Goal: Task Accomplishment & Management: Manage account settings

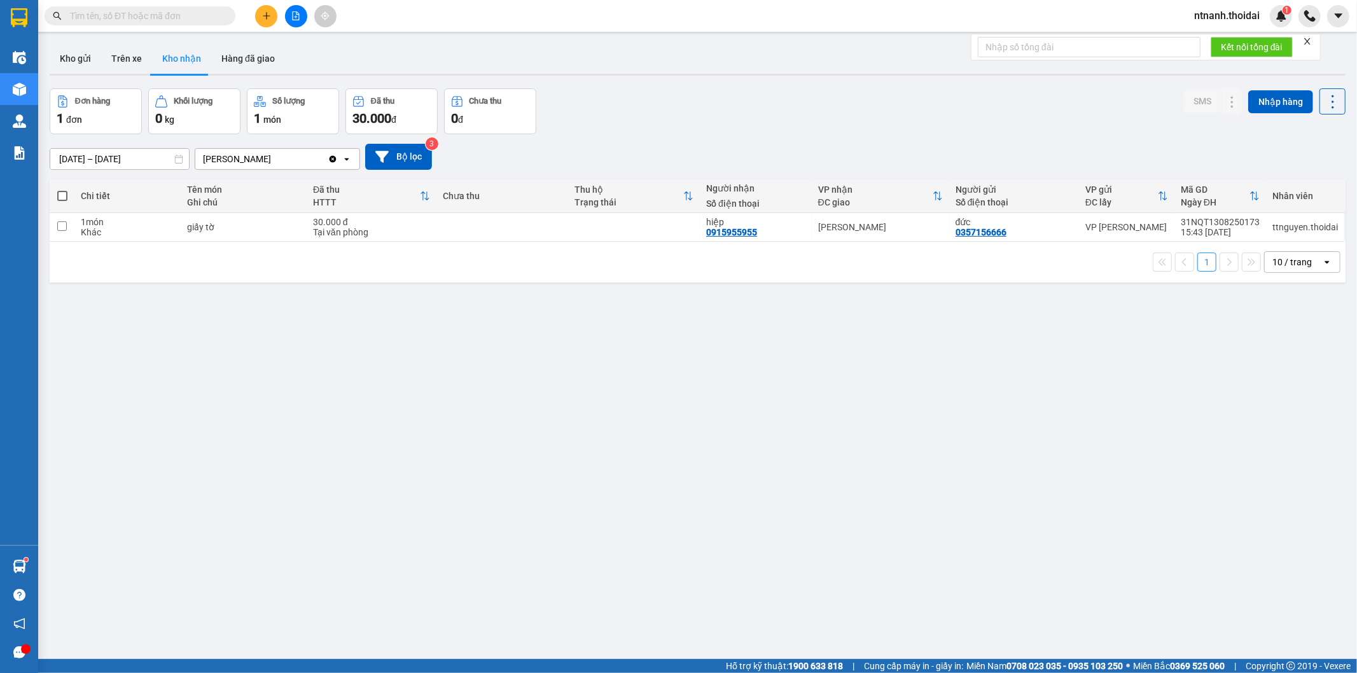
click at [113, 15] on input "text" at bounding box center [145, 16] width 150 height 14
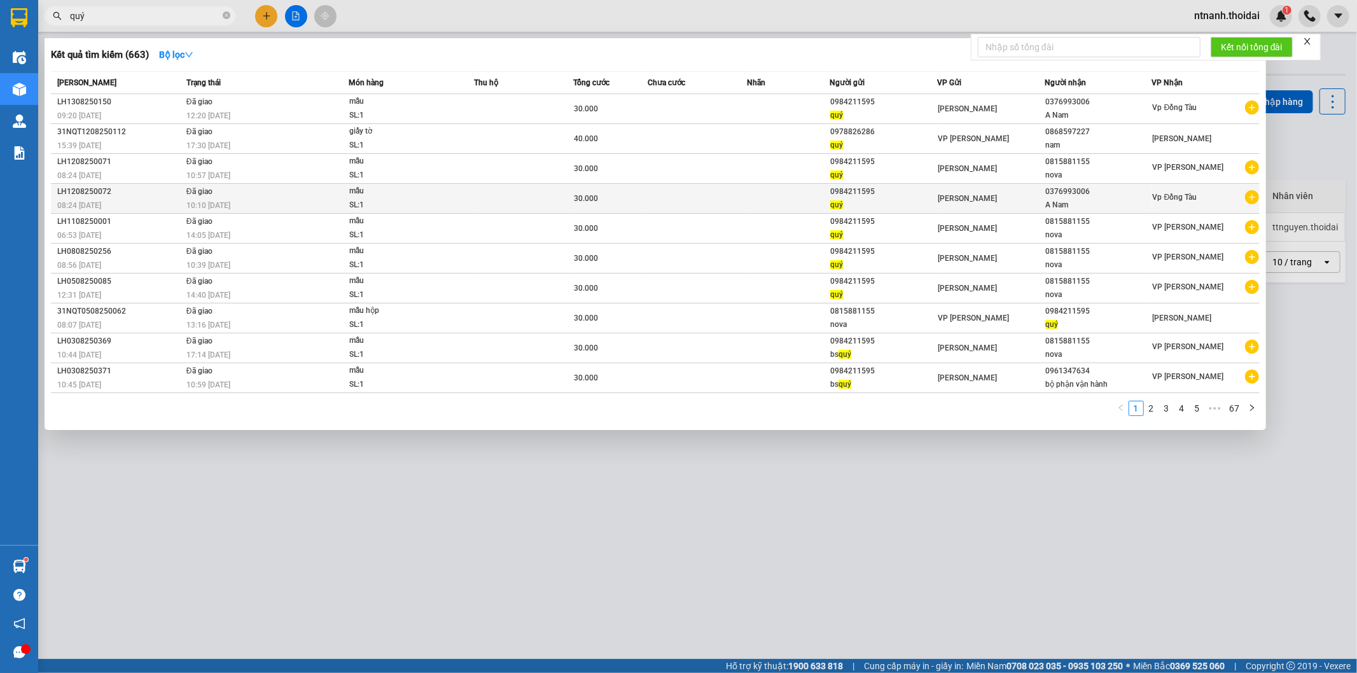
type input "quý"
click at [1256, 201] on icon "plus-circle" at bounding box center [1252, 197] width 14 height 14
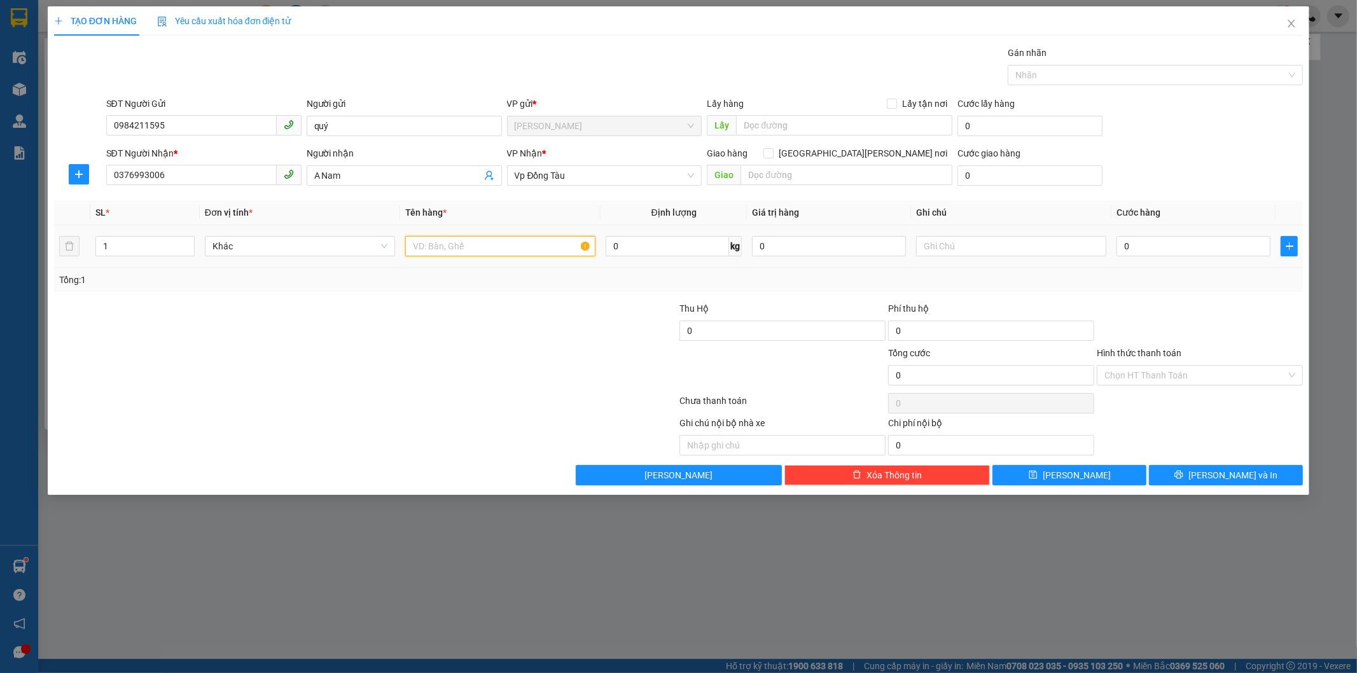
click at [525, 245] on input "text" at bounding box center [500, 246] width 190 height 20
type input "mẫu"
click at [1186, 243] on input "0" at bounding box center [1194, 246] width 154 height 20
type input "3"
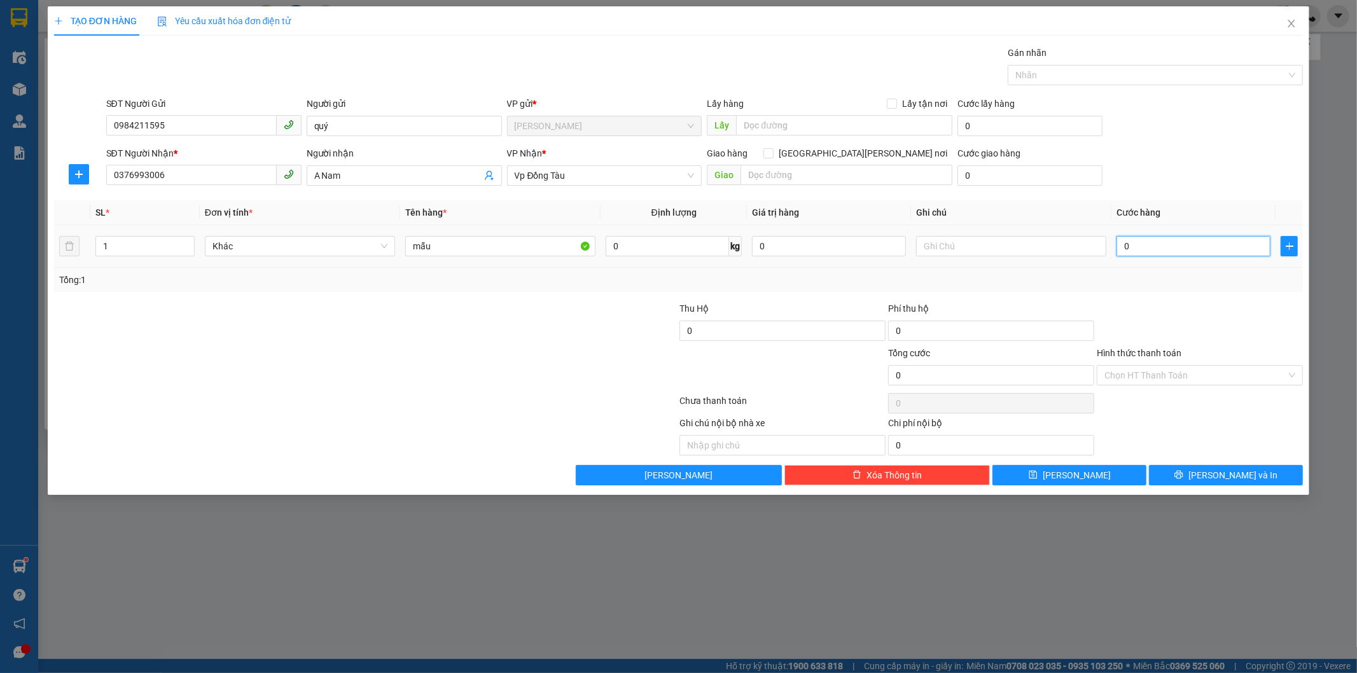
type input "3"
type input "30"
type input "30.000"
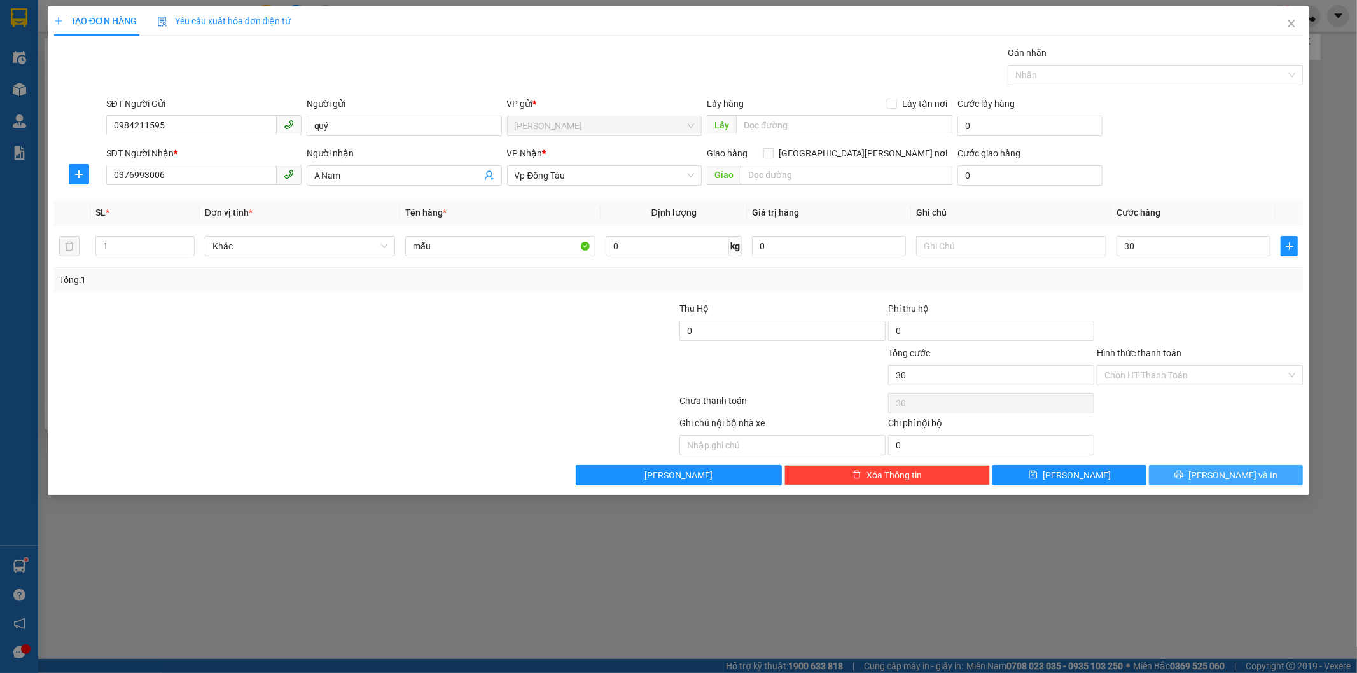
type input "30.000"
click at [1245, 480] on span "[PERSON_NAME] và In" at bounding box center [1233, 475] width 89 height 14
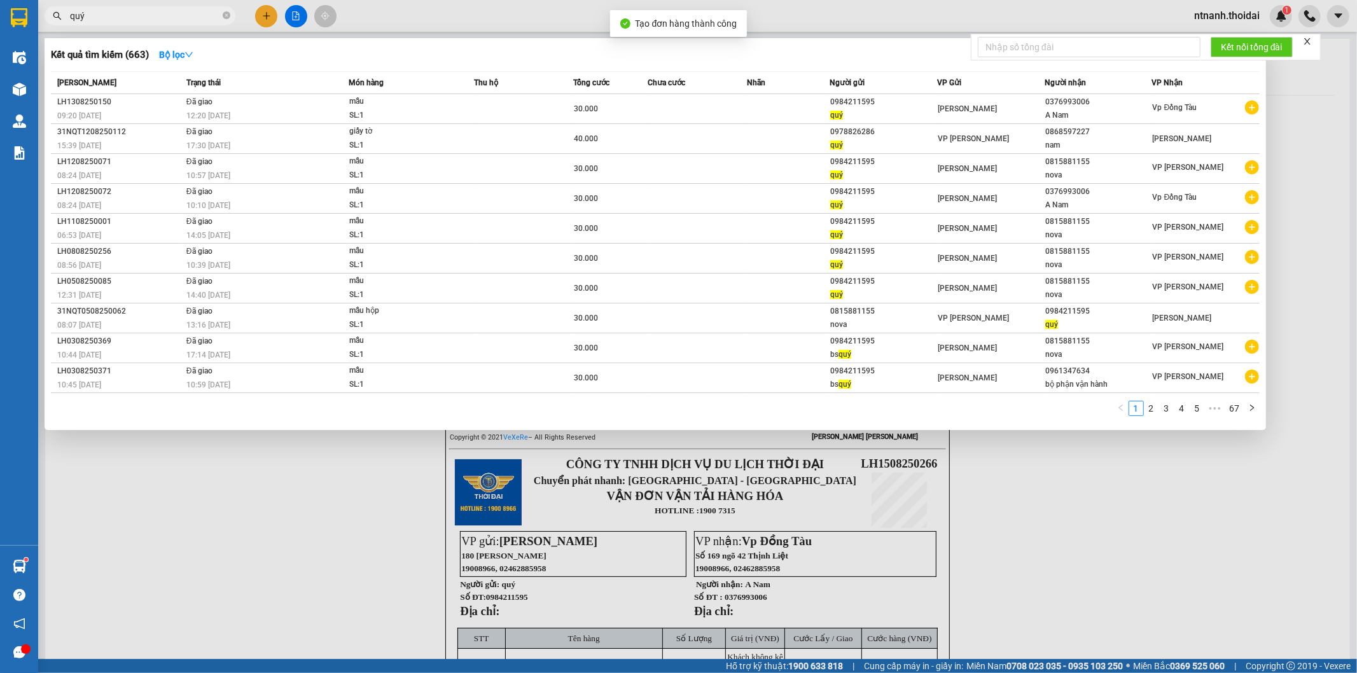
click at [988, 555] on div at bounding box center [678, 336] width 1357 height 673
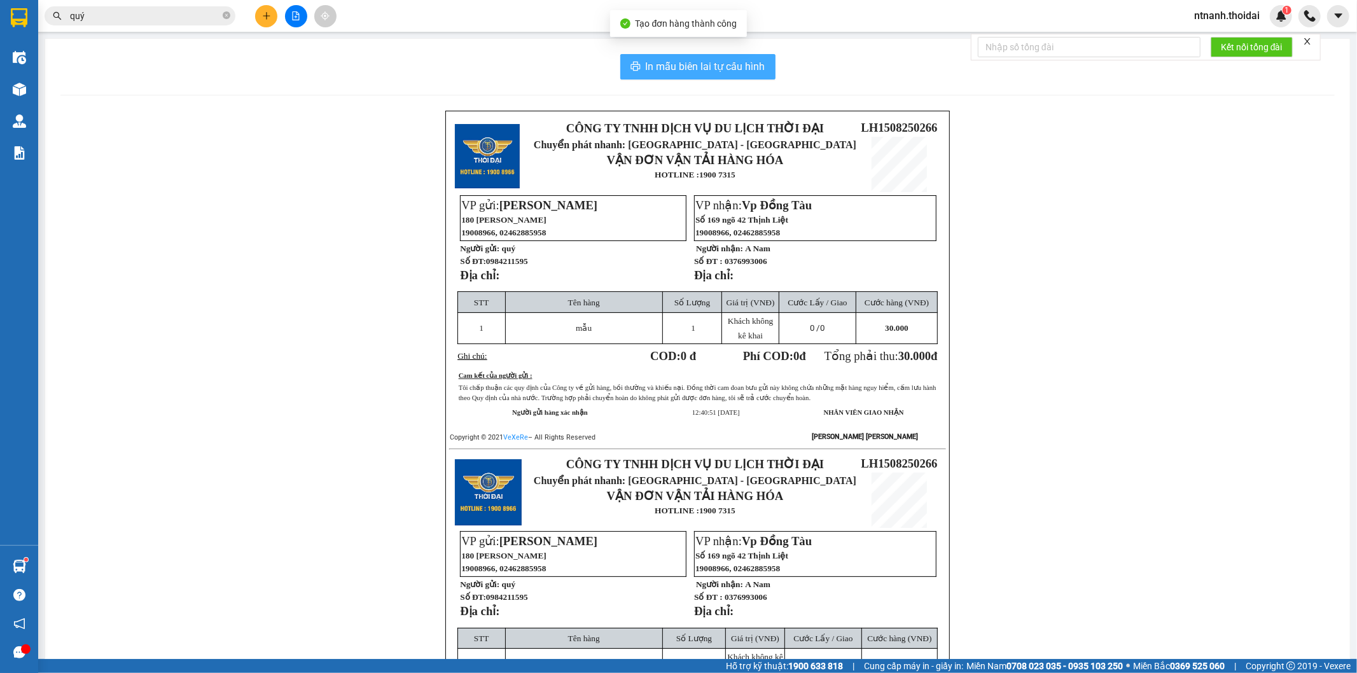
click at [726, 73] on span "In mẫu biên lai tự cấu hình" at bounding box center [706, 67] width 120 height 16
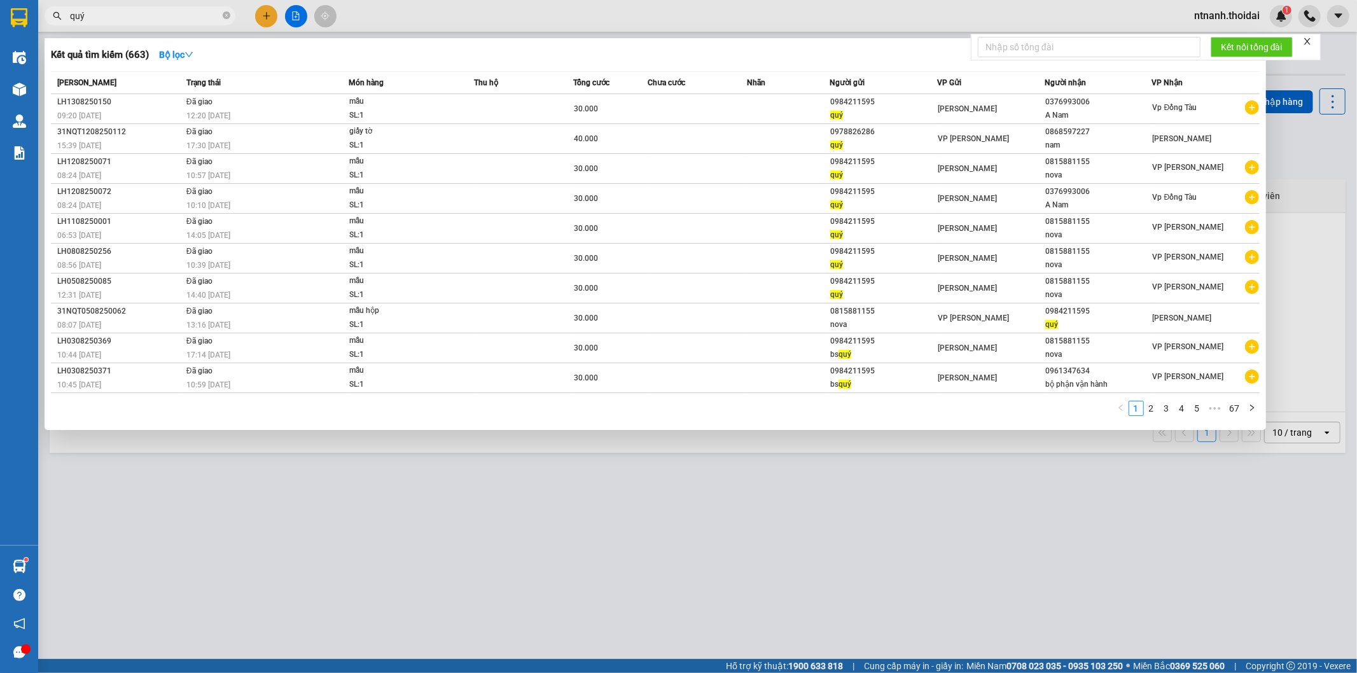
click at [164, 11] on input "quý" at bounding box center [145, 16] width 150 height 14
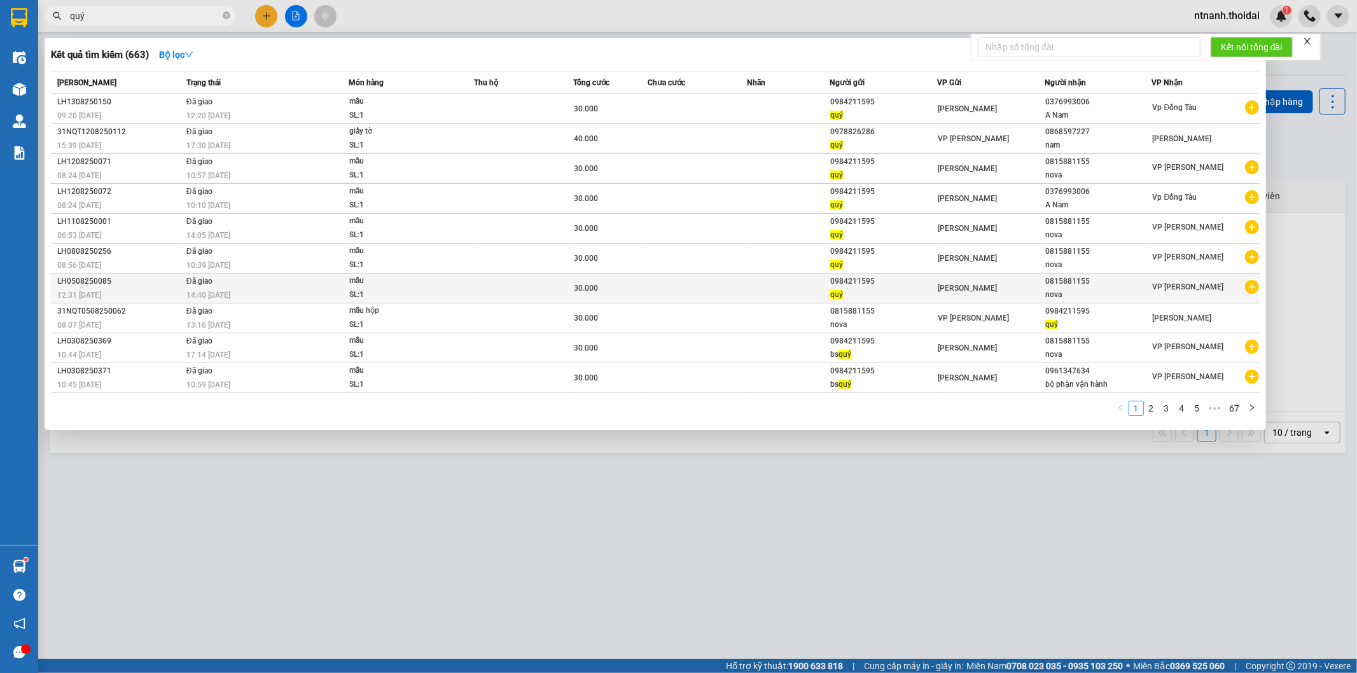
click at [1249, 288] on icon "plus-circle" at bounding box center [1252, 287] width 14 height 14
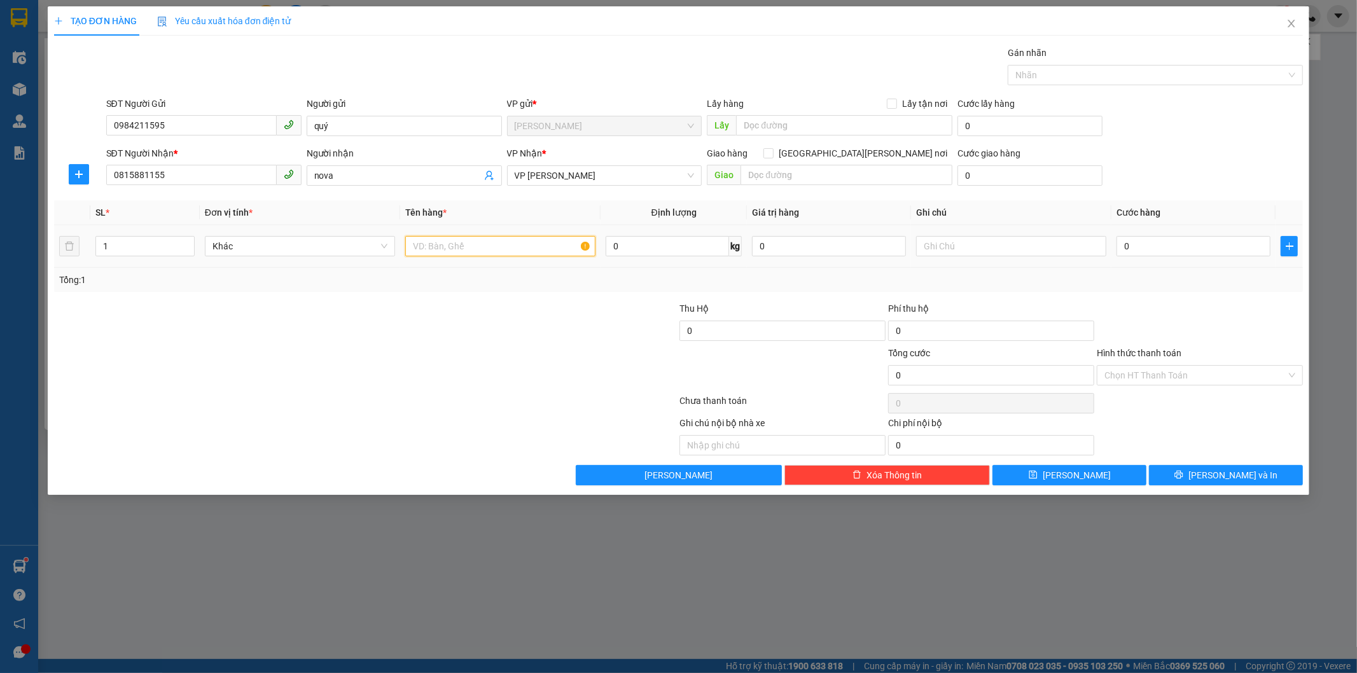
click at [493, 246] on input "text" at bounding box center [500, 246] width 190 height 20
type input "mẫu"
click at [1186, 244] on input "0" at bounding box center [1194, 246] width 154 height 20
type input "3"
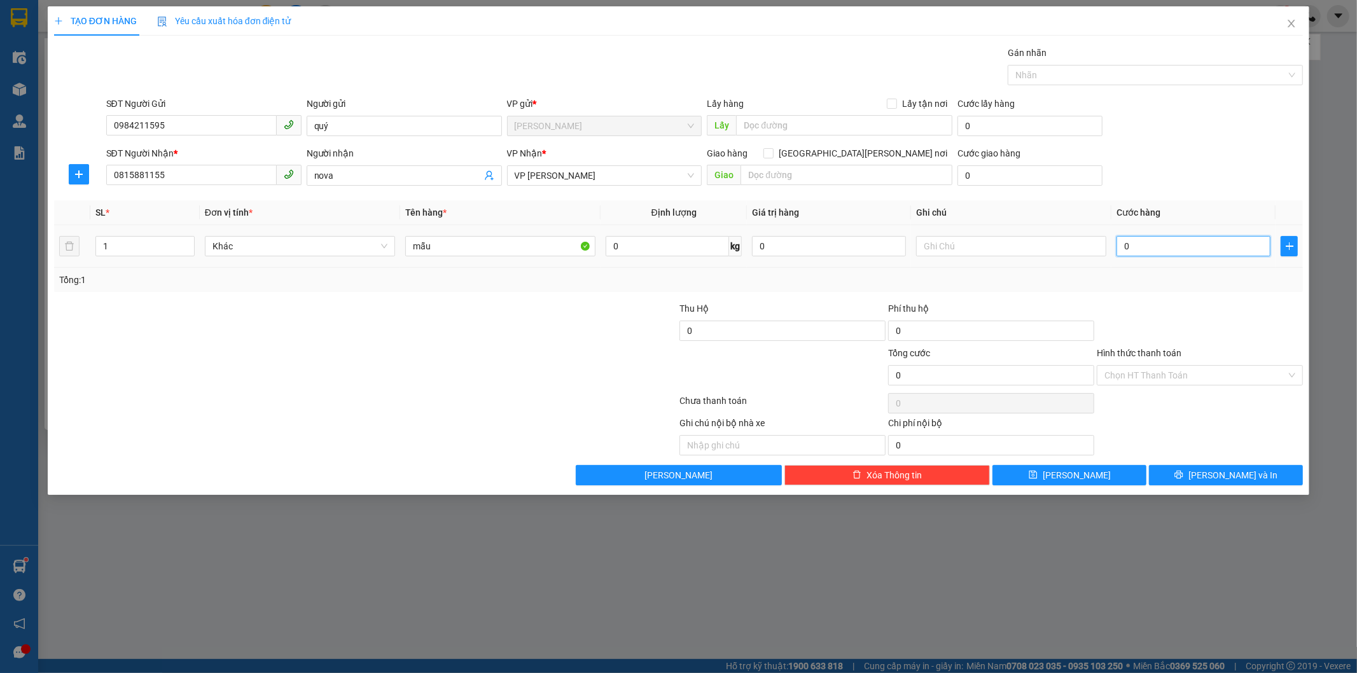
type input "3"
type input "30"
type input "30.000"
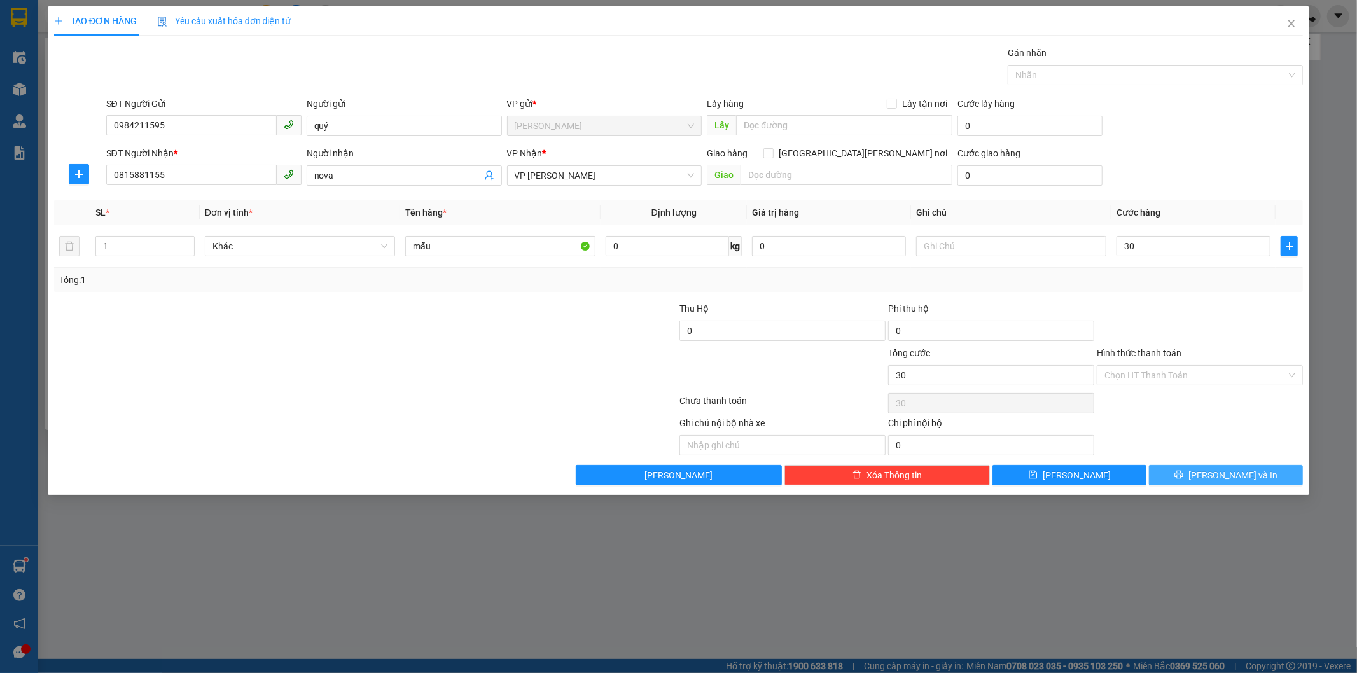
type input "30.000"
click at [1254, 475] on button "[PERSON_NAME] và In" at bounding box center [1226, 475] width 154 height 20
click at [1065, 577] on div "TẠO ĐƠN HÀNG Yêu cầu xuất hóa đơn điện tử Transit Pickup Surcharge Ids Transit …" at bounding box center [678, 336] width 1357 height 673
click at [1177, 473] on button "[PERSON_NAME] và In" at bounding box center [1226, 475] width 154 height 20
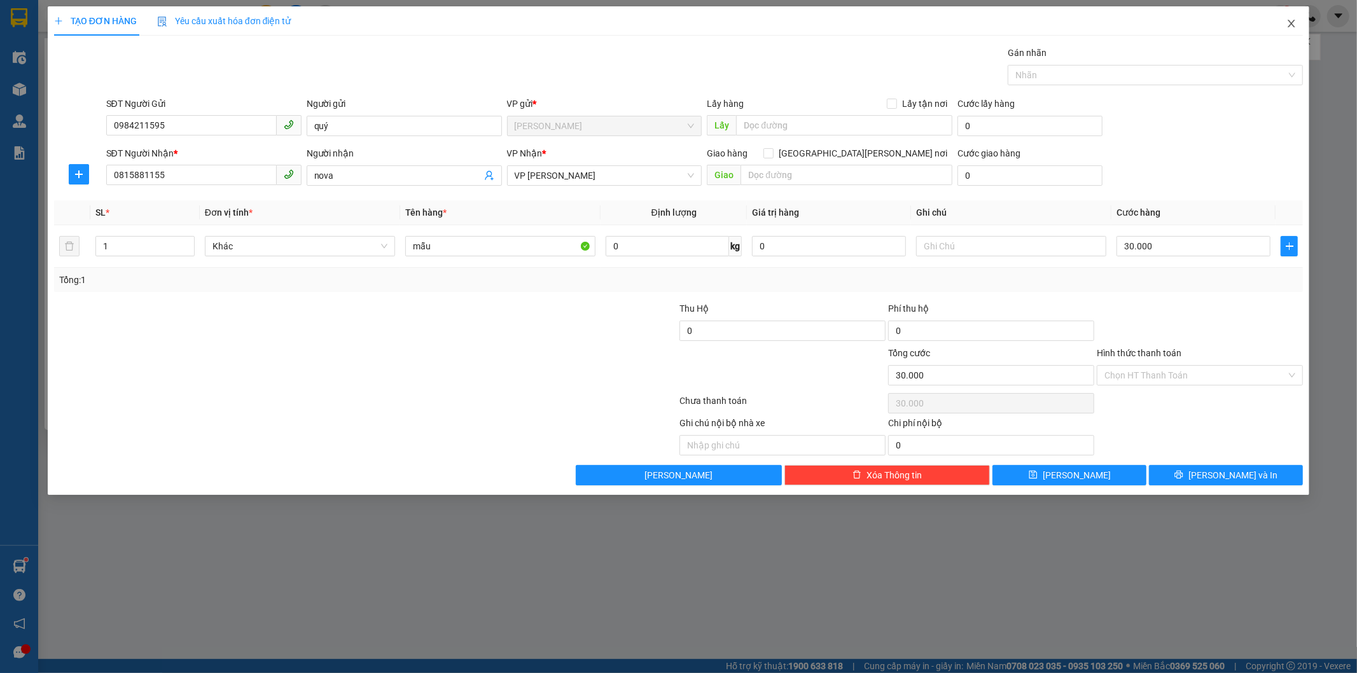
click at [1301, 18] on span "Close" at bounding box center [1292, 24] width 36 height 36
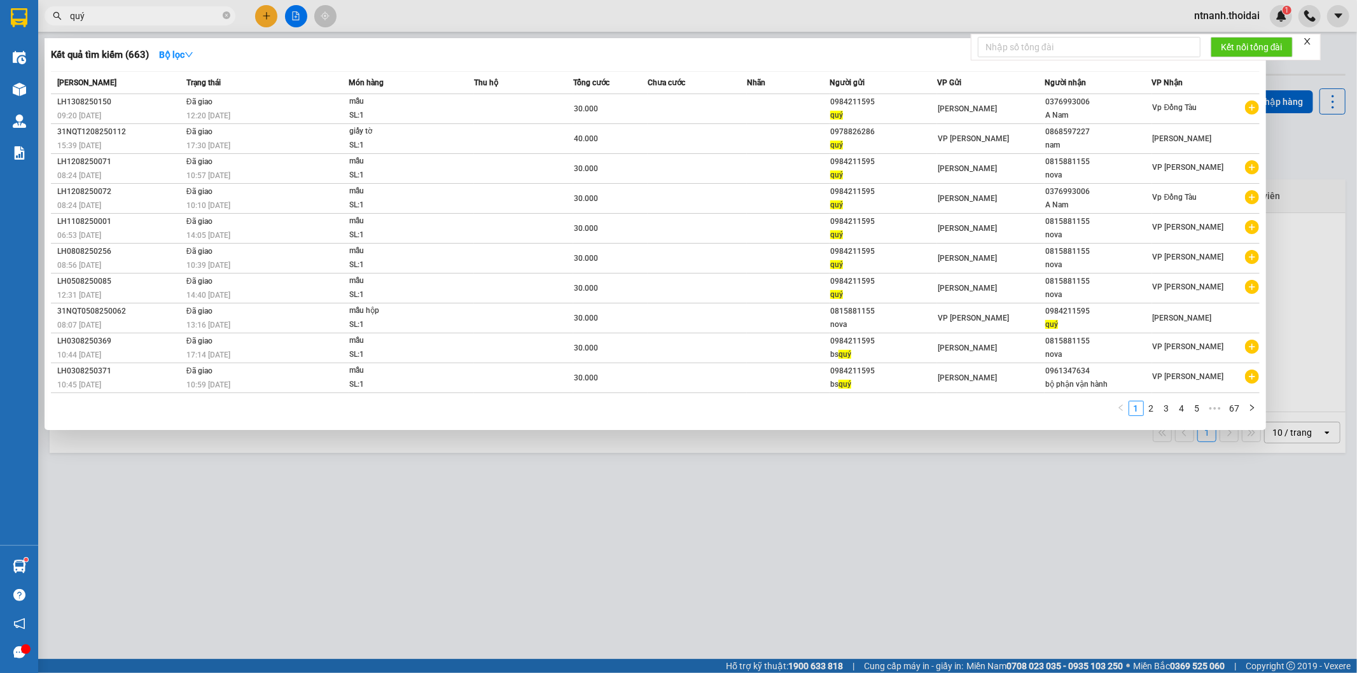
drag, startPoint x: 361, startPoint y: 456, endPoint x: 328, endPoint y: 411, distance: 55.1
click at [355, 443] on div at bounding box center [678, 336] width 1357 height 673
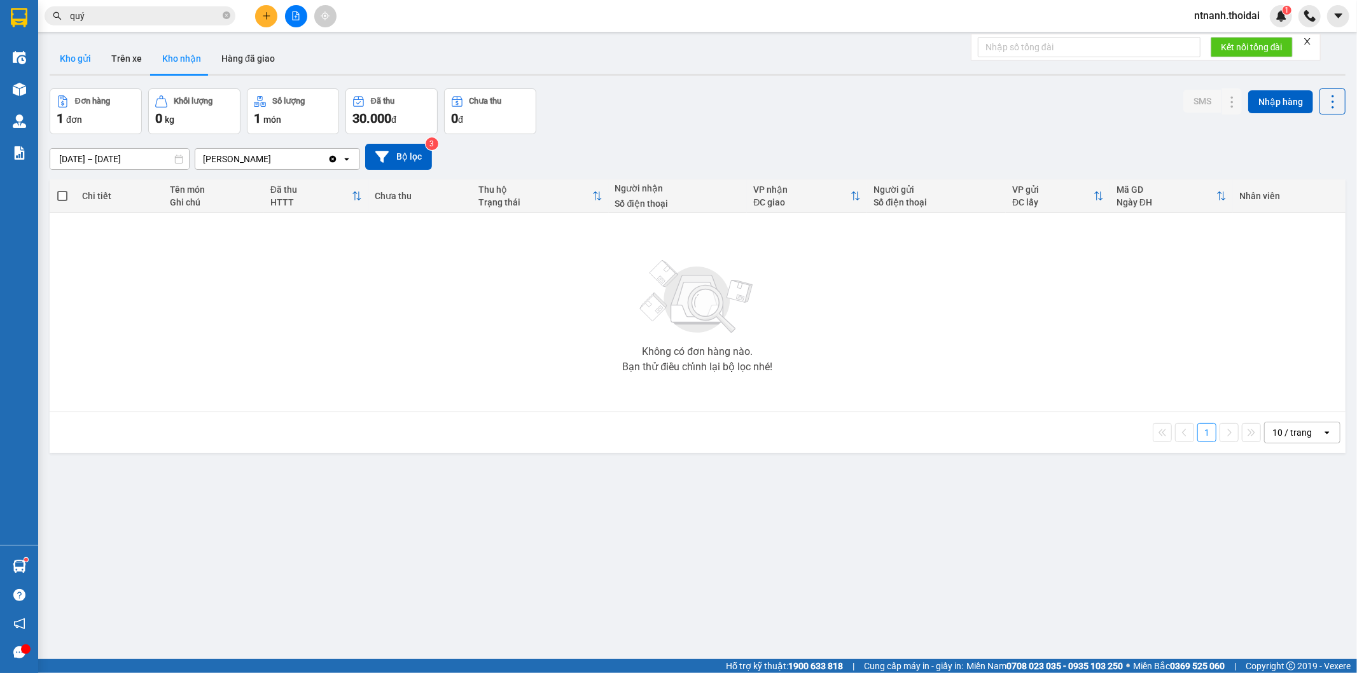
click at [78, 70] on button "Kho gửi" at bounding box center [76, 58] width 52 height 31
click at [64, 45] on button "Kho gửi" at bounding box center [76, 58] width 52 height 31
click at [67, 48] on button "Kho gửi" at bounding box center [76, 58] width 52 height 31
click at [139, 52] on button "Trên xe" at bounding box center [126, 58] width 51 height 31
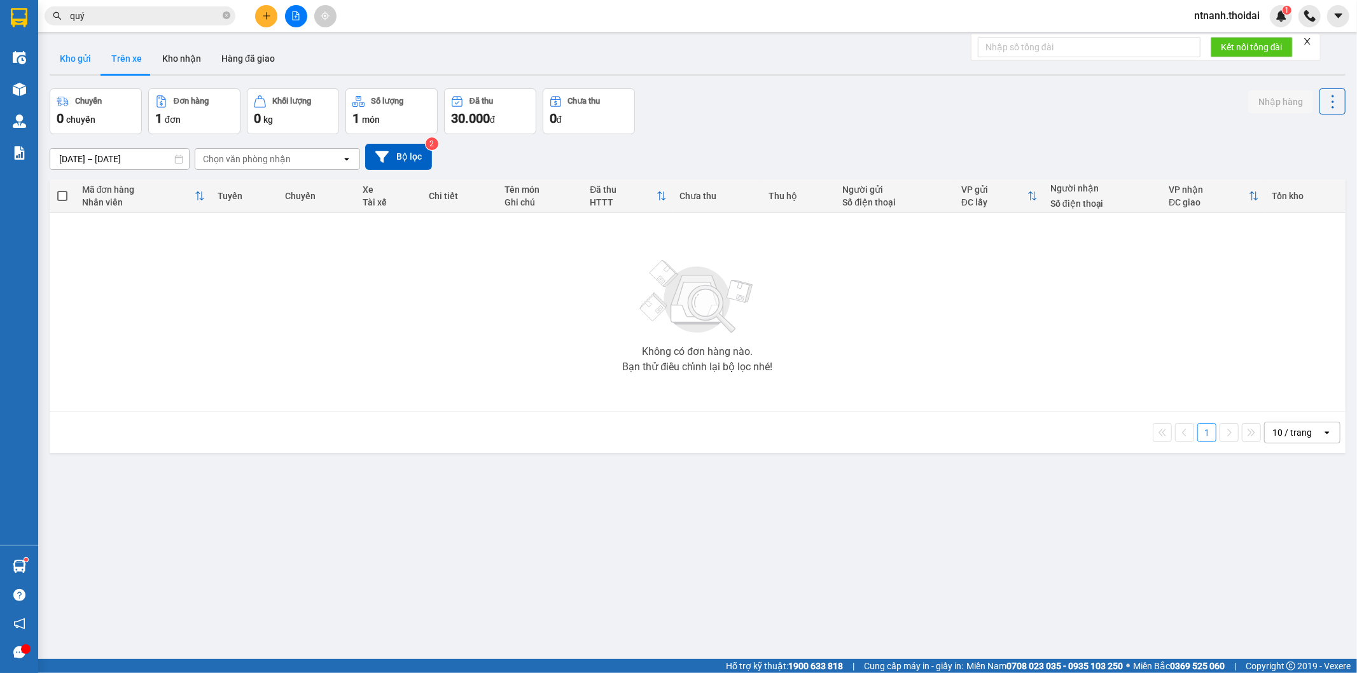
click at [93, 64] on button "Kho gửi" at bounding box center [76, 58] width 52 height 31
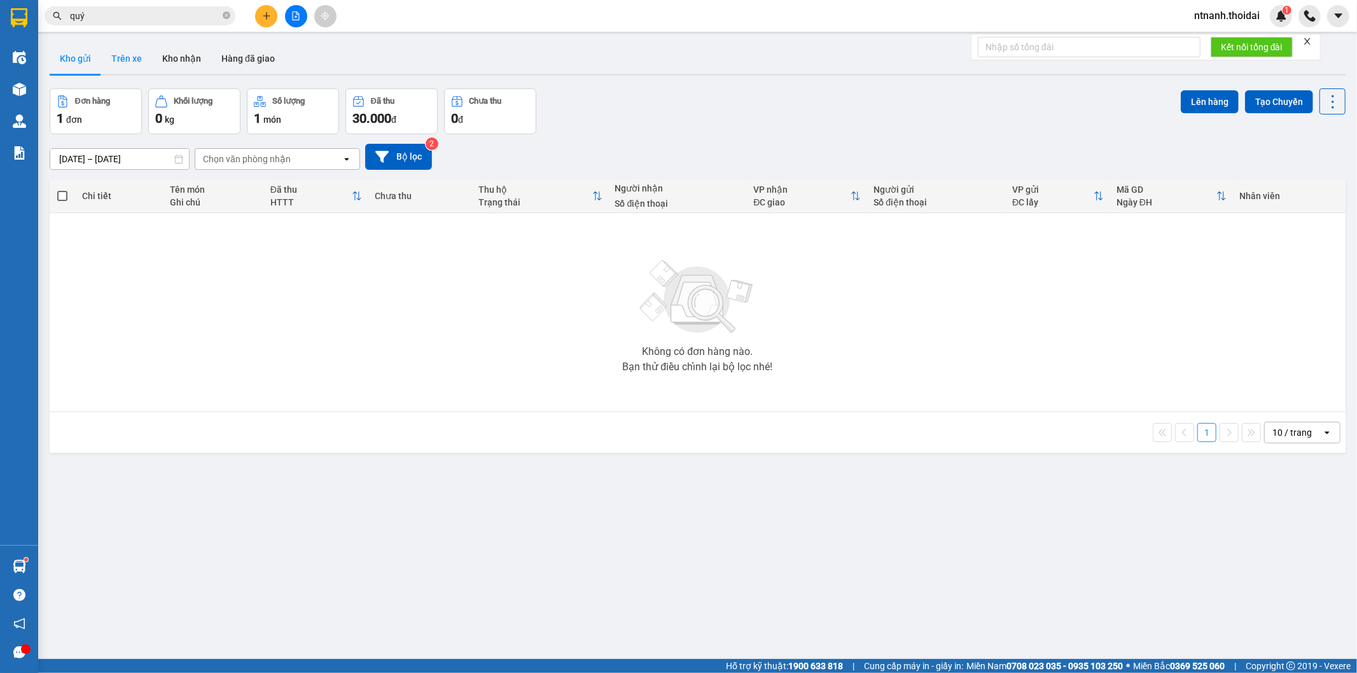
click at [131, 55] on button "Trên xe" at bounding box center [126, 58] width 51 height 31
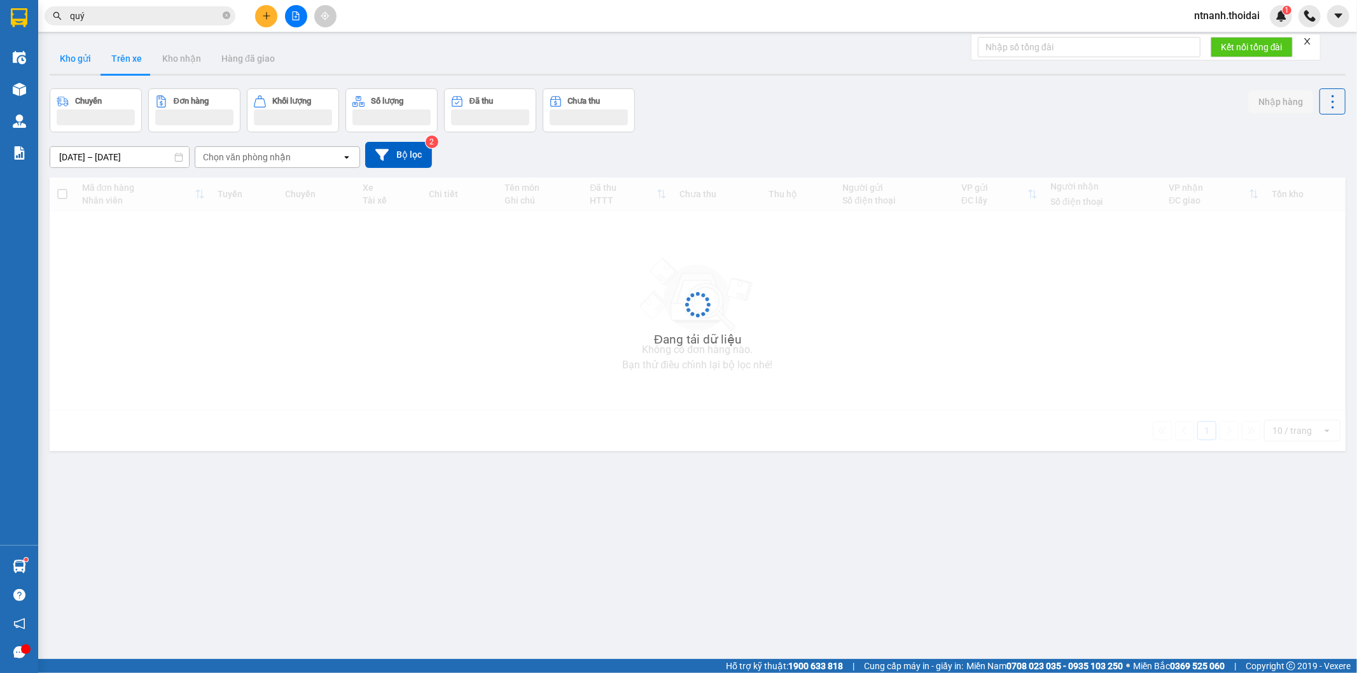
click at [69, 60] on button "Kho gửi" at bounding box center [76, 58] width 52 height 31
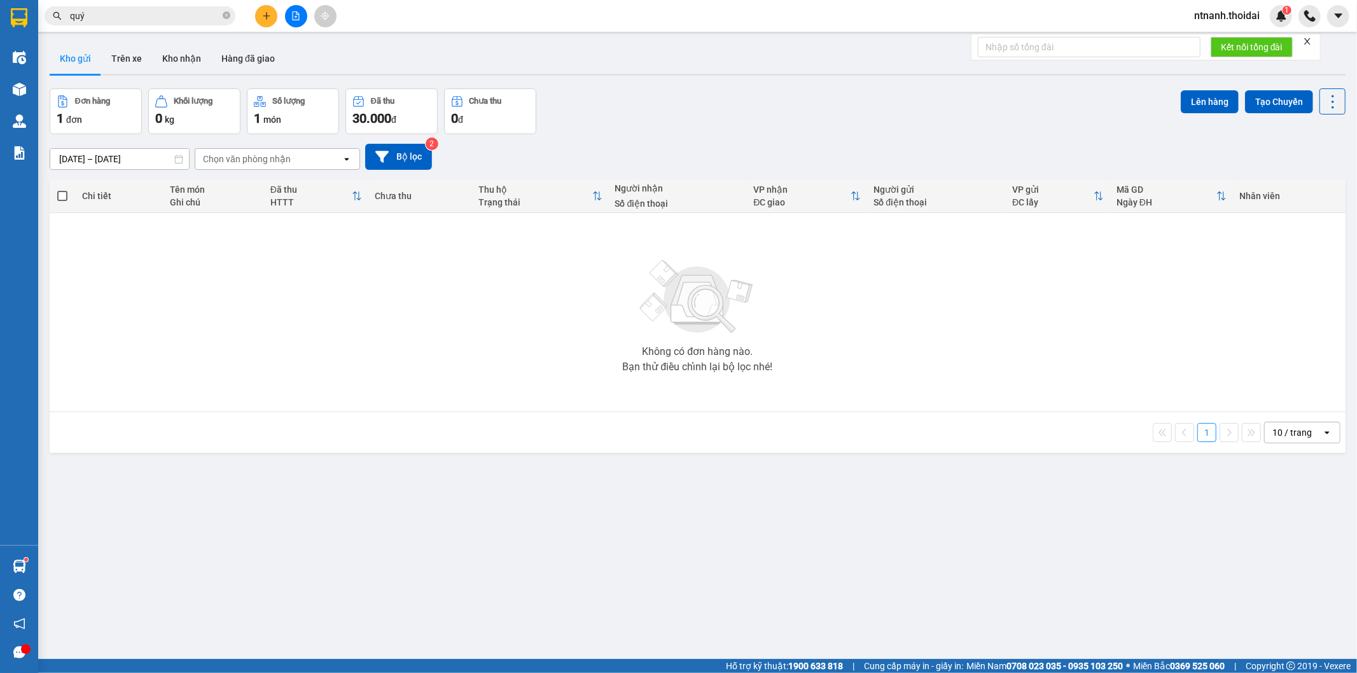
click at [543, 358] on div "Không có đơn hàng nào. Bạn thử điều chỉnh lại bộ lọc nhé!" at bounding box center [698, 312] width 1284 height 191
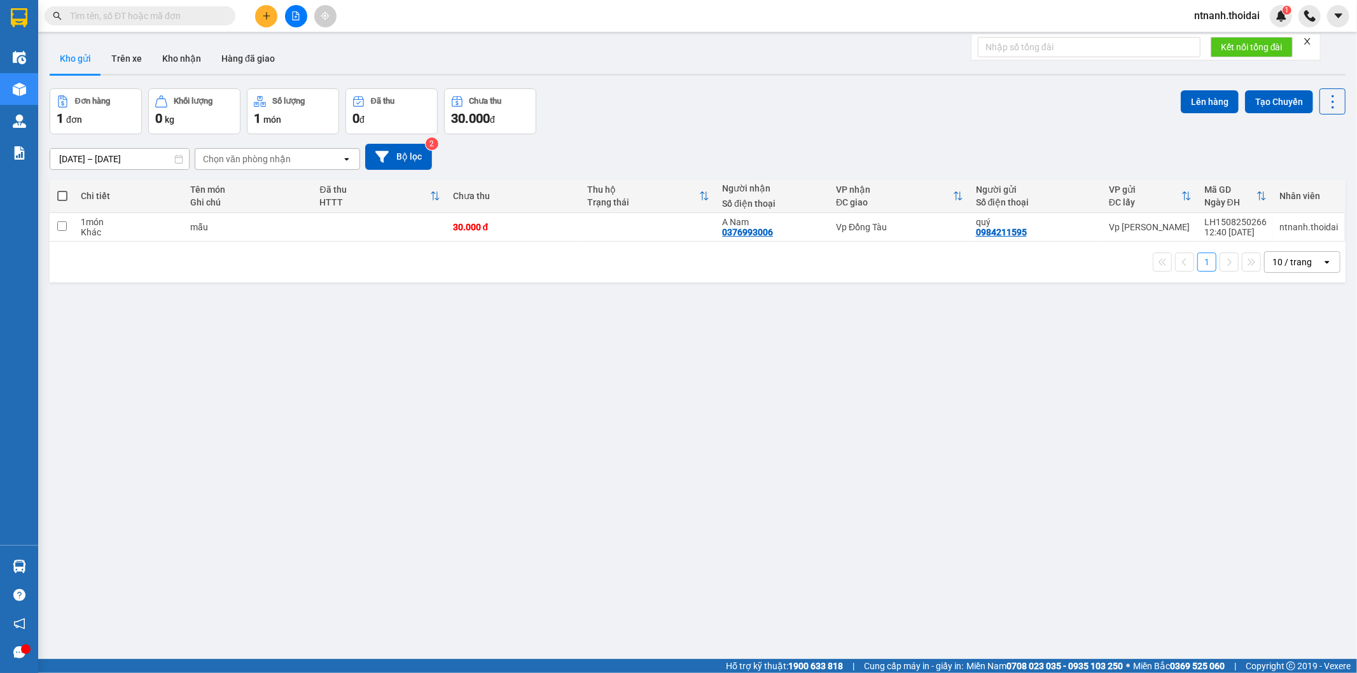
click at [346, 335] on div "ver 1.8.138 Kho gửi Trên xe Kho nhận Hàng đã giao Đơn hàng 1 đơn Khối lượng 0 k…" at bounding box center [698, 374] width 1306 height 673
click at [161, 17] on input "text" at bounding box center [145, 16] width 150 height 14
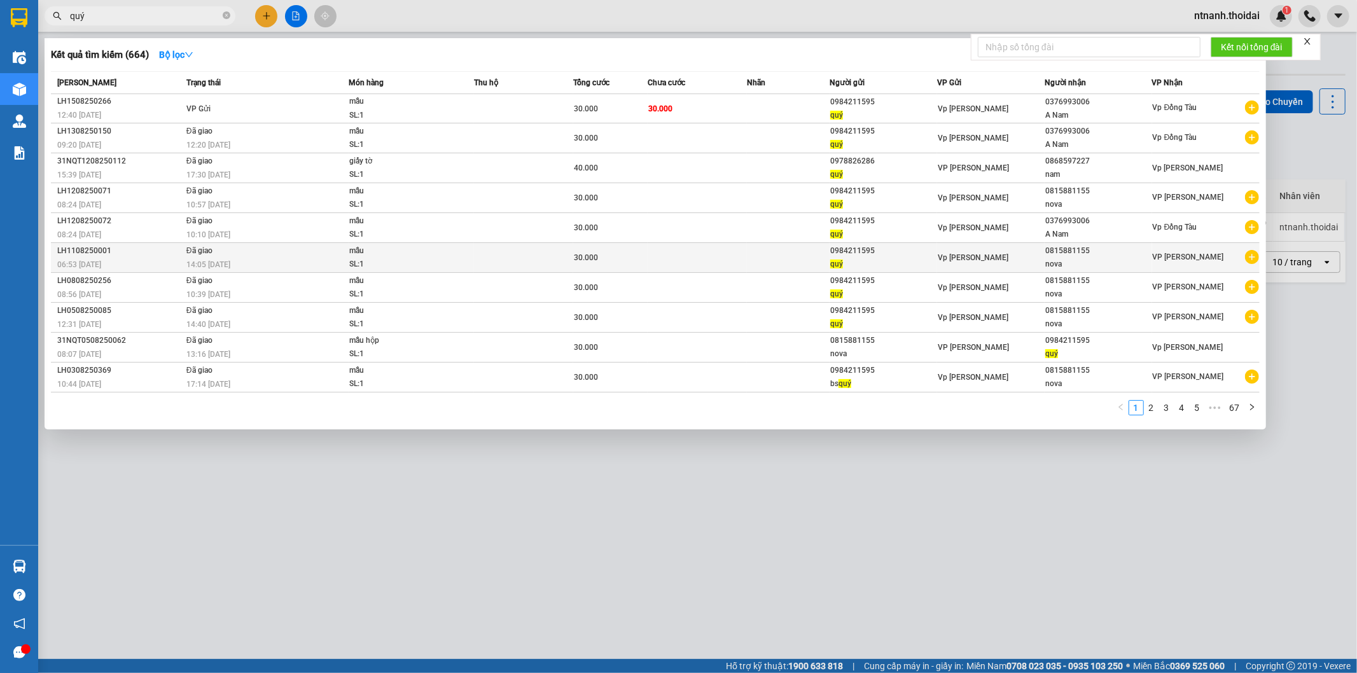
type input "quý"
click at [1254, 257] on icon "plus-circle" at bounding box center [1252, 257] width 14 height 14
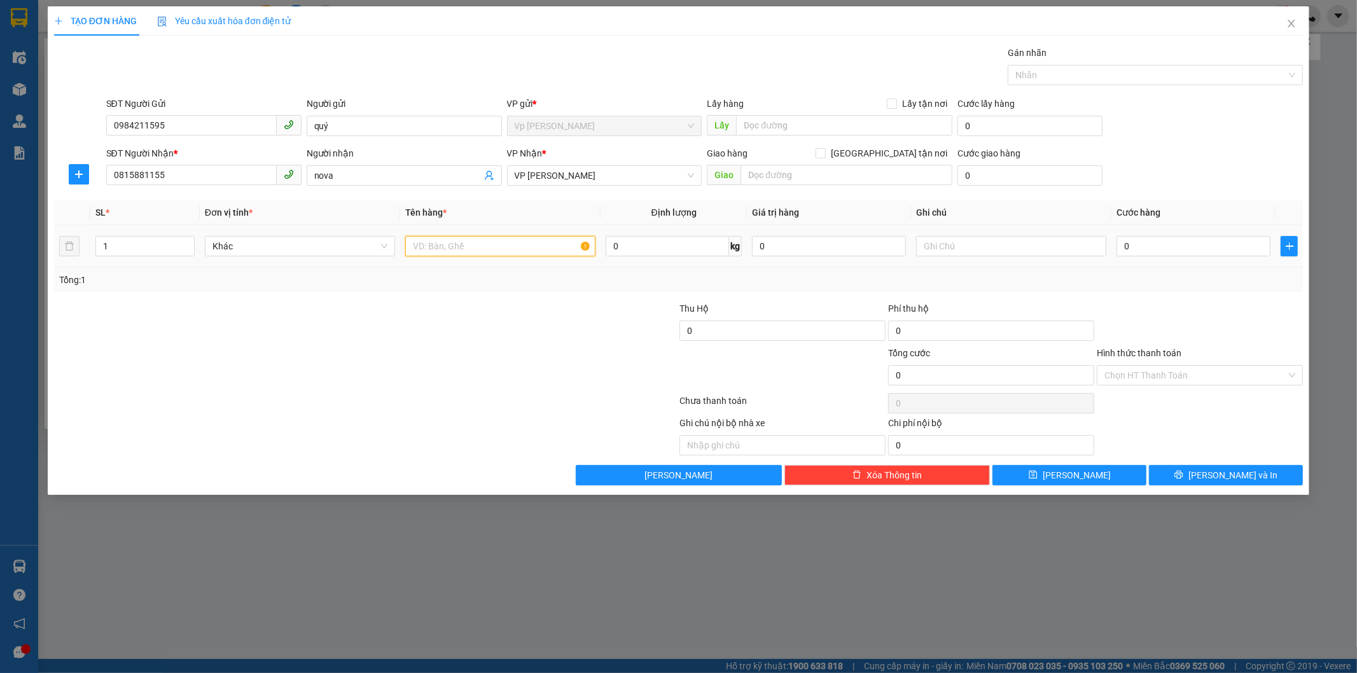
click at [497, 245] on input "text" at bounding box center [500, 246] width 190 height 20
type input "mẫu"
click at [1159, 251] on input "0" at bounding box center [1194, 246] width 154 height 20
type input "3"
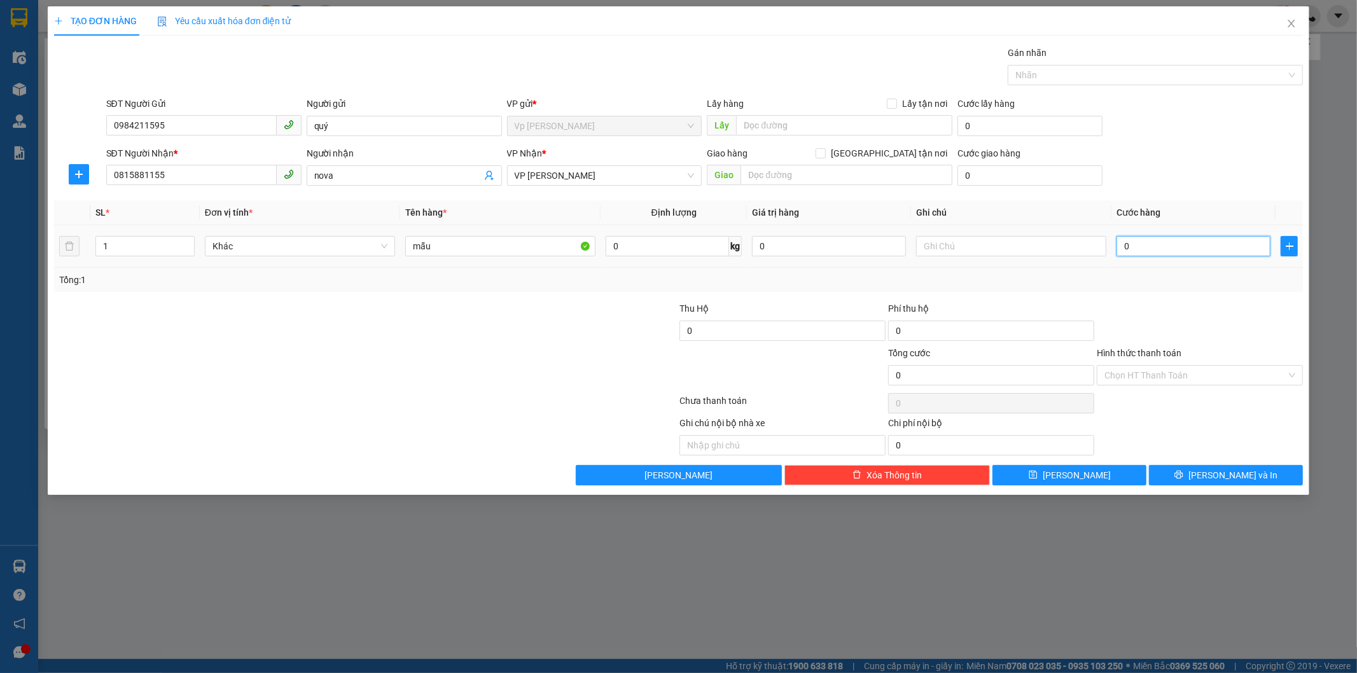
type input "3"
type input "30"
type input "30.000"
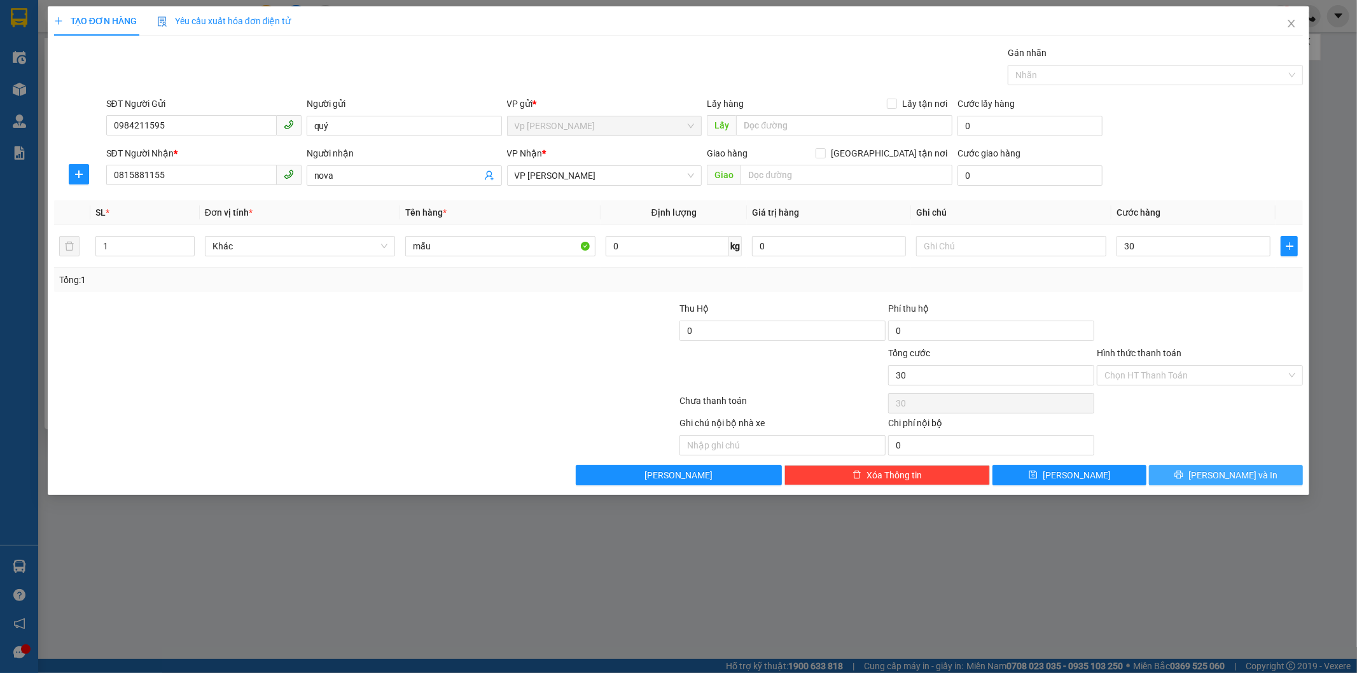
type input "30.000"
click at [1231, 472] on span "[PERSON_NAME] và In" at bounding box center [1233, 475] width 89 height 14
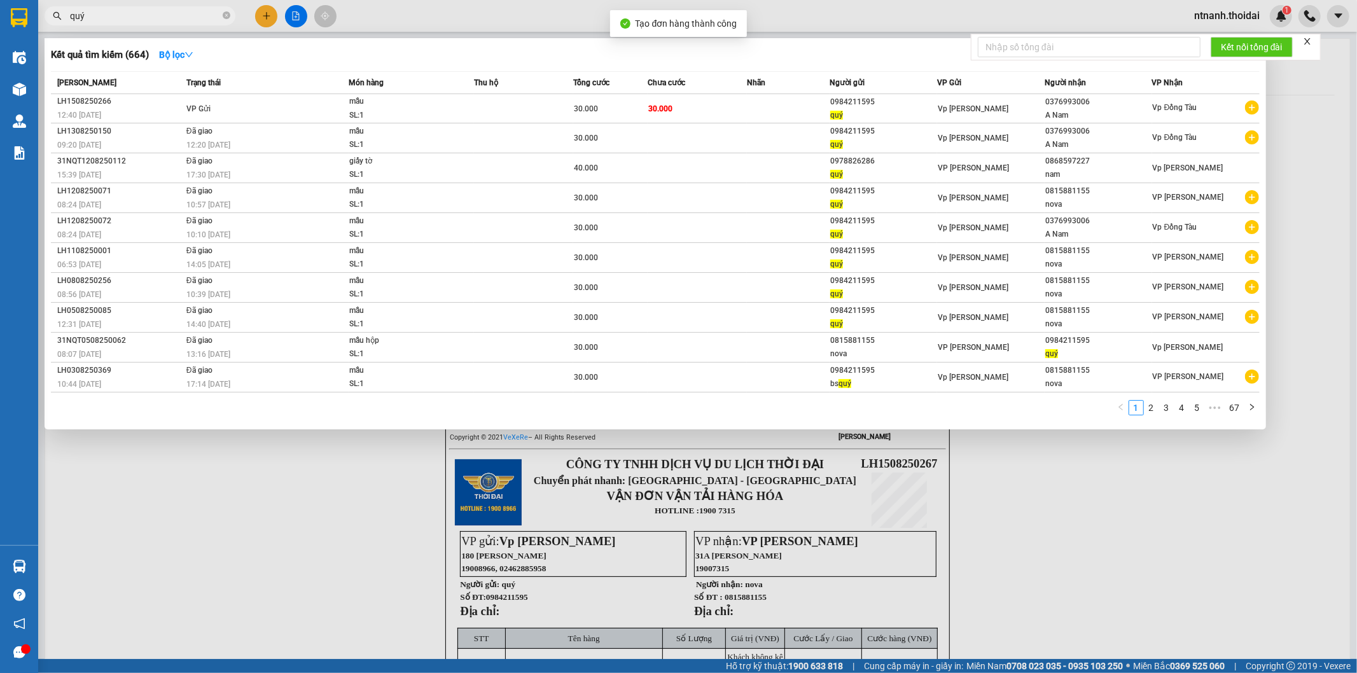
click at [1066, 571] on div at bounding box center [678, 336] width 1357 height 673
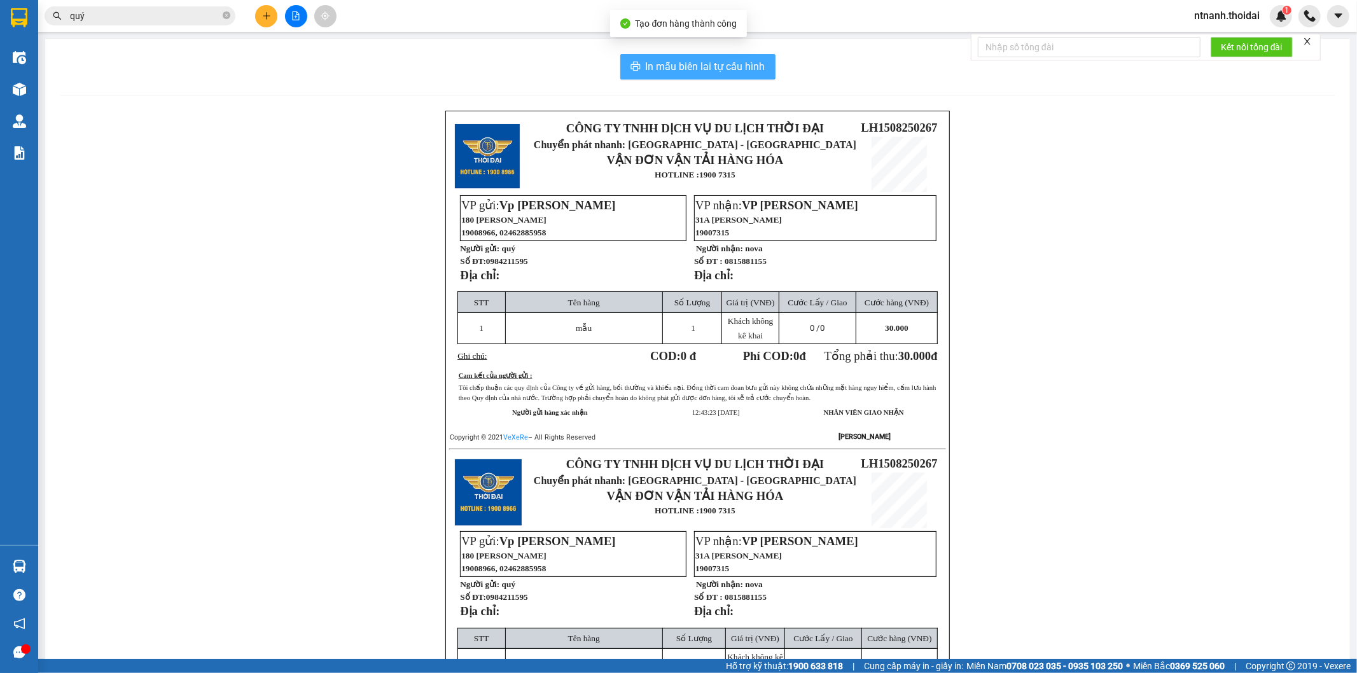
click at [739, 72] on span "In mẫu biên lai tự cấu hình" at bounding box center [706, 67] width 120 height 16
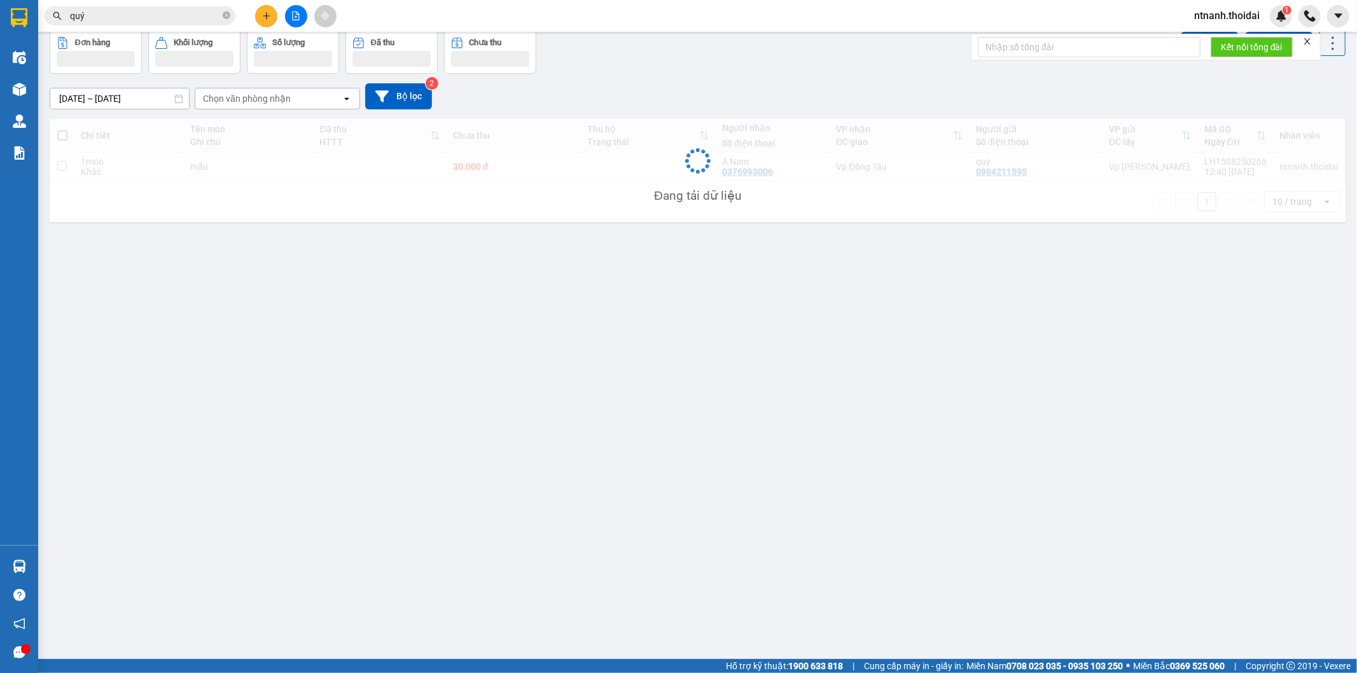
scroll to position [59, 0]
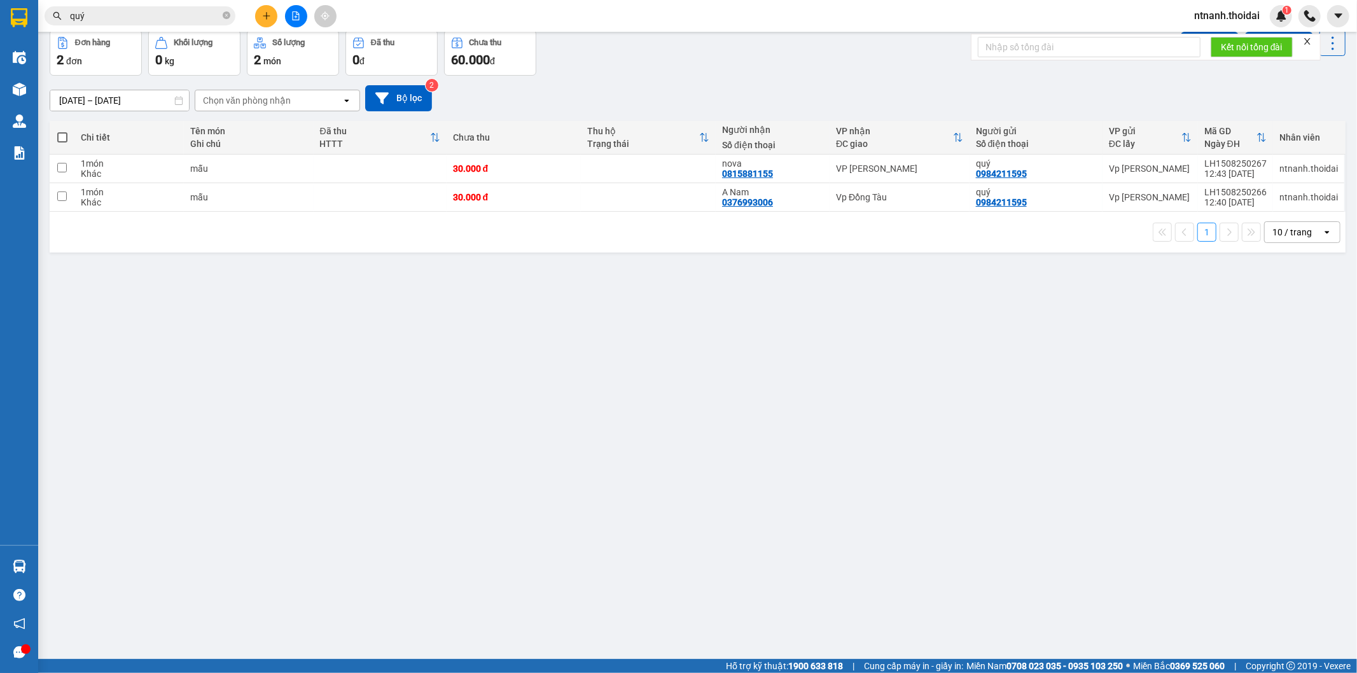
click at [643, 409] on div "ver 1.8.138 Kho gửi Trên xe Kho nhận Hàng đã giao Đơn hàng 2 đơn Khối lượng 0 k…" at bounding box center [698, 316] width 1306 height 673
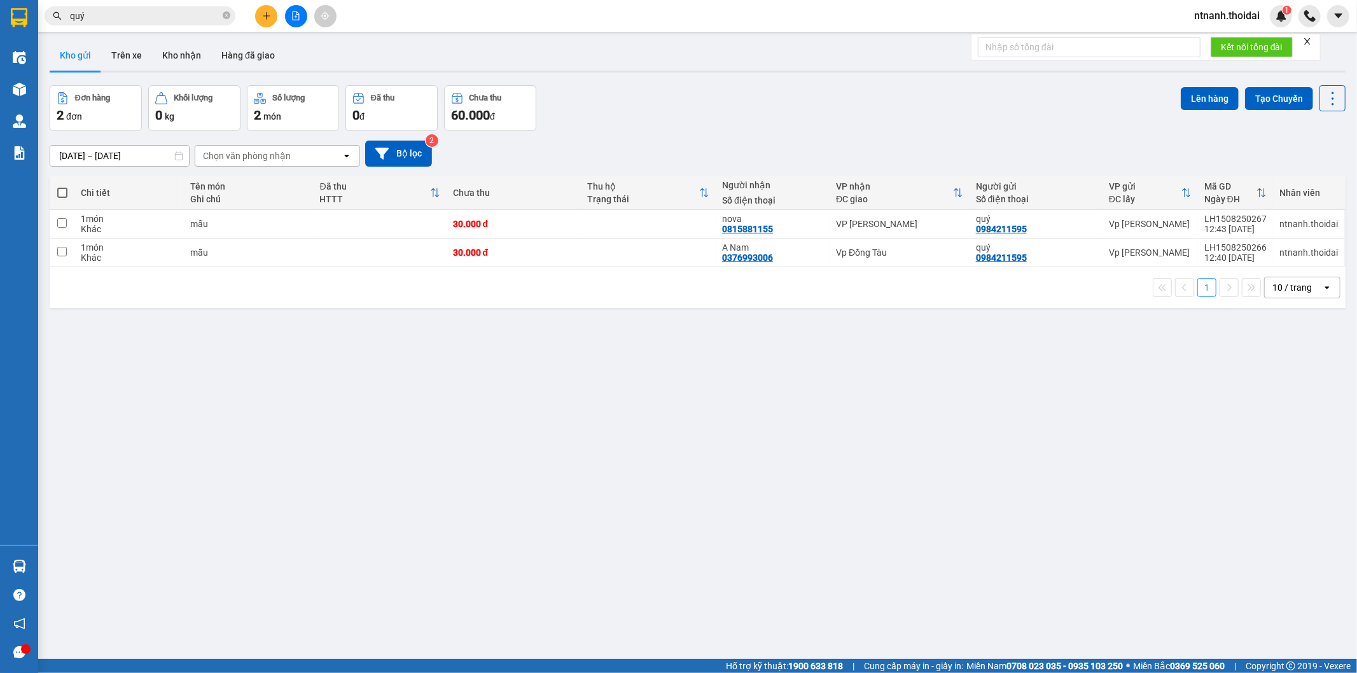
scroll to position [0, 0]
click at [849, 336] on div "ver 1.8.138 Kho gửi Trên xe Kho nhận Hàng đã giao Đơn hàng 2 đơn Khối lượng 0 k…" at bounding box center [698, 374] width 1306 height 673
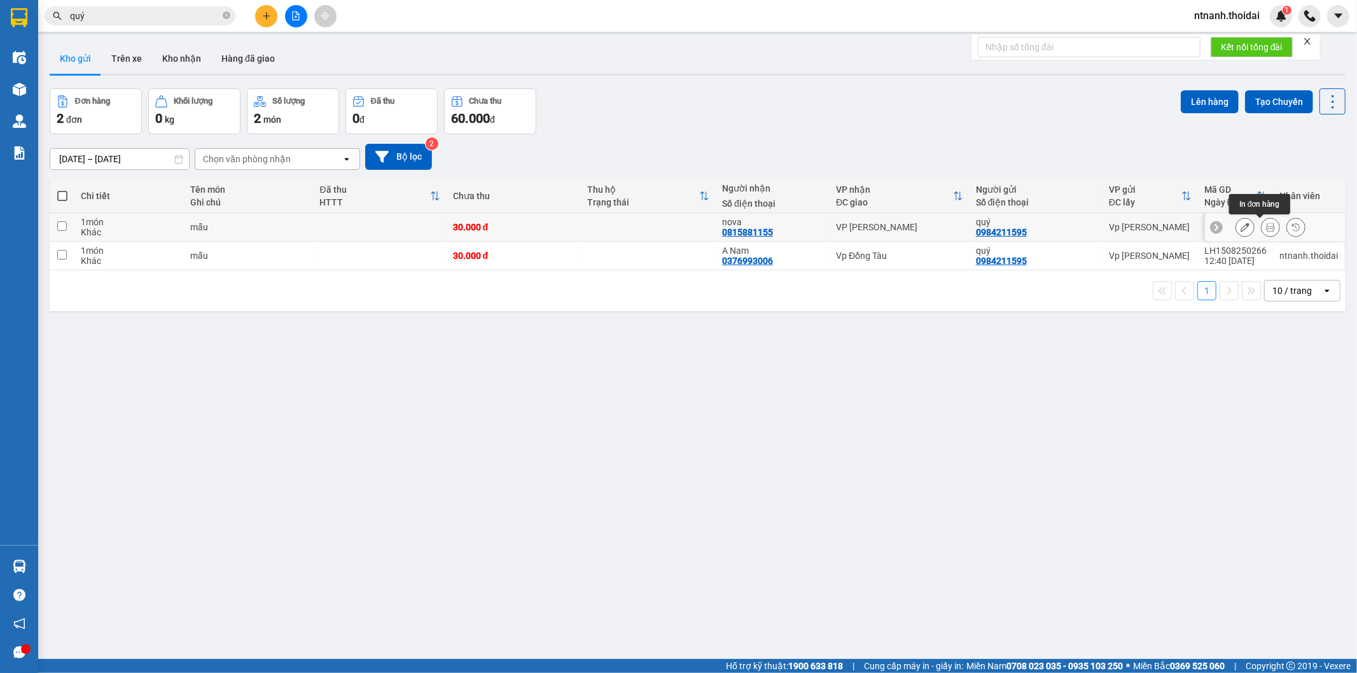
click at [1266, 226] on icon at bounding box center [1270, 227] width 9 height 9
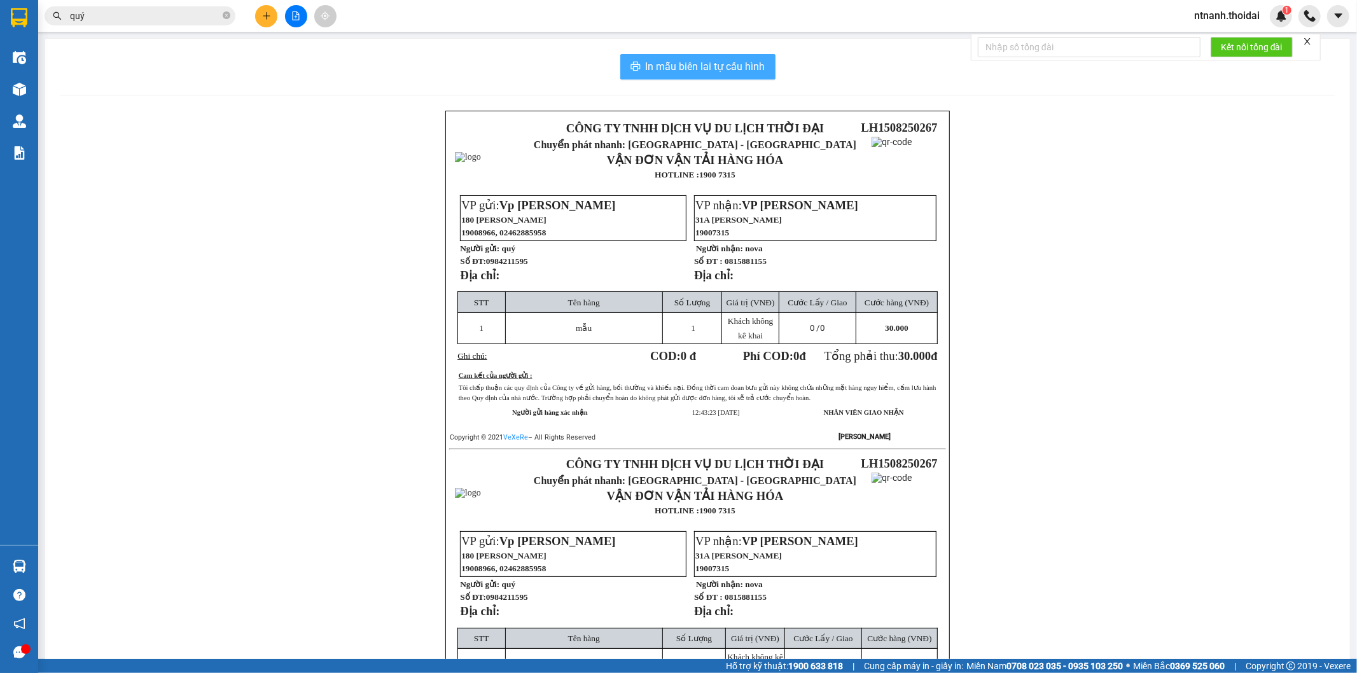
click at [734, 60] on span "In mẫu biên lai tự cấu hình" at bounding box center [706, 67] width 120 height 16
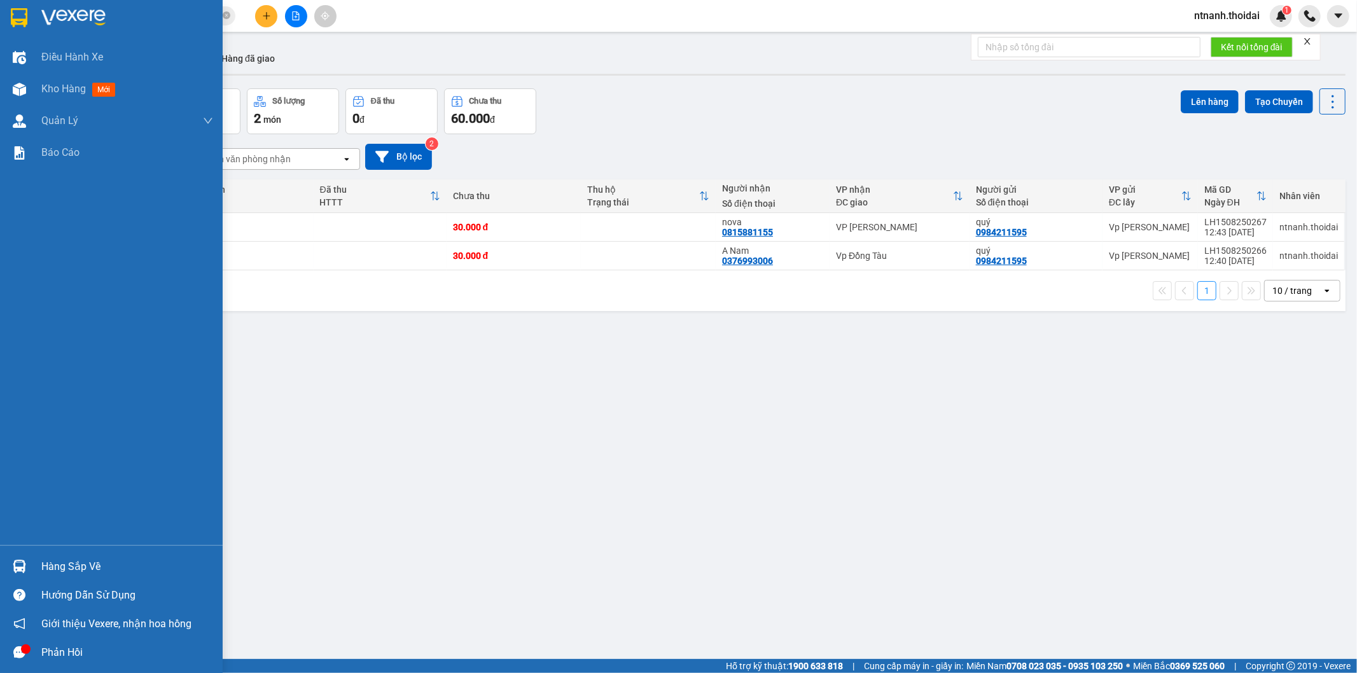
click at [25, 571] on img at bounding box center [19, 566] width 13 height 13
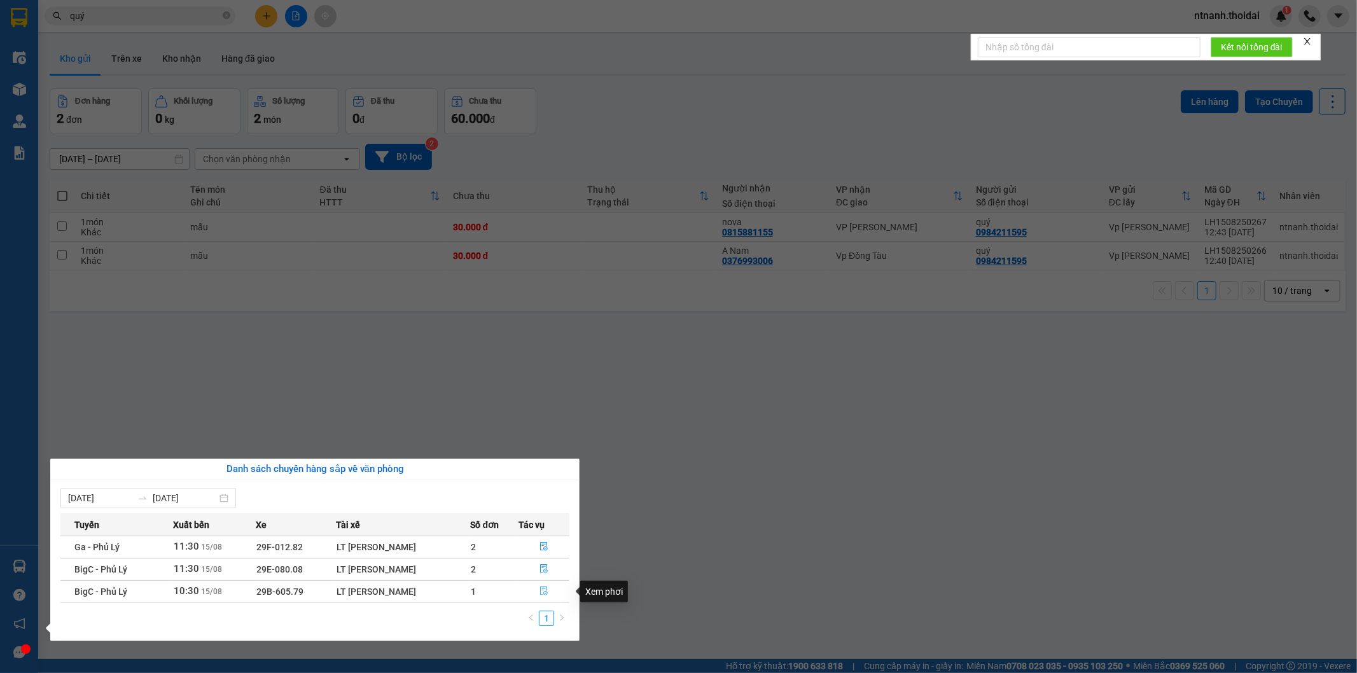
click at [543, 594] on icon "file-done" at bounding box center [544, 591] width 9 height 9
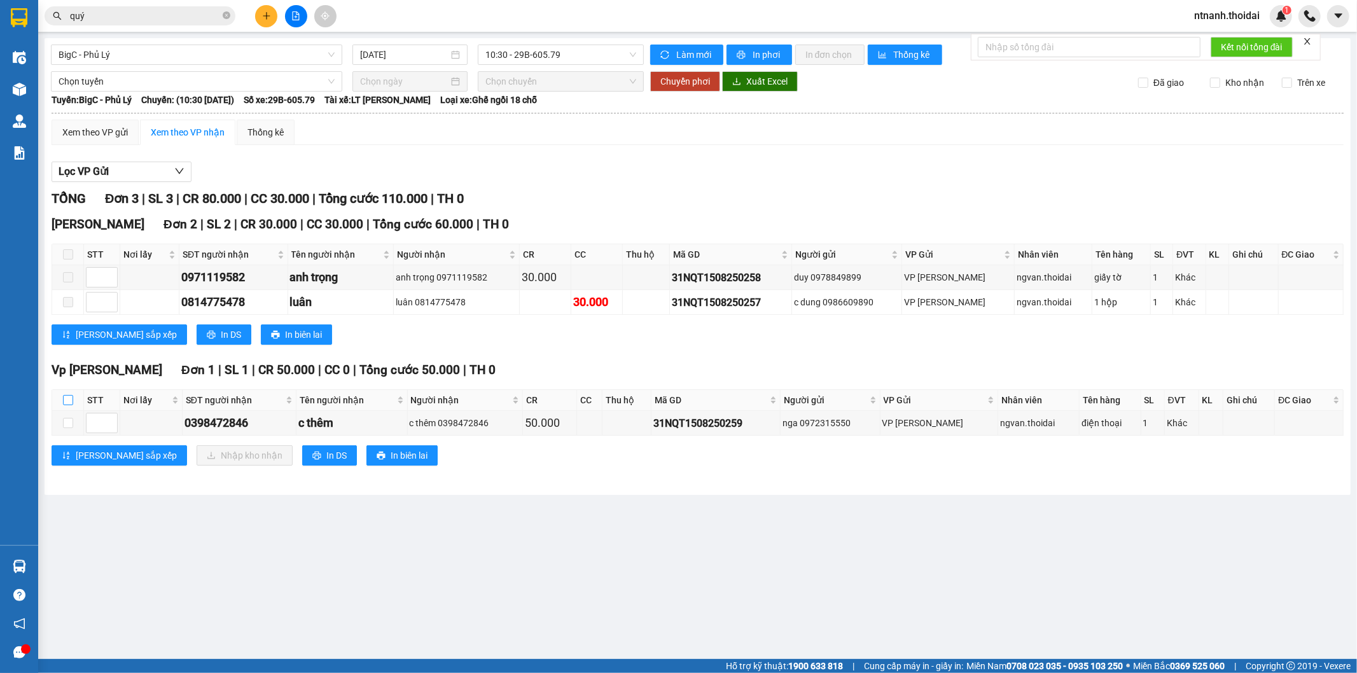
click at [64, 403] on input "checkbox" at bounding box center [68, 400] width 10 height 10
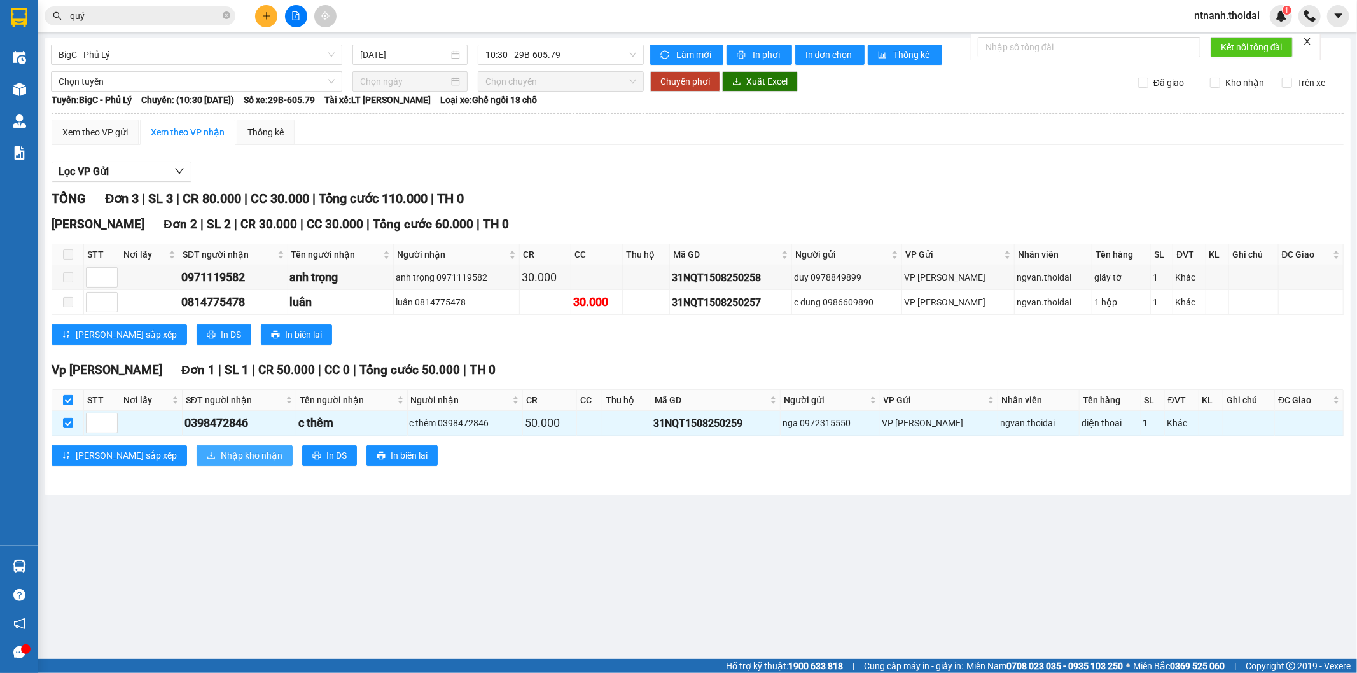
click at [221, 454] on span "Nhập kho nhận" at bounding box center [252, 456] width 62 height 14
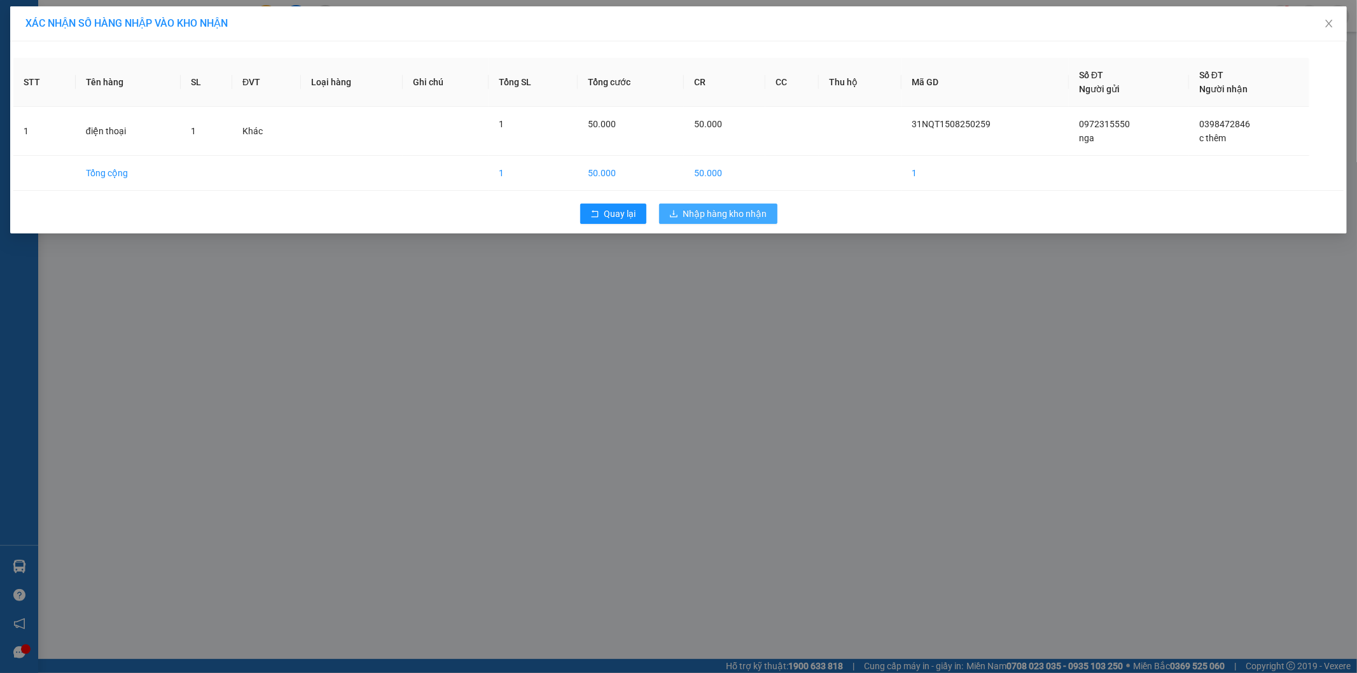
click at [718, 208] on span "Nhập hàng kho nhận" at bounding box center [725, 214] width 84 height 14
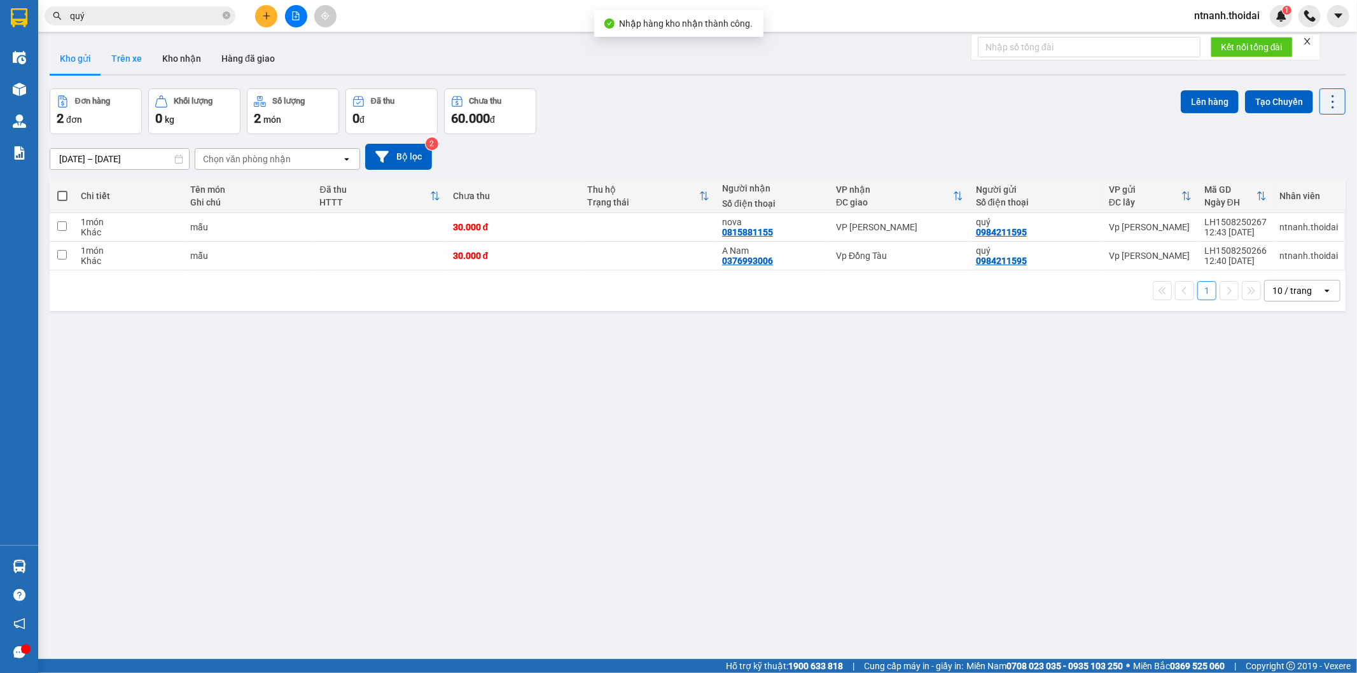
click at [148, 59] on button "Trên xe" at bounding box center [126, 58] width 51 height 31
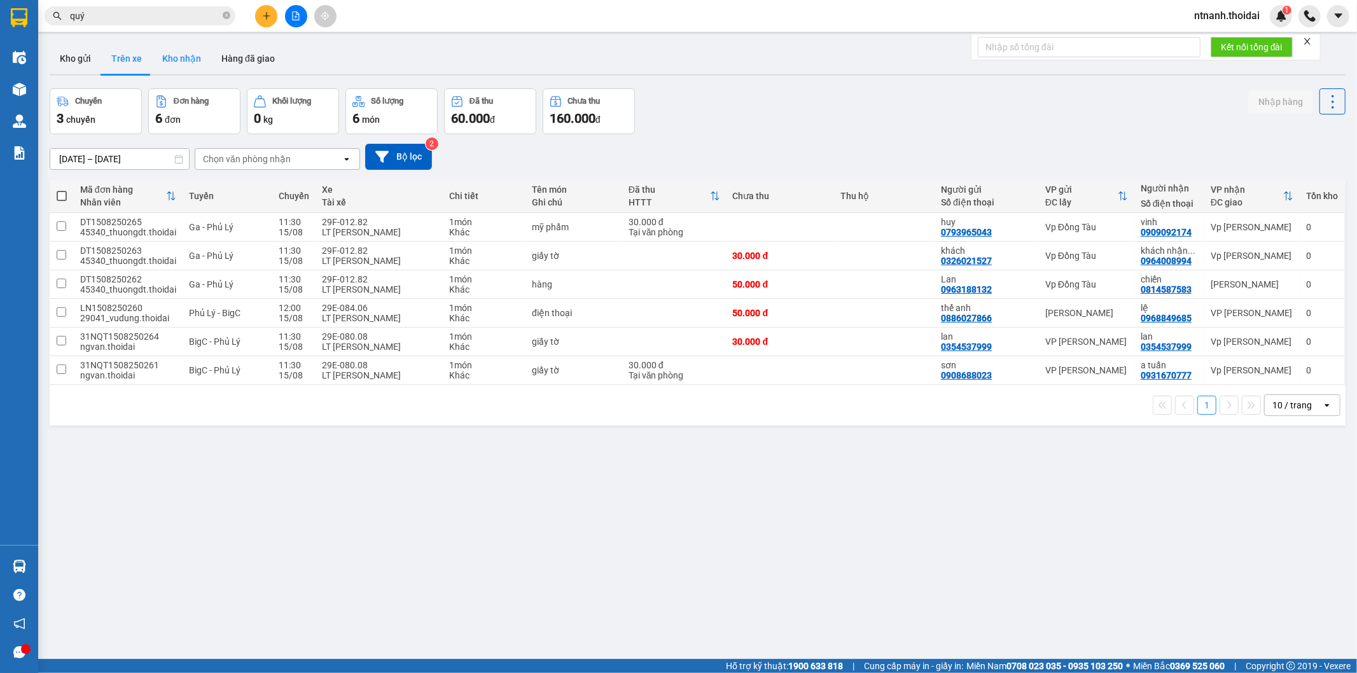
click at [193, 59] on button "Kho nhận" at bounding box center [181, 58] width 59 height 31
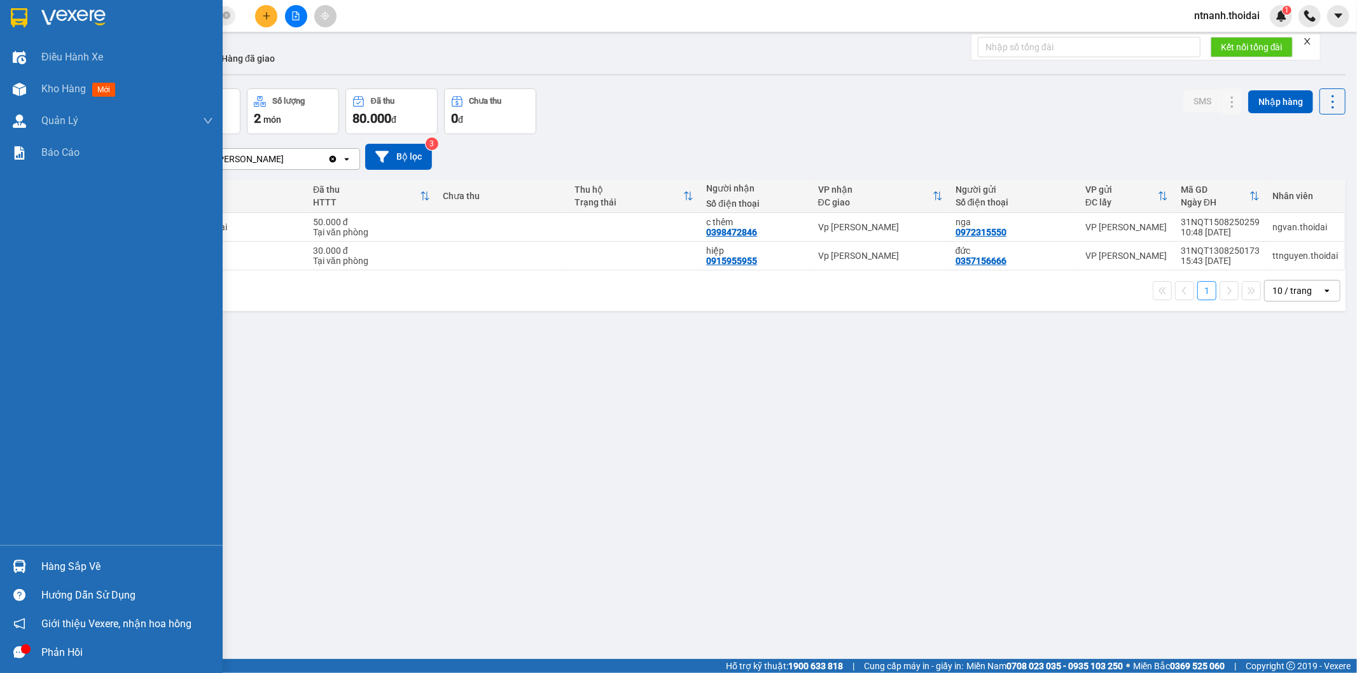
click at [90, 555] on div "Hàng sắp về" at bounding box center [111, 566] width 223 height 29
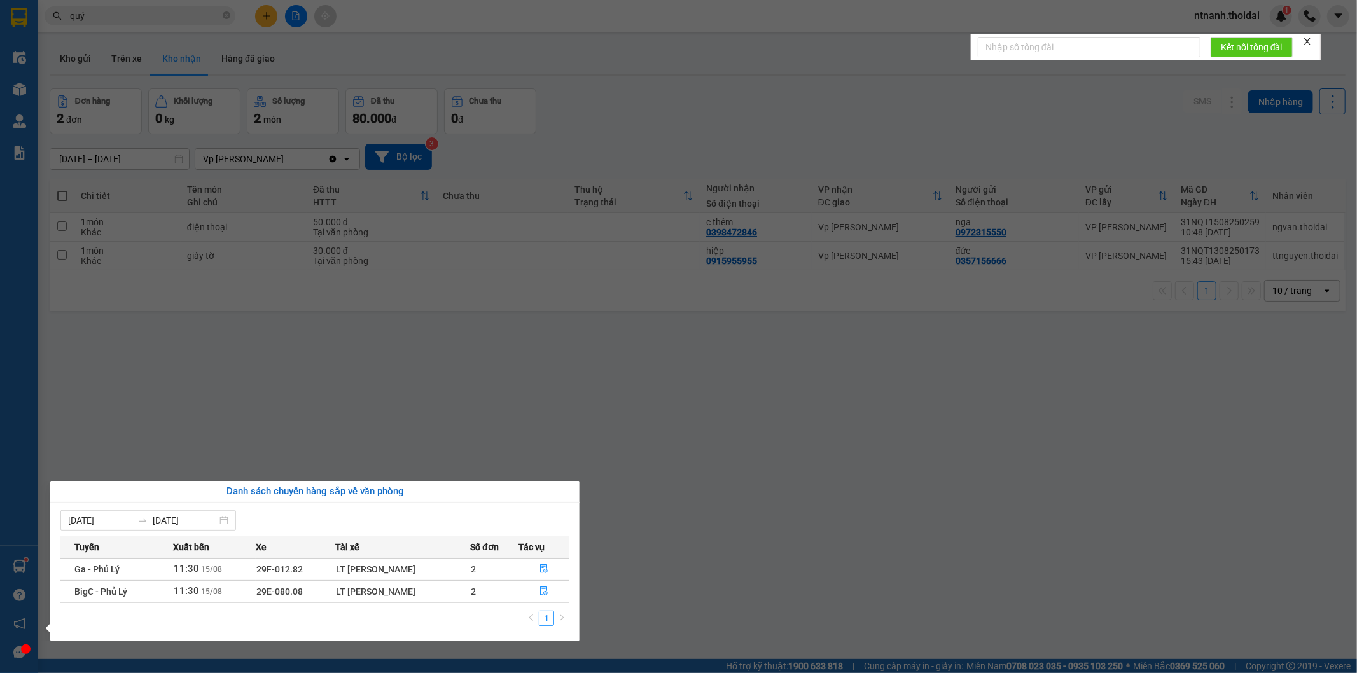
click at [685, 468] on section "Kết quả tìm kiếm ( 664 ) Bộ lọc Mã ĐH Trạng thái Món hàng Thu hộ Tổng cước Chưa…" at bounding box center [678, 336] width 1357 height 673
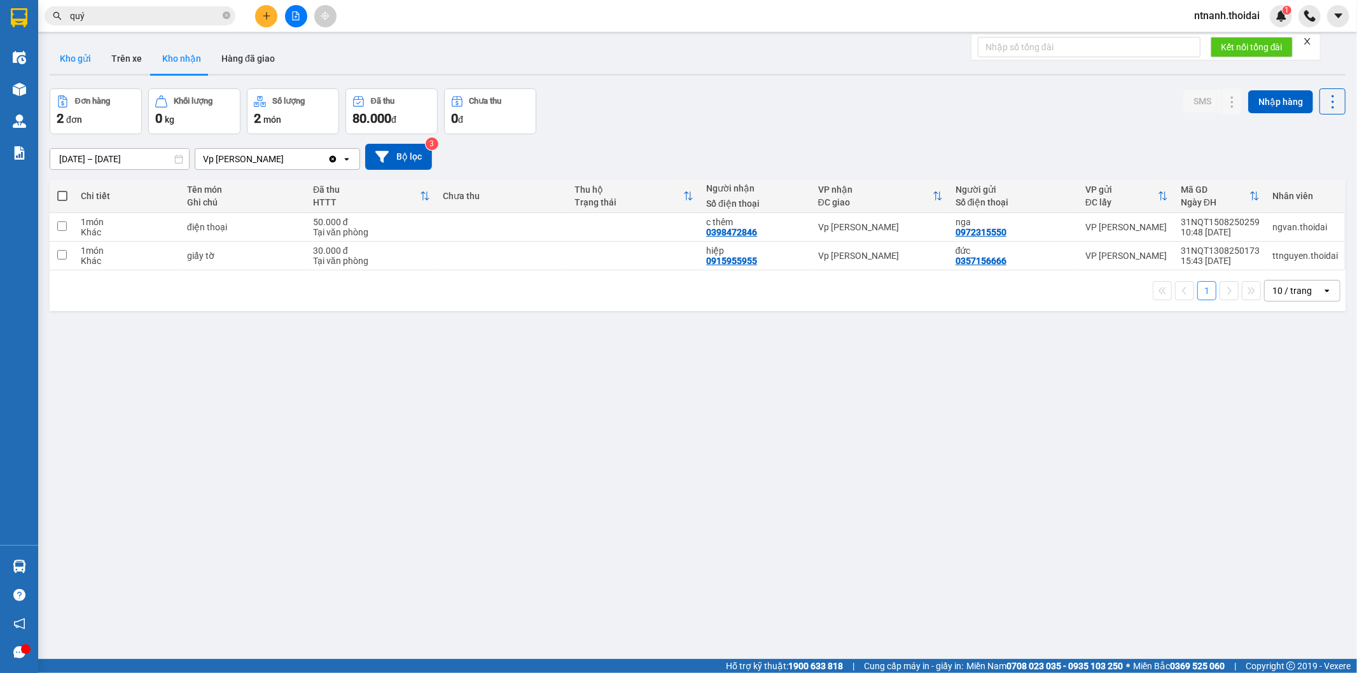
click at [81, 48] on button "Kho gửi" at bounding box center [76, 58] width 52 height 31
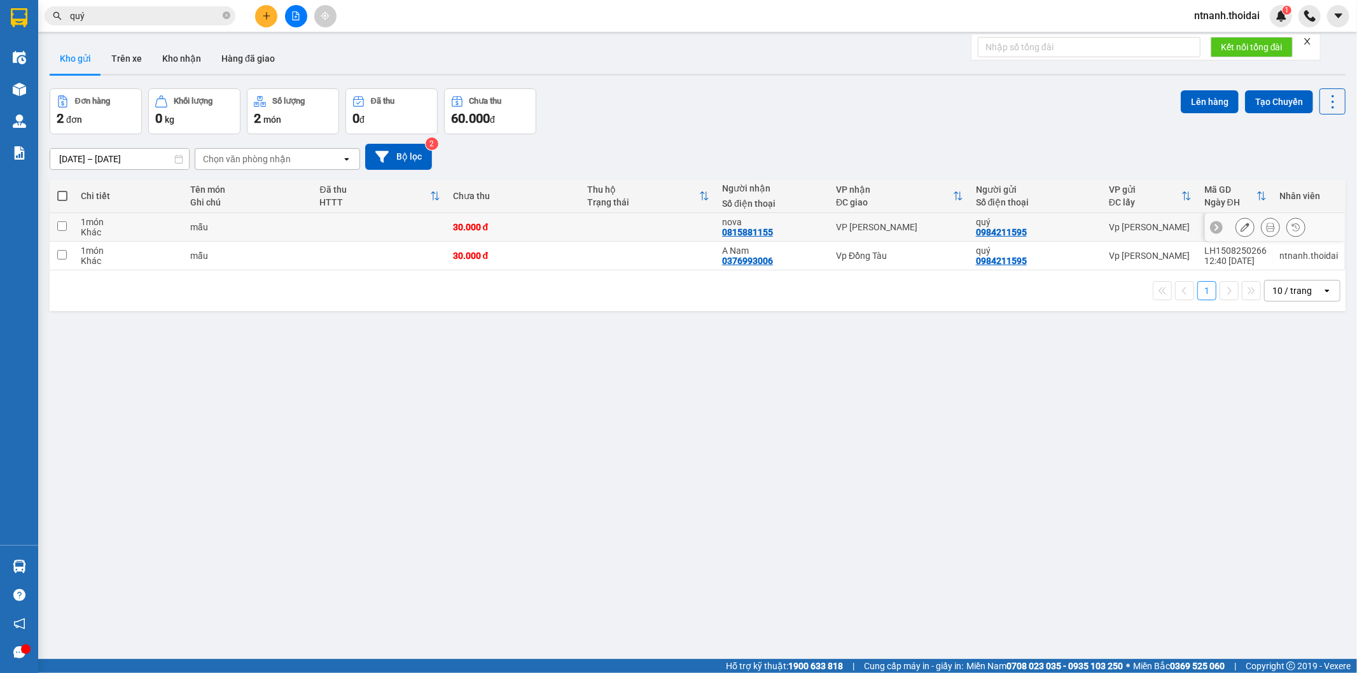
click at [816, 219] on div "nova" at bounding box center [772, 222] width 101 height 10
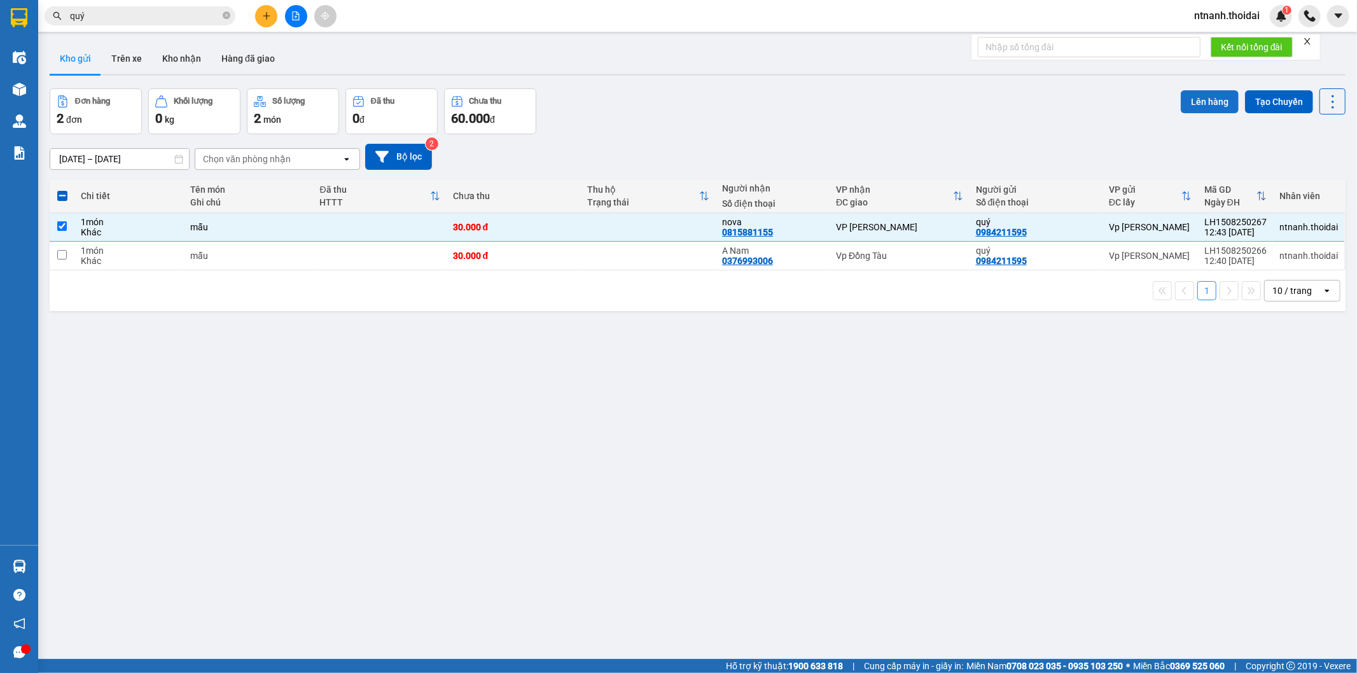
click at [1199, 110] on button "Lên hàng" at bounding box center [1210, 101] width 58 height 23
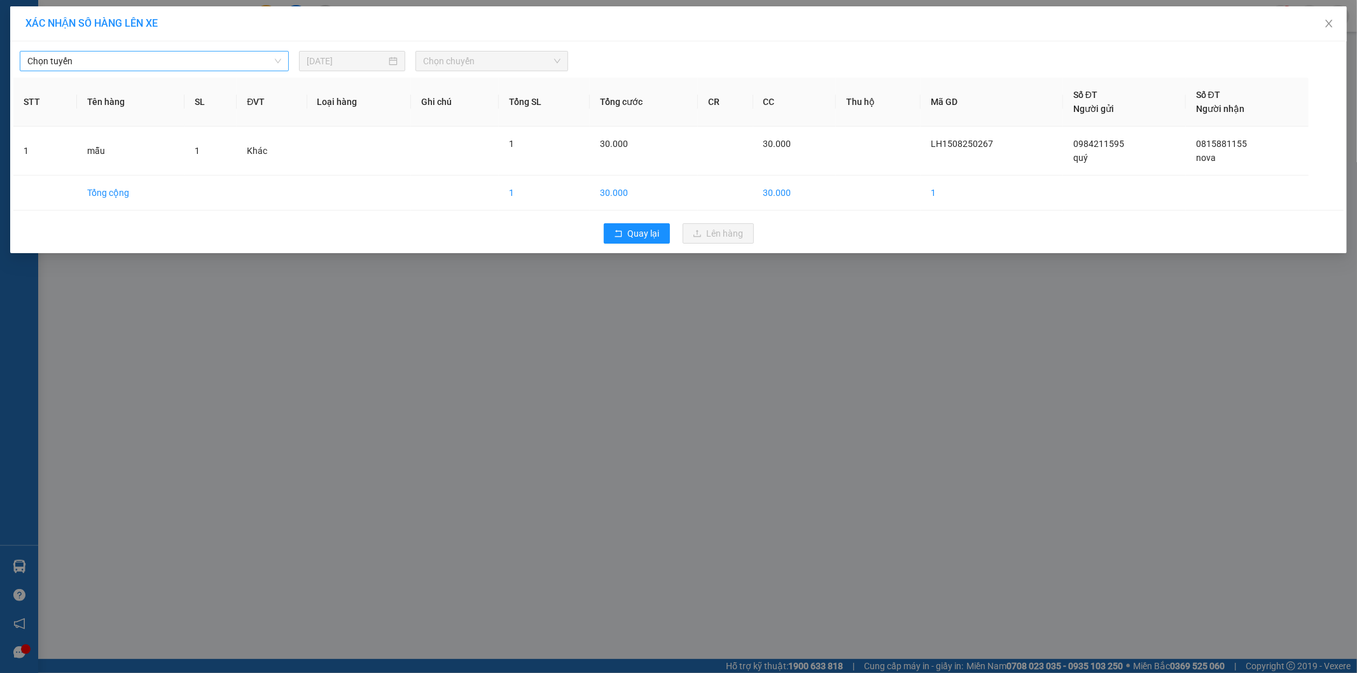
click at [198, 62] on span "Chọn tuyến" at bounding box center [154, 61] width 254 height 19
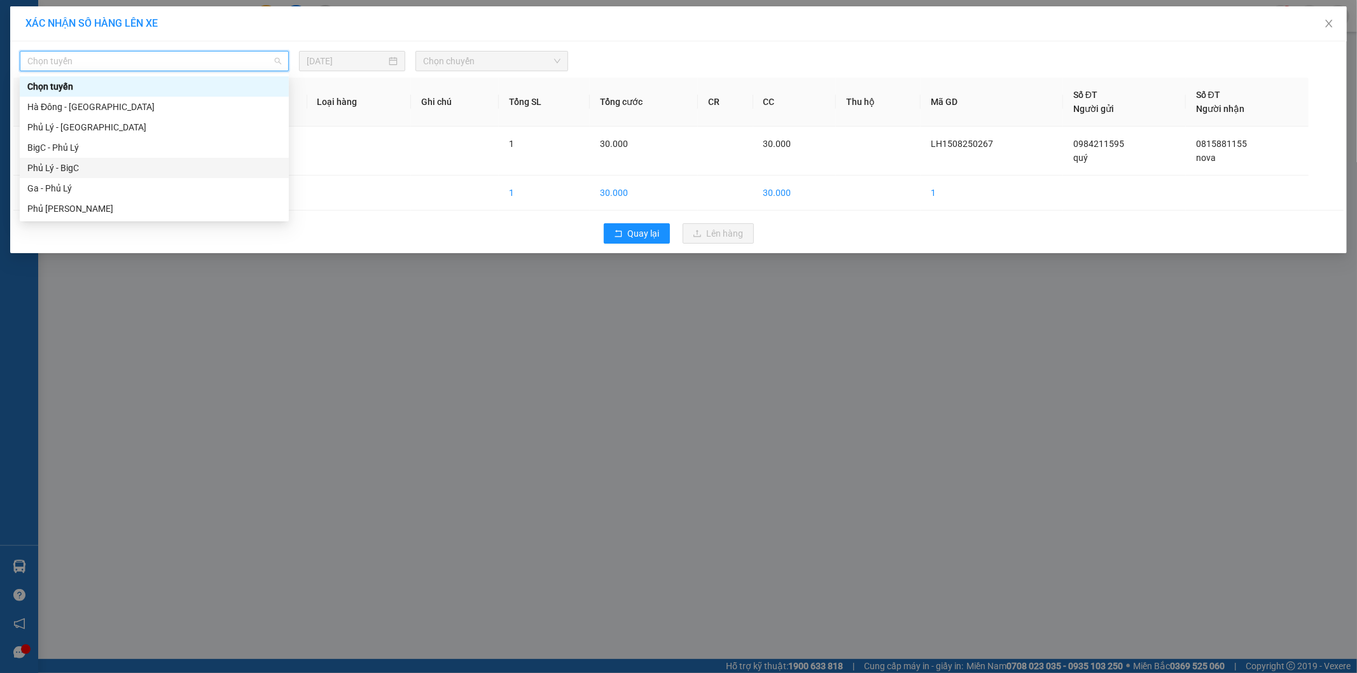
click at [150, 164] on div "Phủ Lý - BigC" at bounding box center [154, 168] width 254 height 14
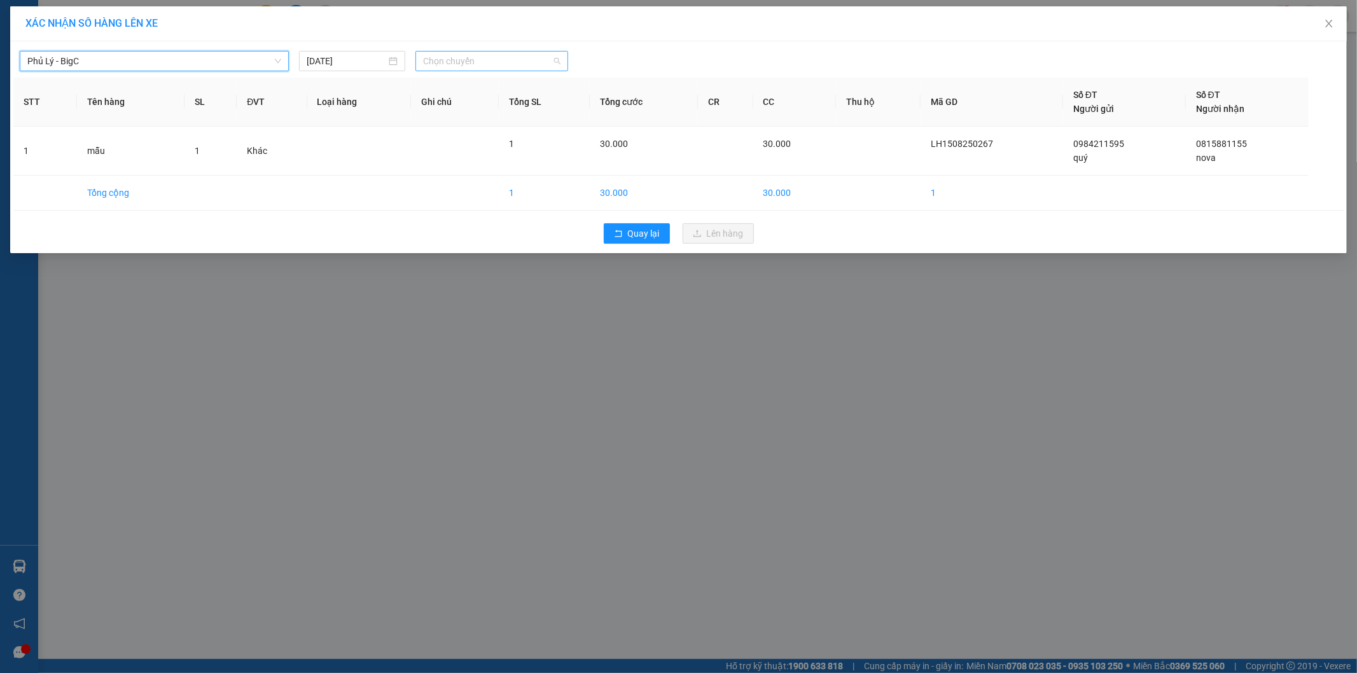
click at [468, 60] on span "Chọn chuyến" at bounding box center [491, 61] width 137 height 19
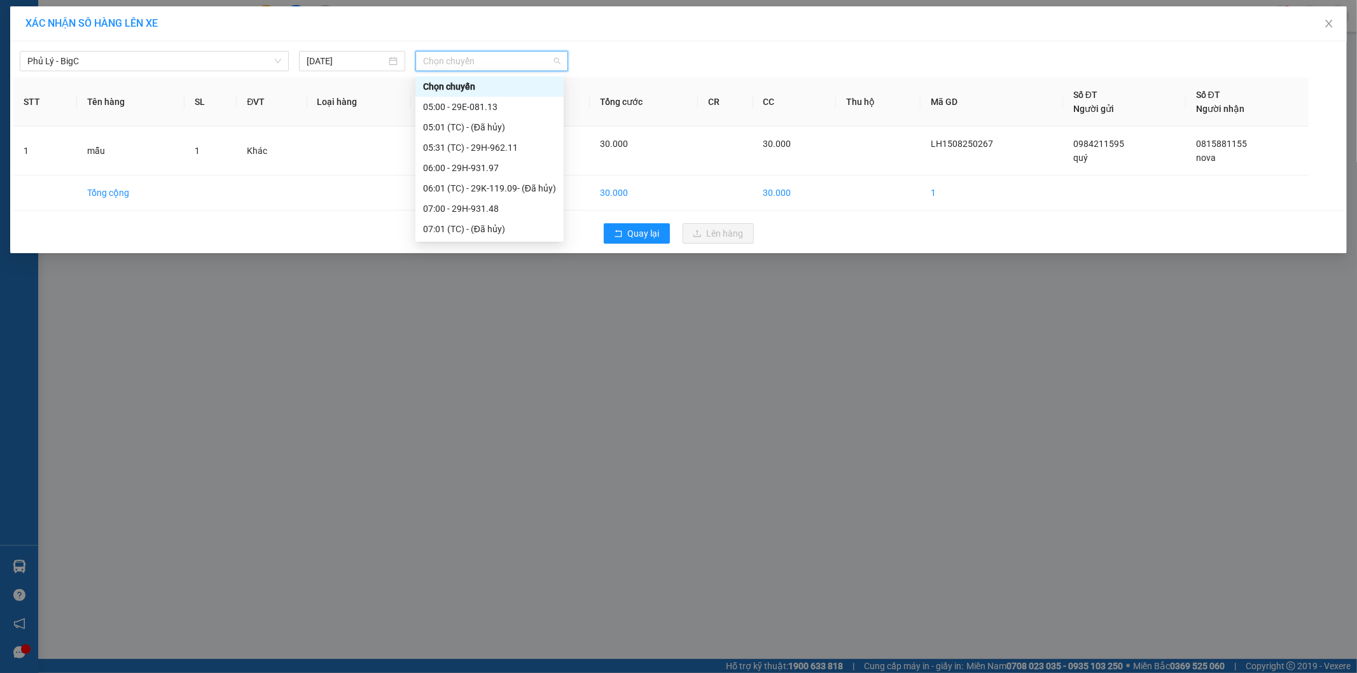
click at [494, 385] on div "13:01 (TC) - 29B-624.29" at bounding box center [489, 392] width 133 height 14
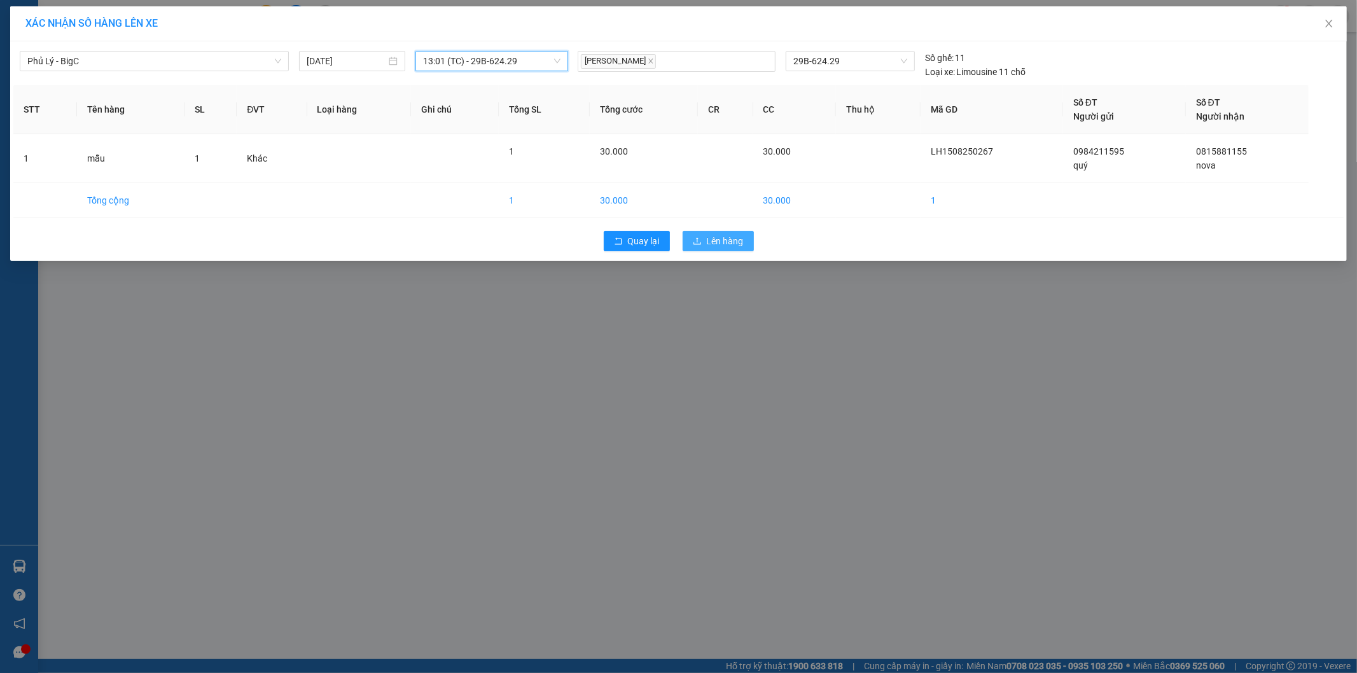
click at [743, 237] on span "Lên hàng" at bounding box center [725, 241] width 37 height 14
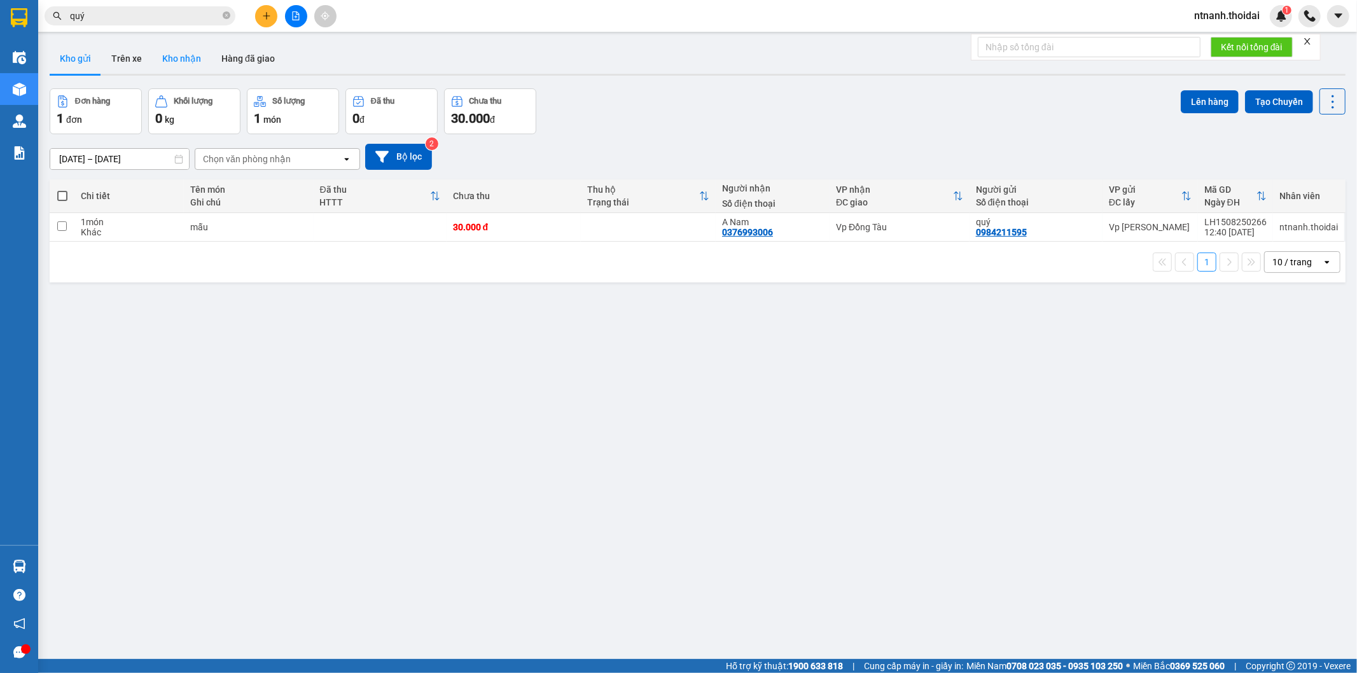
click at [175, 59] on button "Kho nhận" at bounding box center [181, 58] width 59 height 31
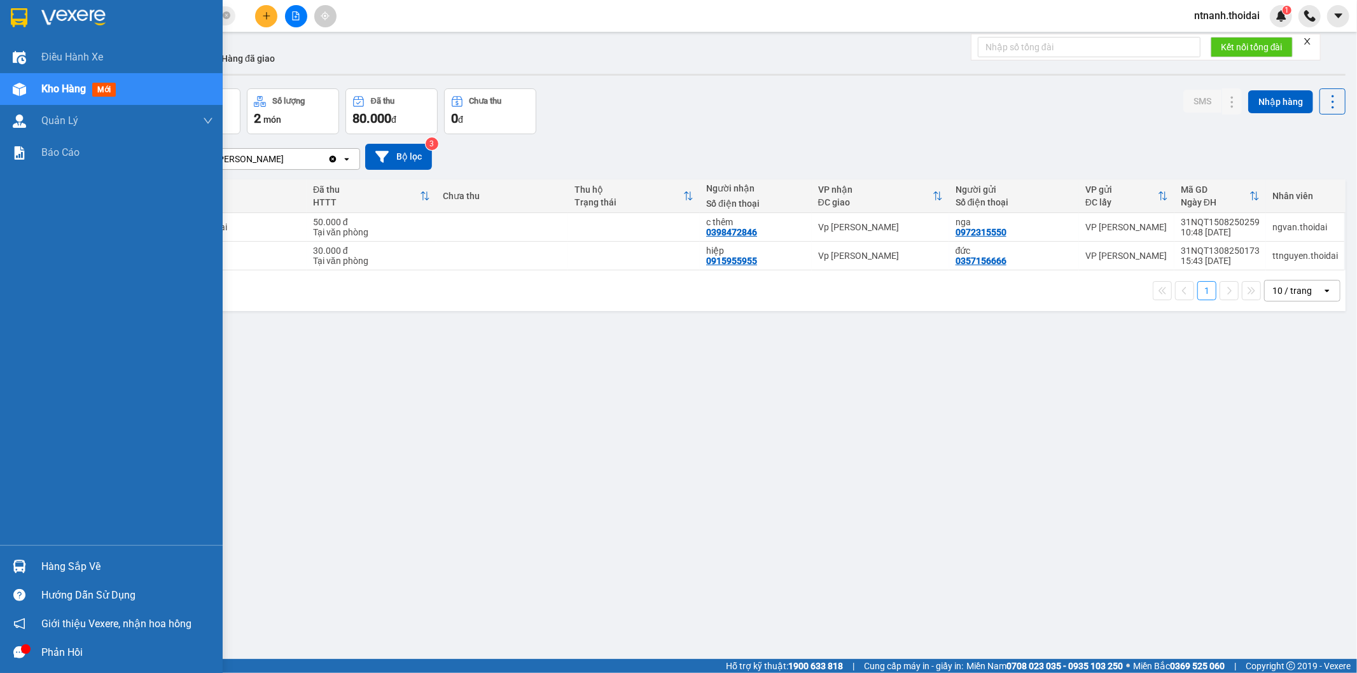
click at [67, 562] on div "Hàng sắp về" at bounding box center [127, 566] width 172 height 19
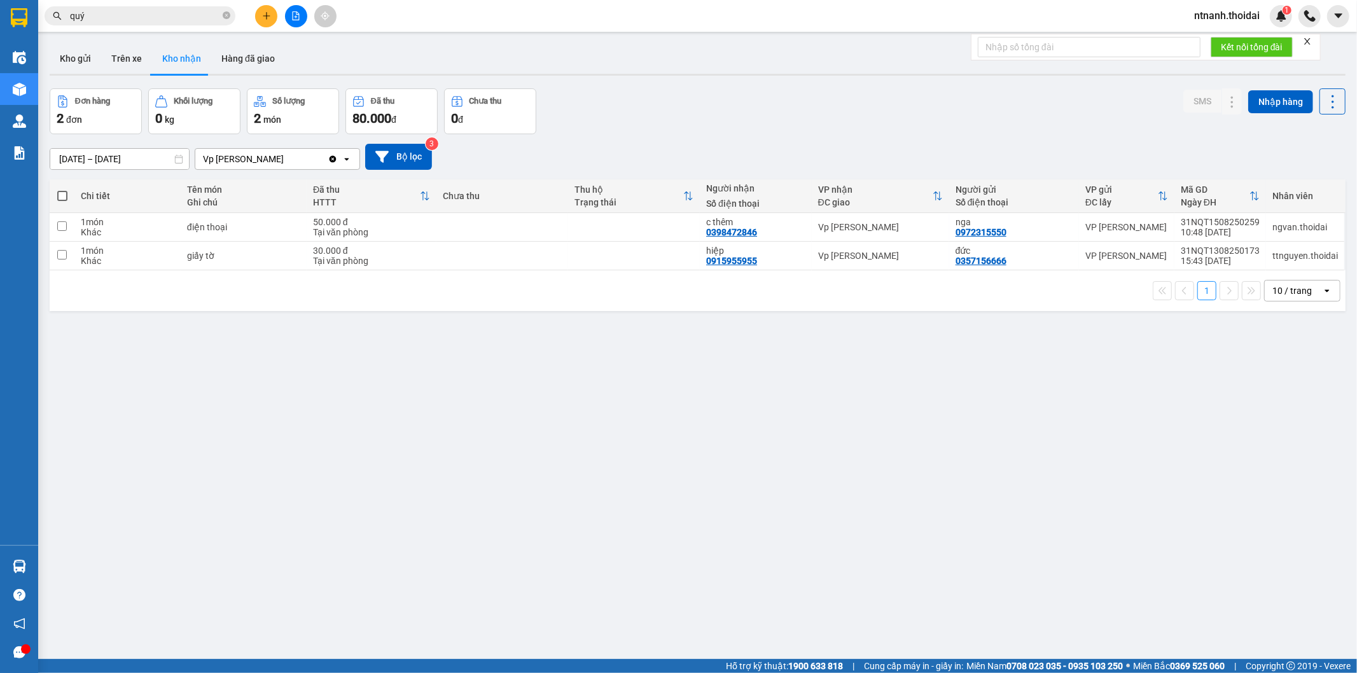
click at [717, 527] on section "Kết quả tìm kiếm ( 664 ) Bộ lọc Mã ĐH Trạng thái Món hàng Thu hộ Tổng cước Chưa…" at bounding box center [678, 336] width 1357 height 673
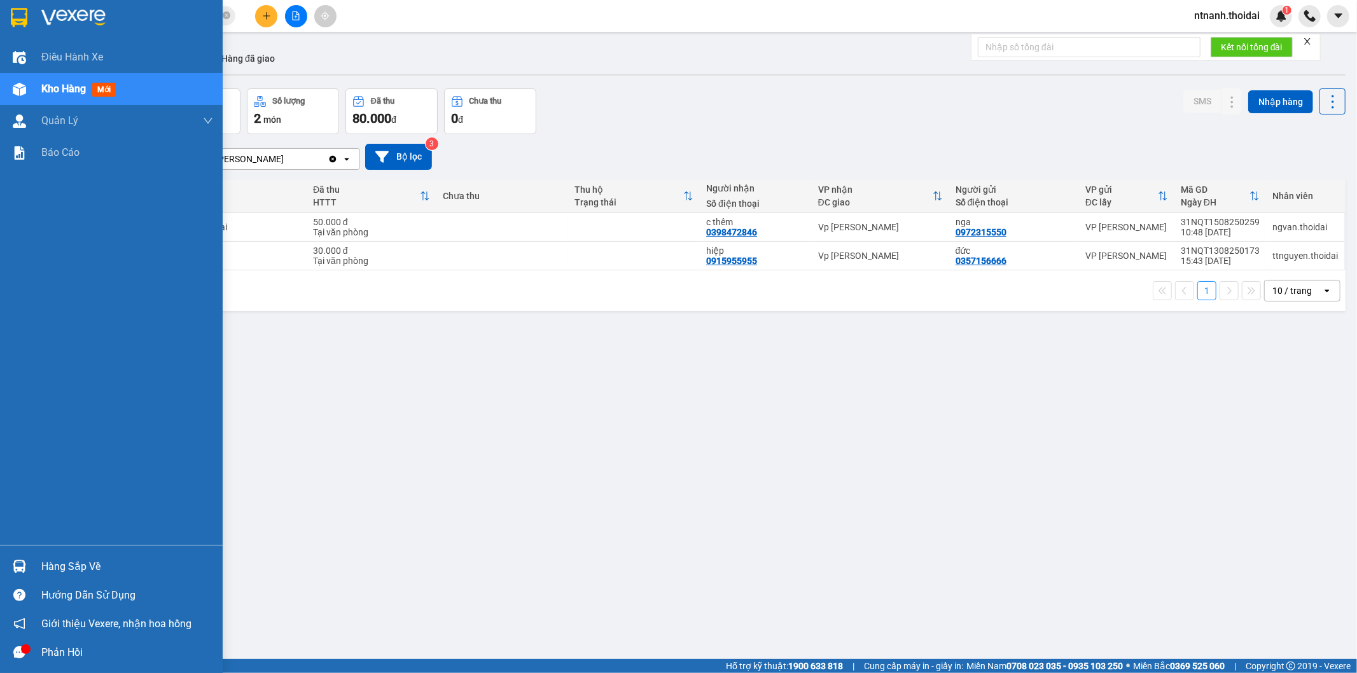
click at [46, 564] on div "Hàng sắp về" at bounding box center [127, 566] width 172 height 19
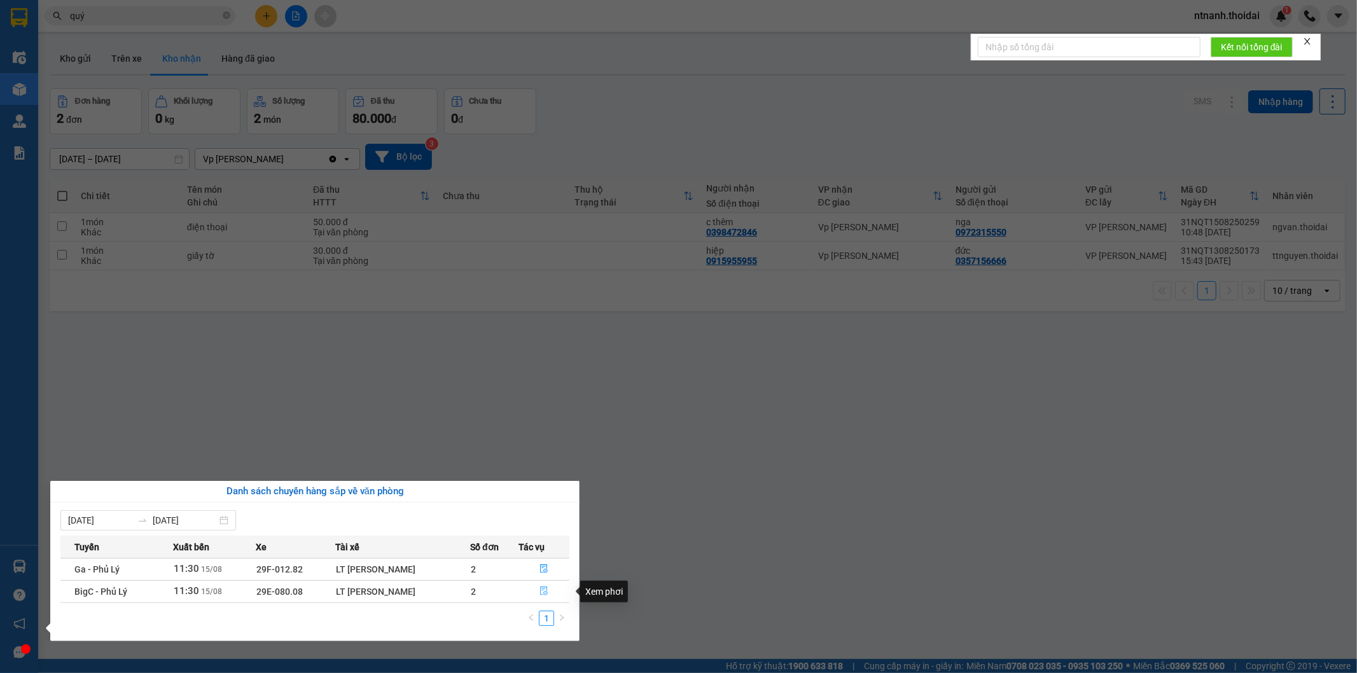
click at [544, 594] on icon "file-done" at bounding box center [544, 591] width 9 height 9
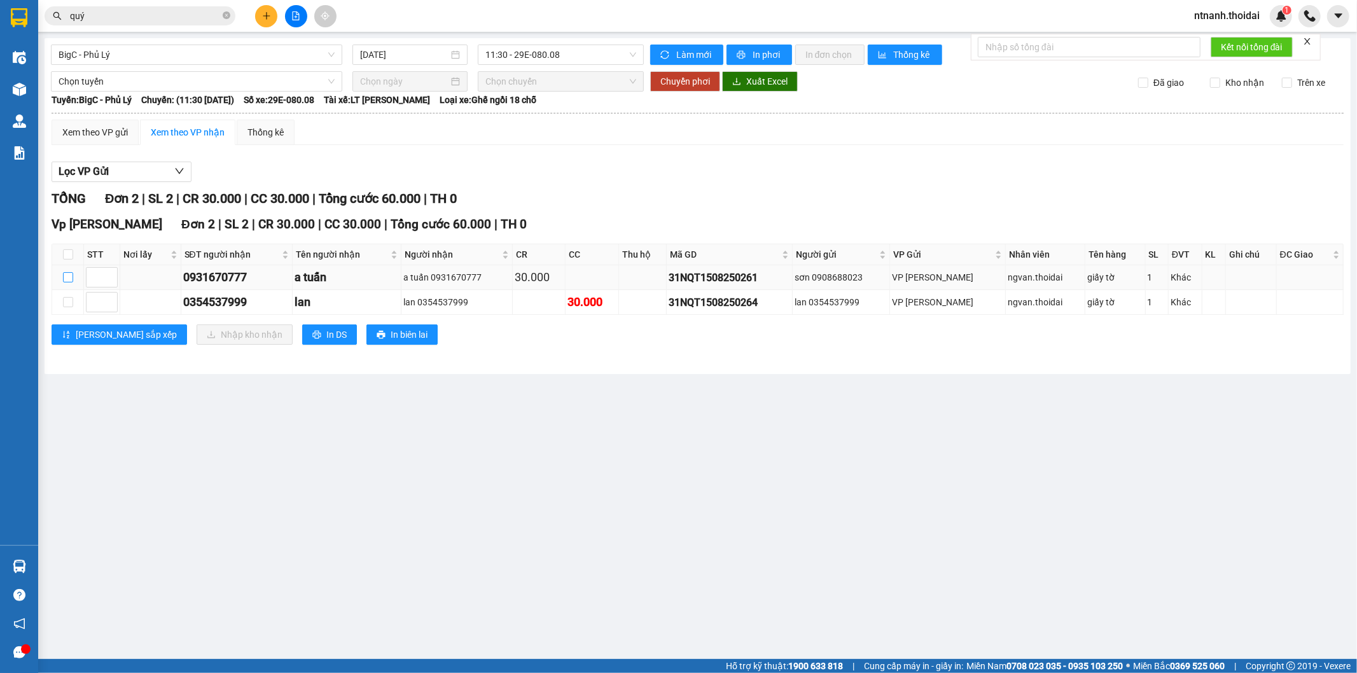
click at [73, 277] on input "checkbox" at bounding box center [68, 277] width 10 height 10
checkbox input "true"
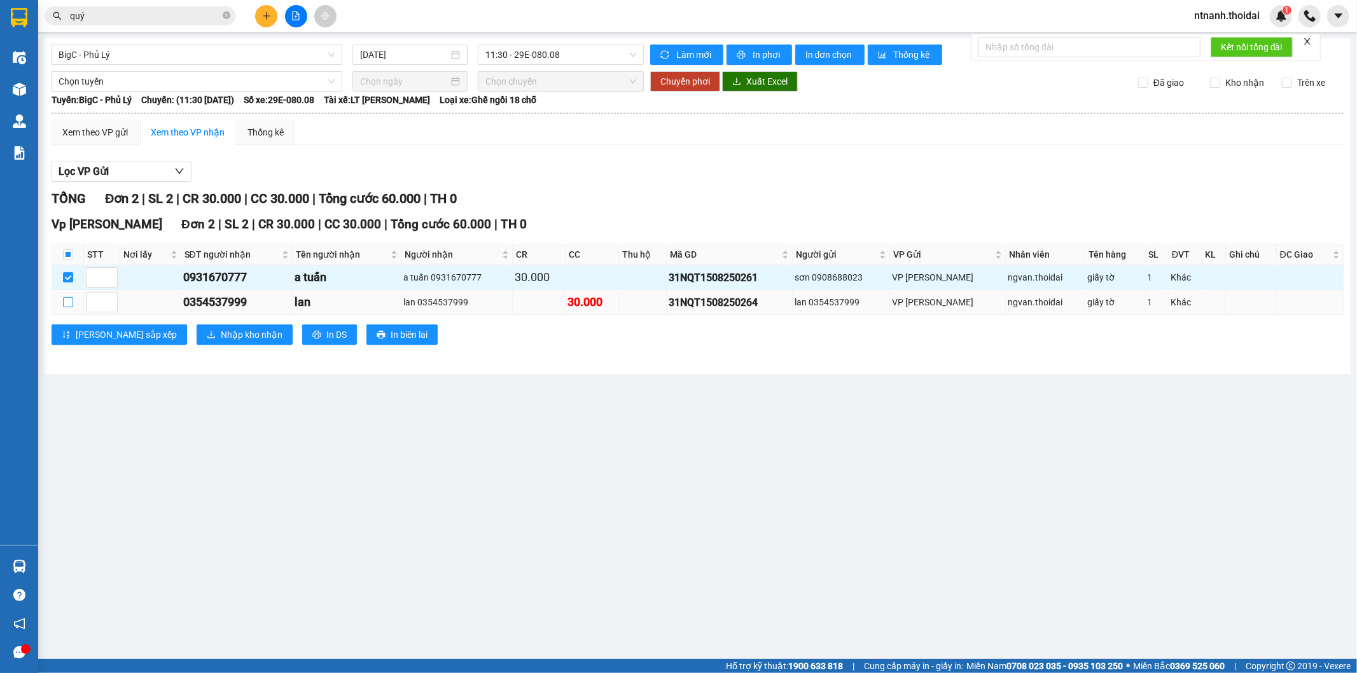
drag, startPoint x: 71, startPoint y: 295, endPoint x: 70, endPoint y: 305, distance: 10.9
click at [69, 297] on td at bounding box center [68, 302] width 32 height 25
click at [71, 312] on td at bounding box center [68, 302] width 32 height 25
click at [72, 304] on input "checkbox" at bounding box center [68, 302] width 10 height 10
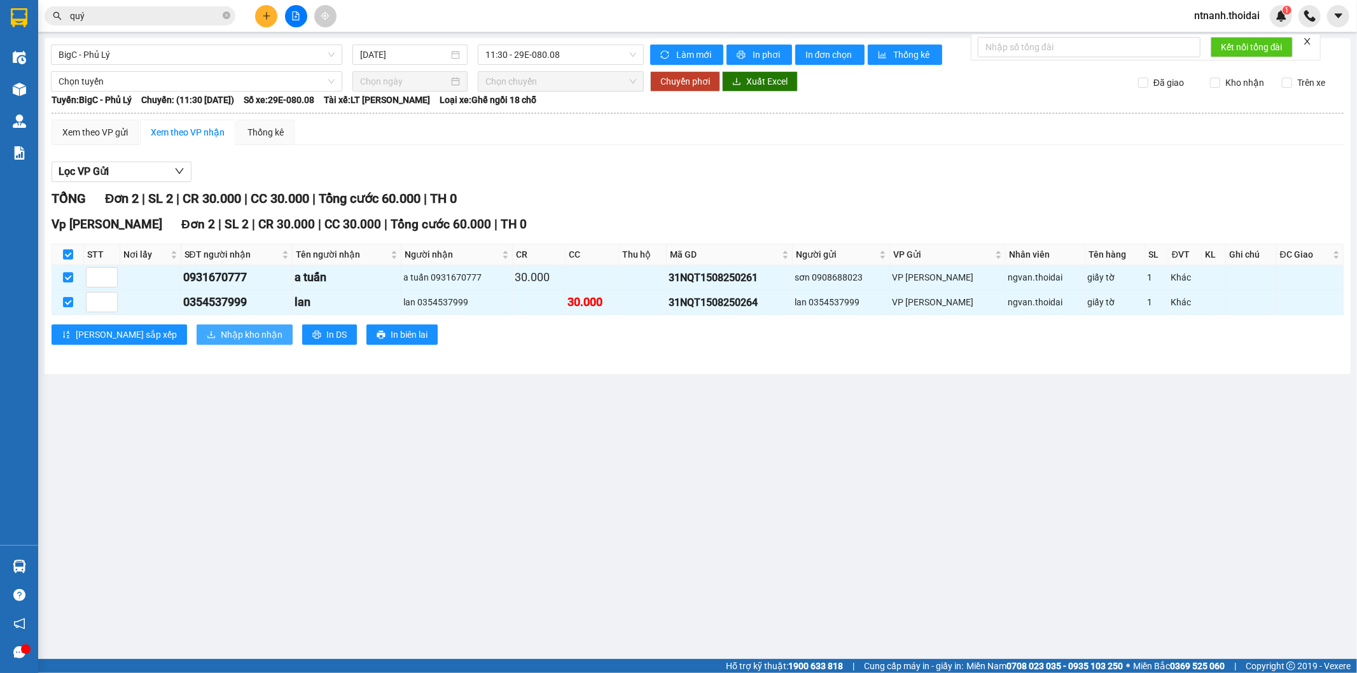
click at [221, 336] on span "Nhập kho nhận" at bounding box center [252, 335] width 62 height 14
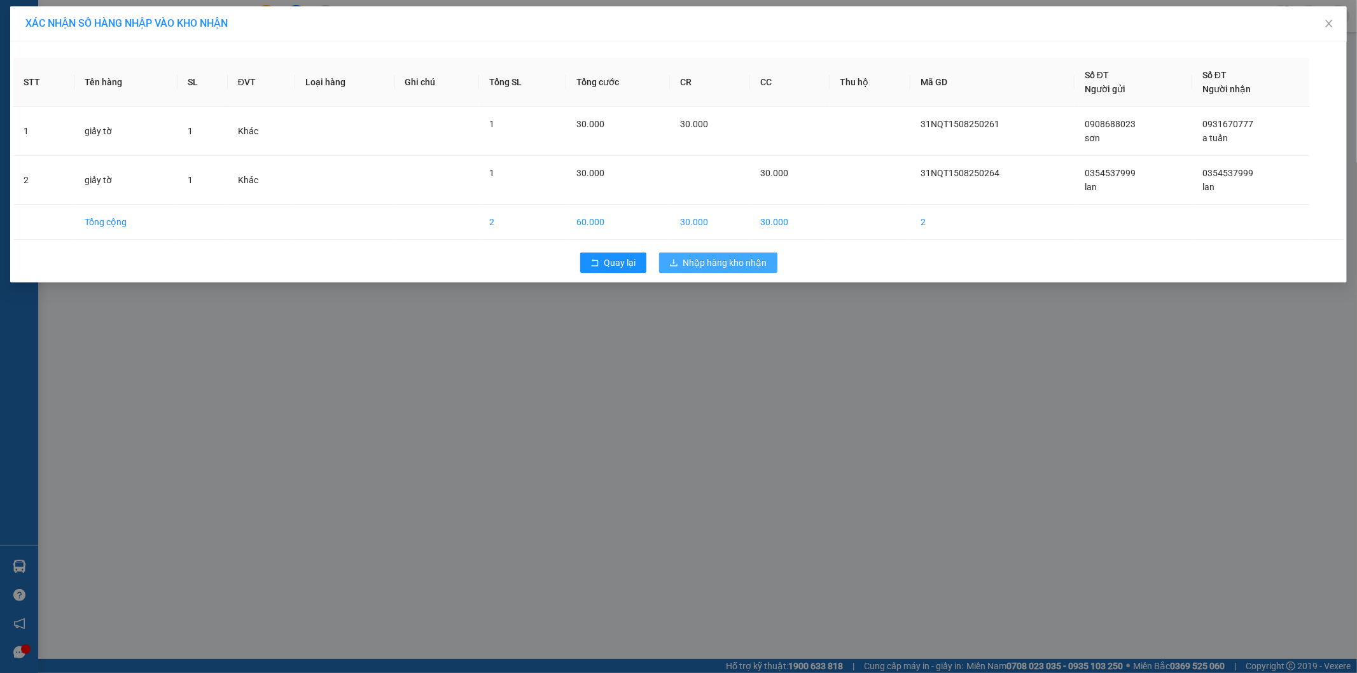
click at [697, 270] on button "Nhập hàng kho nhận" at bounding box center [718, 263] width 118 height 20
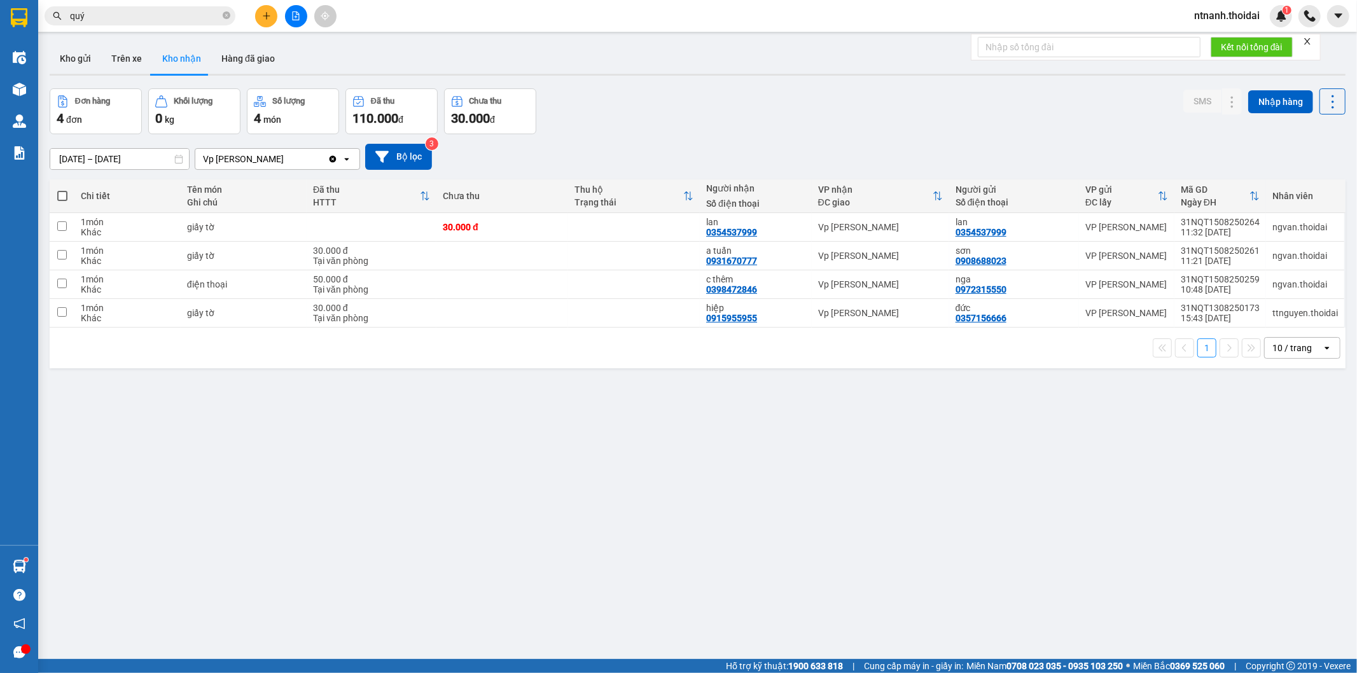
click at [617, 423] on div "ver 1.8.138 Kho gửi Trên xe Kho nhận Hàng đã giao Đơn hàng 4 đơn Khối lượng 0 k…" at bounding box center [698, 374] width 1306 height 673
click at [239, 62] on button "Hàng đã giao" at bounding box center [248, 58] width 74 height 31
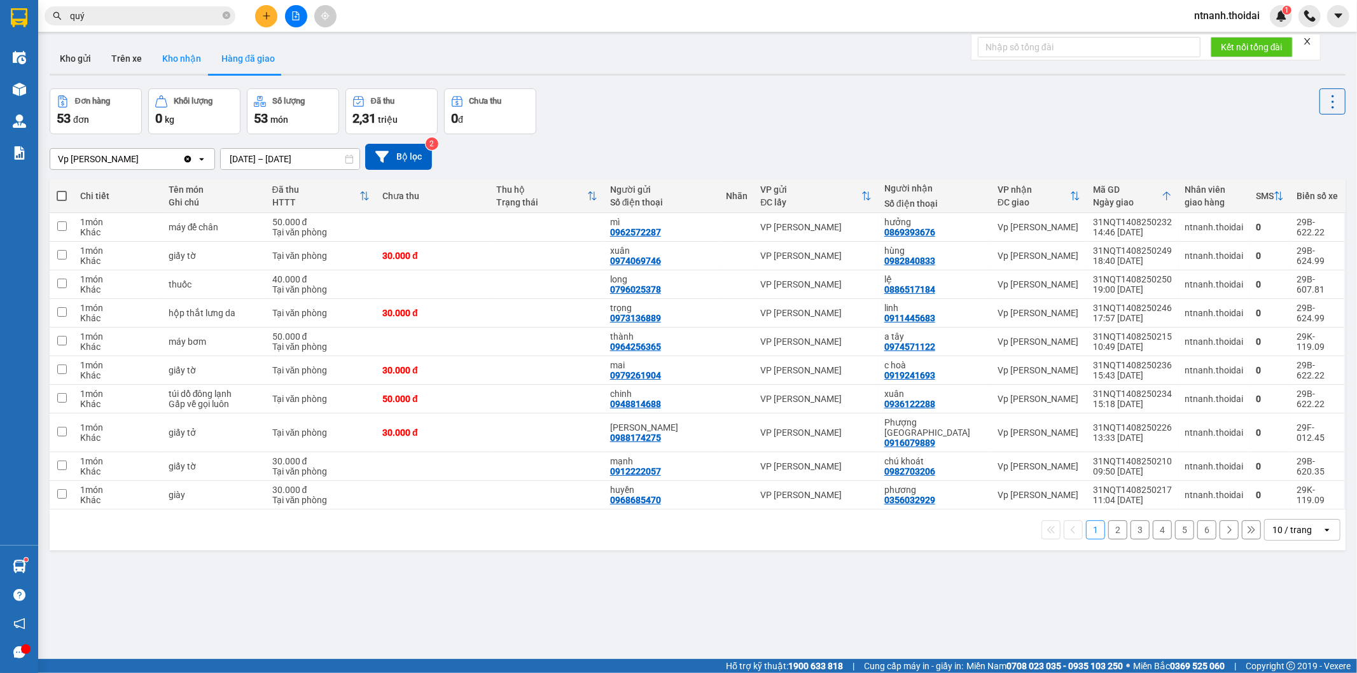
click at [189, 61] on button "Kho nhận" at bounding box center [181, 58] width 59 height 31
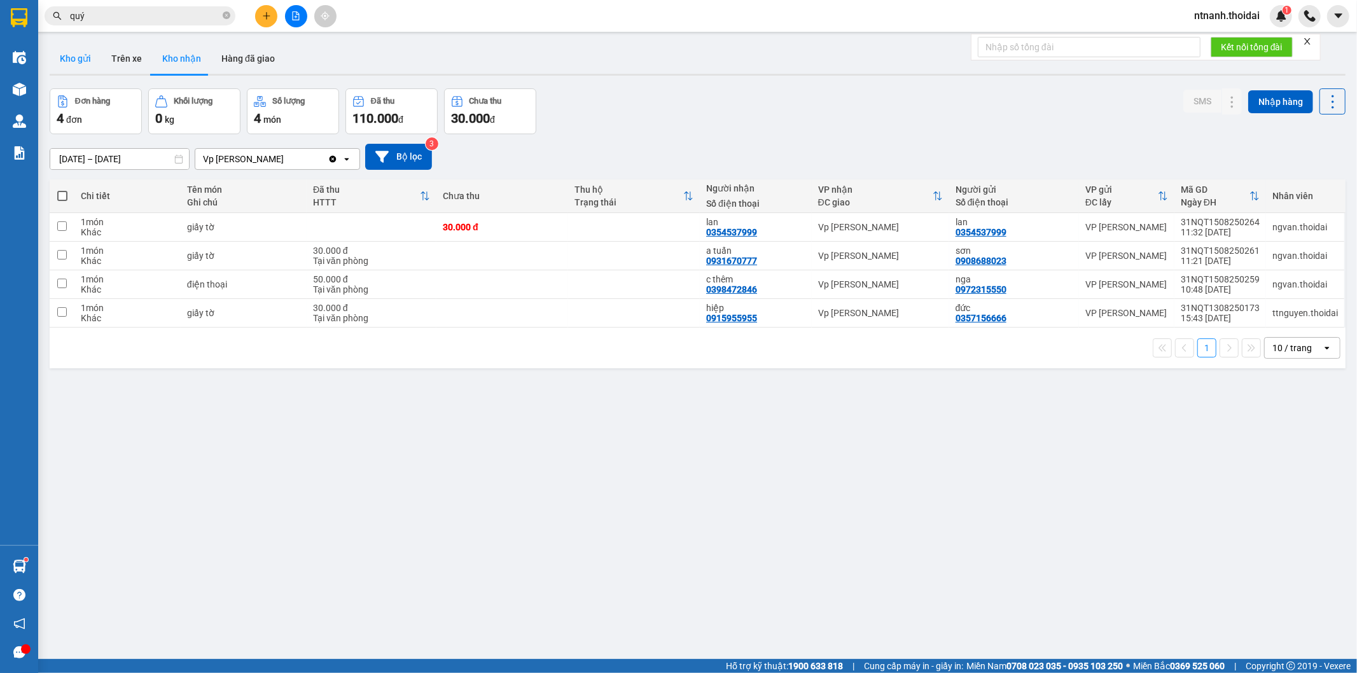
click at [61, 52] on button "Kho gửi" at bounding box center [76, 58] width 52 height 31
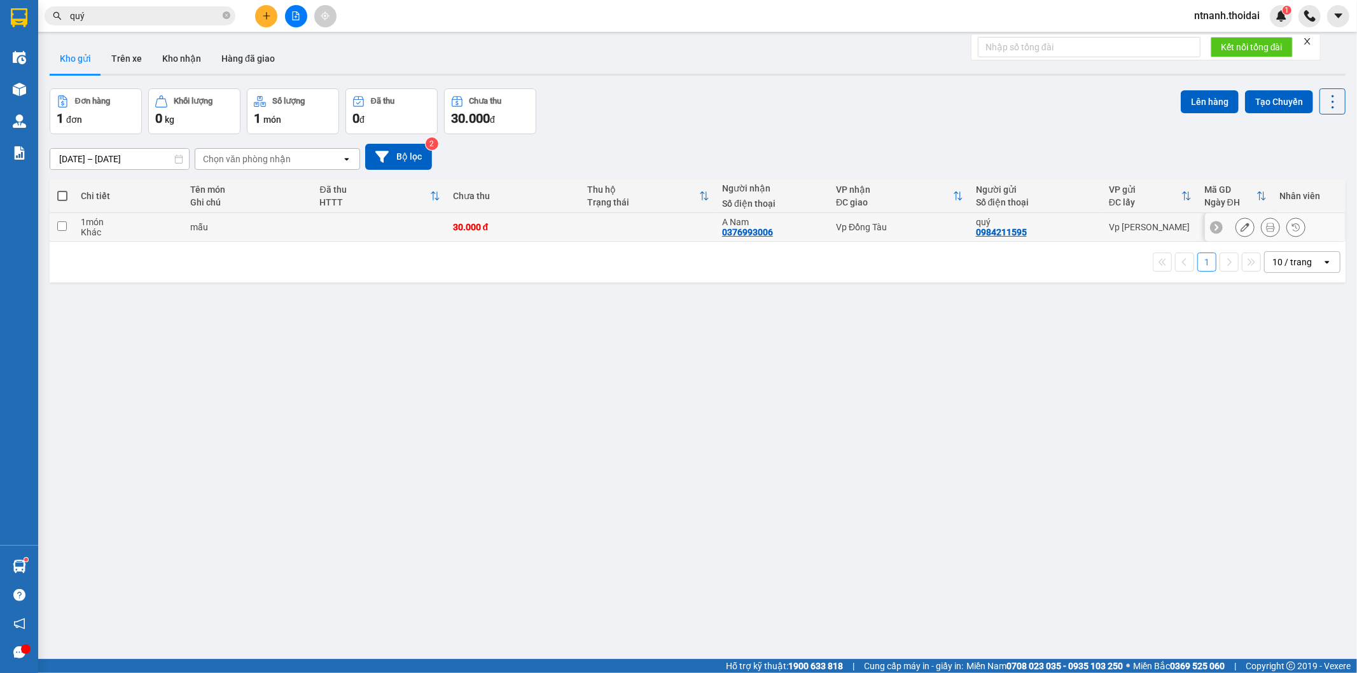
click at [137, 227] on div "Khác" at bounding box center [129, 232] width 96 height 10
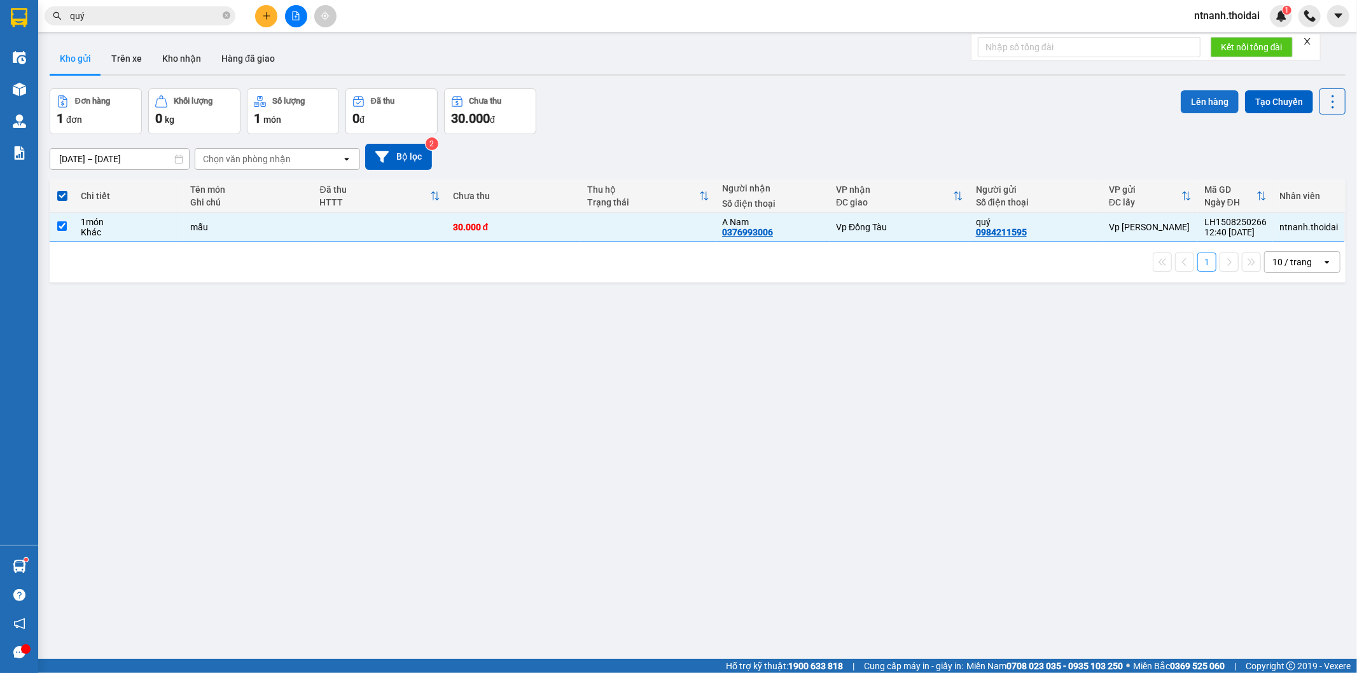
click at [1196, 102] on button "Lên hàng" at bounding box center [1210, 101] width 58 height 23
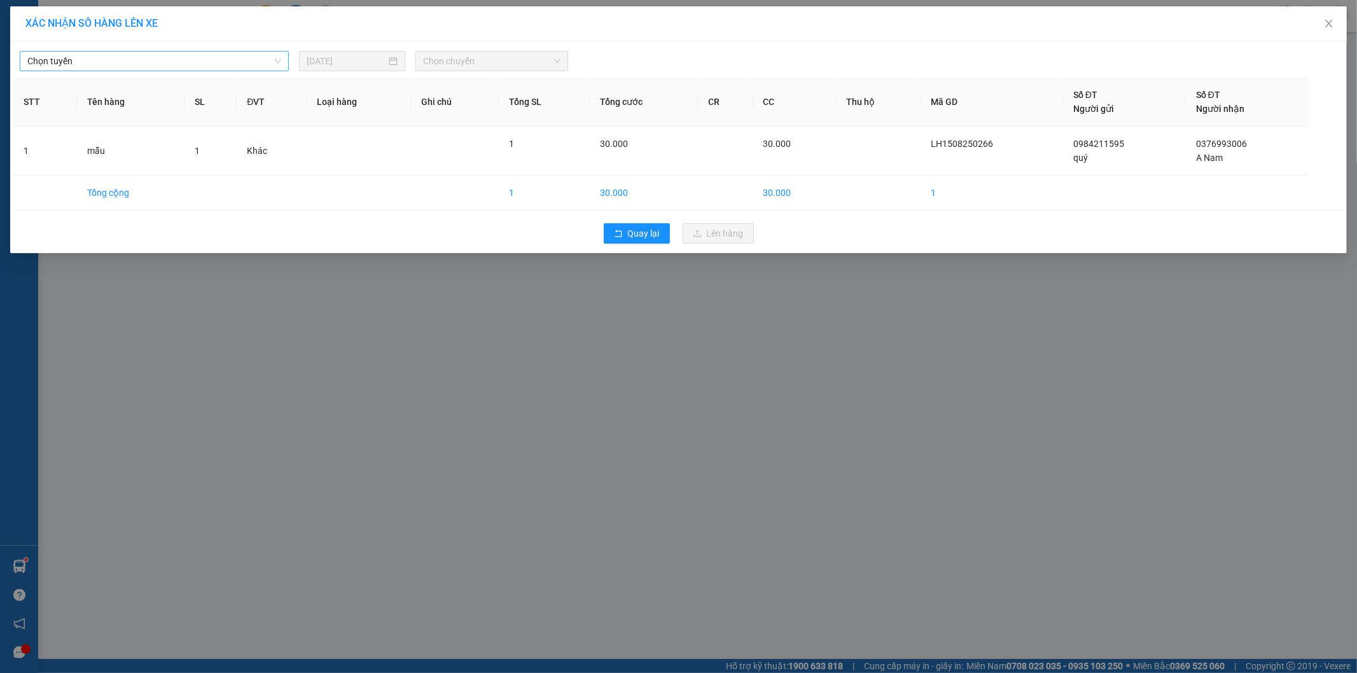
click at [163, 65] on span "Chọn tuyến" at bounding box center [154, 61] width 254 height 19
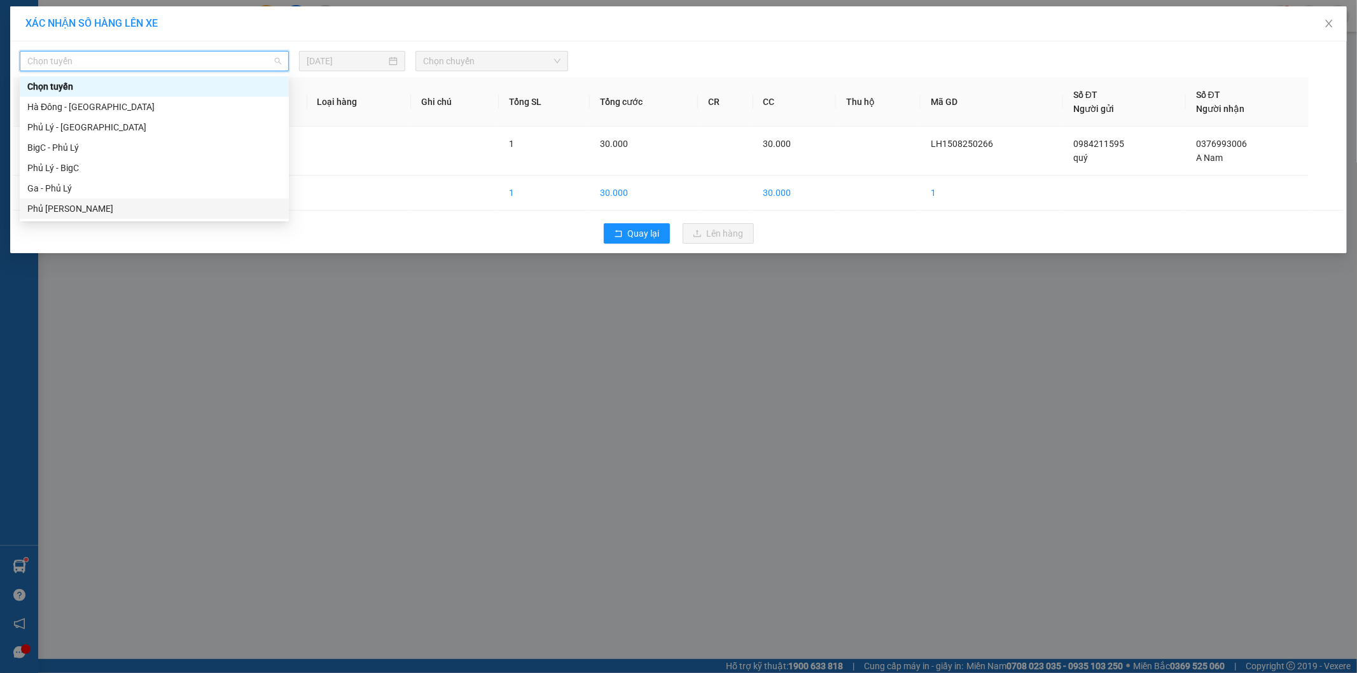
click at [121, 208] on div "Phủ [PERSON_NAME]" at bounding box center [154, 209] width 254 height 14
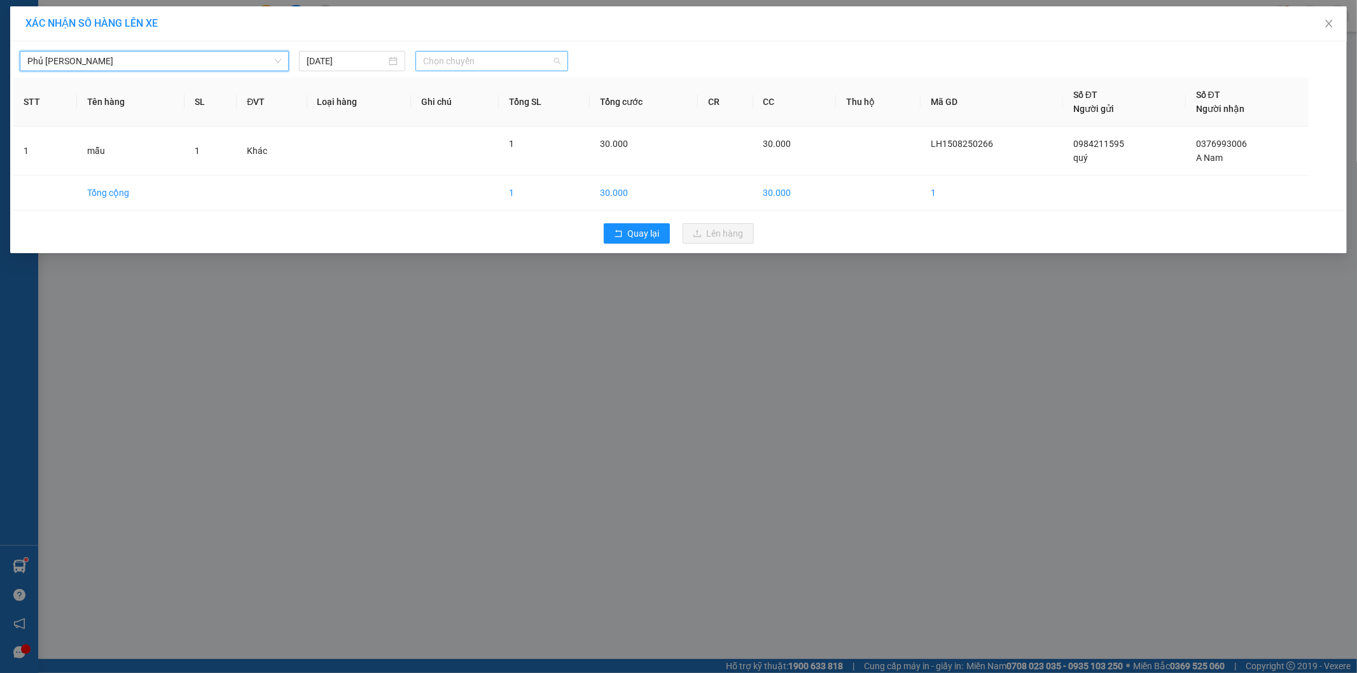
click at [533, 62] on span "Chọn chuyến" at bounding box center [491, 61] width 137 height 19
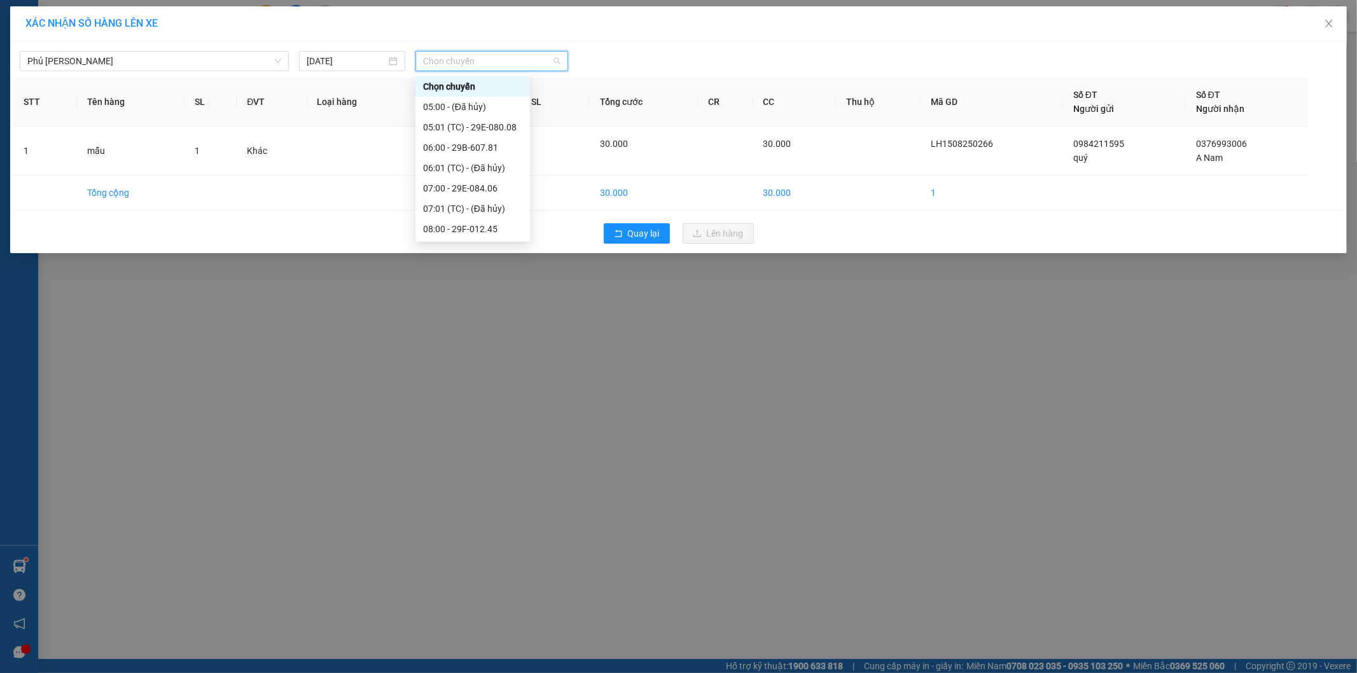
click at [484, 304] on div "12:00 - 29B-624.99" at bounding box center [472, 311] width 99 height 14
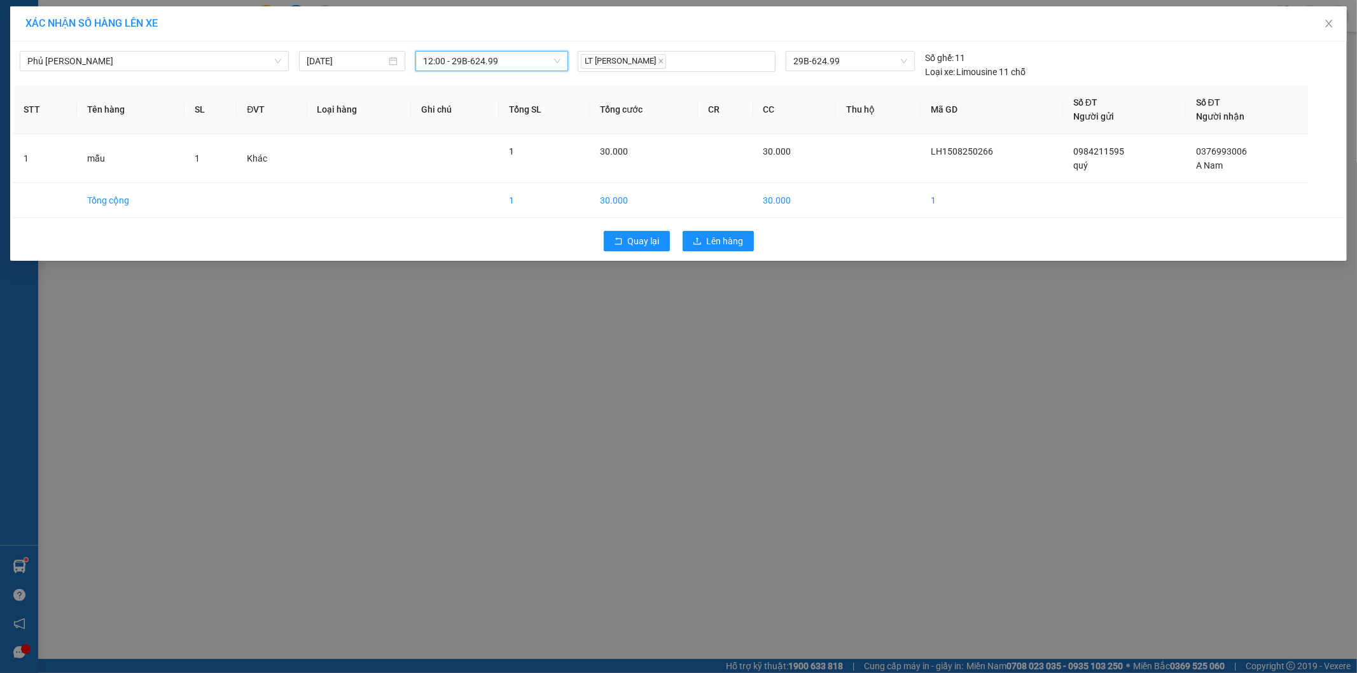
click at [563, 62] on div "12:00 - 29B-624.99" at bounding box center [492, 61] width 153 height 20
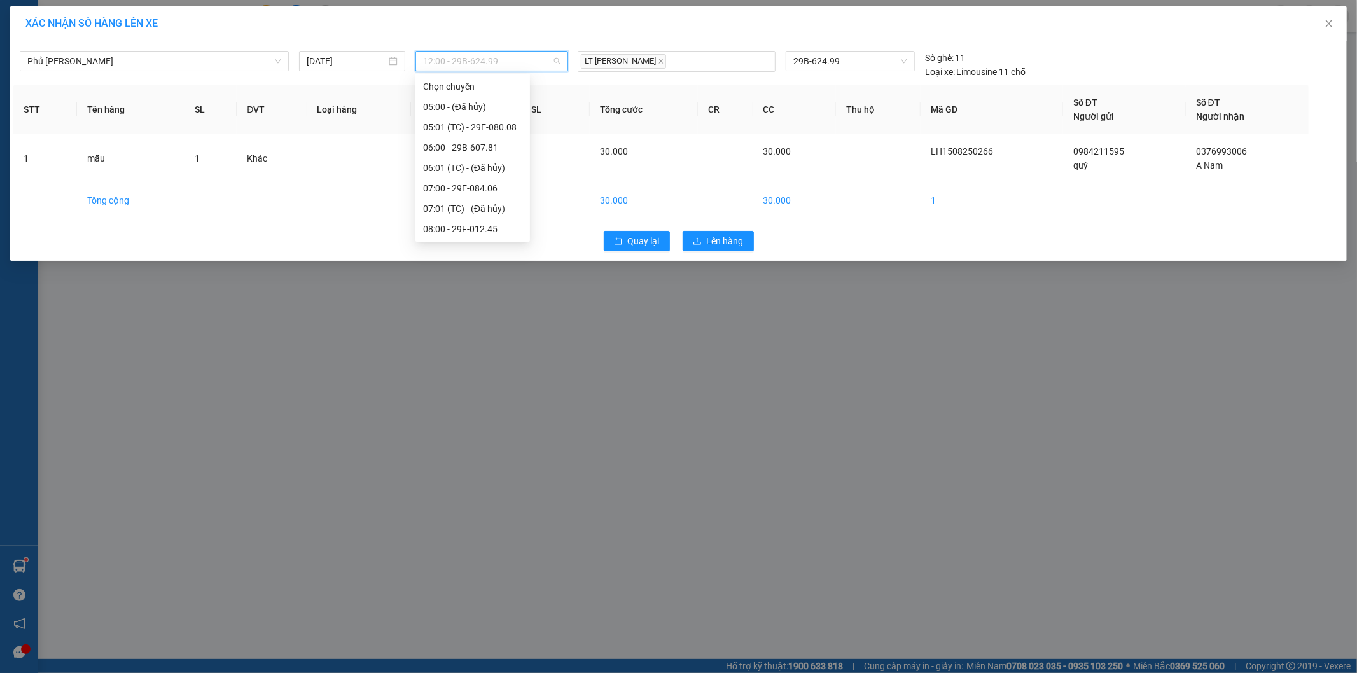
click at [478, 324] on div "13:00 - 29B-605.79" at bounding box center [472, 331] width 99 height 14
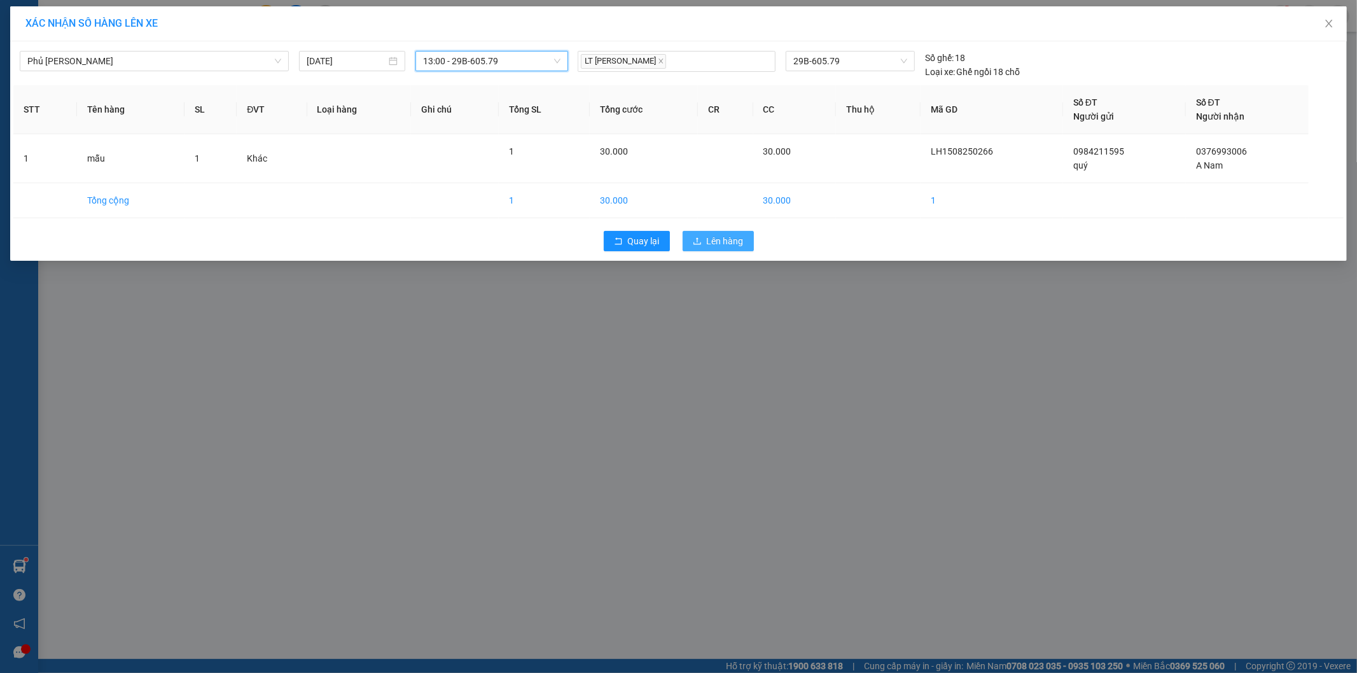
click at [732, 233] on button "Lên hàng" at bounding box center [718, 241] width 71 height 20
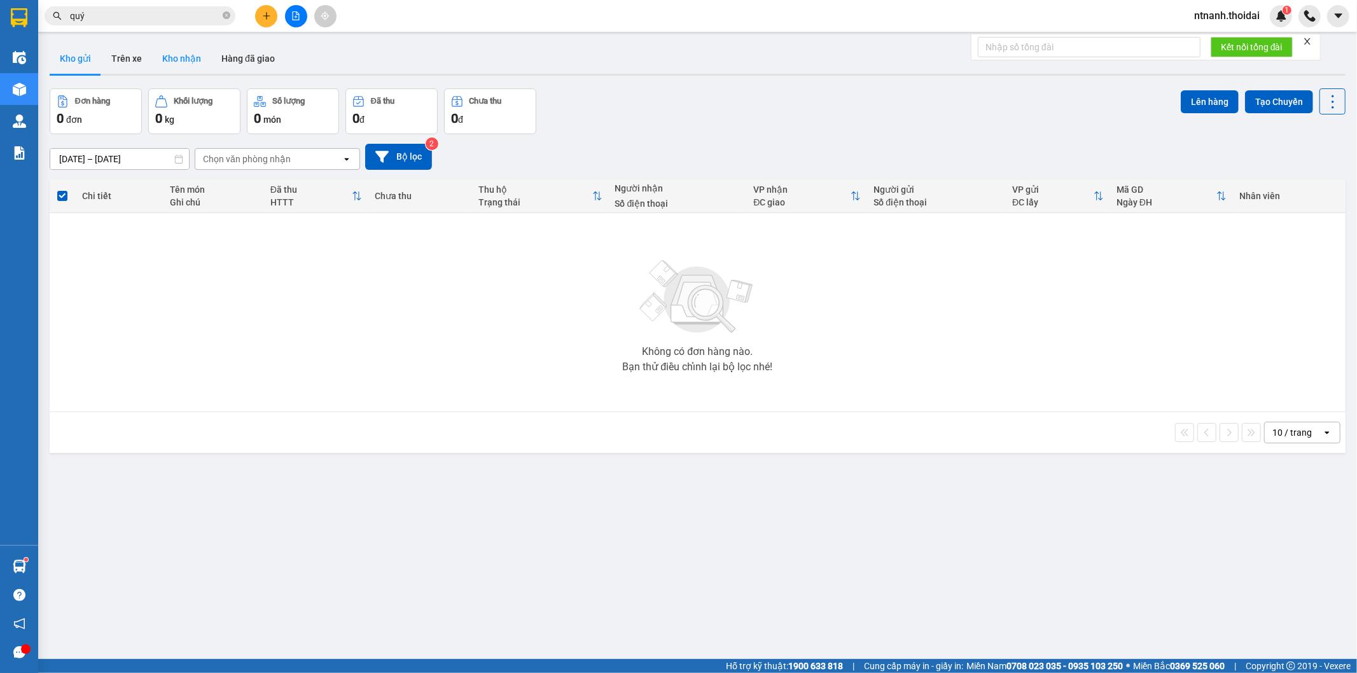
click at [188, 67] on button "Kho nhận" at bounding box center [181, 58] width 59 height 31
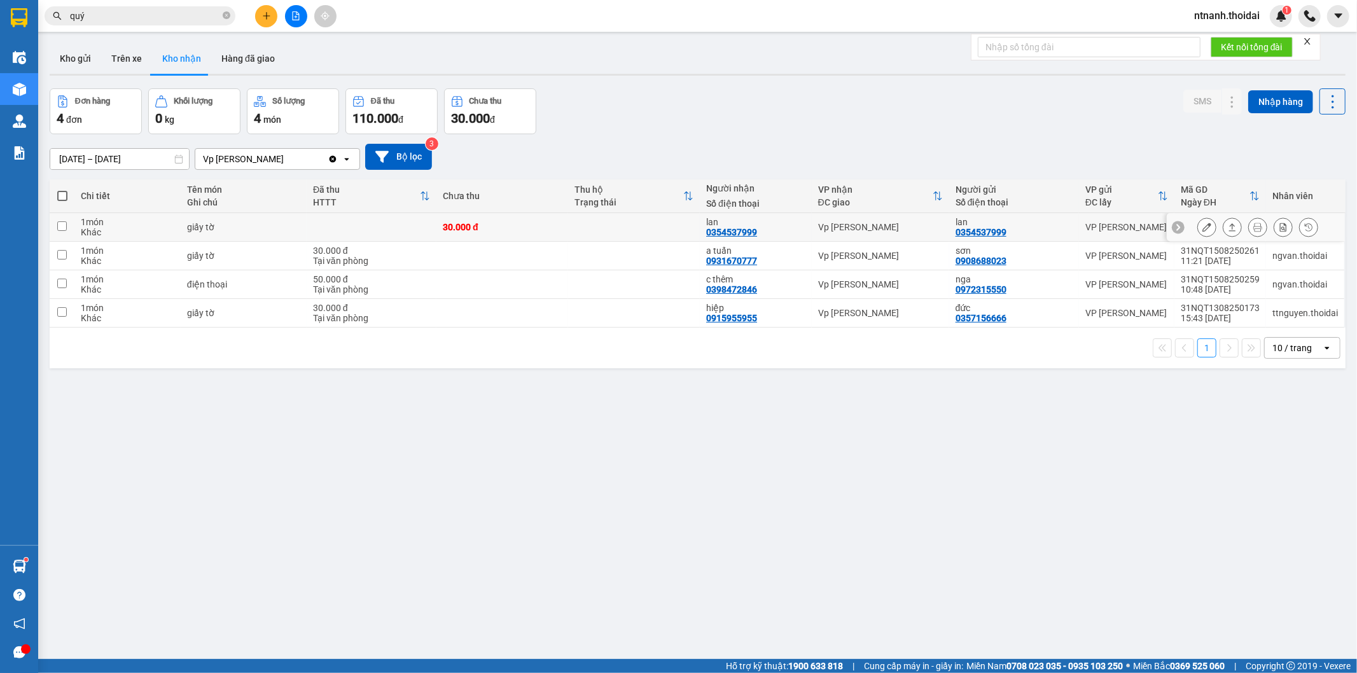
click at [675, 234] on td at bounding box center [634, 227] width 132 height 29
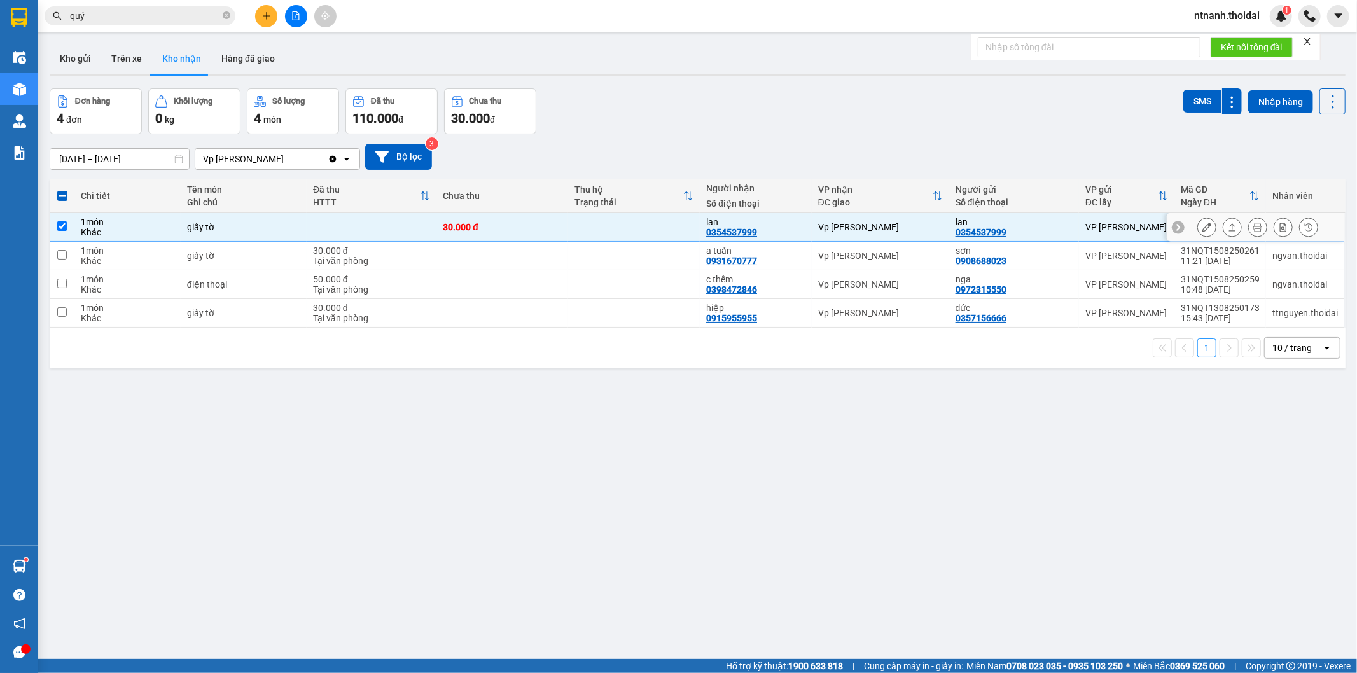
click at [176, 227] on td "1 món Khác" at bounding box center [127, 227] width 106 height 29
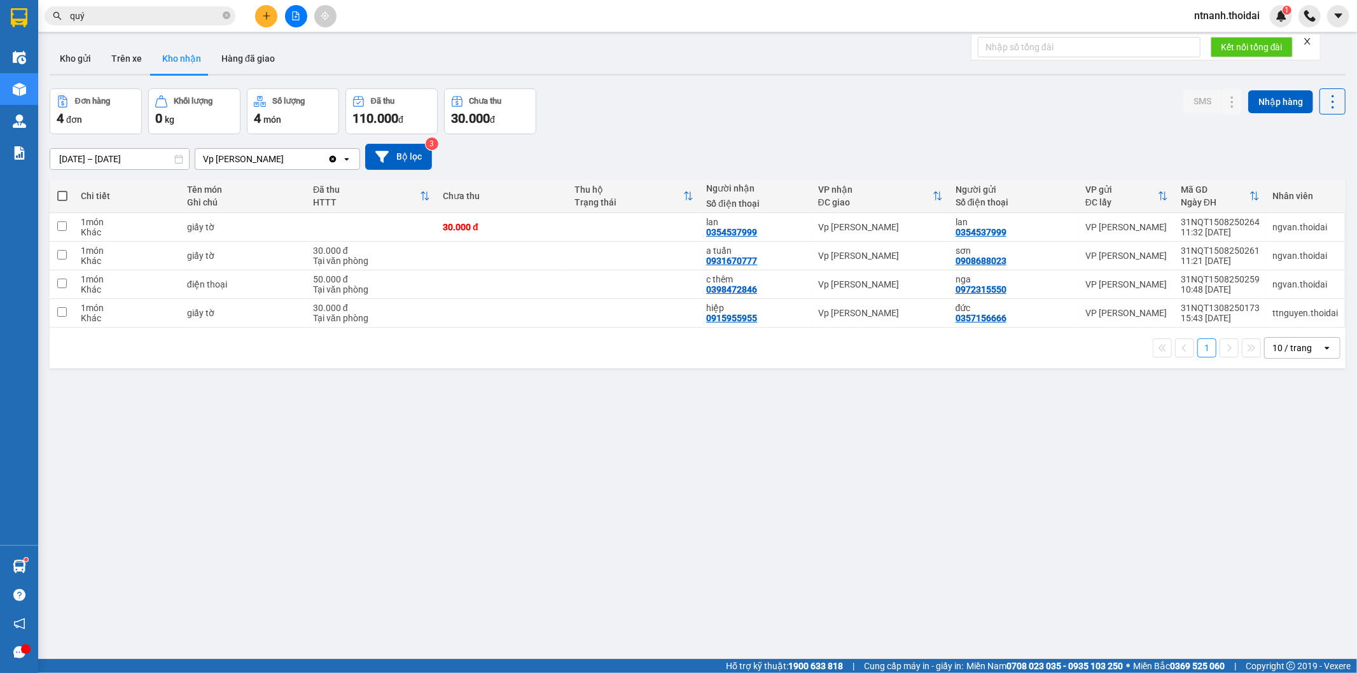
click at [807, 614] on div "ver 1.8.138 Kho gửi Trên xe Kho nhận Hàng đã giao Đơn hàng 4 đơn Khối lượng 0 k…" at bounding box center [698, 374] width 1306 height 673
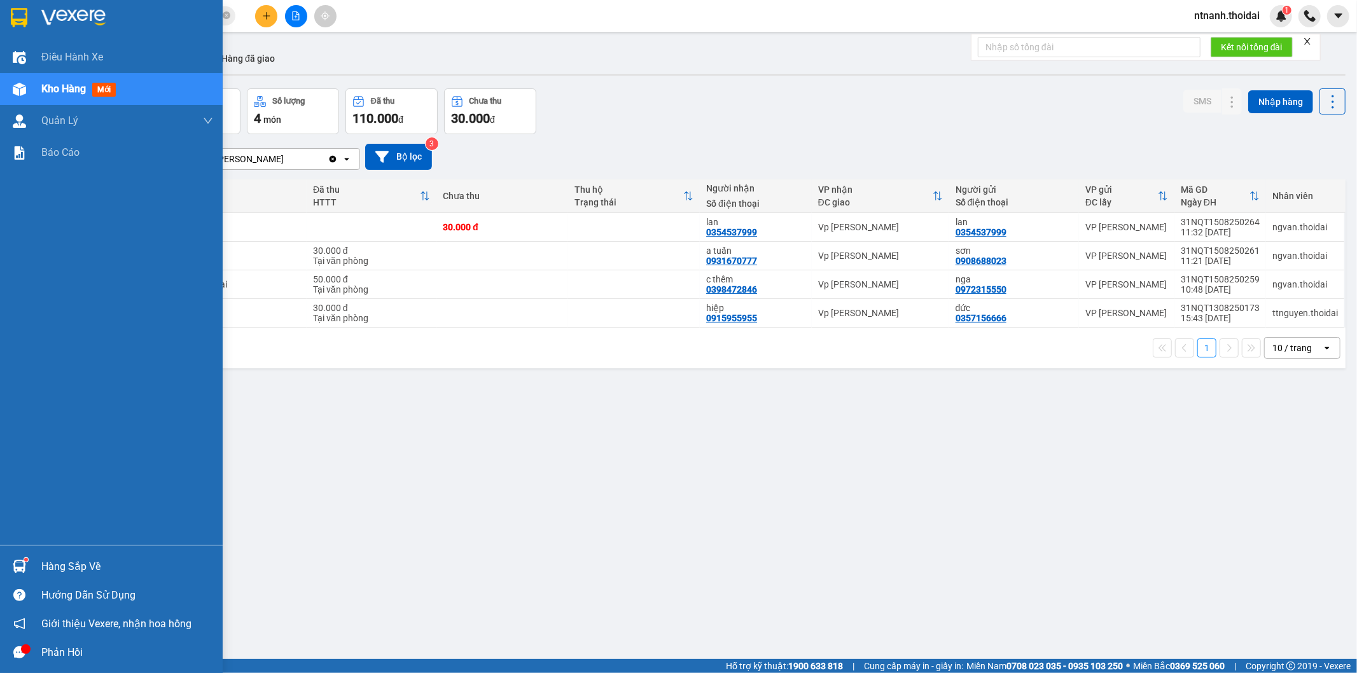
click at [80, 574] on div "Hàng sắp về" at bounding box center [127, 566] width 172 height 19
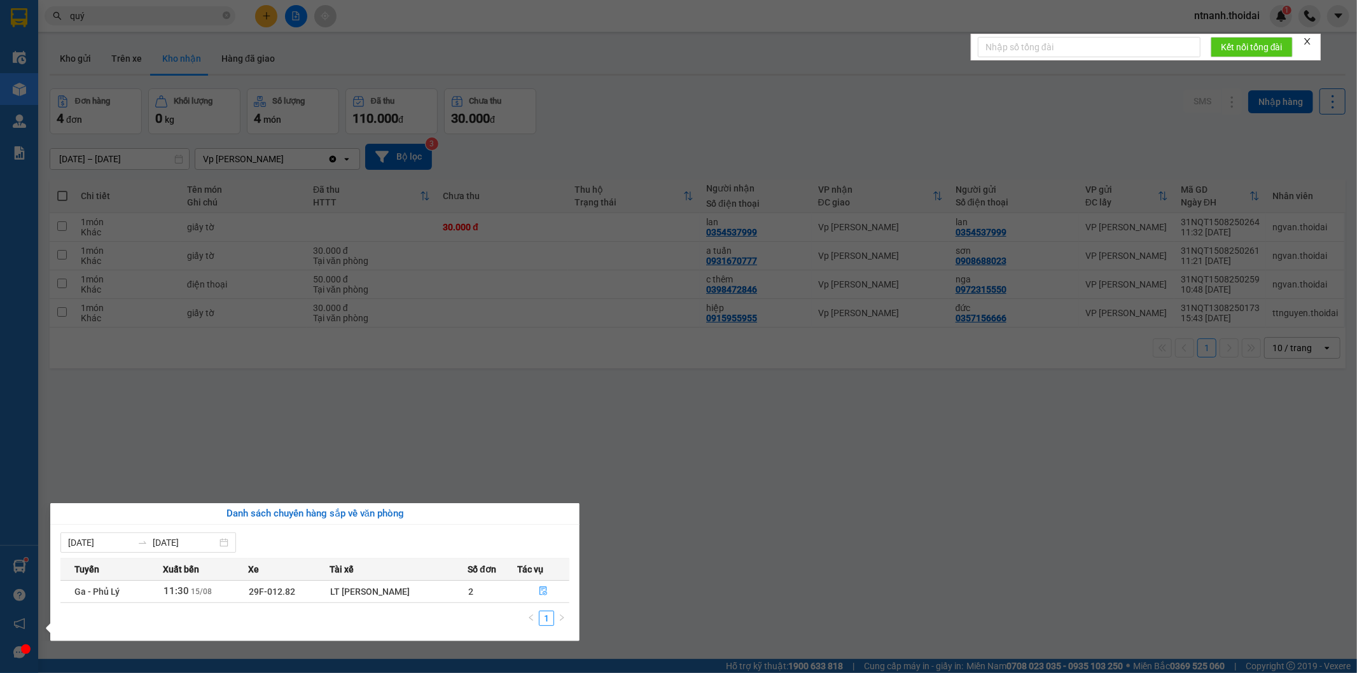
click at [682, 595] on section "Kết quả tìm kiếm ( 664 ) Bộ lọc Mã ĐH Trạng thái Món hàng Thu hộ Tổng cước Chưa…" at bounding box center [678, 336] width 1357 height 673
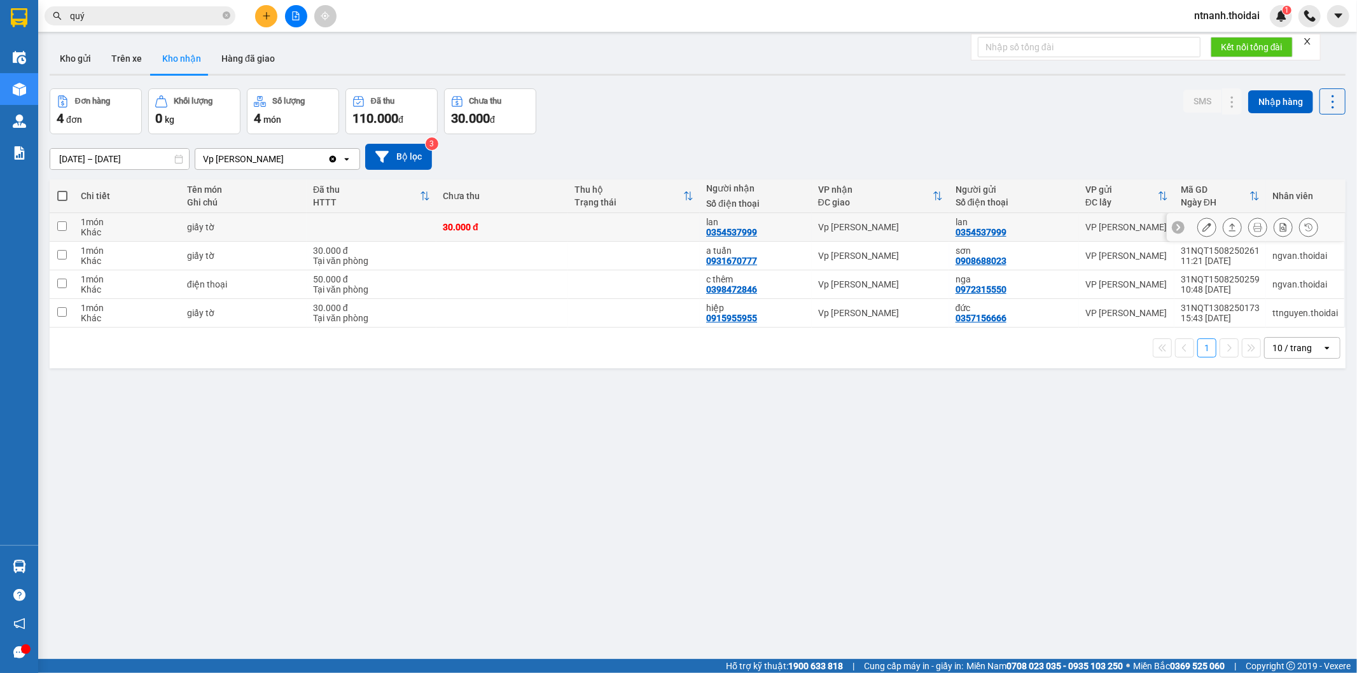
click at [797, 226] on div "lan" at bounding box center [755, 222] width 99 height 10
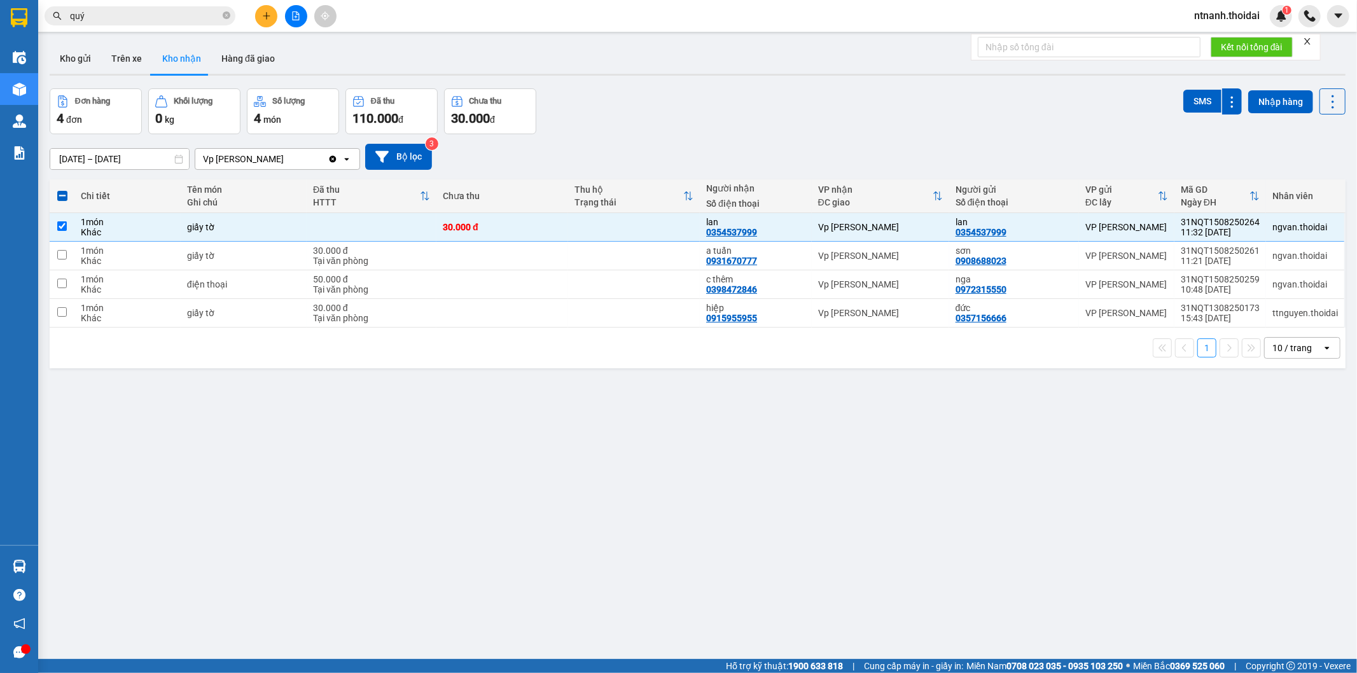
drag, startPoint x: 721, startPoint y: 622, endPoint x: 659, endPoint y: 563, distance: 85.5
click at [719, 622] on div "ver 1.8.138 Kho gửi Trên xe Kho nhận Hàng đã giao Đơn hàng 4 đơn Khối lượng 0 k…" at bounding box center [698, 374] width 1306 height 673
click at [393, 217] on td at bounding box center [372, 227] width 130 height 29
checkbox input "false"
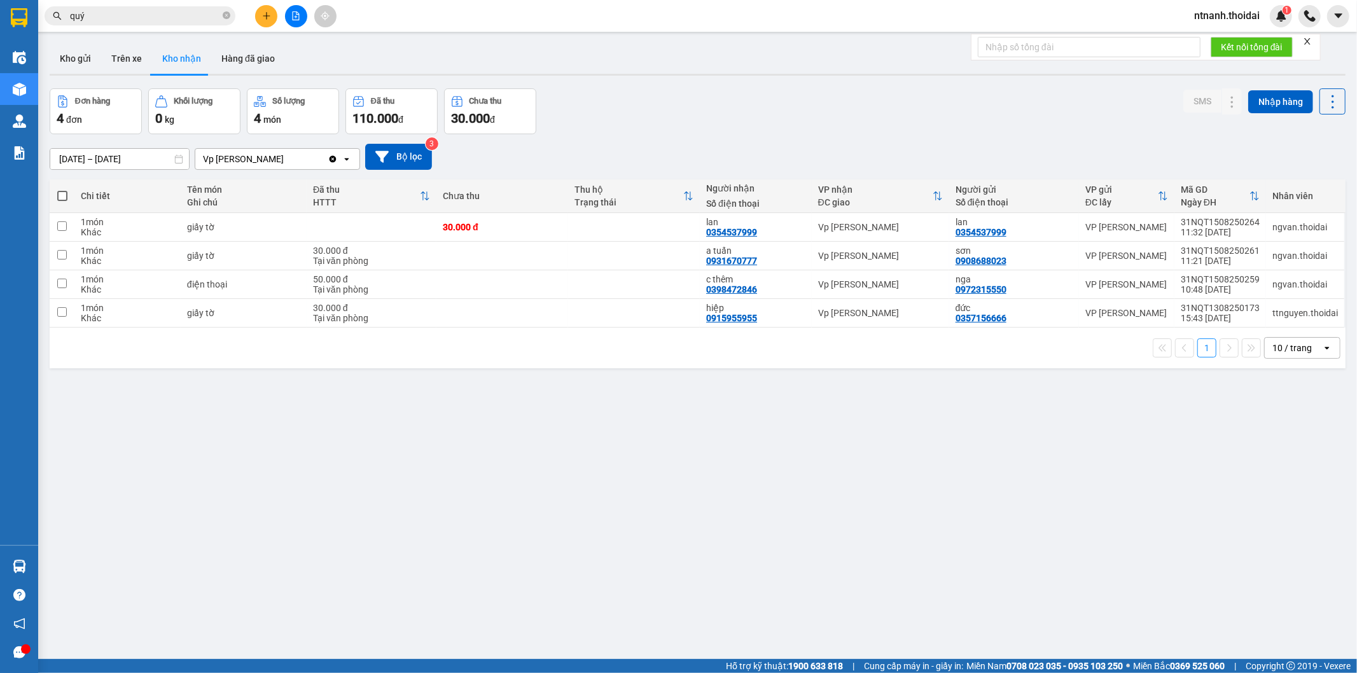
click at [112, 156] on input "[DATE] – [DATE]" at bounding box center [119, 159] width 139 height 20
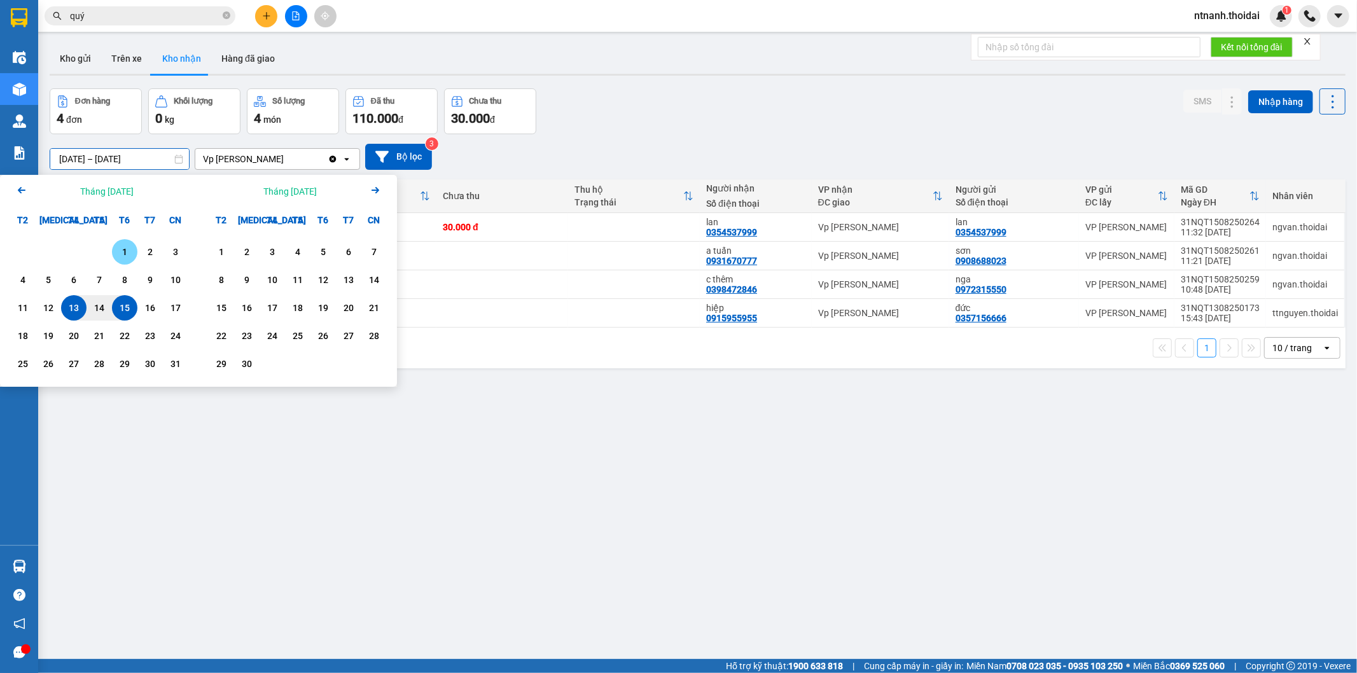
click at [111, 249] on div "Calendar." at bounding box center [99, 251] width 25 height 25
click at [118, 242] on div "1" at bounding box center [124, 251] width 25 height 25
click at [160, 157] on input "01/08/2025 – / /" at bounding box center [119, 159] width 139 height 20
click at [128, 314] on div "15" at bounding box center [125, 307] width 18 height 15
type input "[DATE] – [DATE]"
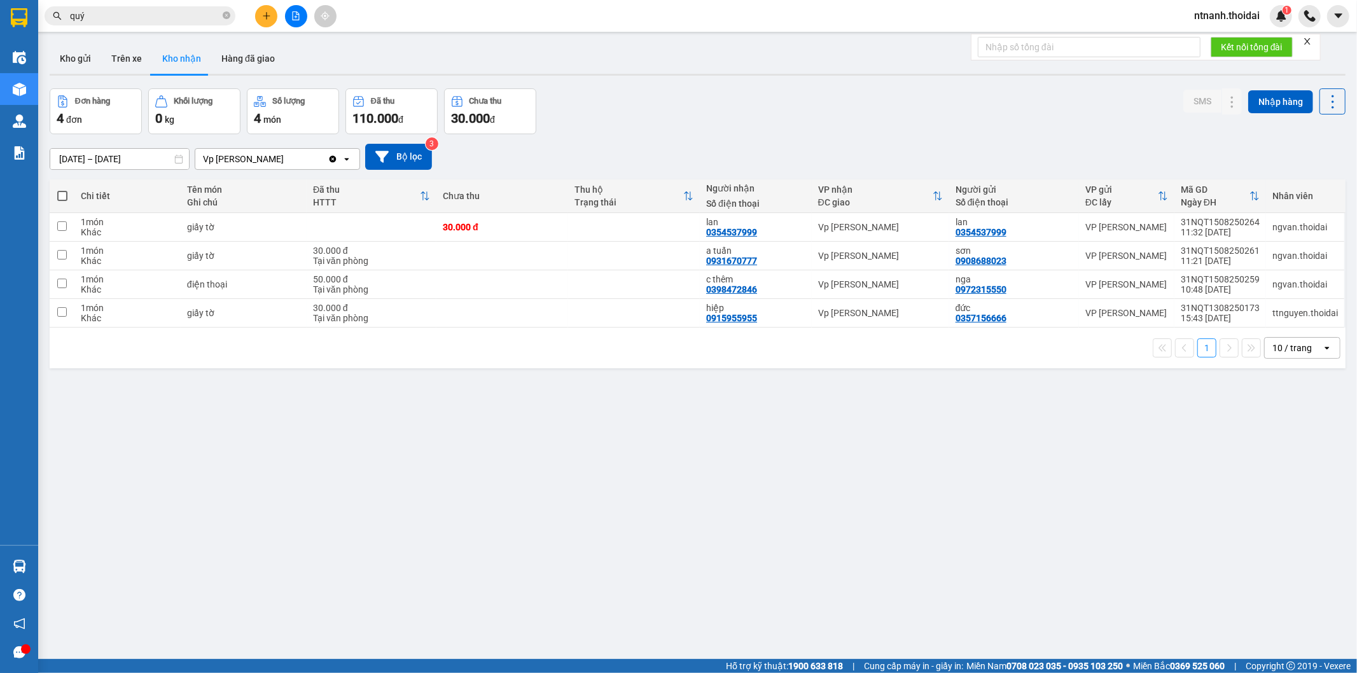
click at [94, 19] on input "quý" at bounding box center [145, 16] width 150 height 14
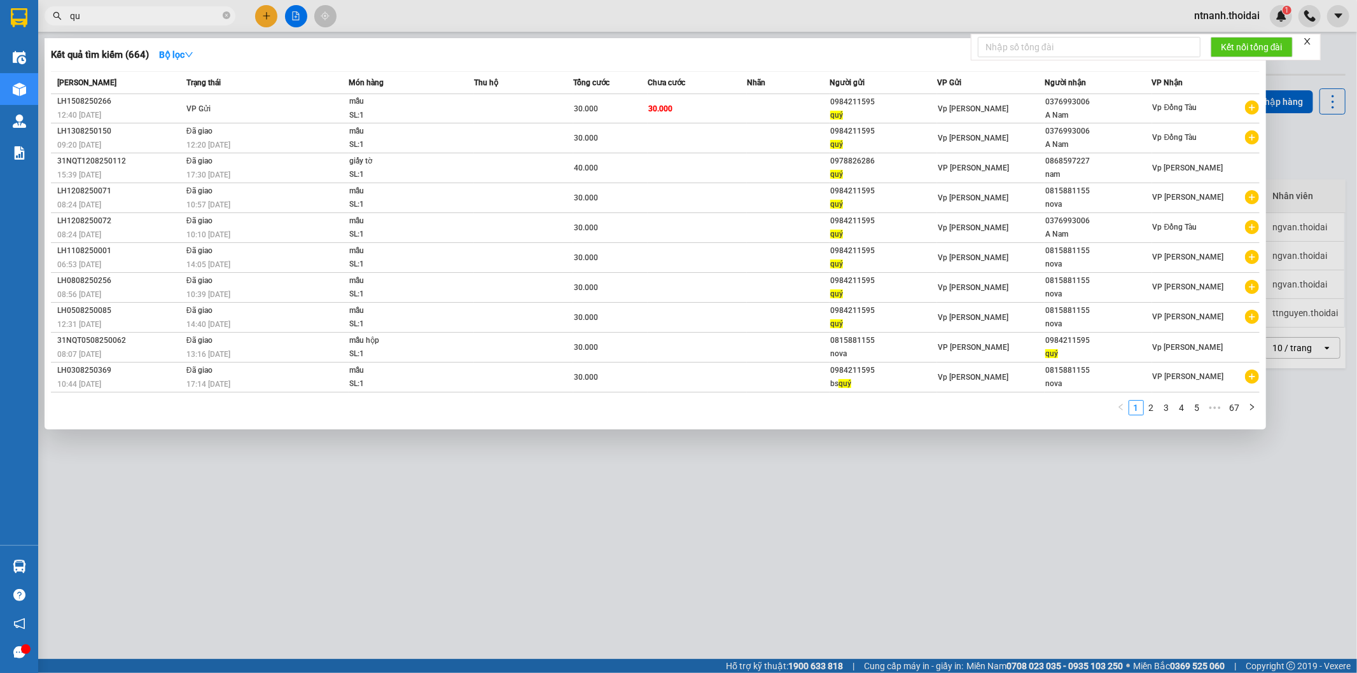
type input "q"
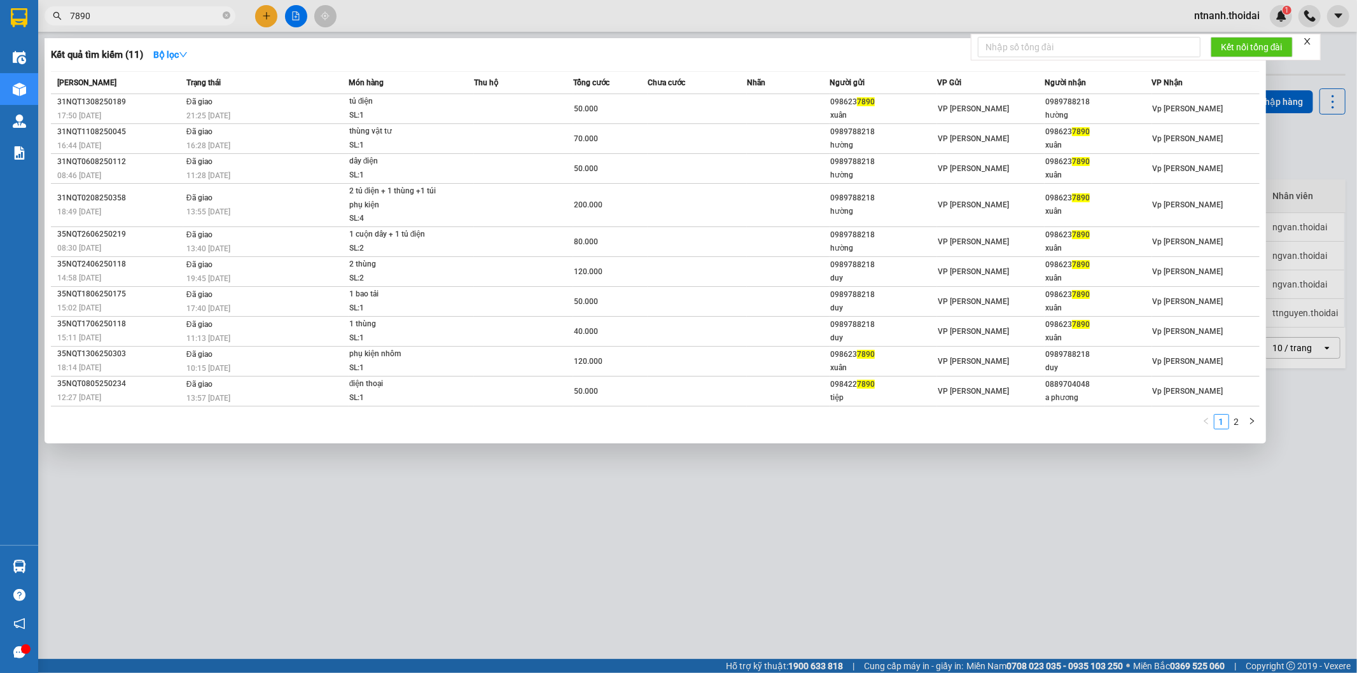
type input "7890"
click at [386, 452] on div at bounding box center [678, 336] width 1357 height 673
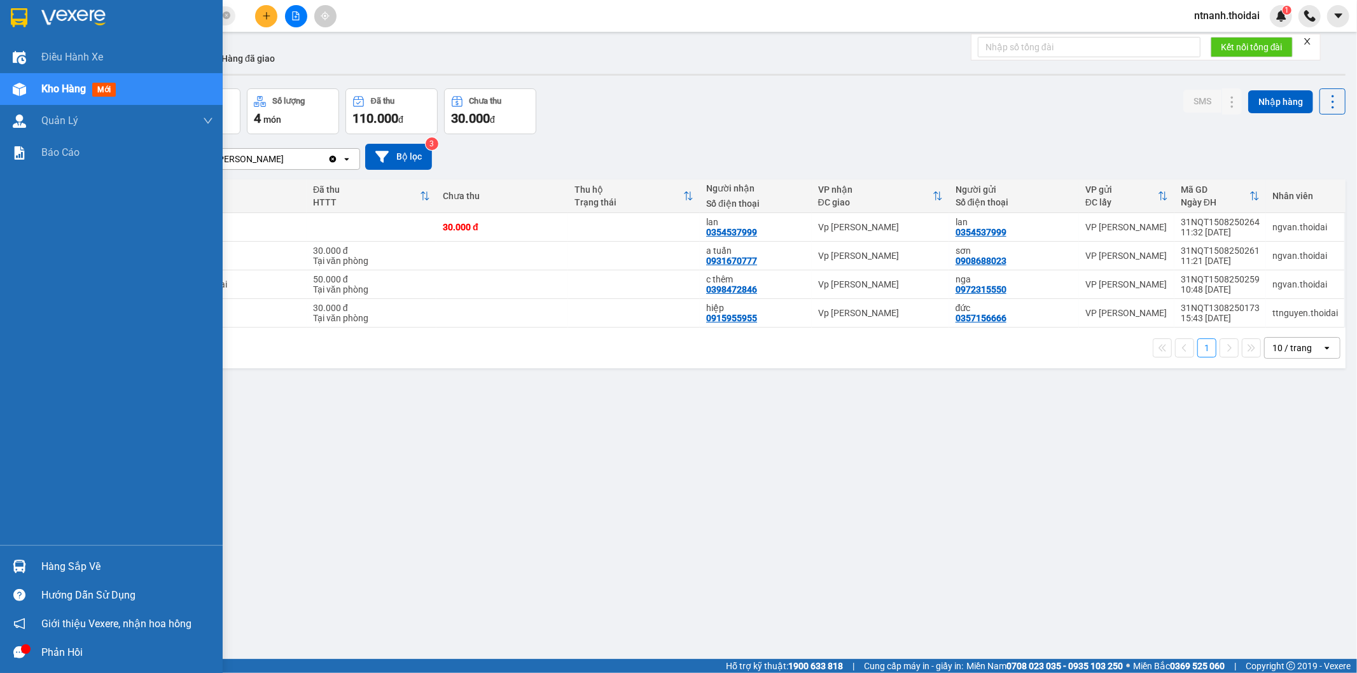
click at [18, 567] on img at bounding box center [19, 566] width 13 height 13
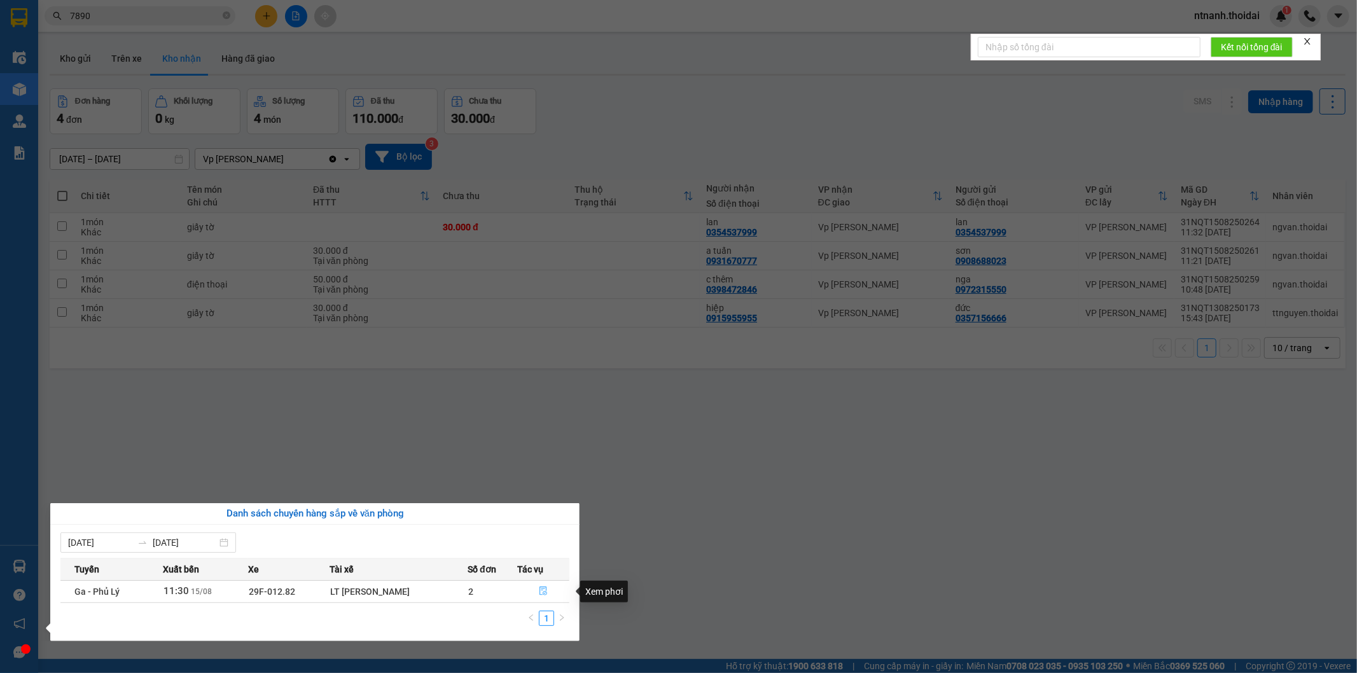
click at [545, 592] on icon "file-done" at bounding box center [543, 591] width 9 height 9
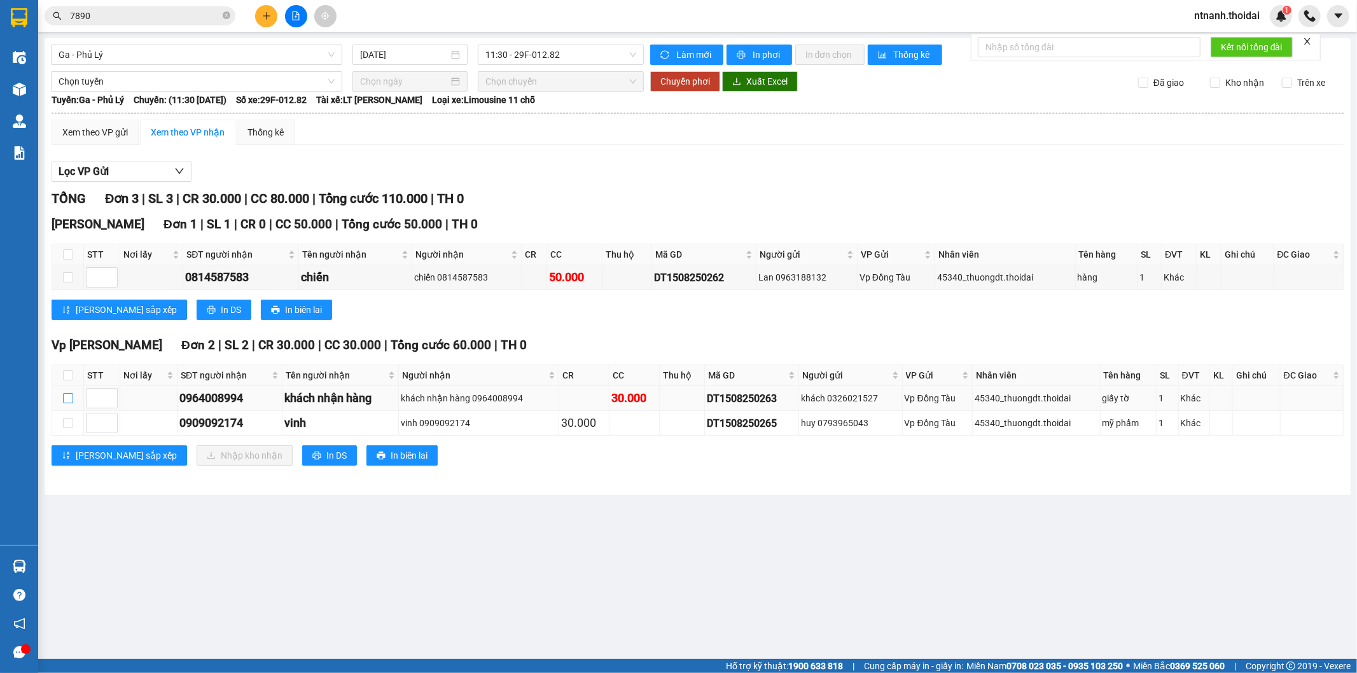
click at [65, 391] on label at bounding box center [68, 398] width 10 height 14
click at [65, 393] on input "checkbox" at bounding box center [68, 398] width 10 height 10
checkbox input "true"
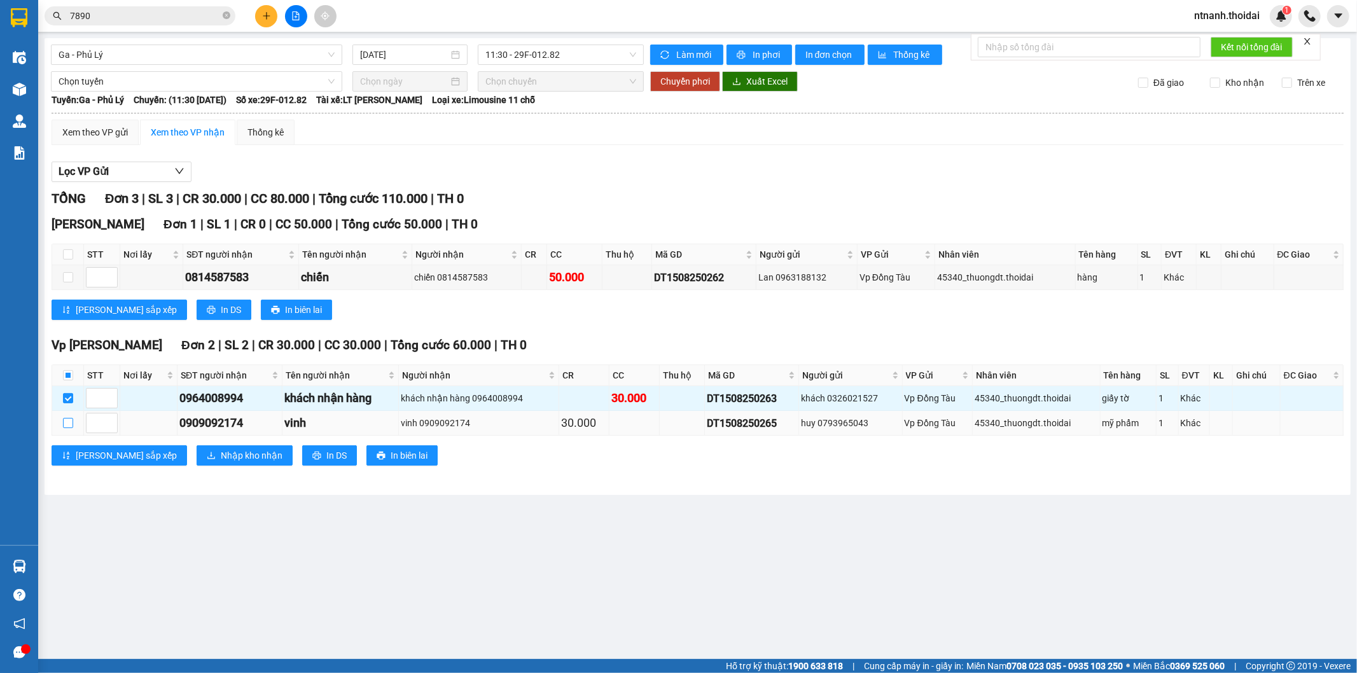
click at [64, 426] on input "checkbox" at bounding box center [68, 423] width 10 height 10
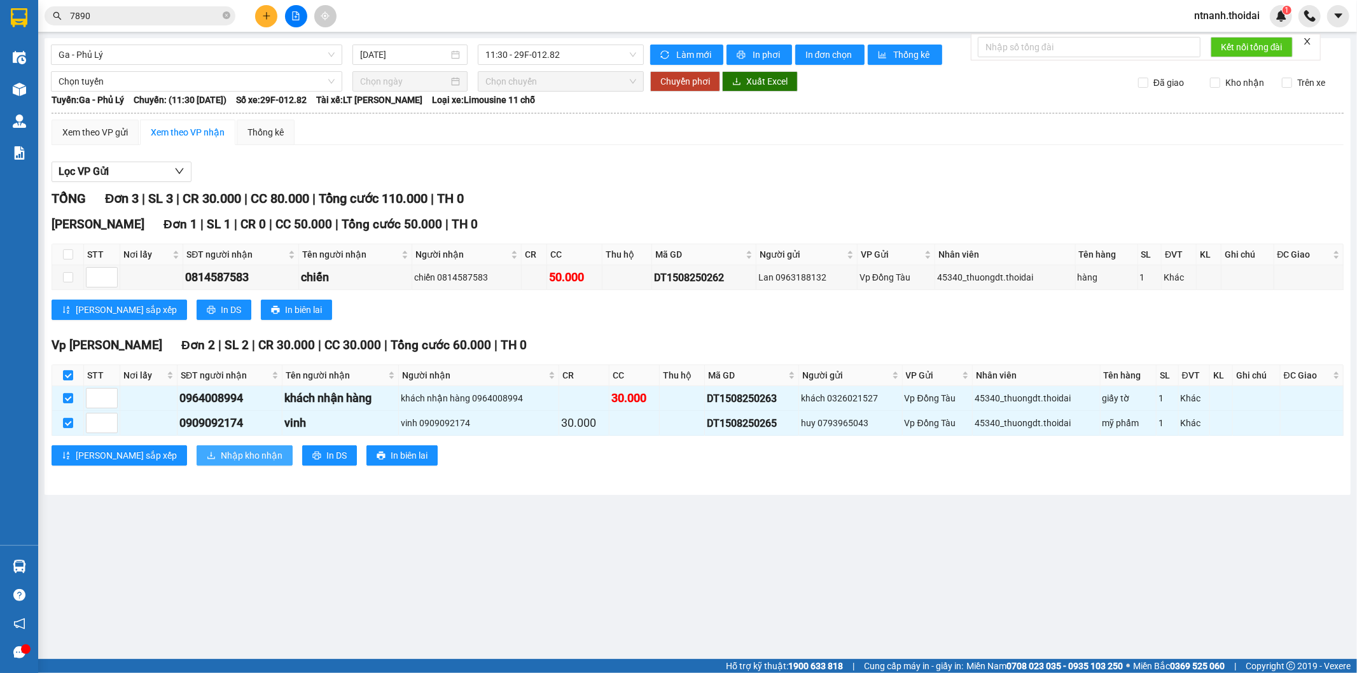
click at [216, 446] on button "Nhập kho nhận" at bounding box center [245, 455] width 96 height 20
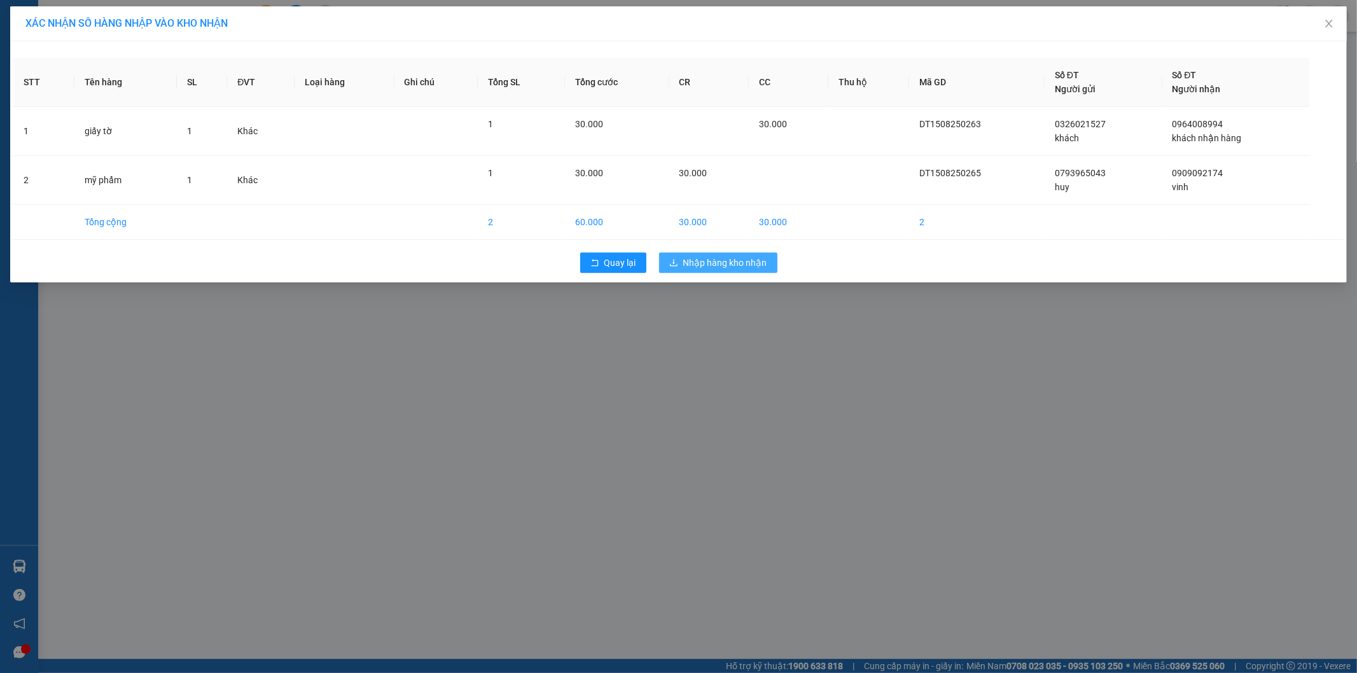
click at [721, 272] on button "Nhập hàng kho nhận" at bounding box center [718, 263] width 118 height 20
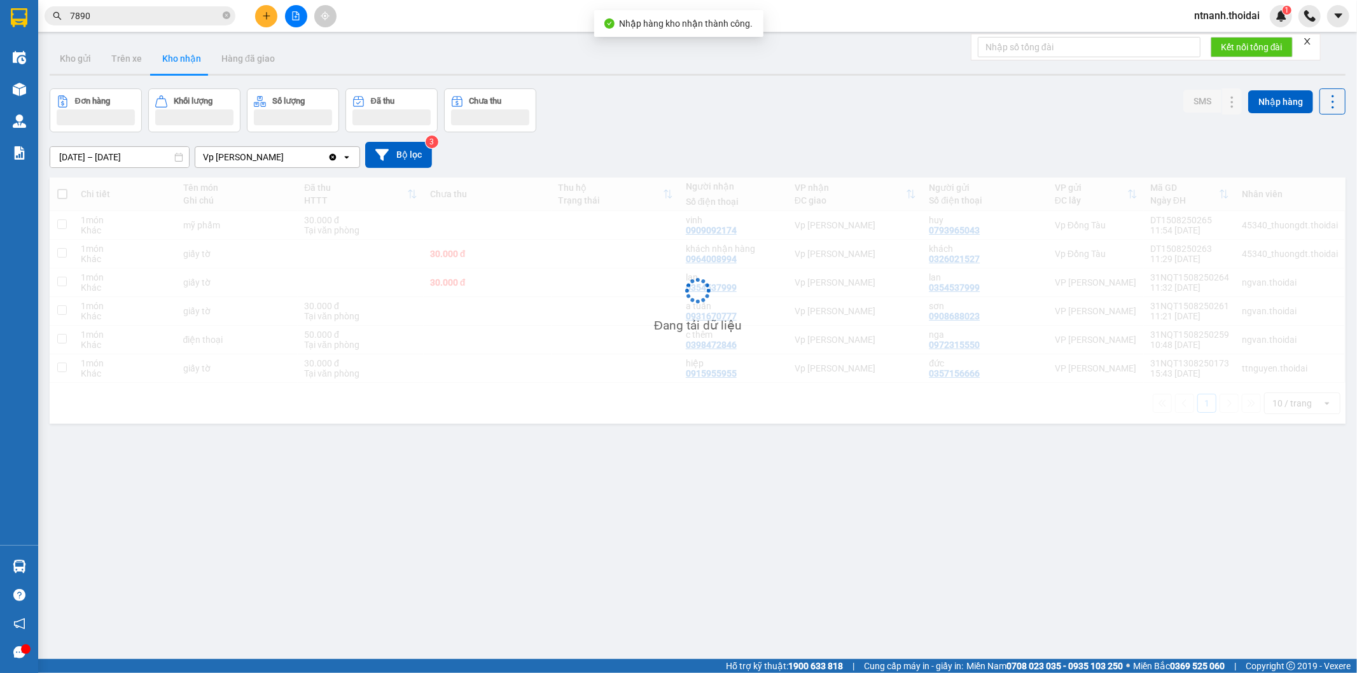
click at [944, 487] on div "ver 1.8.138 Kho gửi Trên xe Kho nhận Hàng đã giao Đơn hàng Khối lượng Số lượng …" at bounding box center [698, 374] width 1306 height 673
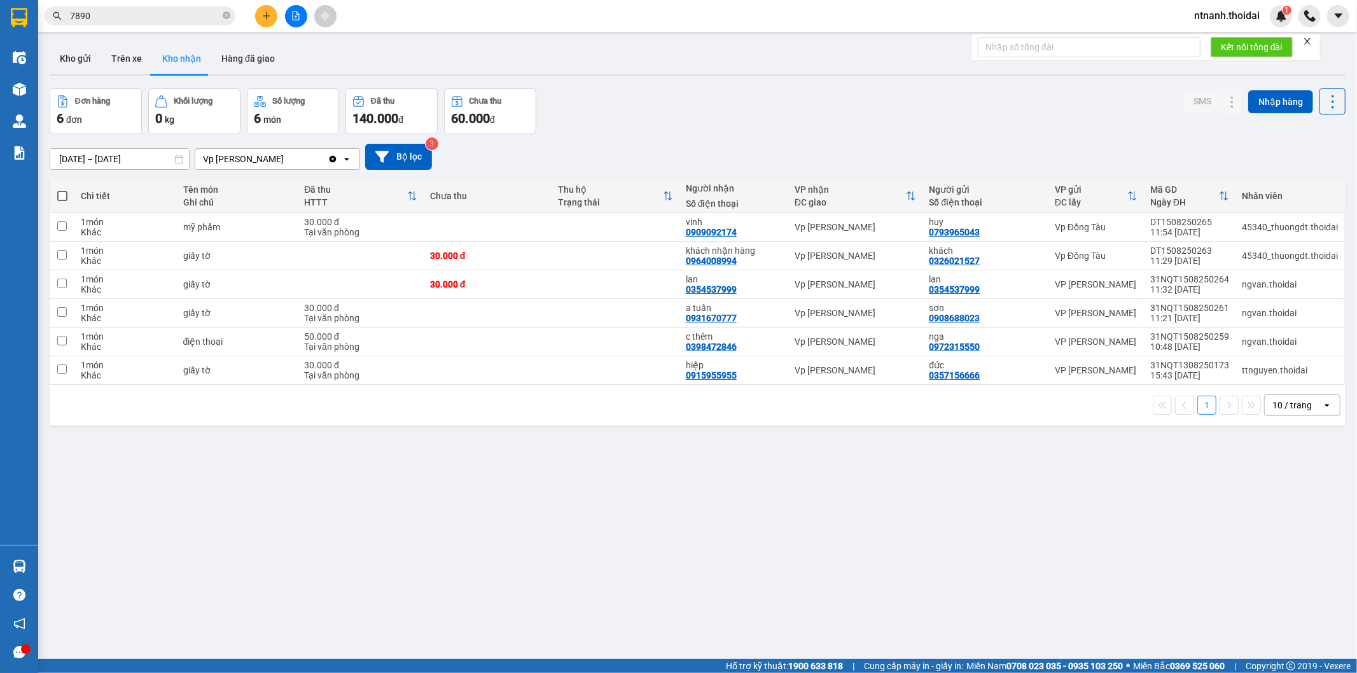
click at [393, 561] on div "ver 1.8.138 Kho gửi Trên xe Kho nhận Hàng đã giao Đơn hàng 6 đơn Khối lượng 0 k…" at bounding box center [698, 374] width 1306 height 673
click at [134, 62] on button "Trên xe" at bounding box center [126, 58] width 51 height 31
type input "[DATE] – [DATE]"
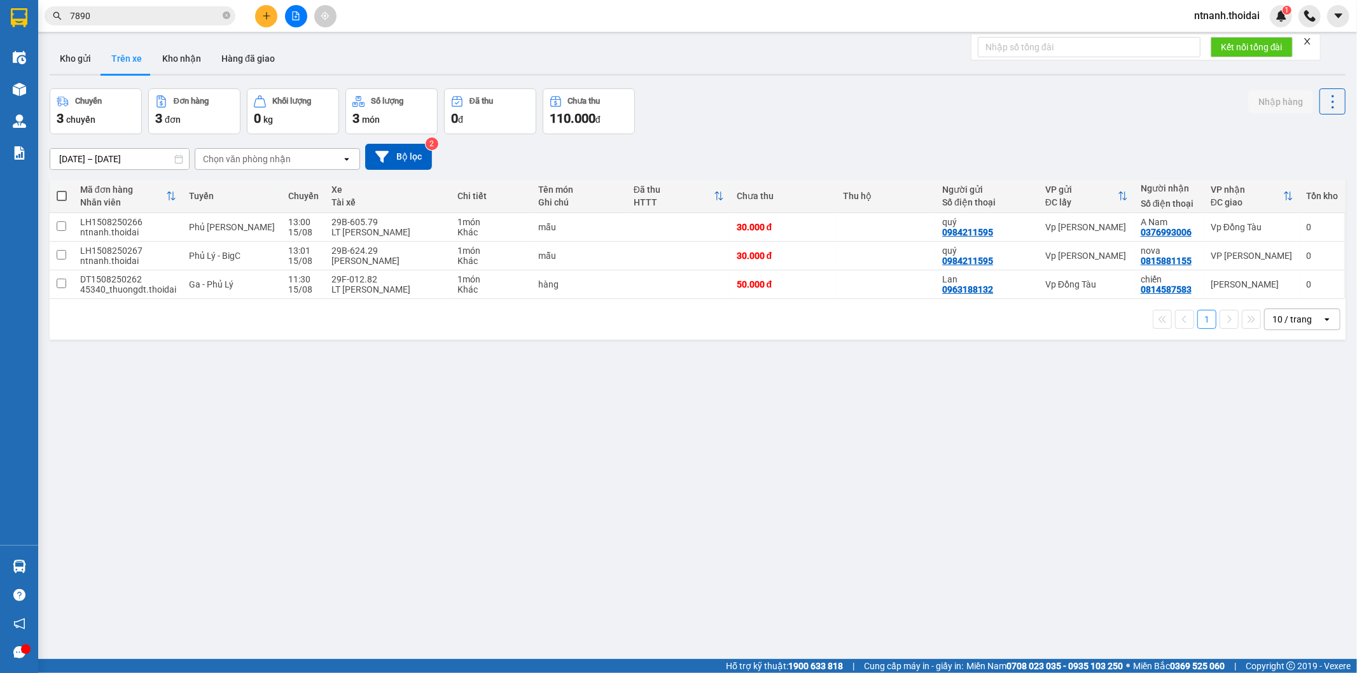
click at [1231, 16] on span "ntnanh.thoidai" at bounding box center [1227, 16] width 86 height 16
click at [1223, 33] on span "Đăng xuất" at bounding box center [1233, 39] width 60 height 14
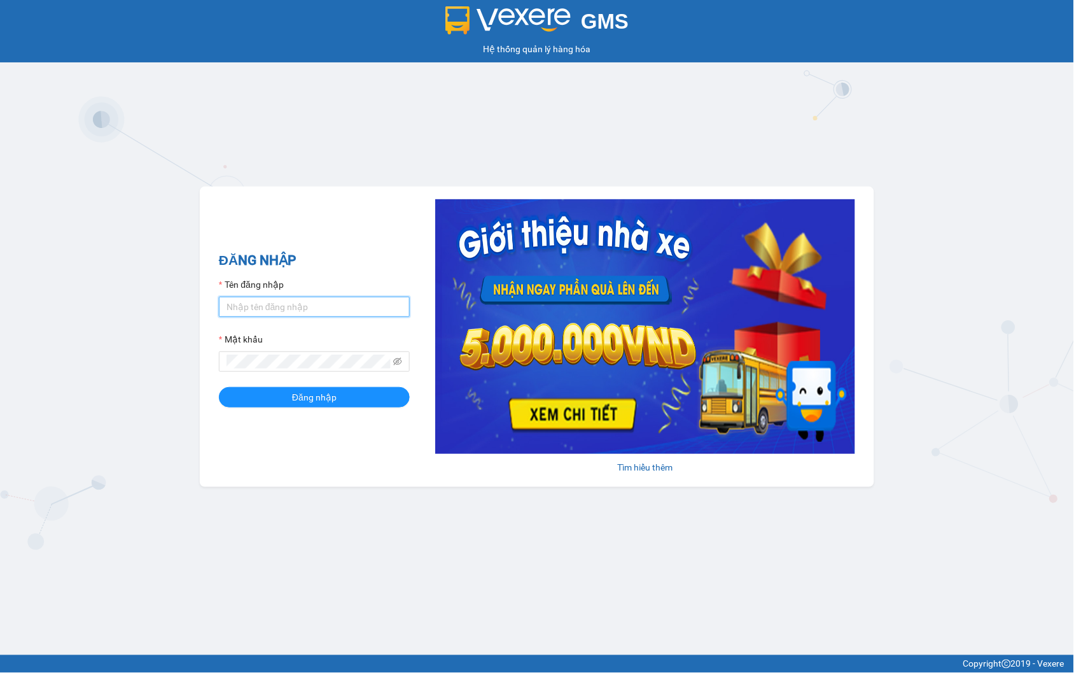
drag, startPoint x: 349, startPoint y: 302, endPoint x: 351, endPoint y: 308, distance: 6.6
click at [349, 302] on input "Tên đăng nhập" at bounding box center [314, 307] width 191 height 20
click at [303, 299] on input "ntnanh.thoidai" at bounding box center [314, 307] width 191 height 20
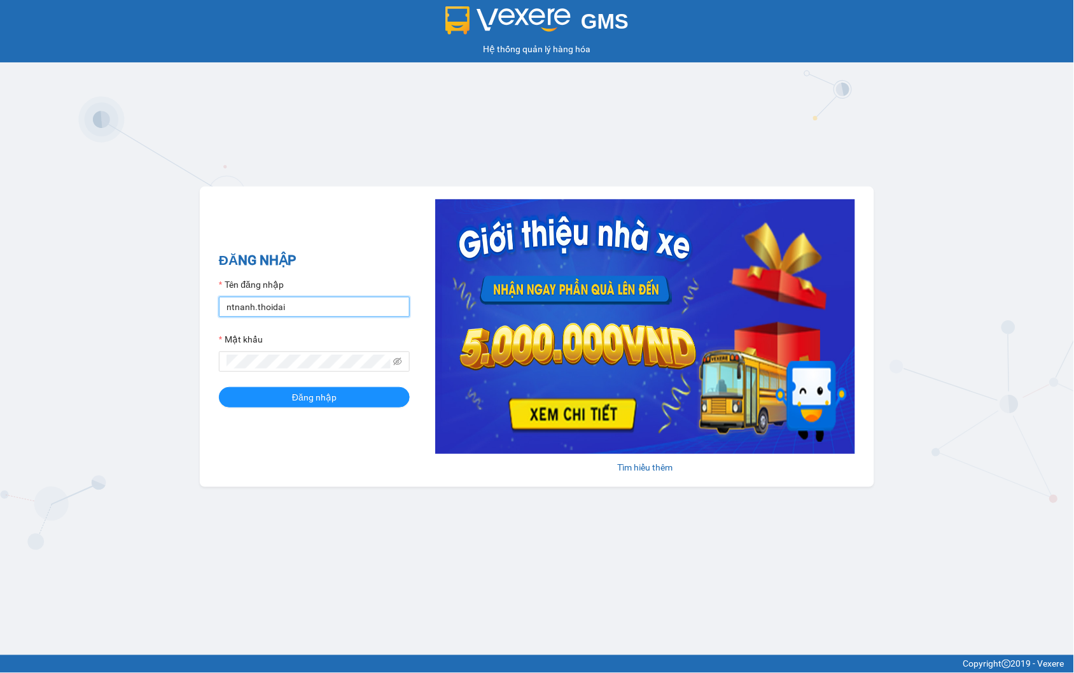
click at [334, 309] on input "ntnanh.thoidai" at bounding box center [314, 307] width 191 height 20
type input "thuyhang.thoidai"
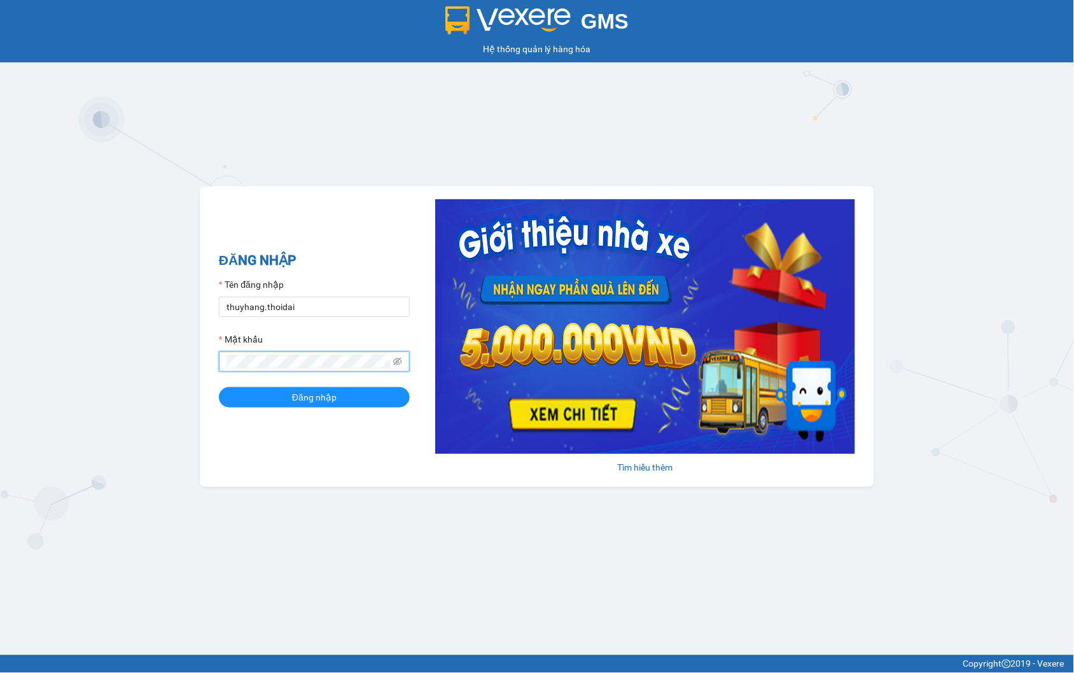
click at [219, 387] on button "Đăng nhập" at bounding box center [314, 397] width 191 height 20
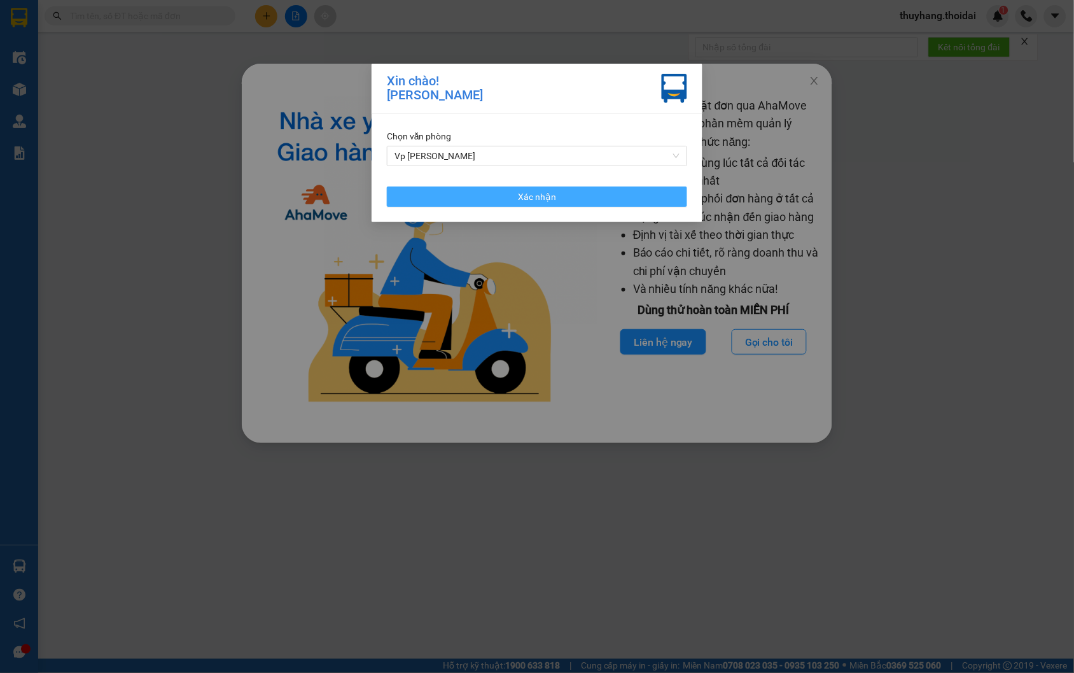
click at [564, 196] on button "Xác nhận" at bounding box center [537, 196] width 300 height 20
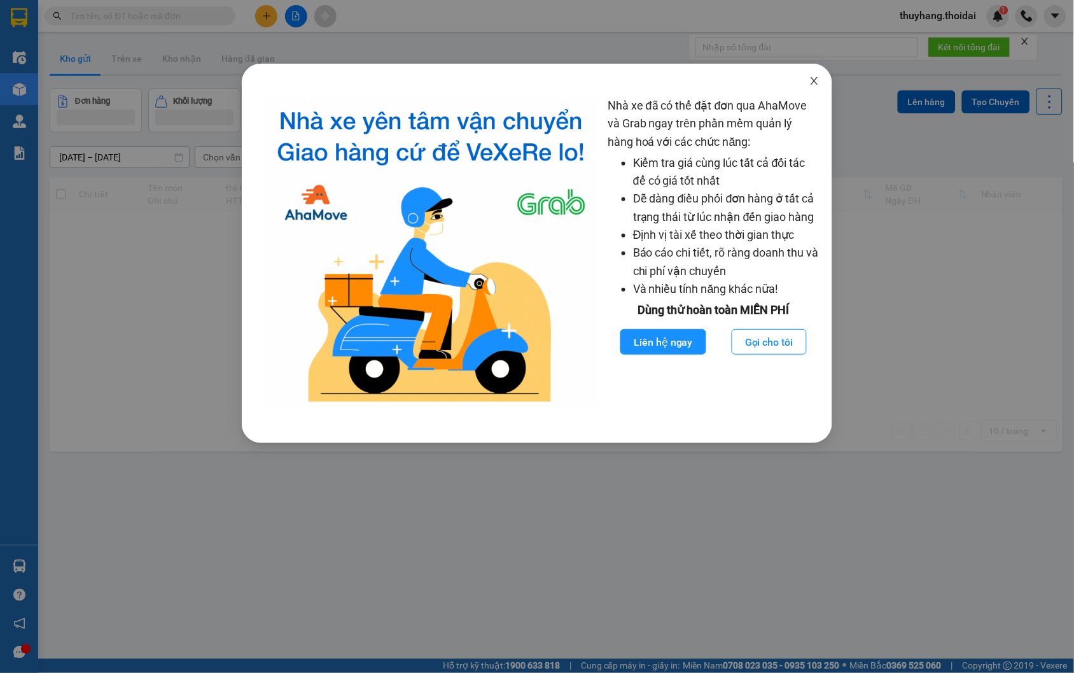
click at [817, 74] on span "Close" at bounding box center [815, 82] width 36 height 36
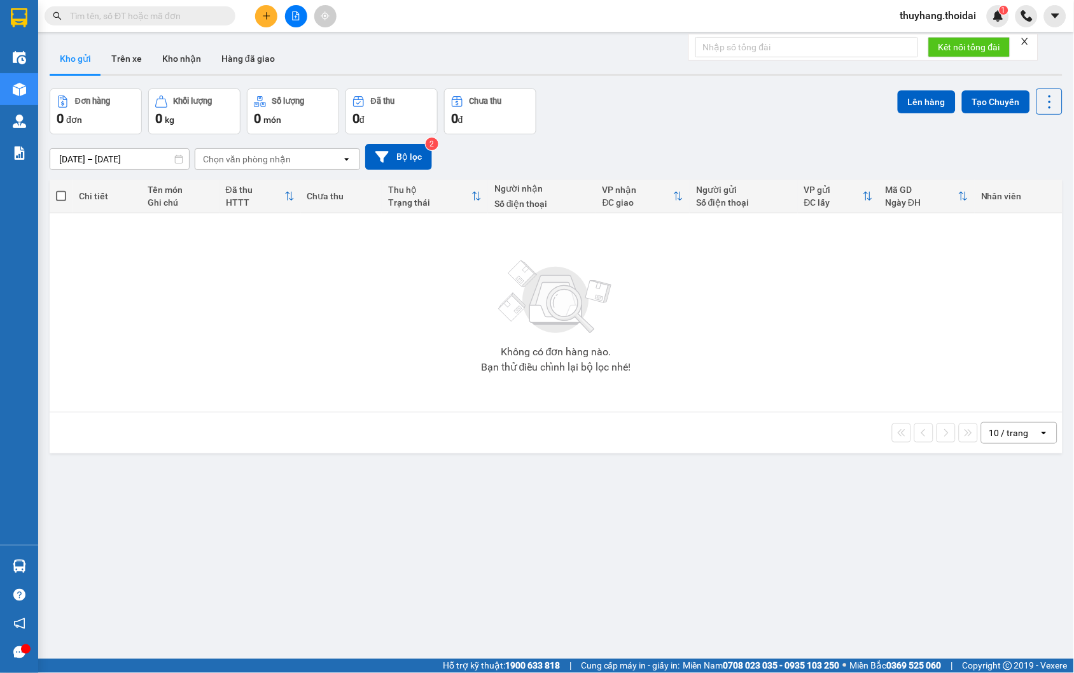
click at [158, 11] on input "text" at bounding box center [145, 16] width 150 height 14
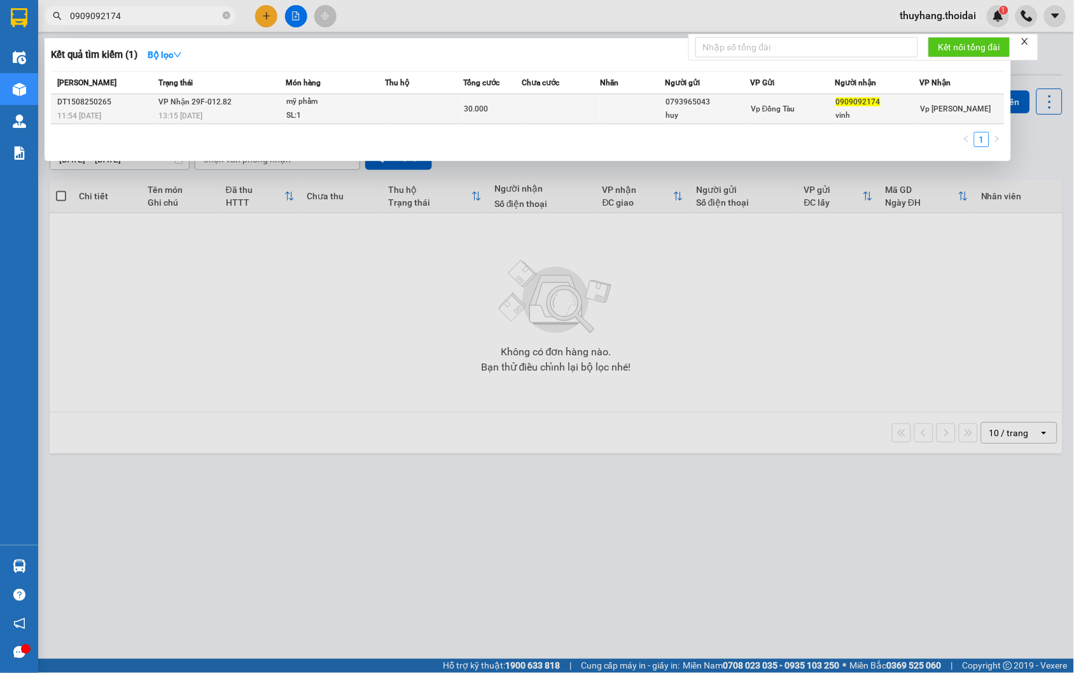
type input "0909092174"
click at [219, 109] on td "VP Nhận 29F-012.82 13:15 - 15/08" at bounding box center [220, 109] width 130 height 30
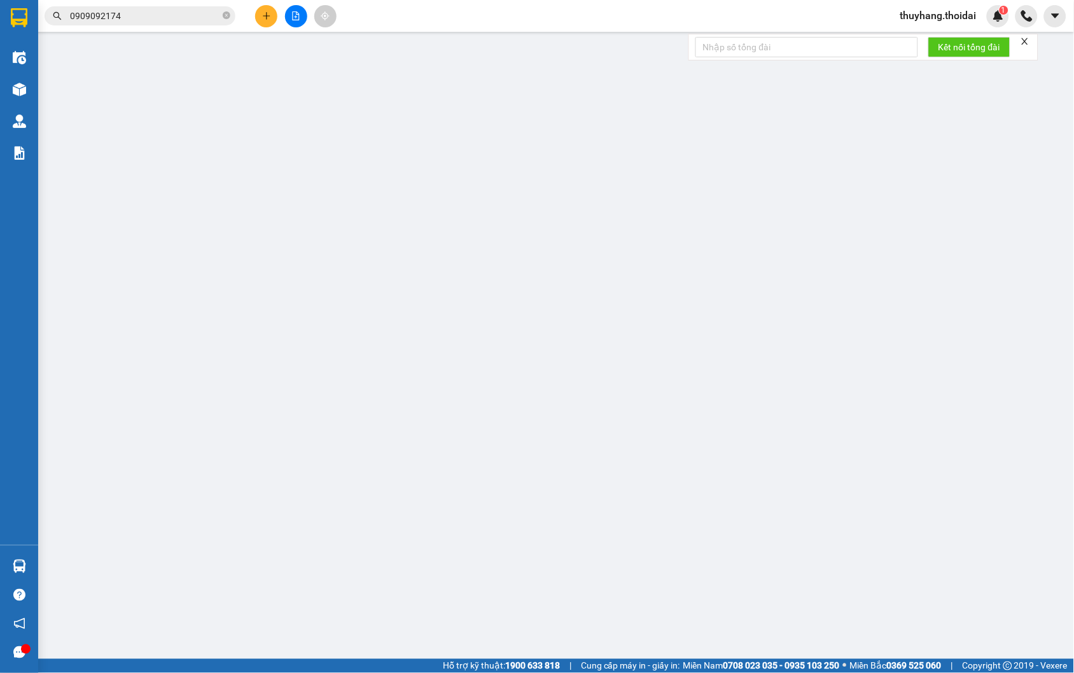
type input "0793965043"
type input "huy"
type input "0909092174"
type input "vinh"
type input "30.000"
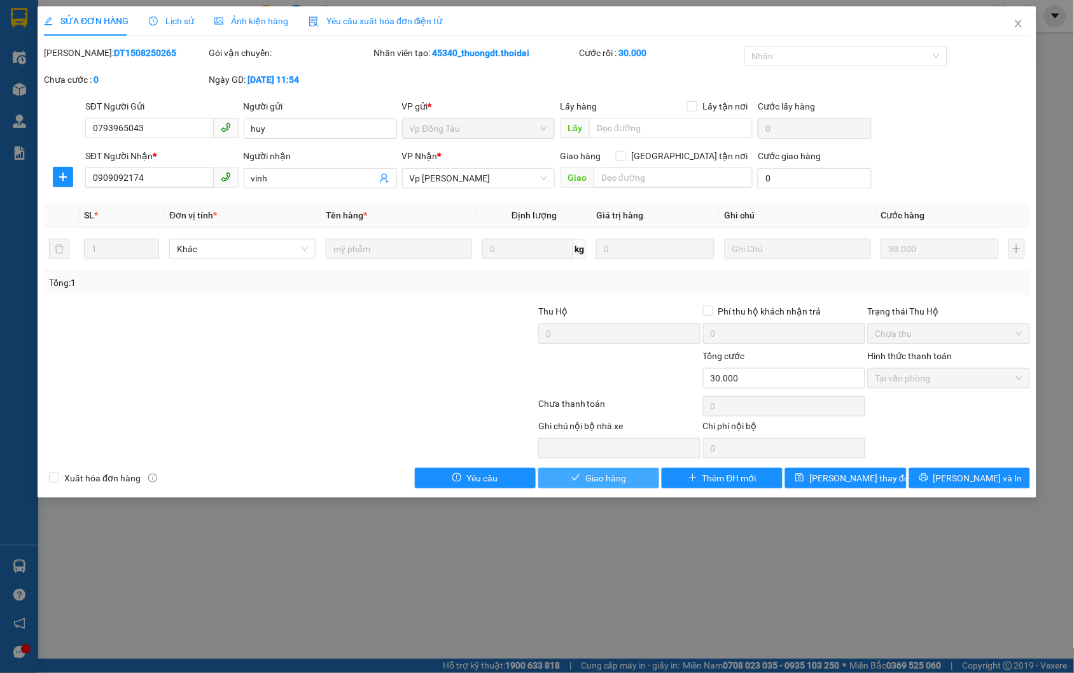
click at [603, 473] on span "Giao hàng" at bounding box center [605, 478] width 41 height 14
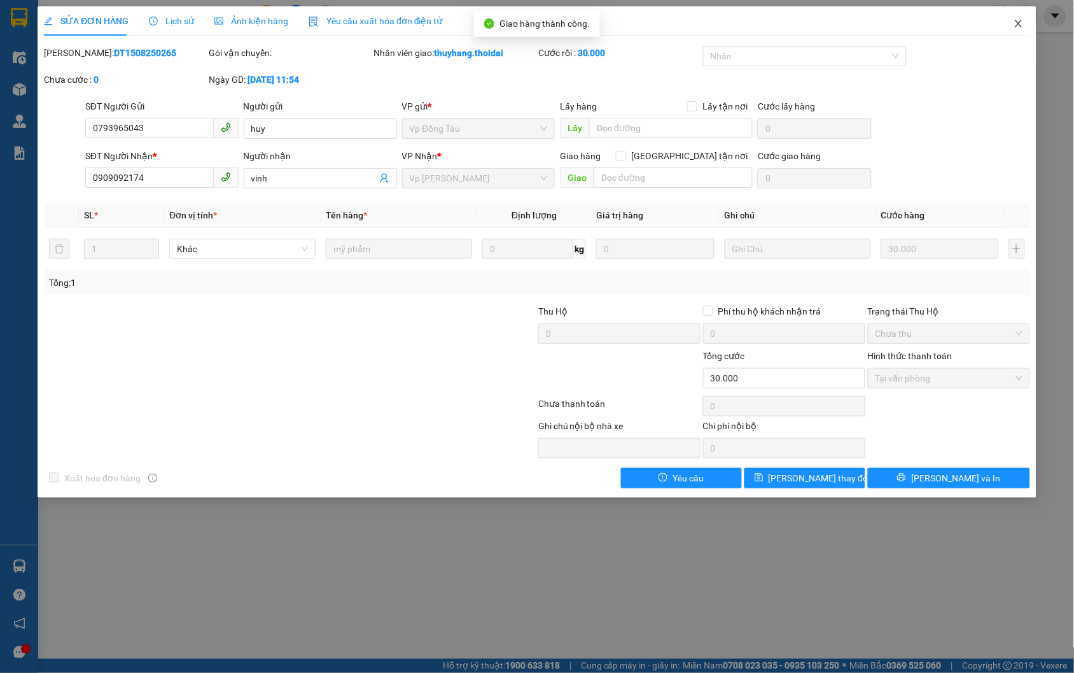
click at [1022, 16] on span "Close" at bounding box center [1019, 24] width 36 height 36
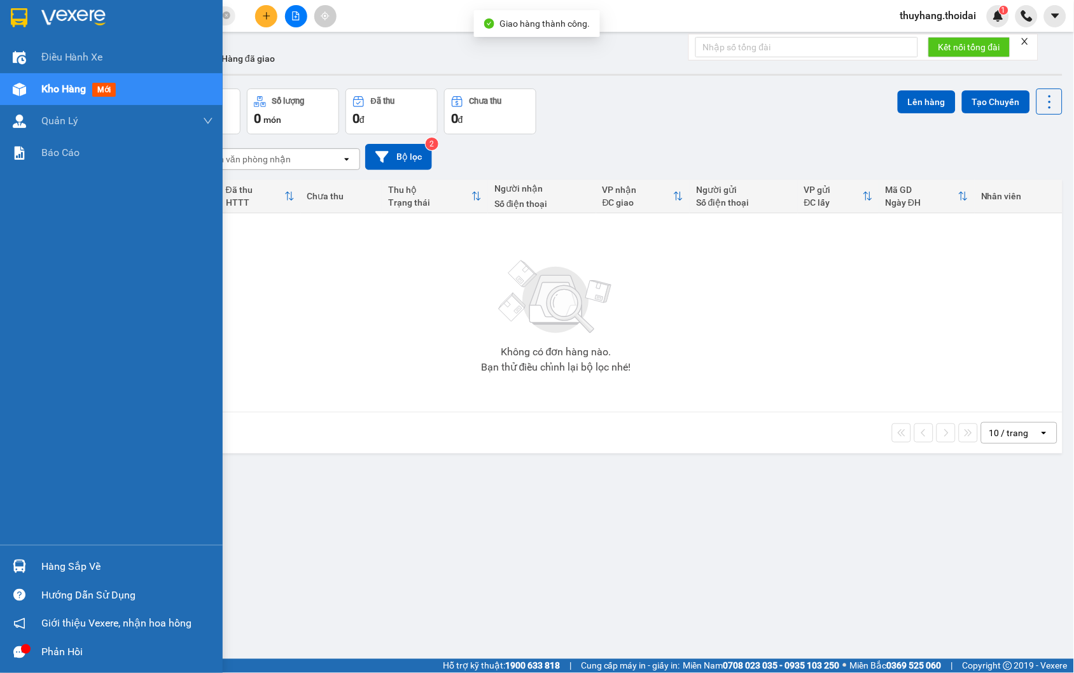
click at [17, 570] on img at bounding box center [19, 565] width 13 height 13
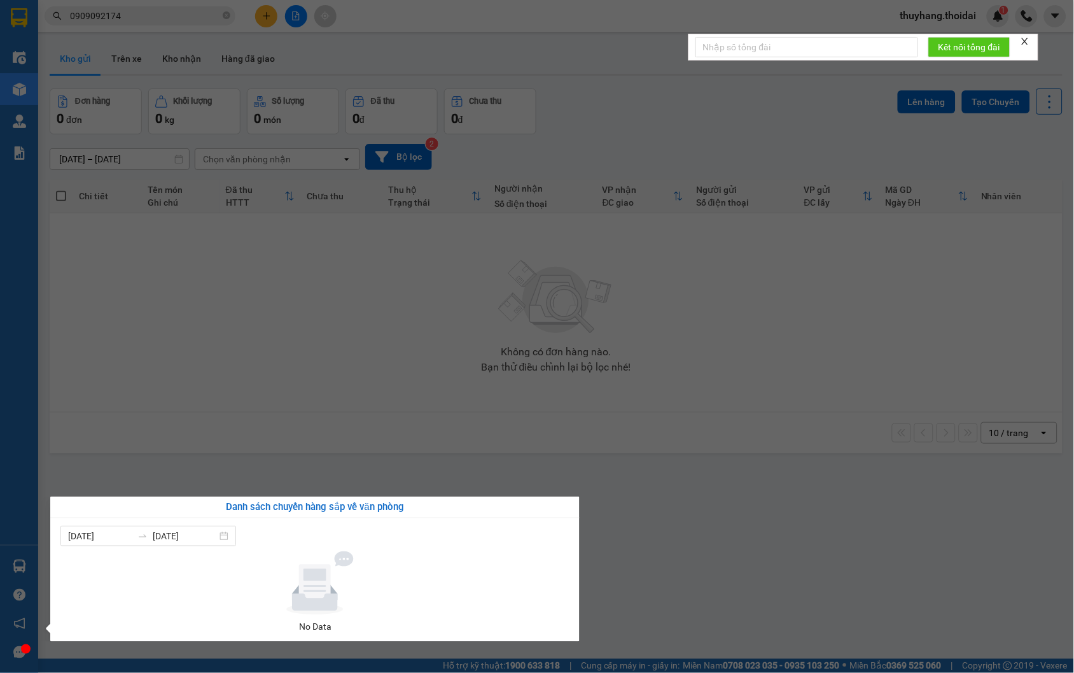
click at [710, 524] on section "Kết quả tìm kiếm ( 1 ) Bộ lọc Mã ĐH Trạng thái Món hàng Thu hộ Tổng cước Chưa c…" at bounding box center [537, 336] width 1074 height 673
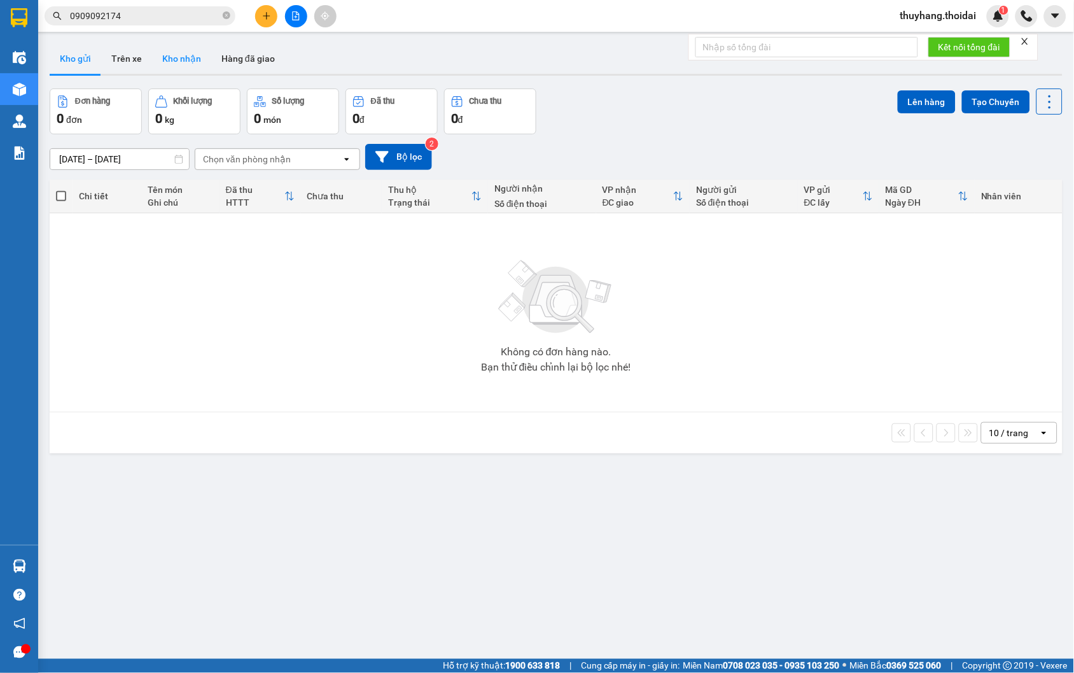
click at [185, 52] on button "Kho nhận" at bounding box center [181, 58] width 59 height 31
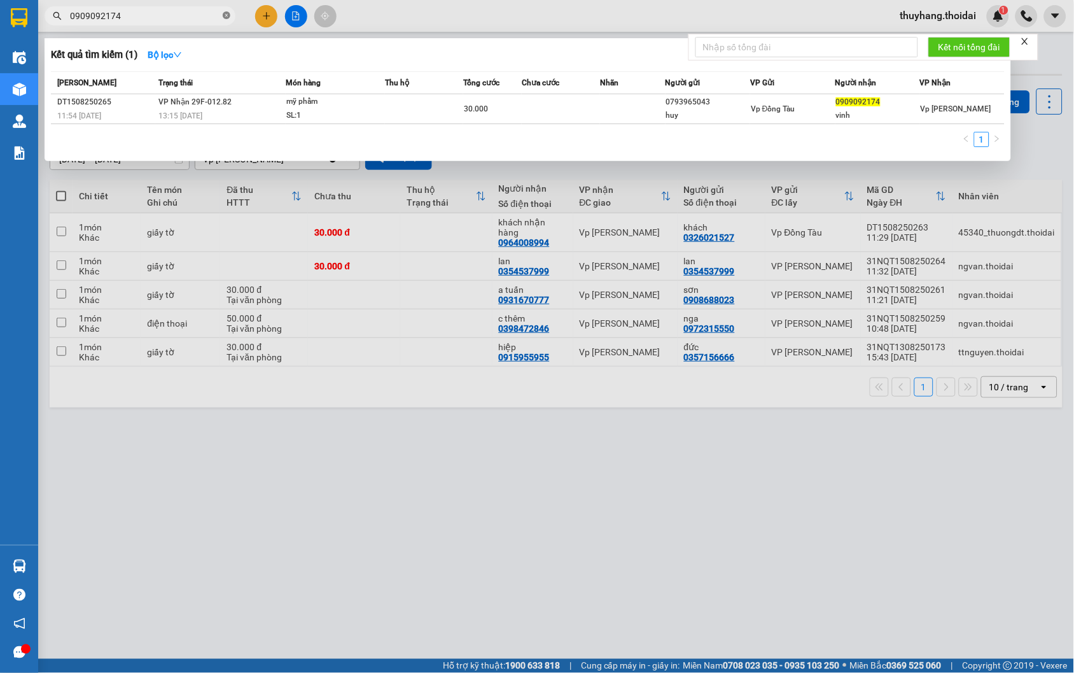
click at [227, 13] on icon "close-circle" at bounding box center [227, 15] width 8 height 8
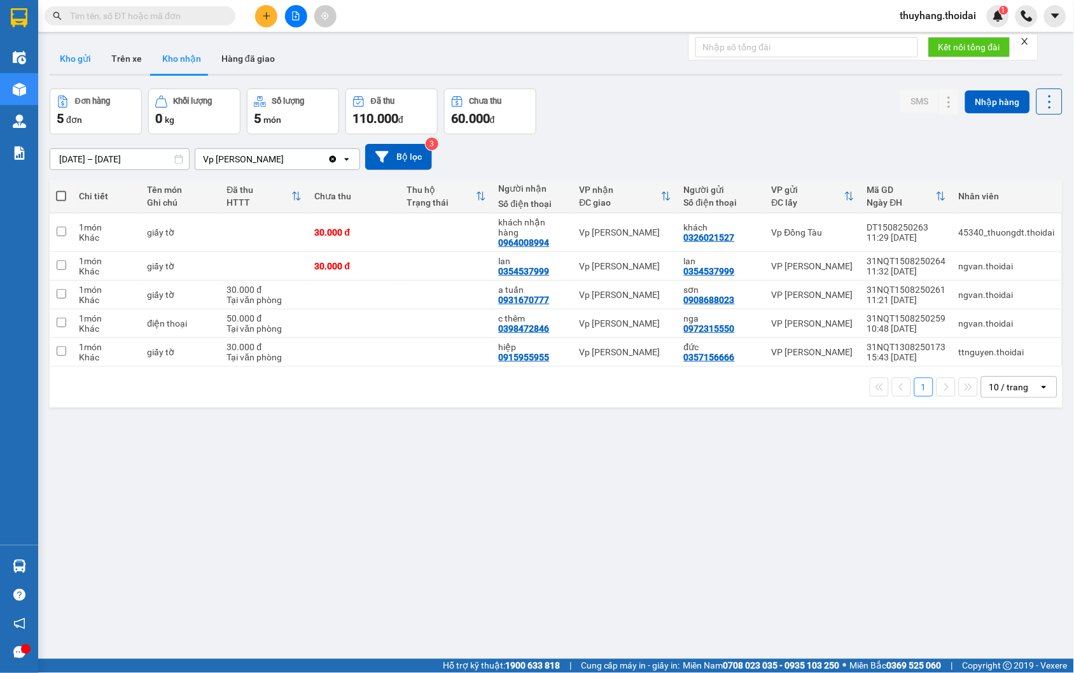
click at [85, 66] on button "Kho gửi" at bounding box center [76, 58] width 52 height 31
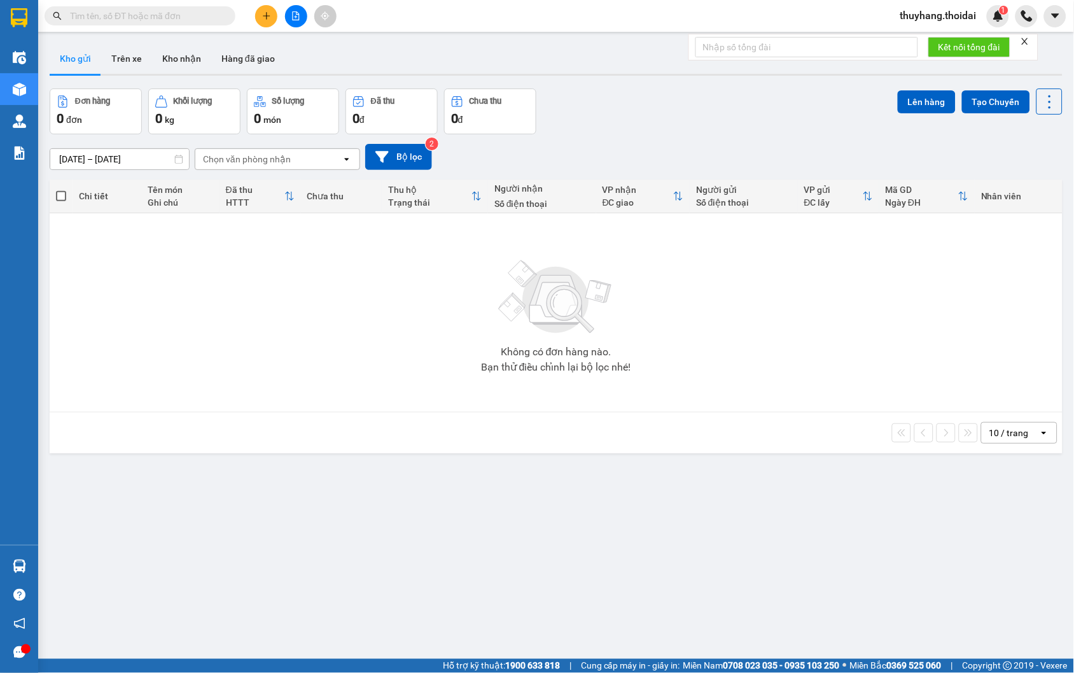
click at [174, 9] on input "text" at bounding box center [145, 16] width 150 height 14
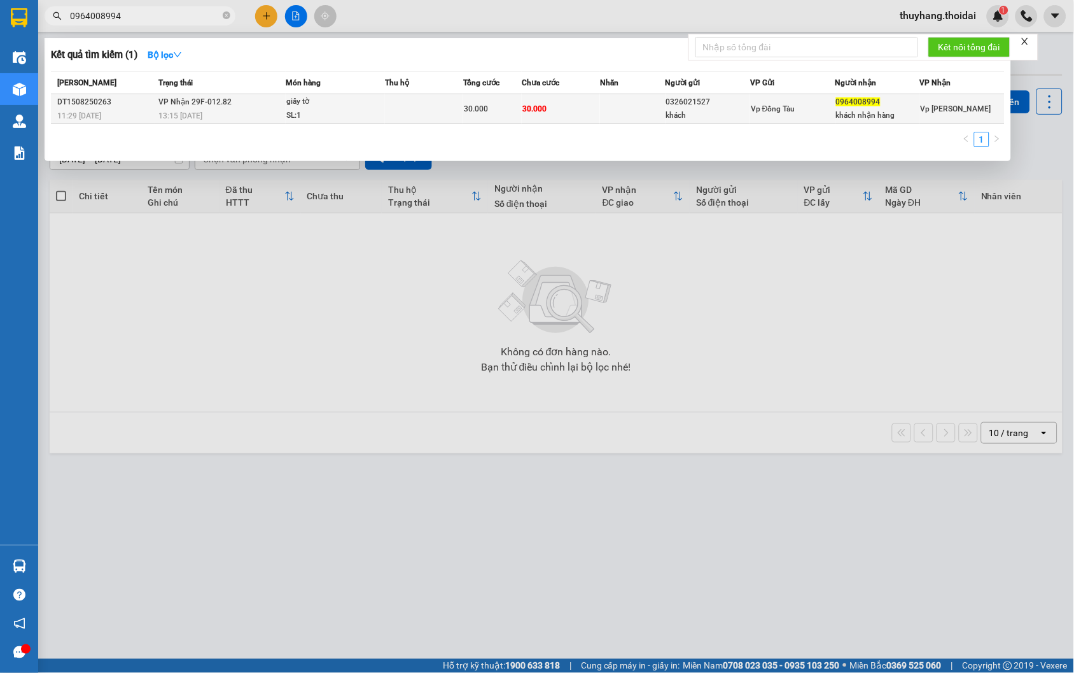
type input "0964008994"
click at [347, 103] on div "giấy tờ" at bounding box center [333, 102] width 95 height 14
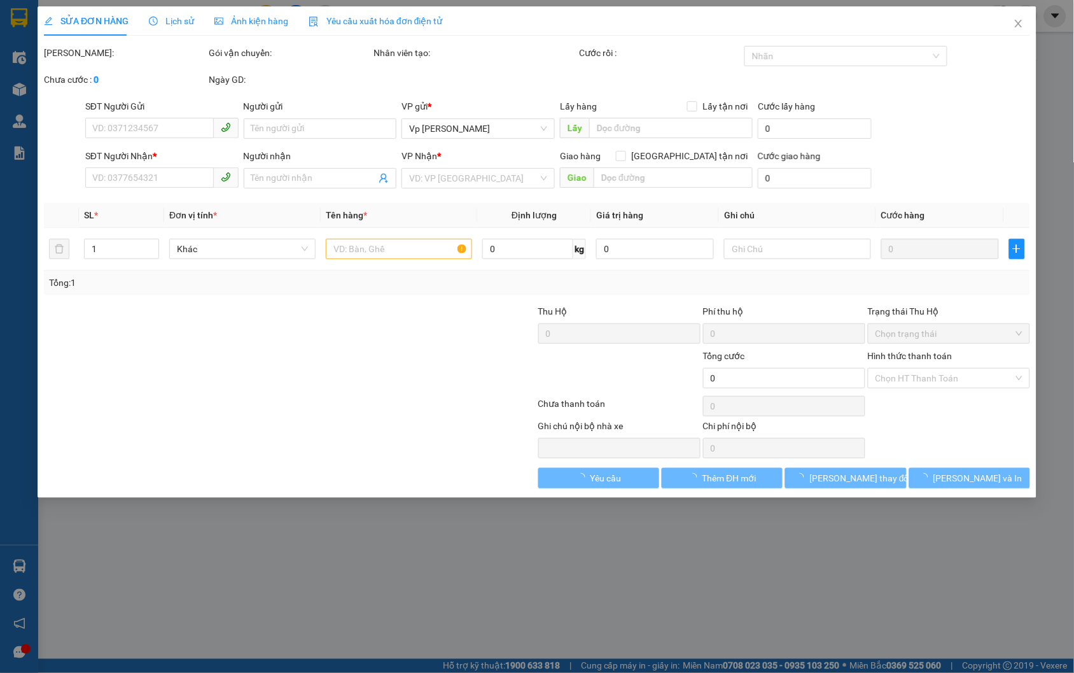
type input "0326021527"
type input "khách"
type input "0964008994"
type input "khách nhận hàng"
type input "30.000"
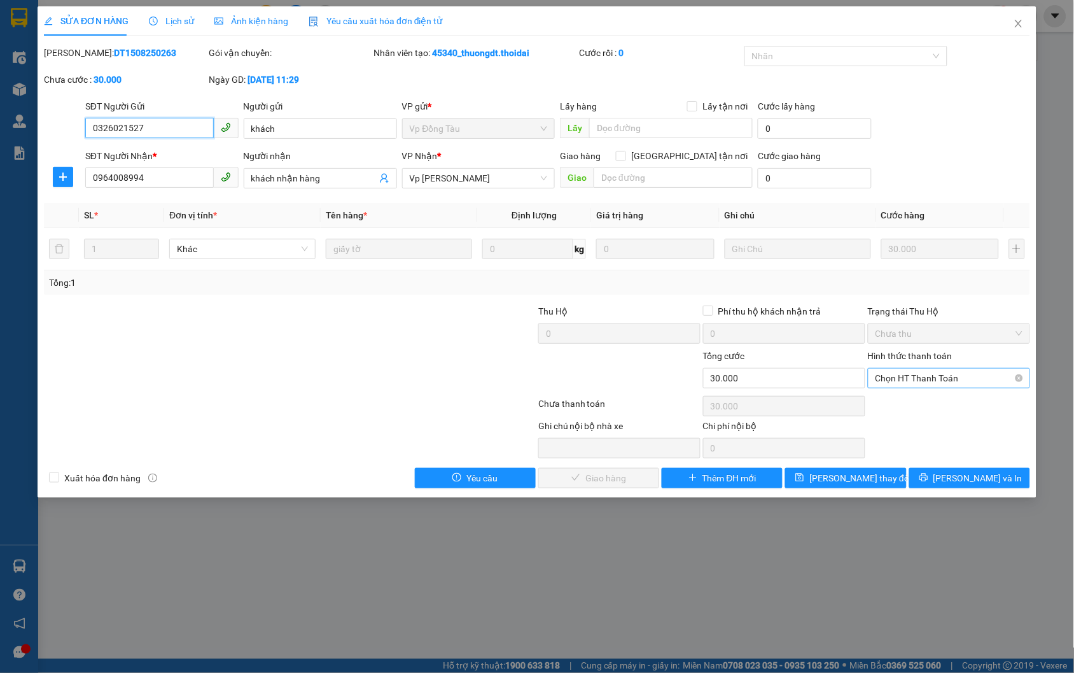
click at [921, 375] on span "Chọn HT Thanh Toán" at bounding box center [949, 377] width 147 height 19
click at [925, 400] on div "Tại văn phòng" at bounding box center [949, 403] width 147 height 14
type input "0"
click at [590, 481] on span "[PERSON_NAME] và Giao hàng" at bounding box center [624, 478] width 122 height 14
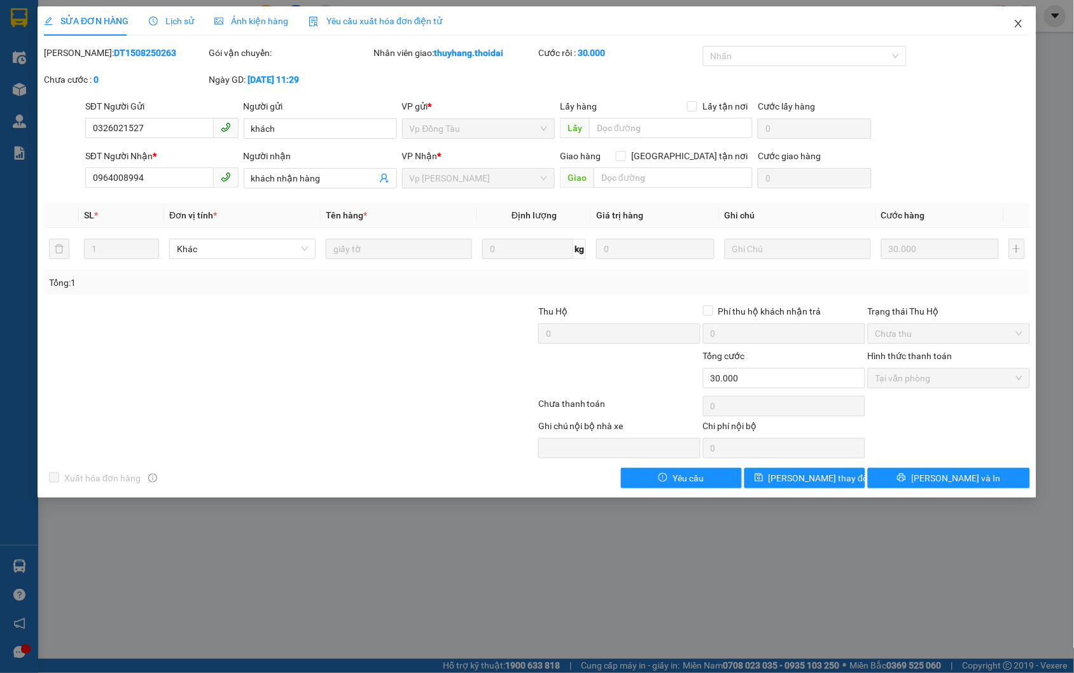
click at [1016, 17] on span "Close" at bounding box center [1019, 24] width 36 height 36
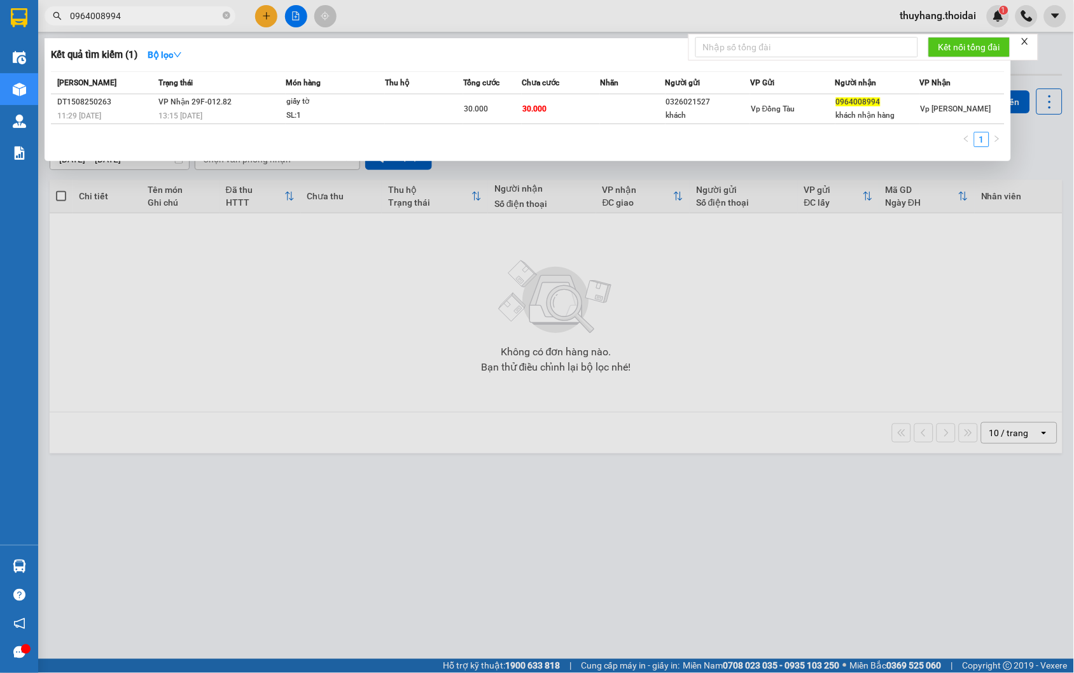
click at [172, 9] on input "0964008994" at bounding box center [145, 16] width 150 height 14
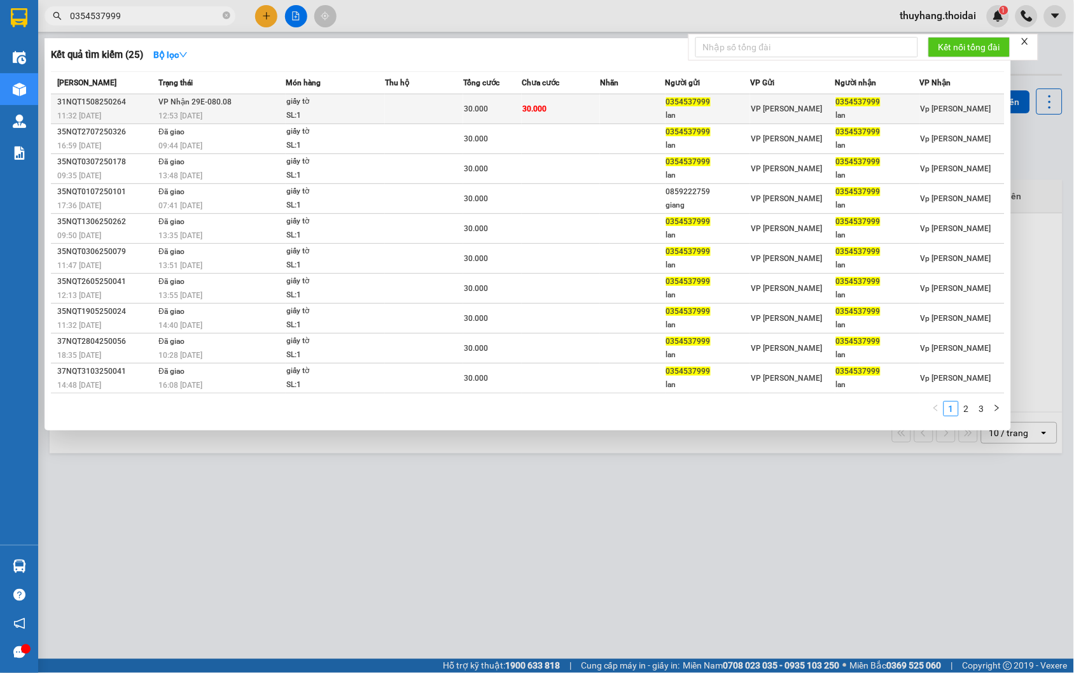
type input "0354537999"
click at [239, 111] on div "12:53 - 15/08" at bounding box center [221, 116] width 127 height 14
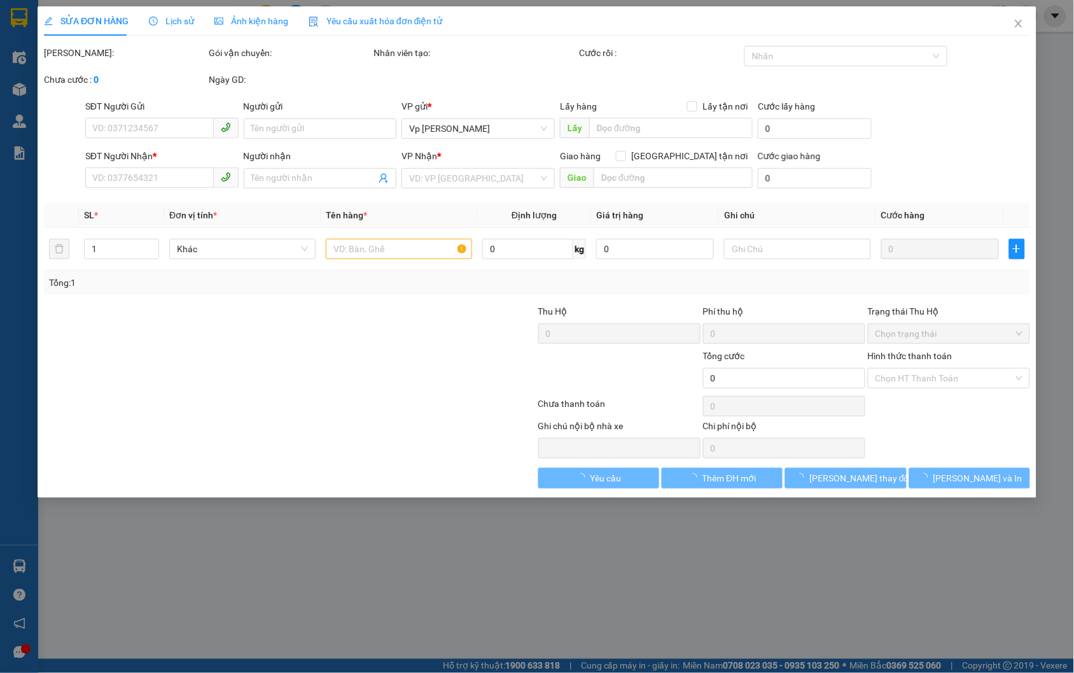
type input "0354537999"
type input "lan"
type input "0354537999"
type input "lan"
type input "30.000"
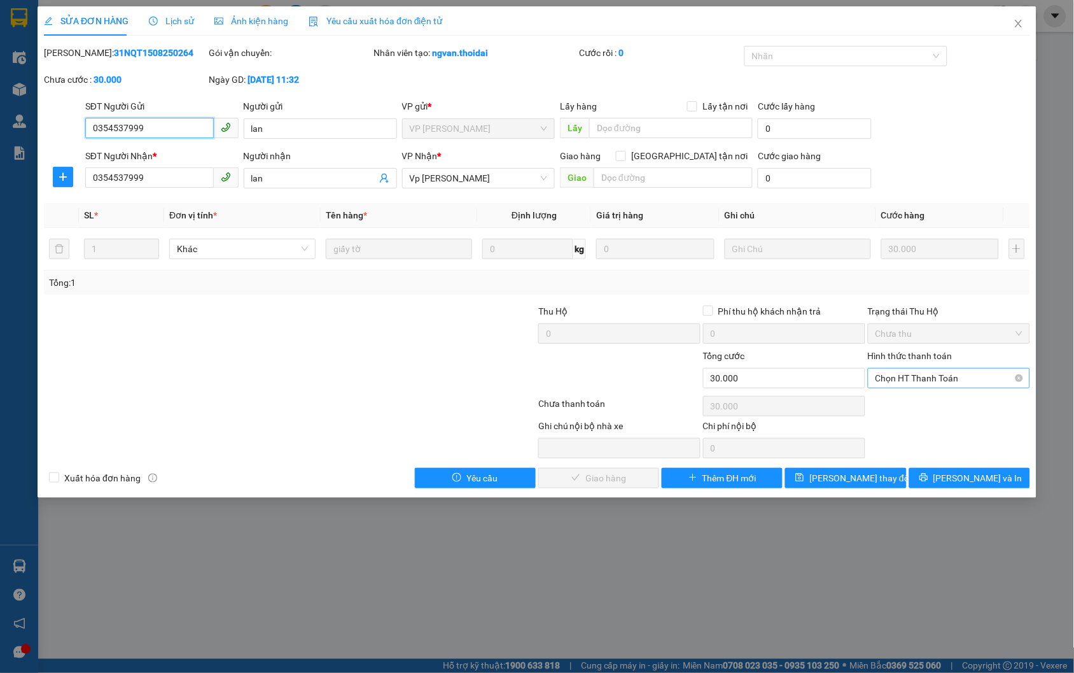
click at [918, 370] on span "Chọn HT Thanh Toán" at bounding box center [949, 377] width 147 height 19
click at [915, 405] on div "Tại văn phòng" at bounding box center [949, 403] width 147 height 14
type input "0"
drag, startPoint x: 633, startPoint y: 465, endPoint x: 639, endPoint y: 469, distance: 7.3
click at [632, 465] on div "Total Paid Fee 0 Total UnPaid Fee 30.000 Cash Collection Total Fee Mã ĐH: 31NQT…" at bounding box center [537, 267] width 986 height 442
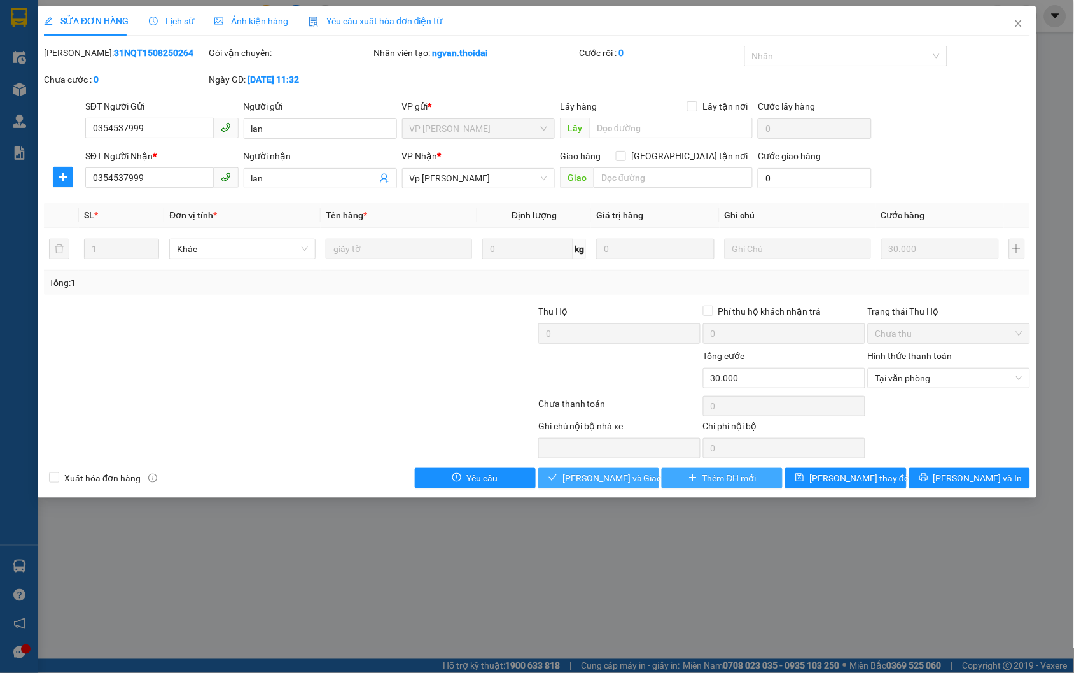
drag, startPoint x: 639, startPoint y: 469, endPoint x: 662, endPoint y: 472, distance: 23.1
click at [638, 471] on button "[PERSON_NAME] và Giao hàng" at bounding box center [598, 478] width 121 height 20
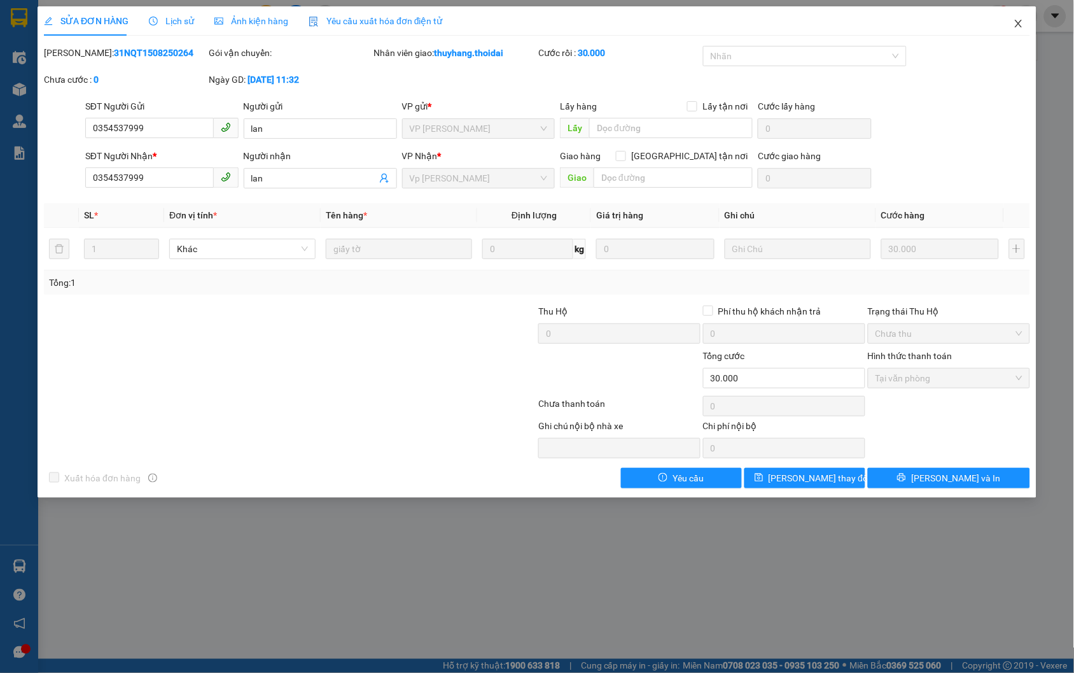
click at [1021, 21] on icon "close" at bounding box center [1018, 24] width 7 height 8
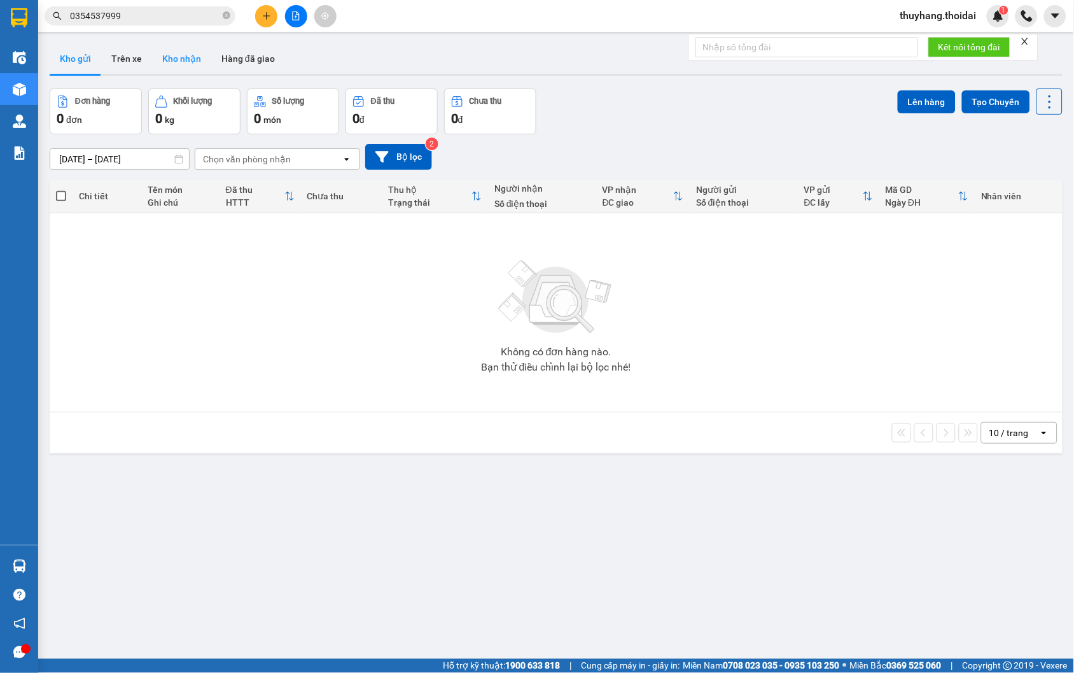
click at [191, 62] on button "Kho nhận" at bounding box center [181, 58] width 59 height 31
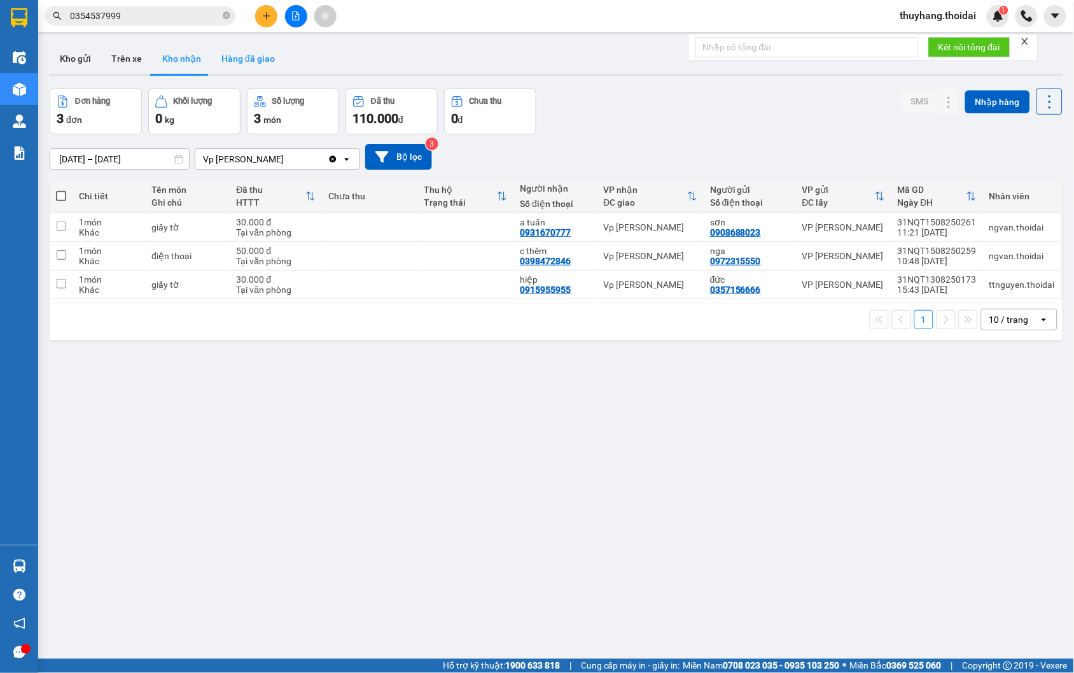
drag, startPoint x: 90, startPoint y: 62, endPoint x: 216, endPoint y: 72, distance: 126.4
click at [89, 62] on button "Kho gửi" at bounding box center [76, 58] width 52 height 31
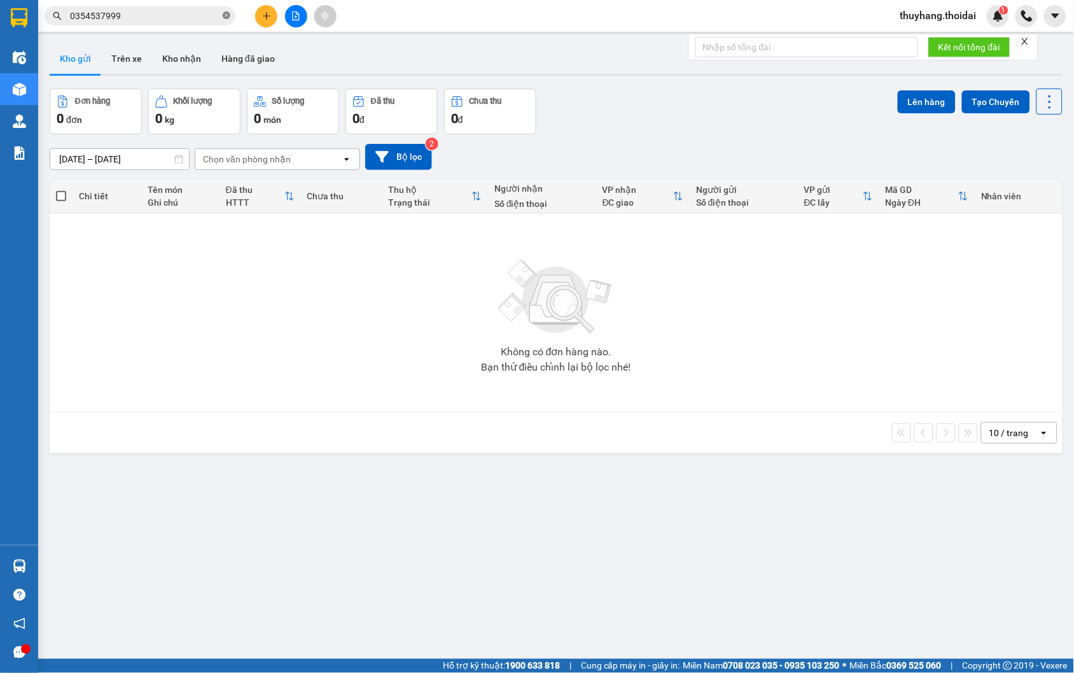
click at [224, 18] on icon "close-circle" at bounding box center [227, 15] width 8 height 8
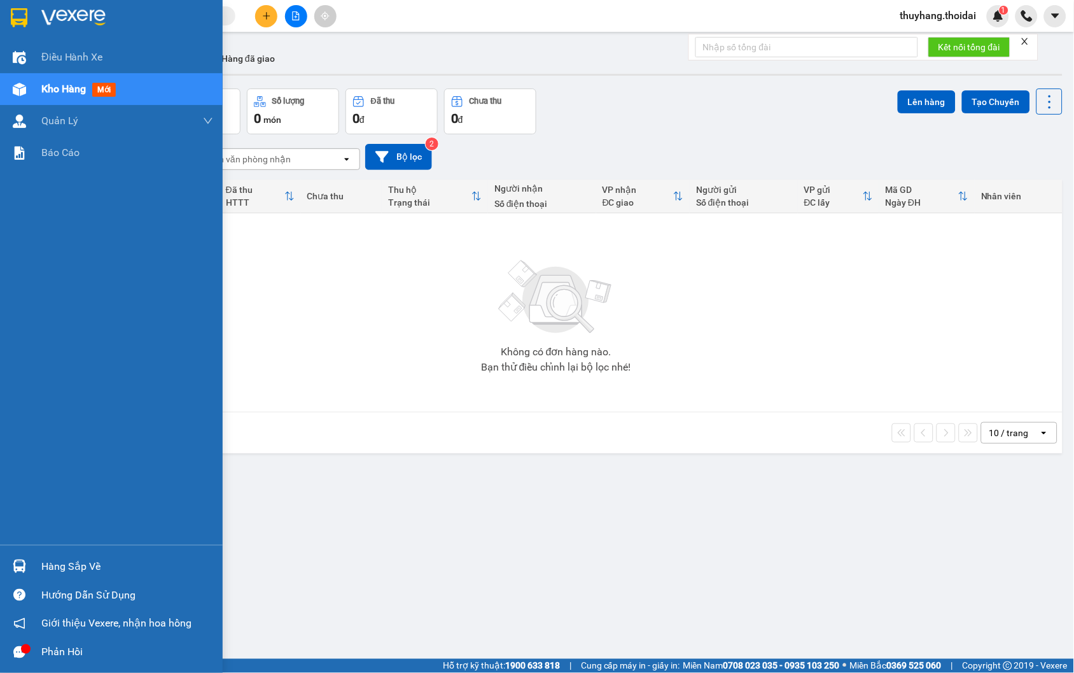
click at [66, 659] on div "Phản hồi" at bounding box center [127, 652] width 172 height 19
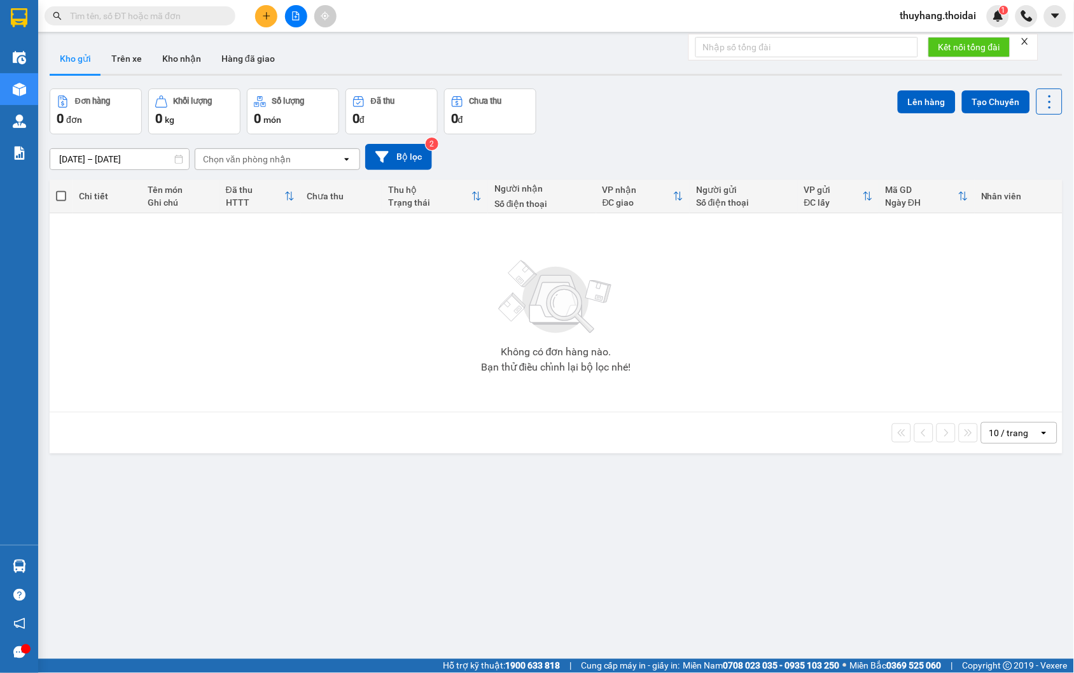
click at [162, 17] on input "text" at bounding box center [145, 16] width 150 height 14
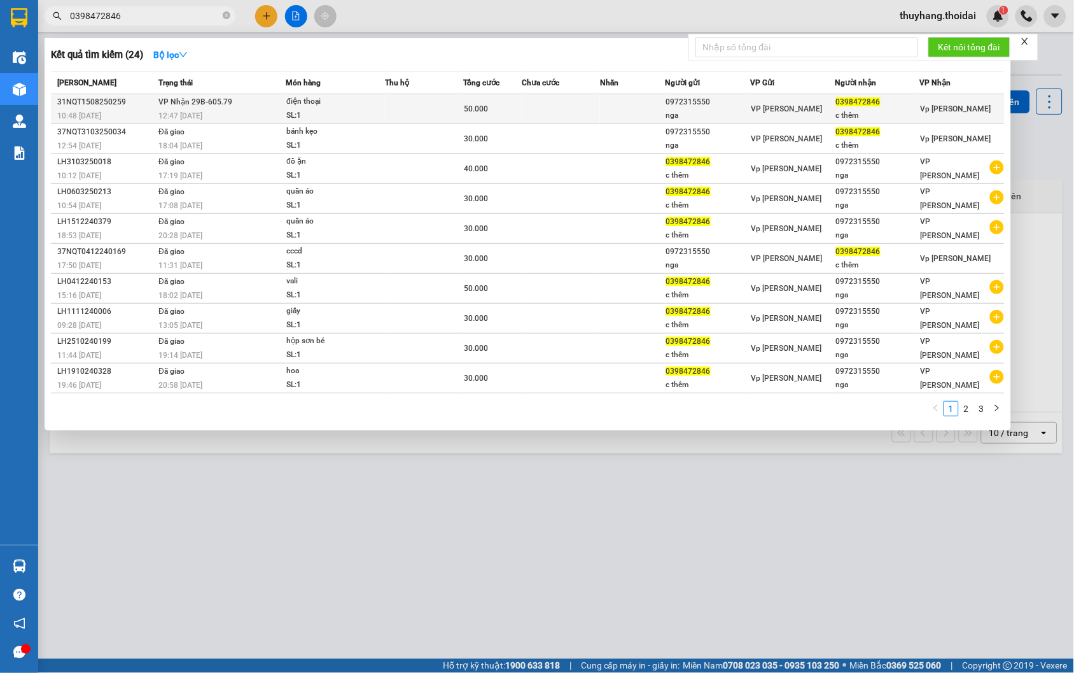
type input "0398472846"
click at [333, 116] on div "SL: 1" at bounding box center [333, 116] width 95 height 14
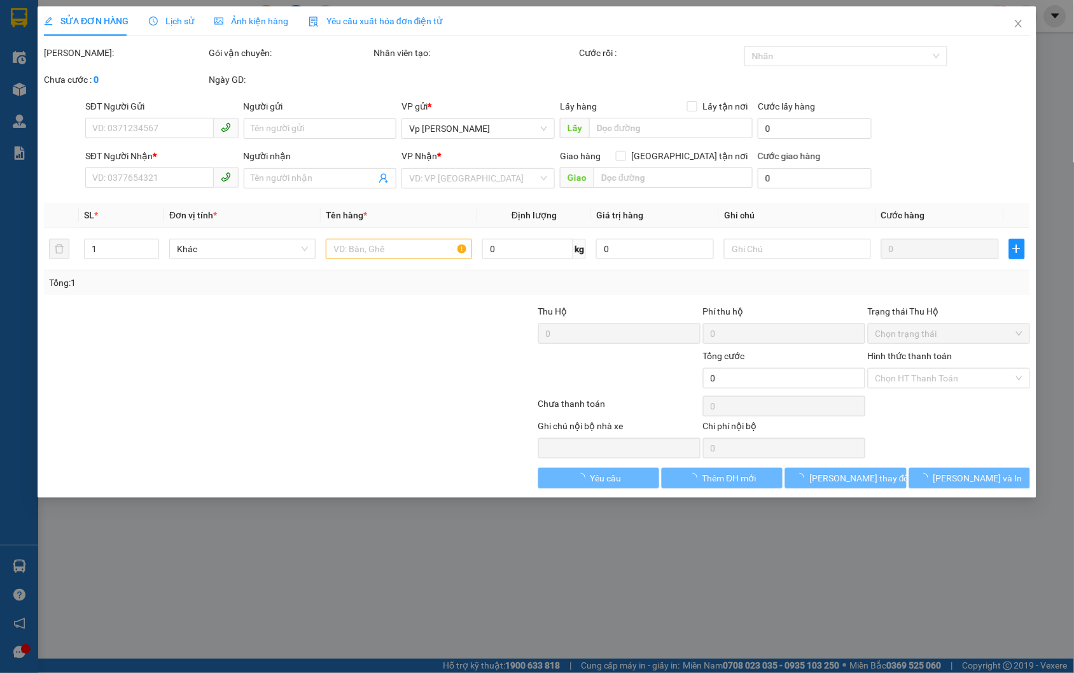
type input "0972315550"
type input "nga"
type input "0398472846"
type input "c thêm"
type input "50.000"
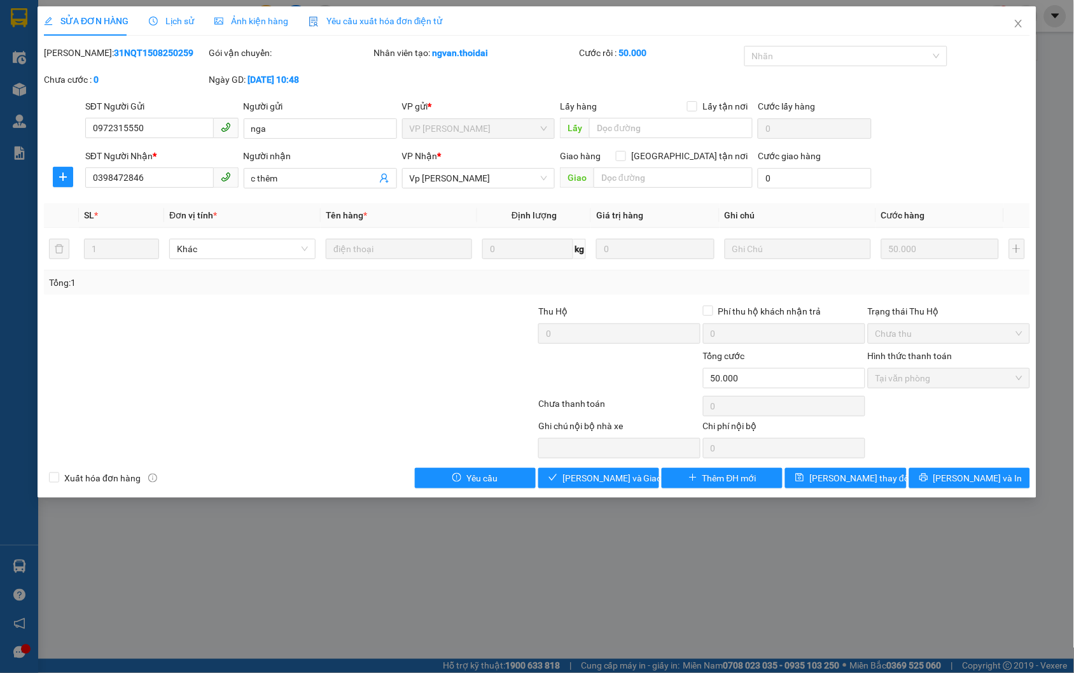
click at [612, 491] on div "SỬA ĐƠN HÀNG Lịch sử Ảnh kiện hàng Yêu cầu xuất hóa đơn điện tử Total Paid Fee …" at bounding box center [537, 251] width 999 height 491
click at [612, 480] on span "[PERSON_NAME] và Giao hàng" at bounding box center [624, 478] width 122 height 14
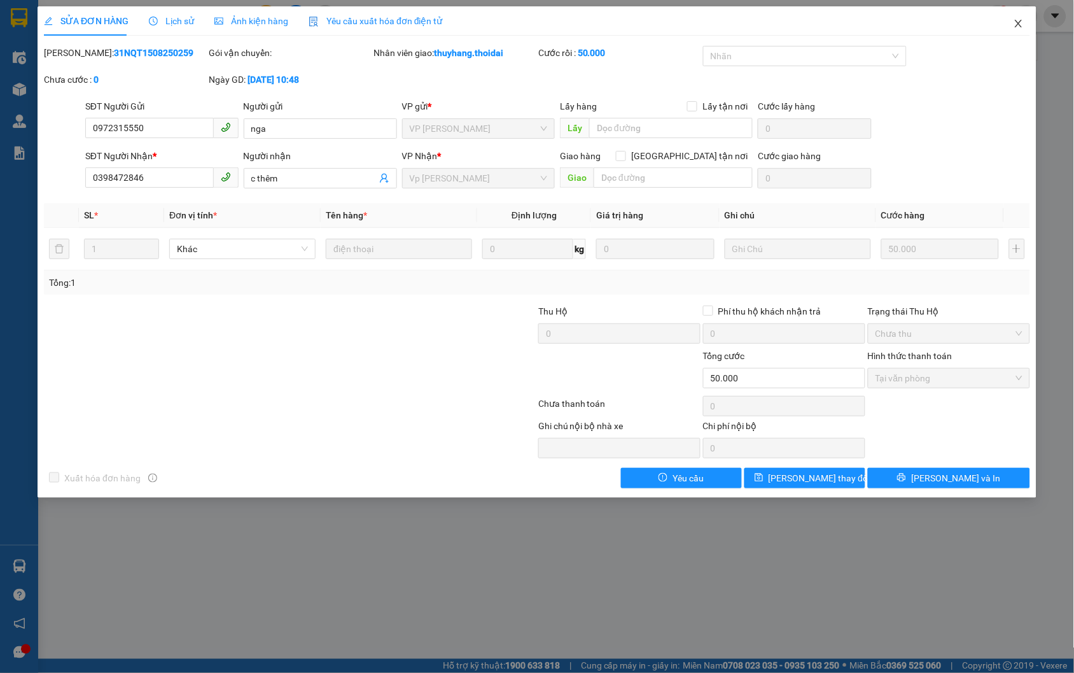
click at [1020, 19] on icon "close" at bounding box center [1019, 23] width 10 height 10
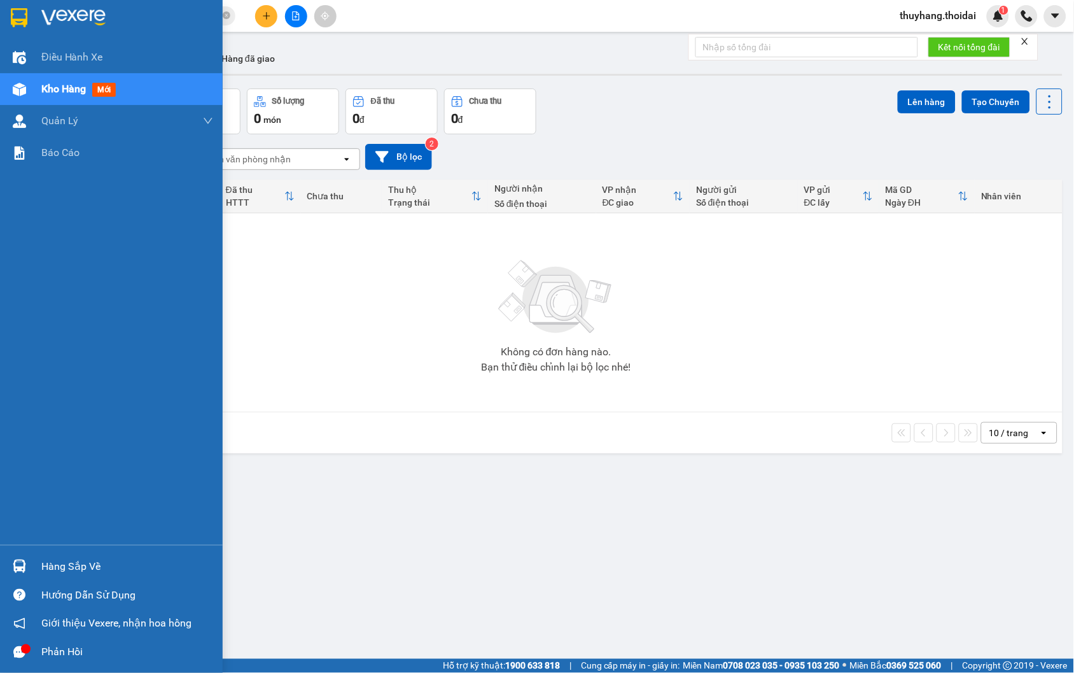
click at [67, 570] on div "Hàng sắp về" at bounding box center [127, 566] width 172 height 19
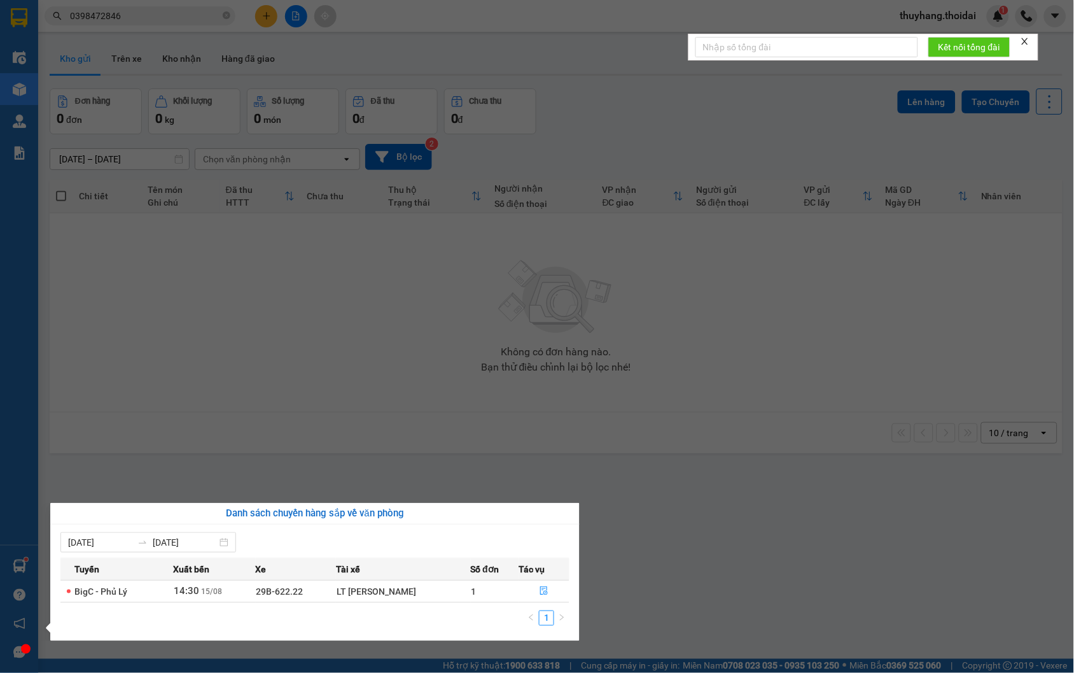
click at [739, 567] on section "Kết quả tìm kiếm ( 24 ) Bộ lọc Mã ĐH Trạng thái Món hàng Thu hộ Tổng cước Chưa …" at bounding box center [537, 336] width 1074 height 673
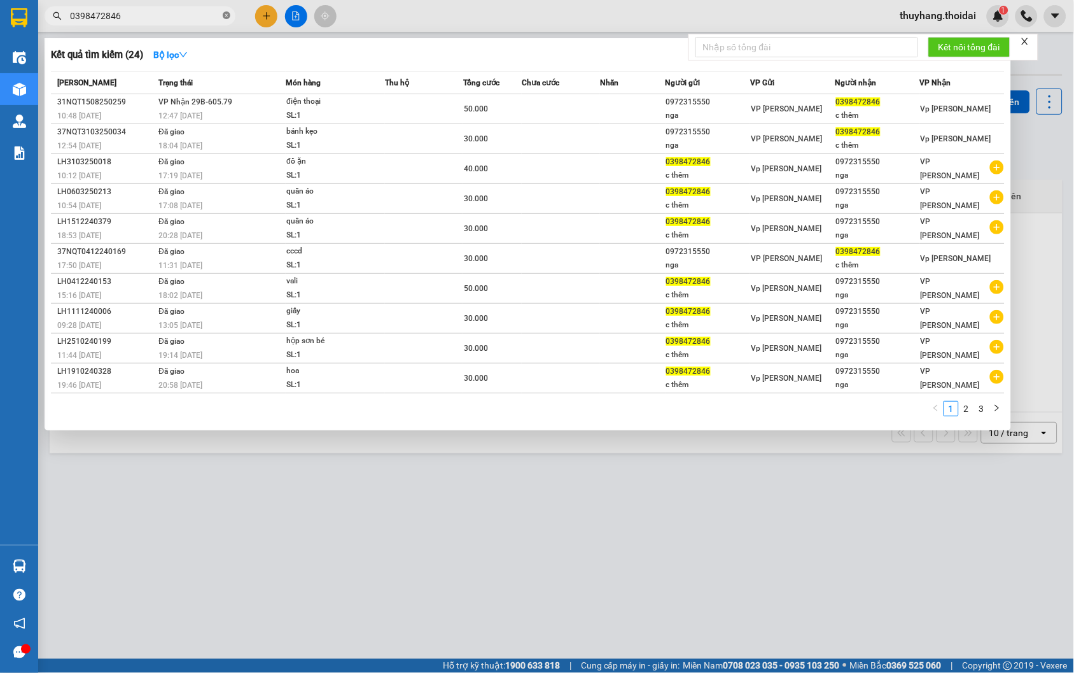
click at [227, 15] on icon "close-circle" at bounding box center [227, 15] width 8 height 8
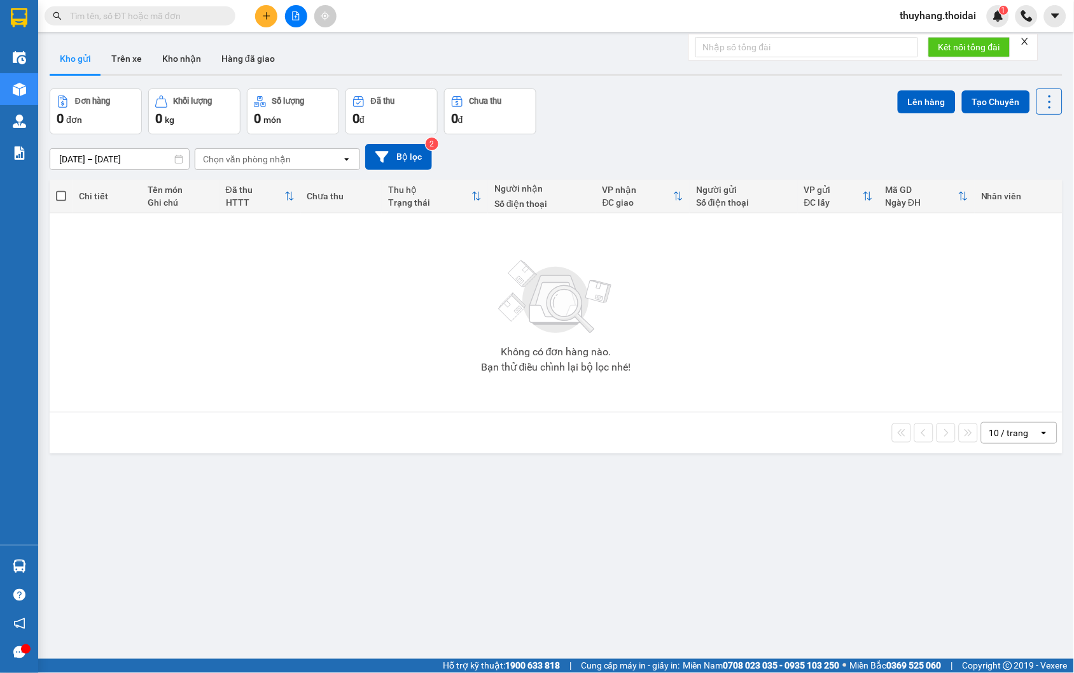
click at [270, 16] on icon "plus" at bounding box center [266, 15] width 9 height 9
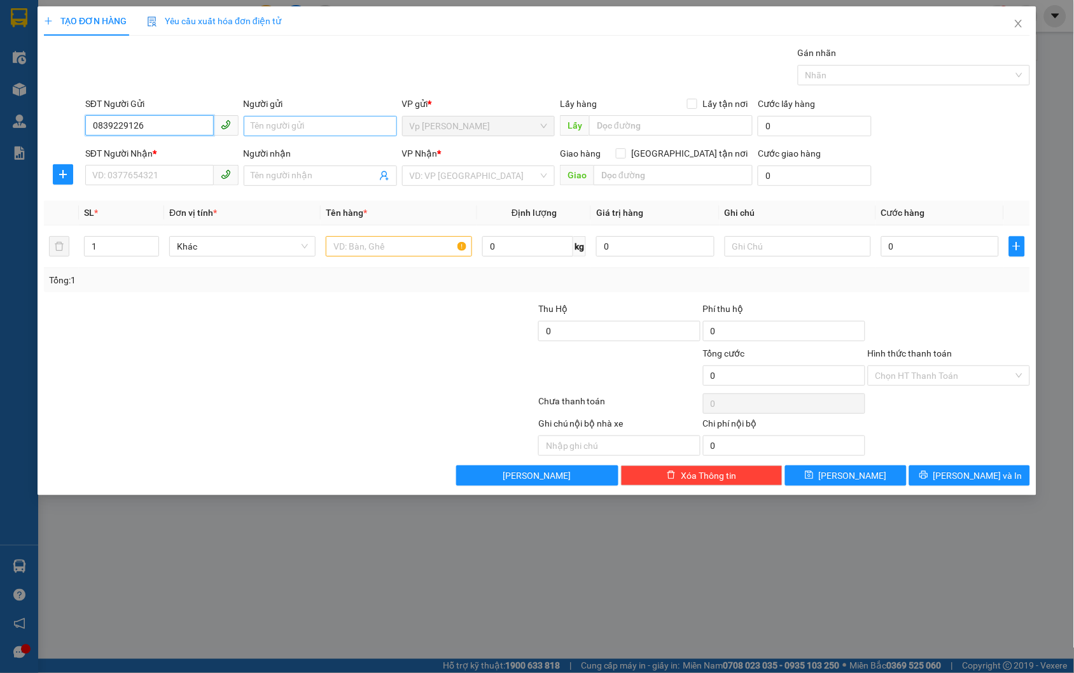
type input "0839229126"
click at [303, 130] on input "Người gửi" at bounding box center [320, 126] width 153 height 20
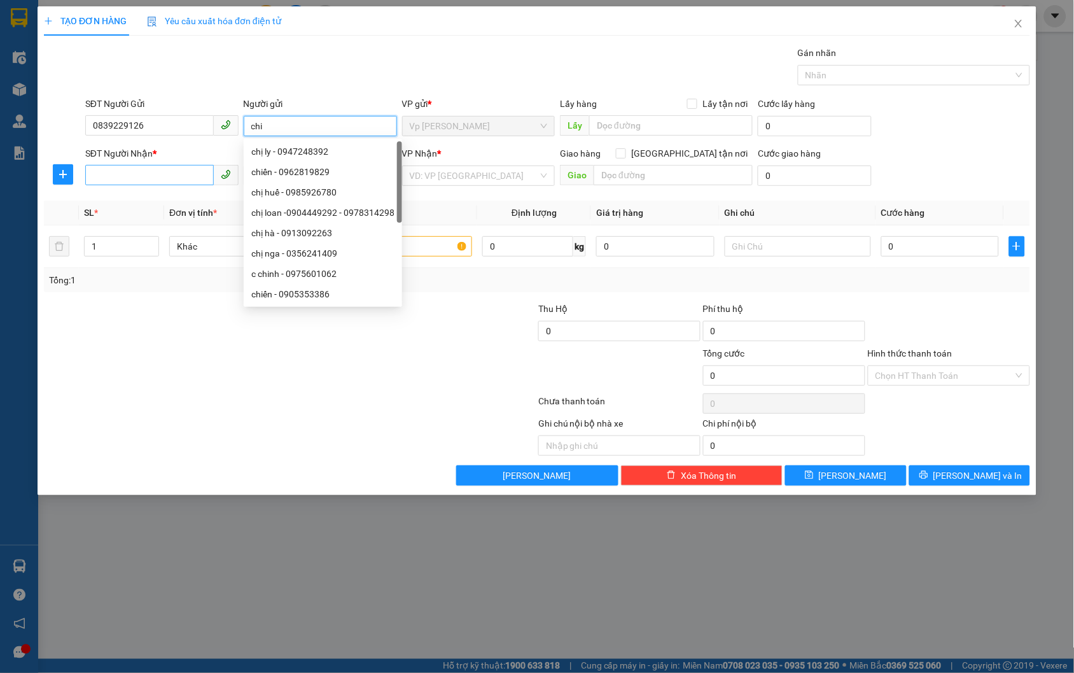
type input "chi"
click at [160, 180] on input "SĐT Người Nhận *" at bounding box center [149, 175] width 129 height 20
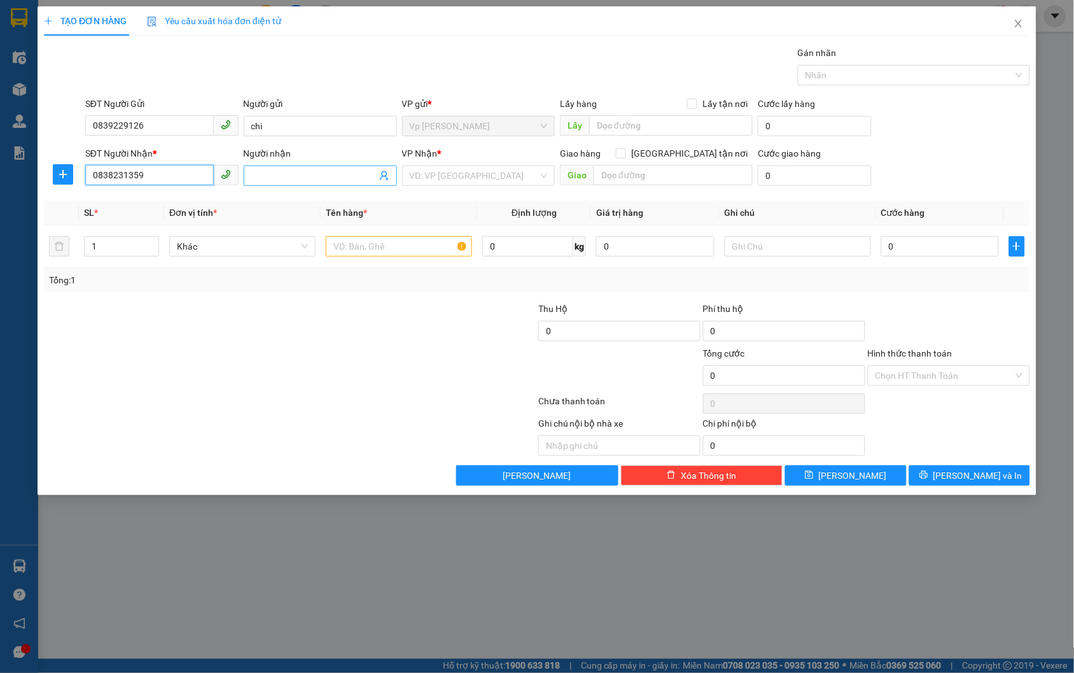
type input "0838231359"
click at [272, 177] on input "Người nhận" at bounding box center [313, 176] width 125 height 14
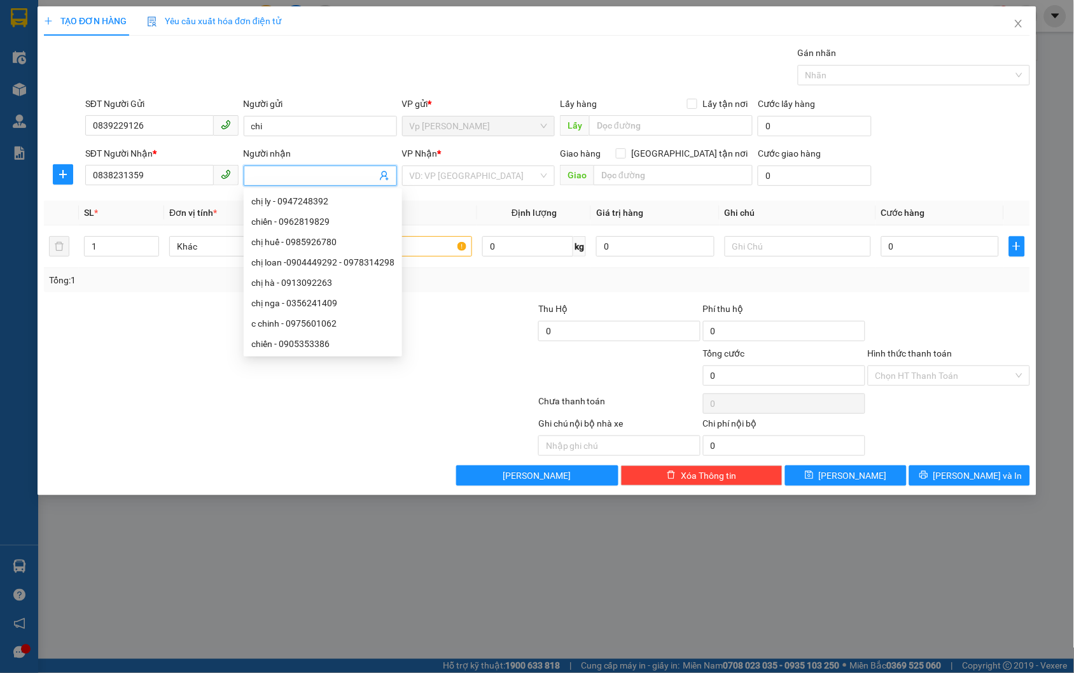
type input "j"
type input "hạnh"
click at [442, 182] on input "search" at bounding box center [474, 175] width 129 height 19
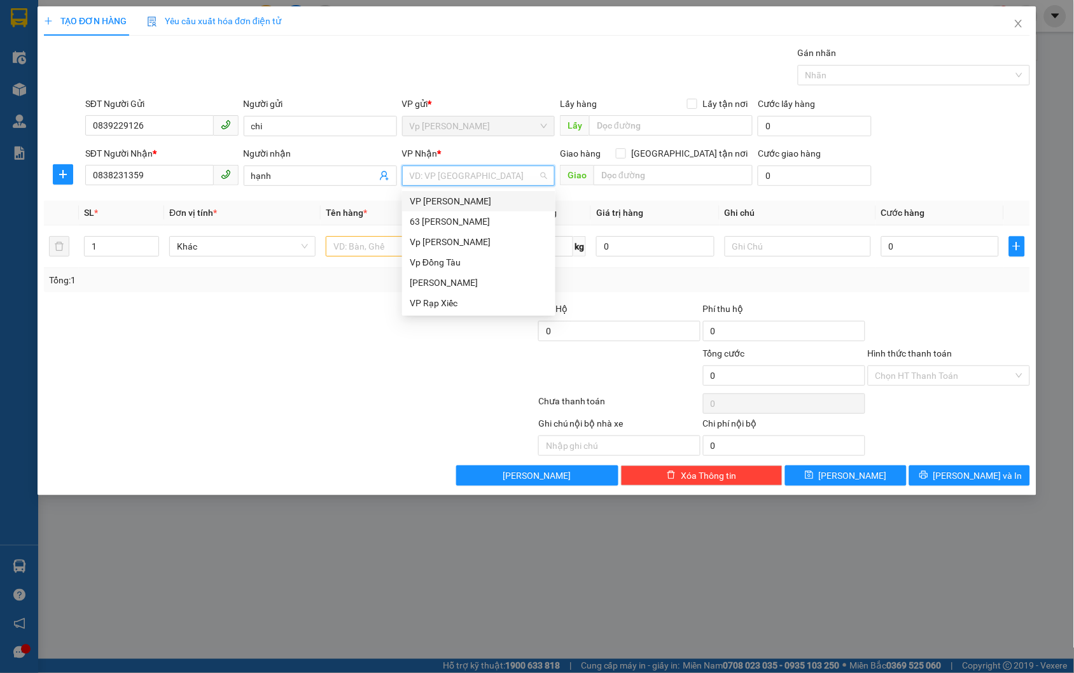
click at [461, 204] on div "VP [PERSON_NAME]" at bounding box center [479, 201] width 138 height 14
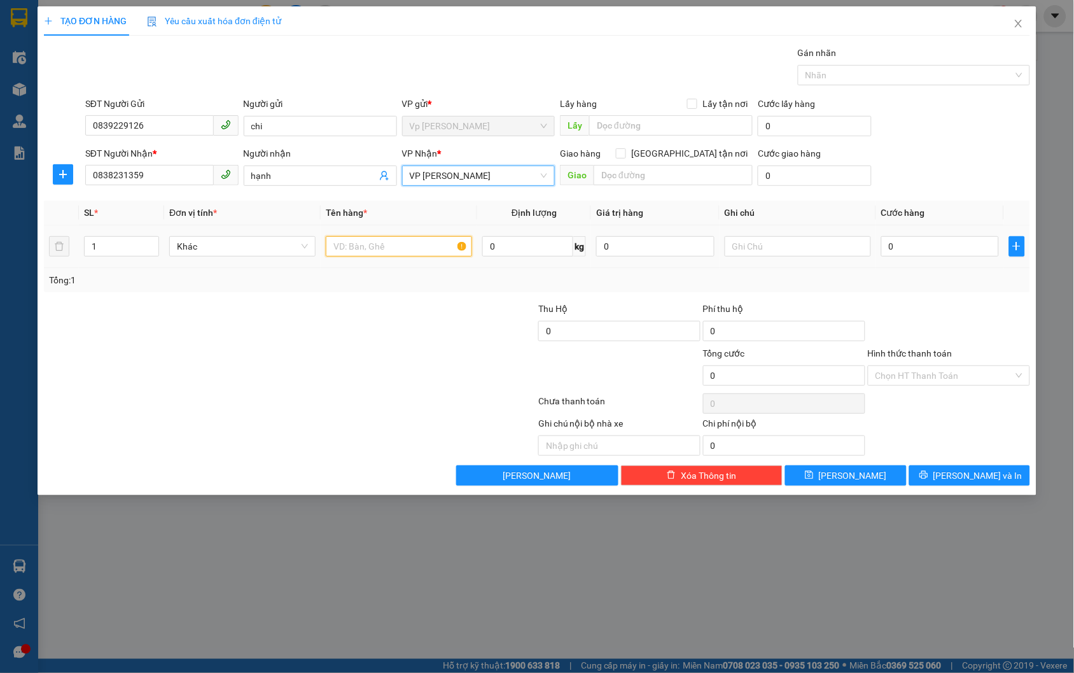
click at [360, 247] on input "text" at bounding box center [399, 246] width 146 height 20
type input "son"
click at [936, 249] on input "0" at bounding box center [940, 246] width 118 height 20
type input "3"
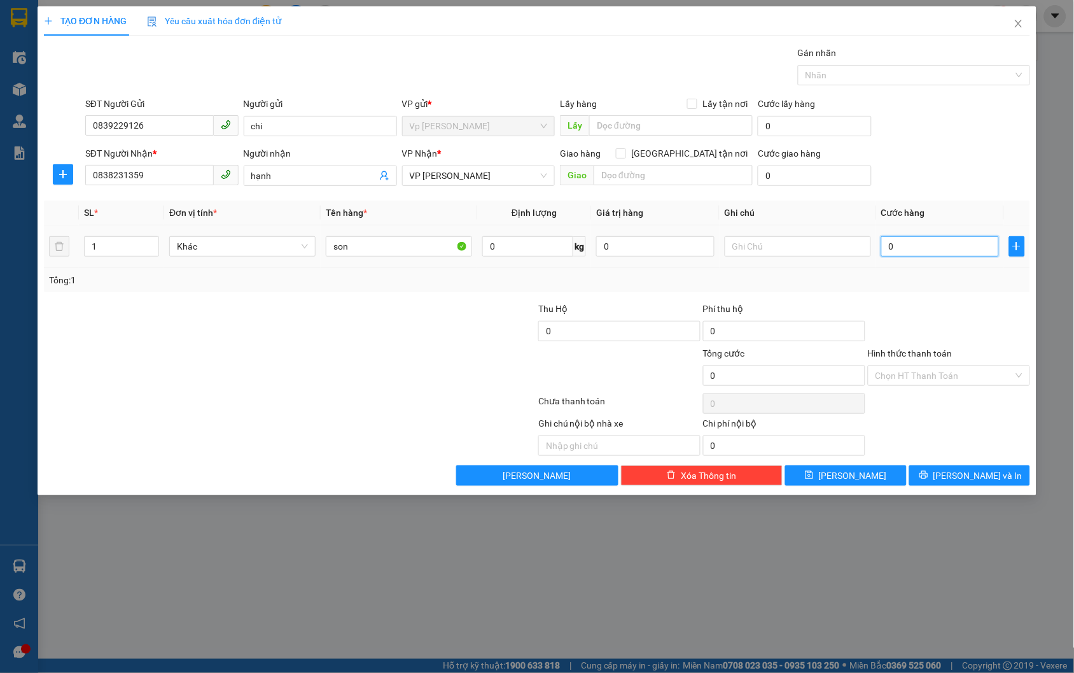
type input "3"
type input "30"
type input "300"
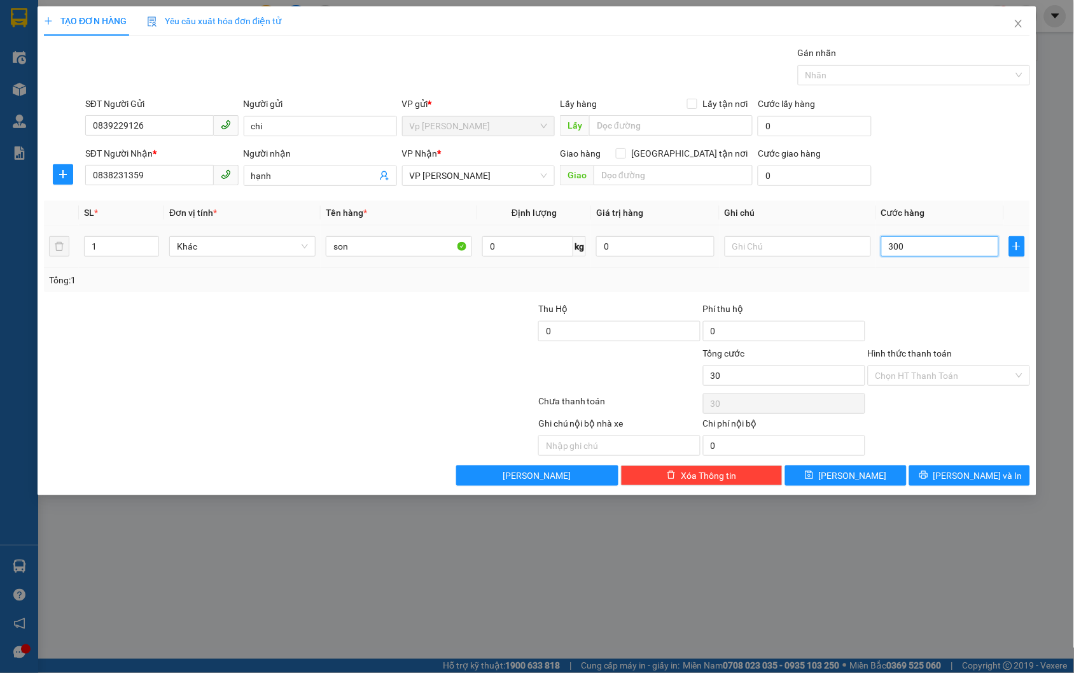
type input "300"
type input "3.000"
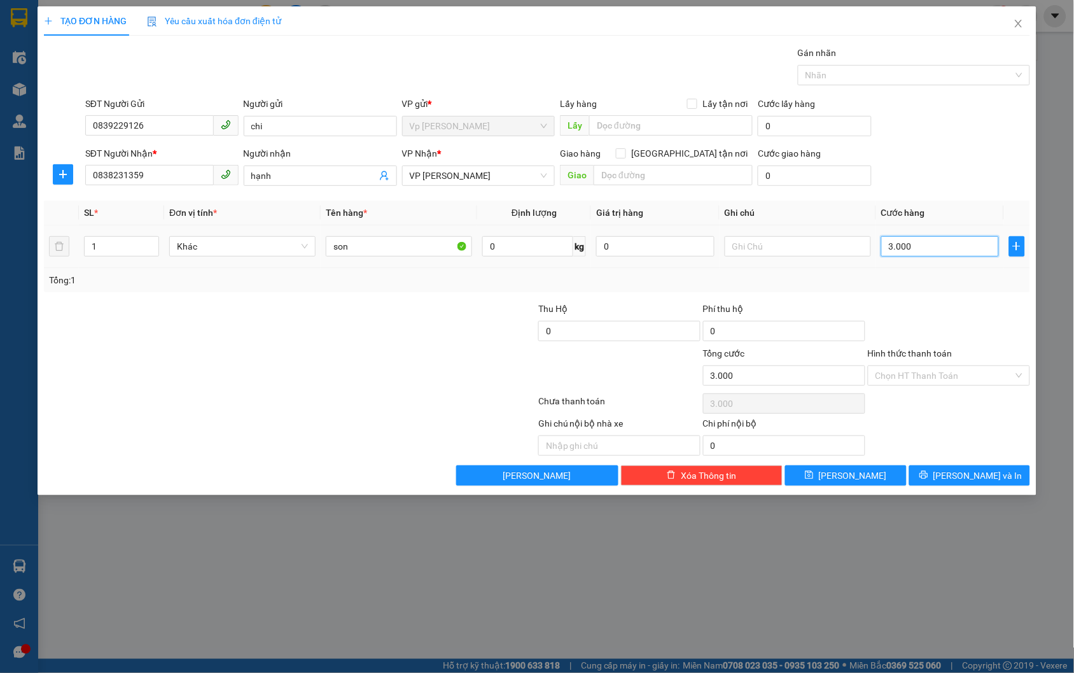
type input "30.000"
click at [970, 369] on input "Hình thức thanh toán" at bounding box center [945, 375] width 138 height 19
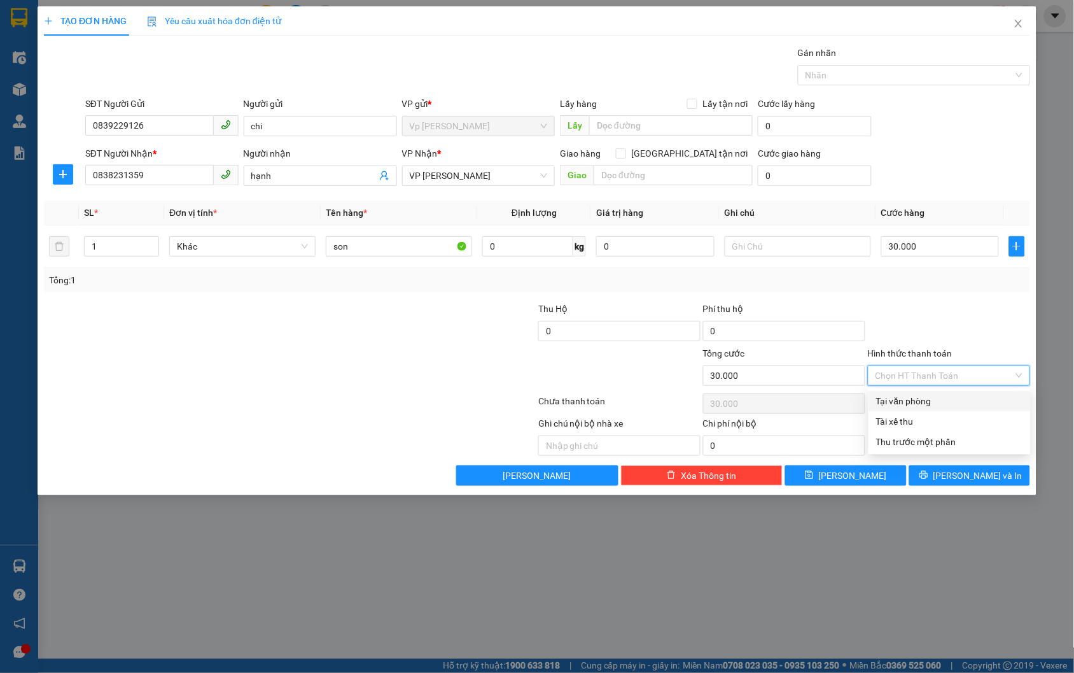
click at [963, 395] on div "Tại văn phòng" at bounding box center [949, 401] width 147 height 14
type input "0"
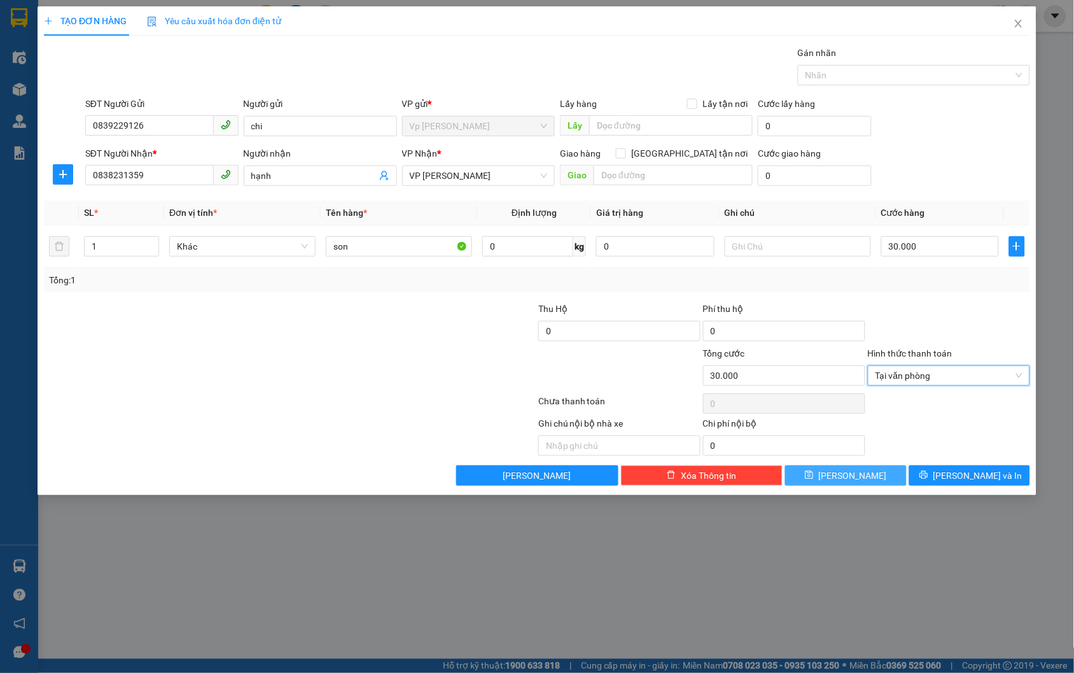
click at [851, 480] on span "[PERSON_NAME]" at bounding box center [853, 475] width 68 height 14
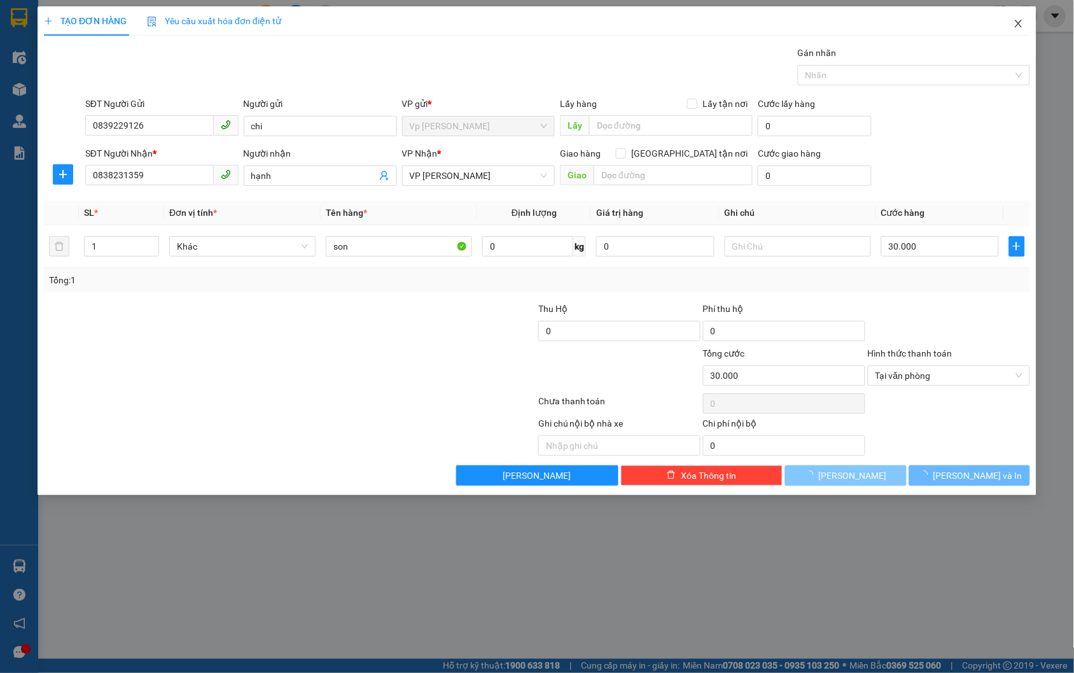
type input "0"
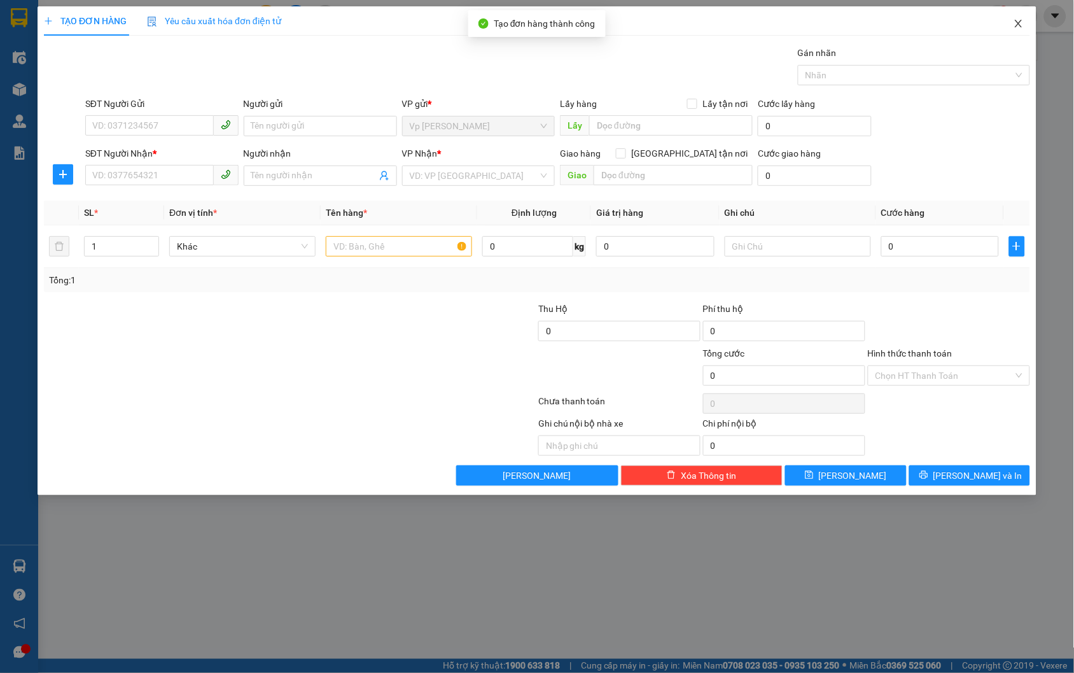
click at [1019, 22] on icon "close" at bounding box center [1019, 23] width 10 height 10
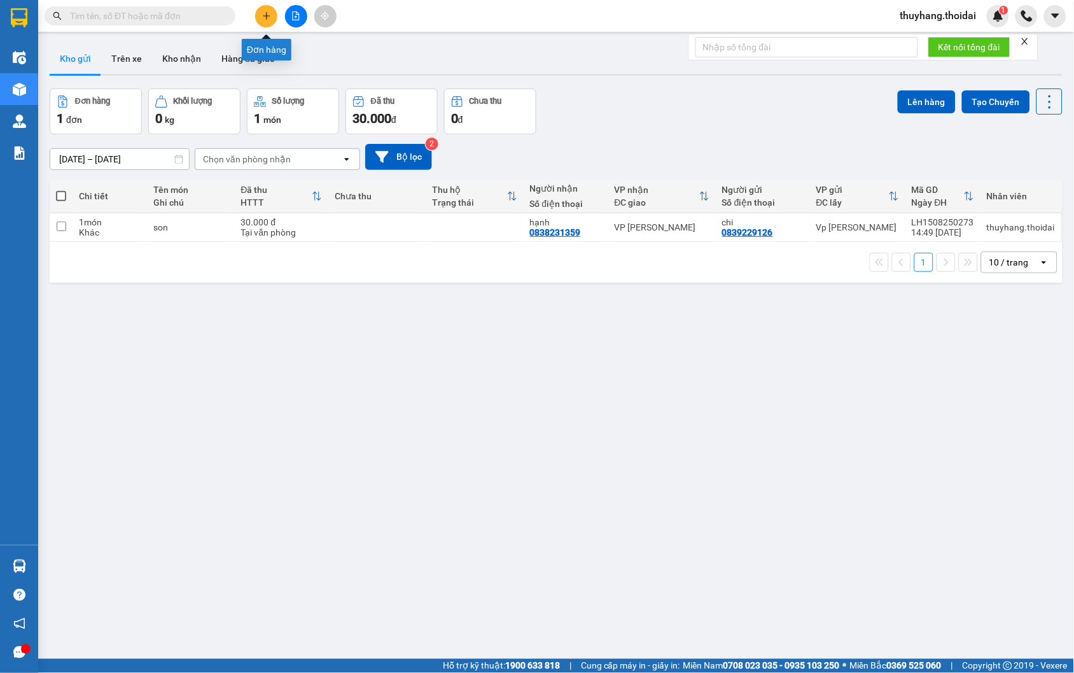
click at [265, 13] on icon "plus" at bounding box center [266, 15] width 9 height 9
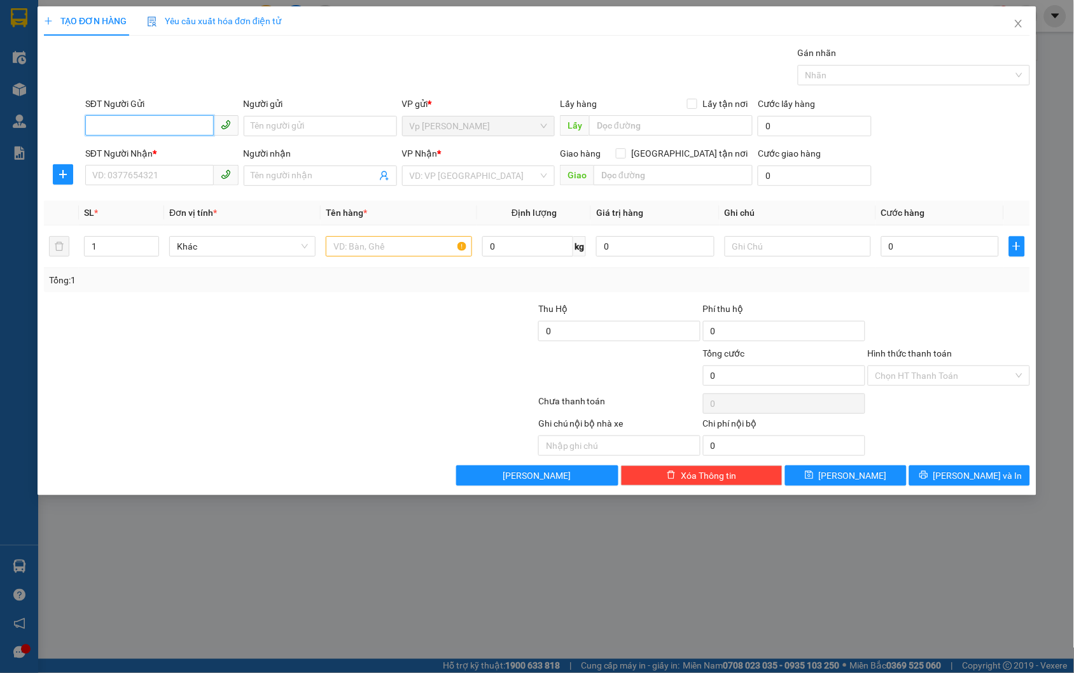
click at [132, 116] on input "SĐT Người Gửi" at bounding box center [149, 125] width 129 height 20
click at [225, 150] on div "0914138996 - VP minh minh- HẢI YẾN" at bounding box center [183, 151] width 181 height 14
type input "0914138996"
type input "VP minh minh- HẢI YẾN"
type input "0914138996"
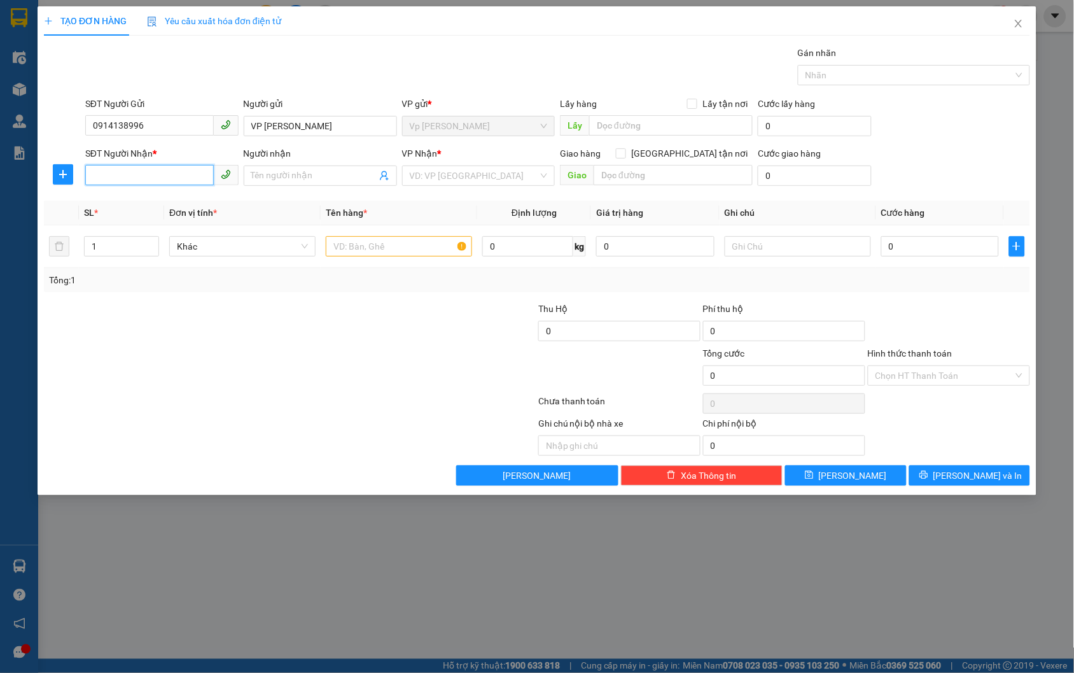
click at [146, 172] on input "SĐT Người Nhận *" at bounding box center [149, 175] width 129 height 20
type input "0925997733"
click at [282, 166] on span at bounding box center [320, 175] width 153 height 20
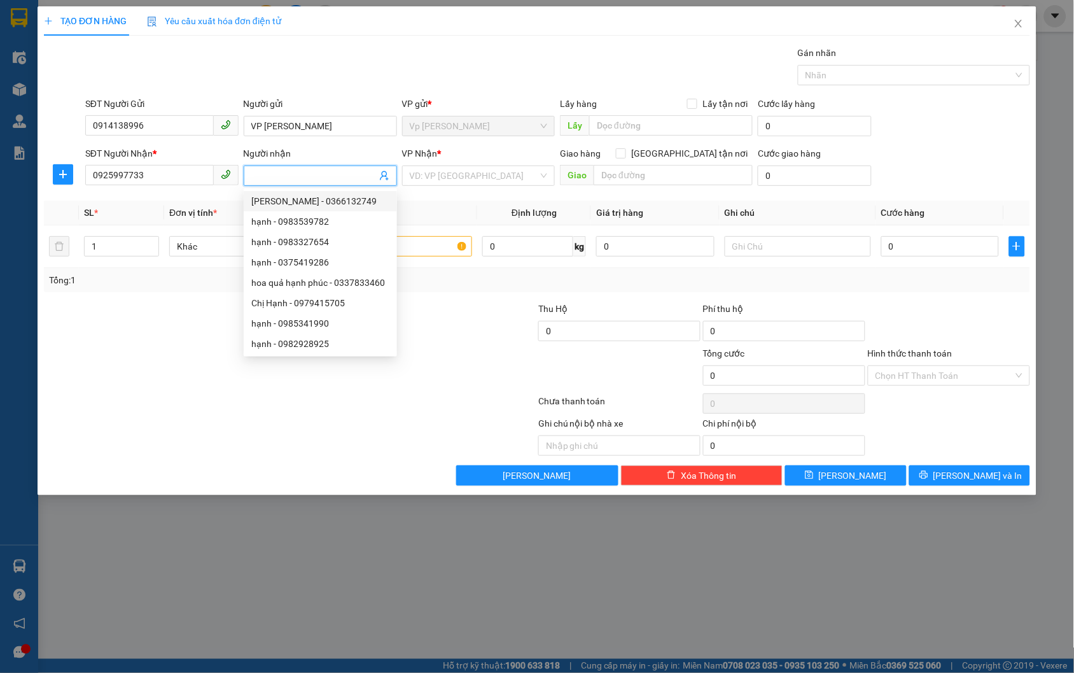
click at [281, 174] on input "Người nhận" at bounding box center [313, 176] width 125 height 14
type input "phương anh"
click at [461, 181] on input "search" at bounding box center [474, 175] width 129 height 19
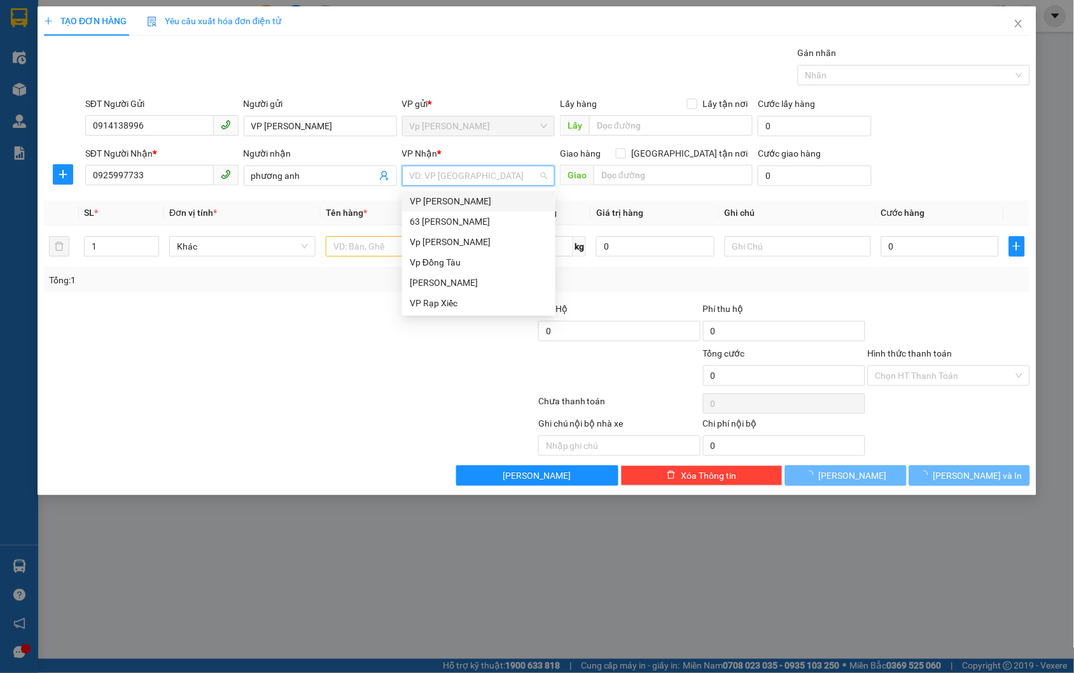
click at [490, 204] on div "VP [PERSON_NAME]" at bounding box center [479, 201] width 138 height 14
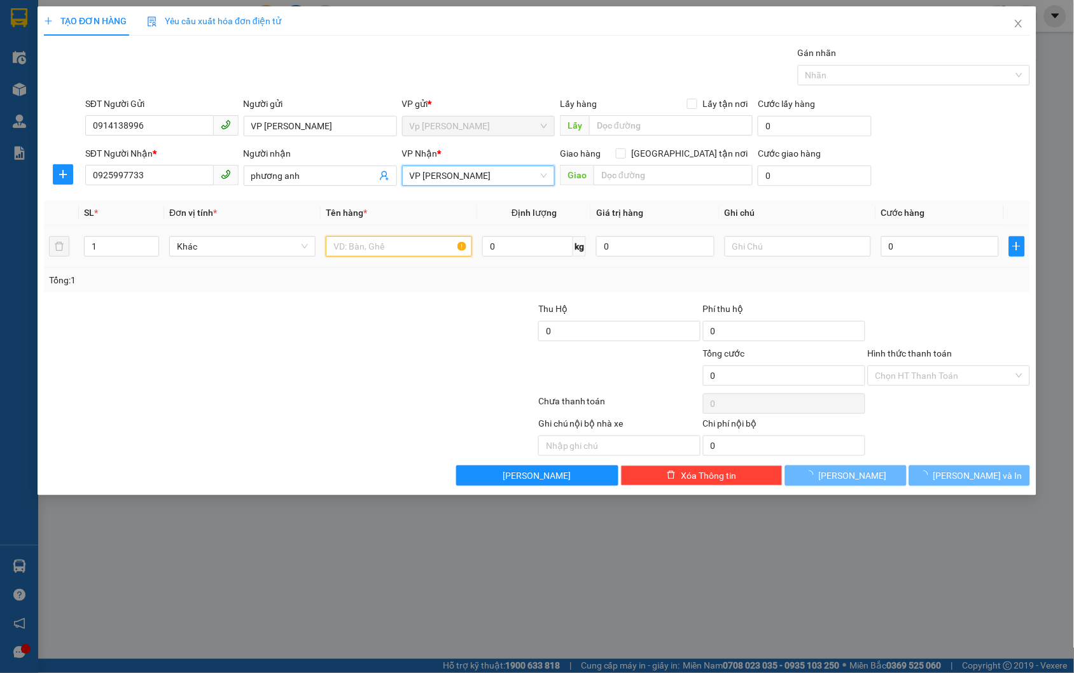
click at [386, 251] on input "text" at bounding box center [399, 246] width 146 height 20
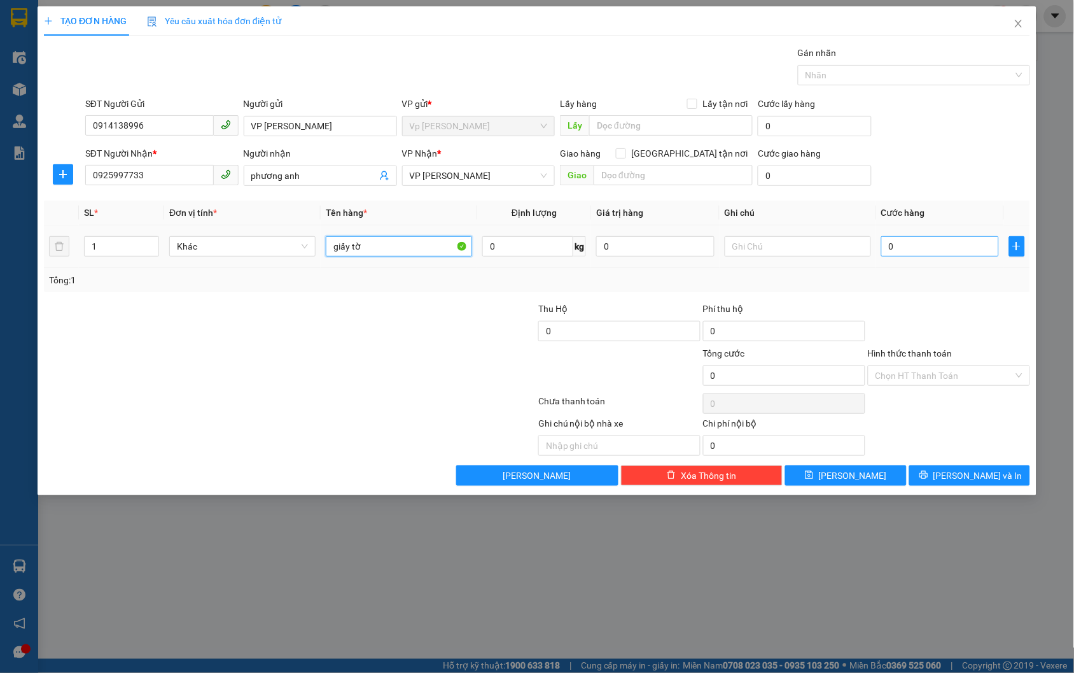
type input "giấy tờ"
click at [966, 253] on input "0" at bounding box center [940, 246] width 118 height 20
type input "3"
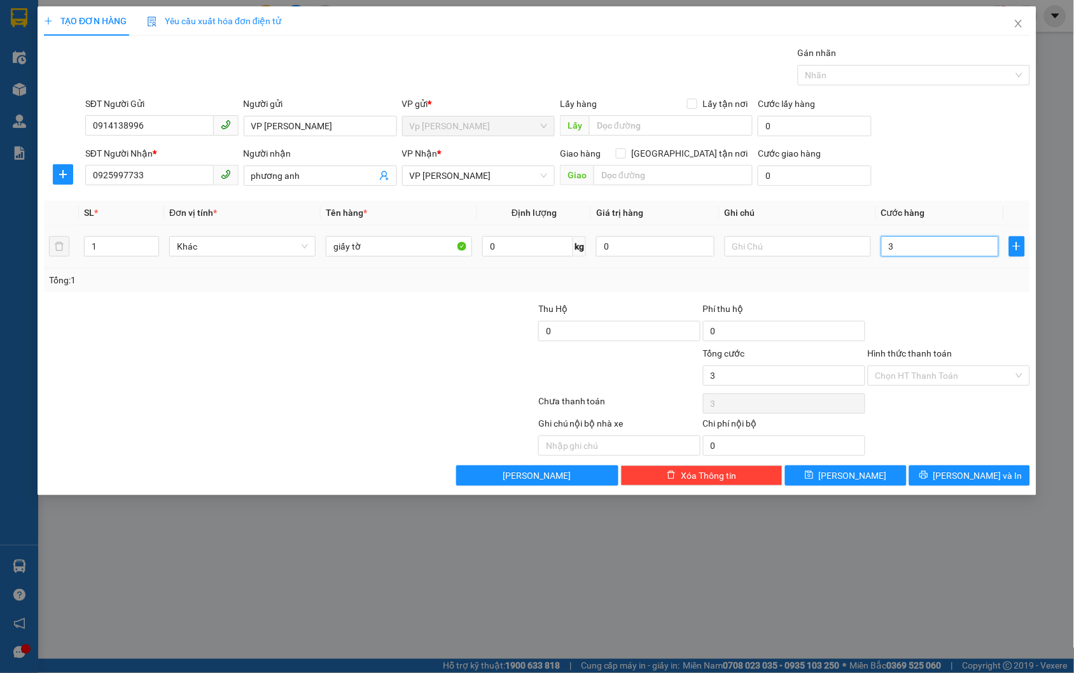
type input "30"
type input "300"
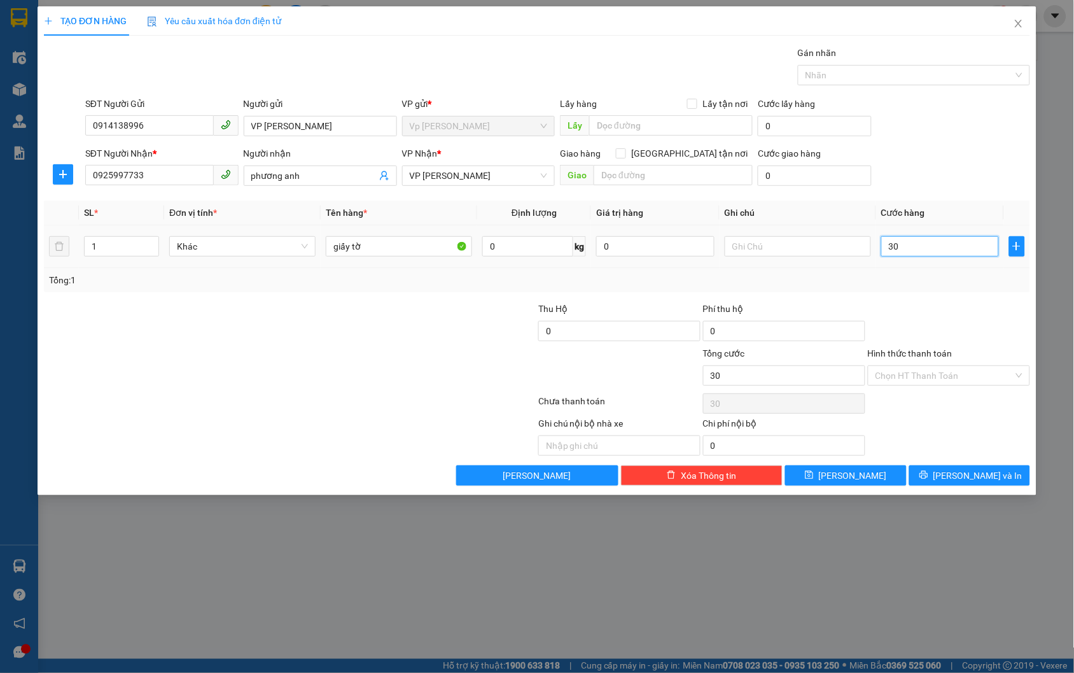
type input "300"
type input "3.000"
type input "30.000"
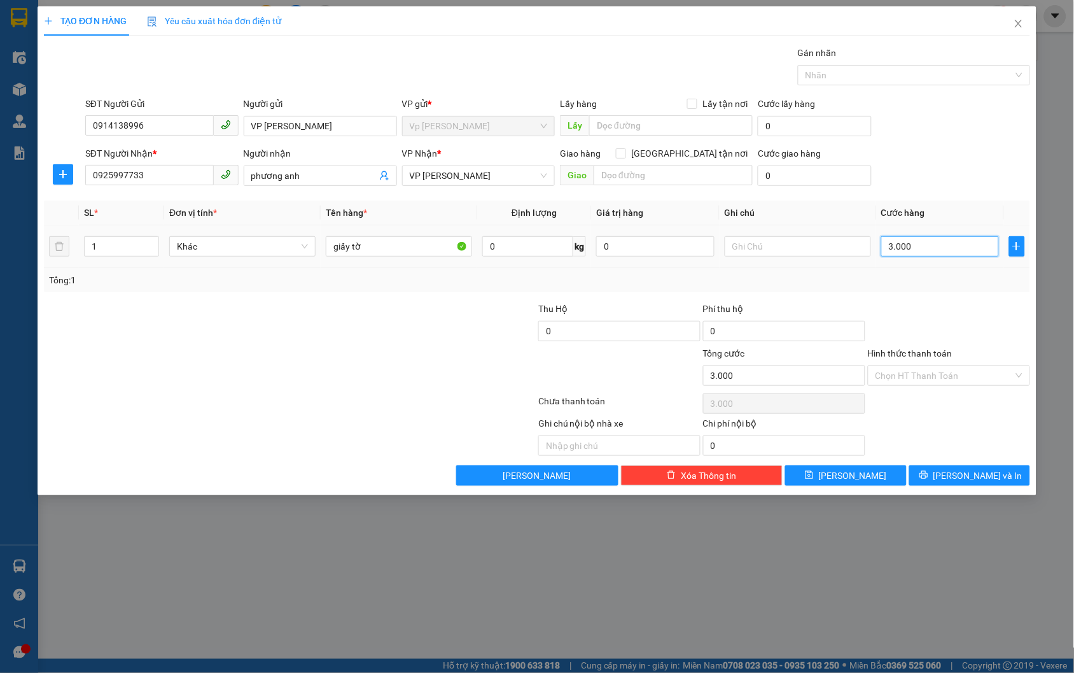
type input "30.000"
click at [1008, 478] on button "[PERSON_NAME] và In" at bounding box center [969, 475] width 121 height 20
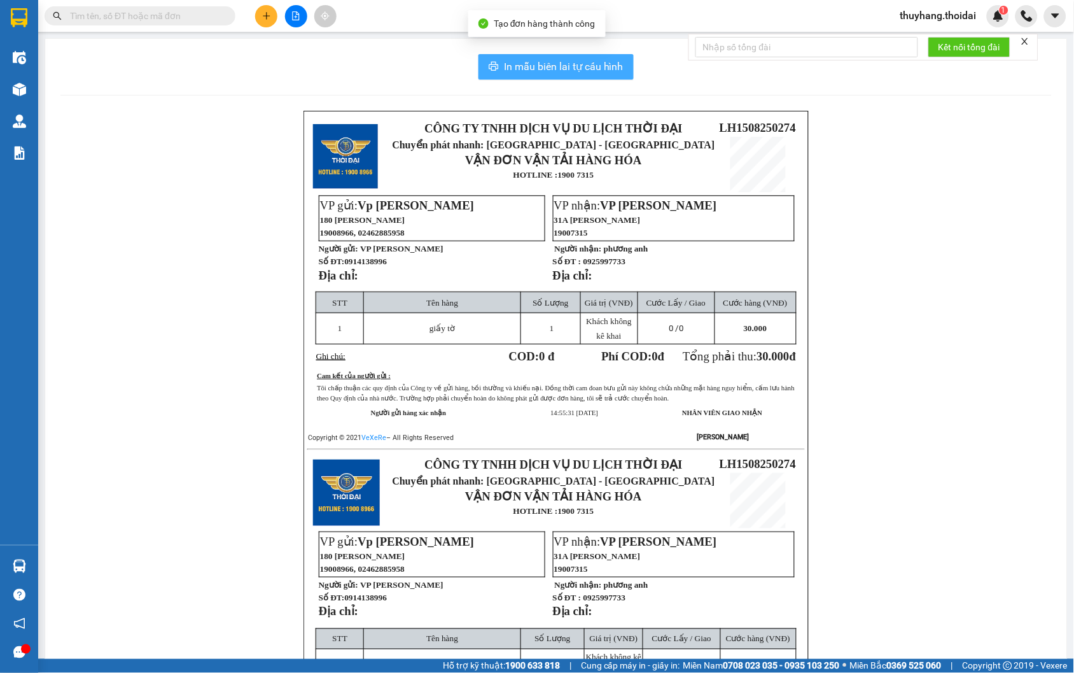
click at [582, 71] on span "In mẫu biên lai tự cấu hình" at bounding box center [564, 67] width 120 height 16
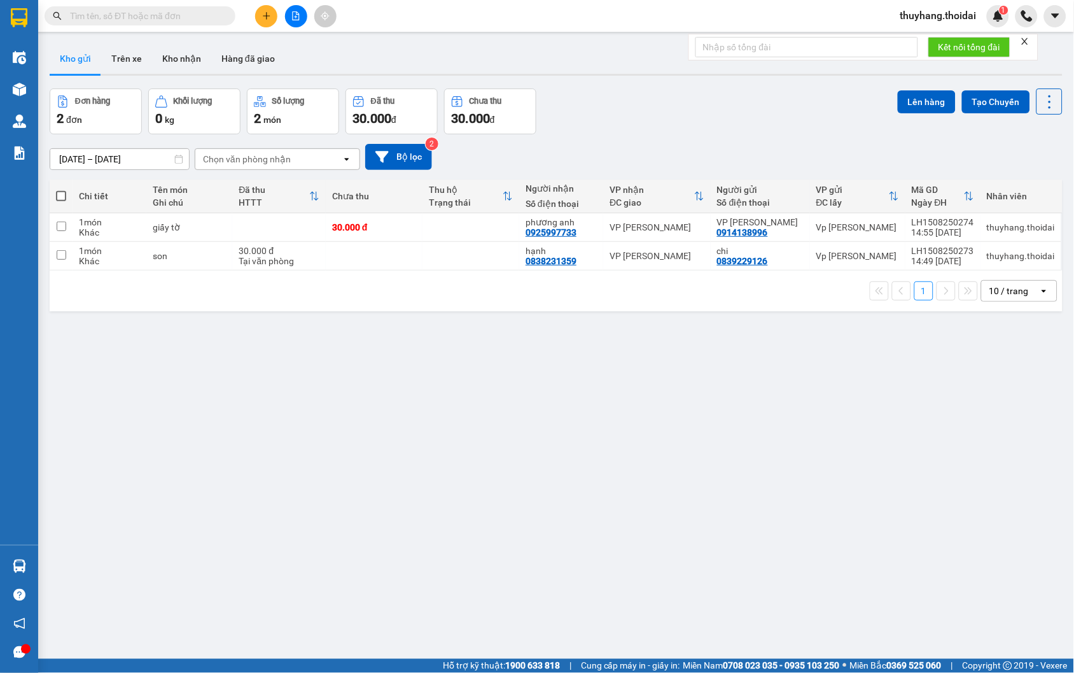
click at [717, 395] on div "ver 1.8.138 Kho gửi Trên xe Kho nhận Hàng đã giao Đơn hàng 2 đơn Khối lượng 0 k…" at bounding box center [556, 374] width 1023 height 673
click at [982, 231] on button at bounding box center [988, 227] width 18 height 22
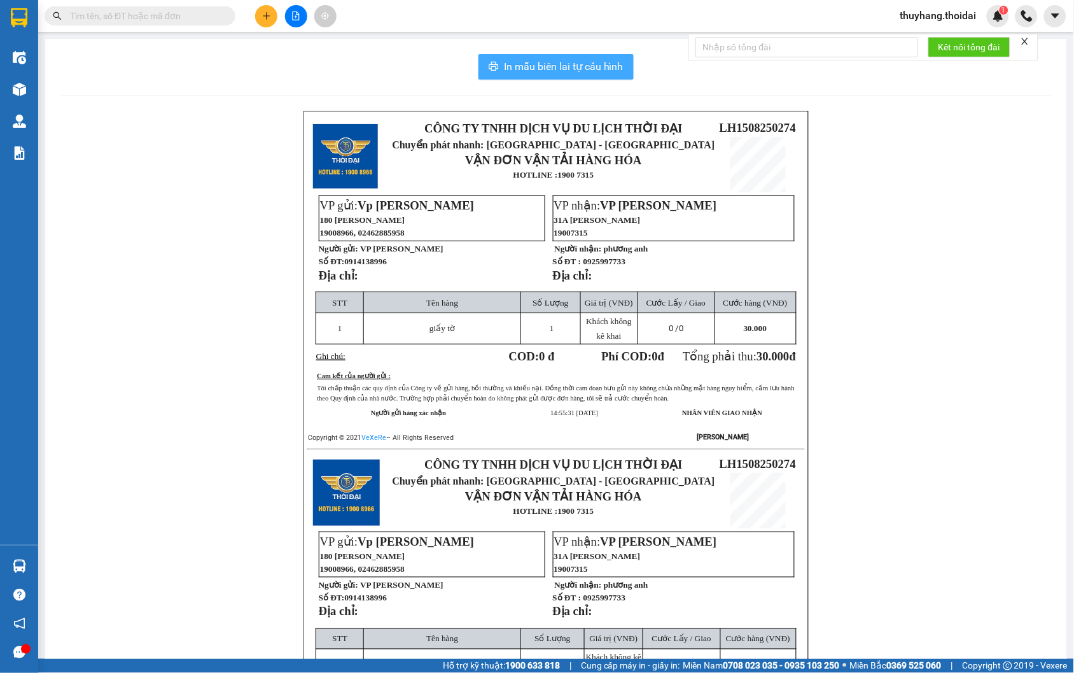
click at [555, 70] on span "In mẫu biên lai tự cấu hình" at bounding box center [564, 67] width 120 height 16
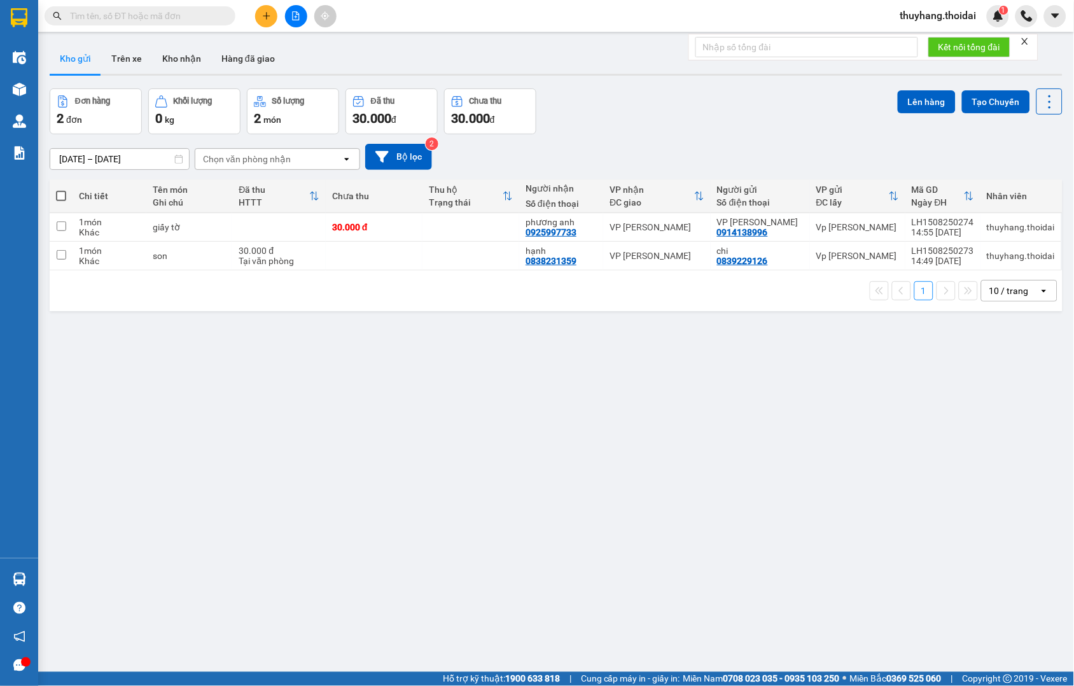
drag, startPoint x: 62, startPoint y: 195, endPoint x: 654, endPoint y: 175, distance: 591.5
click at [62, 195] on span at bounding box center [61, 196] width 10 height 10
click at [61, 190] on input "checkbox" at bounding box center [61, 190] width 0 height 0
checkbox input "true"
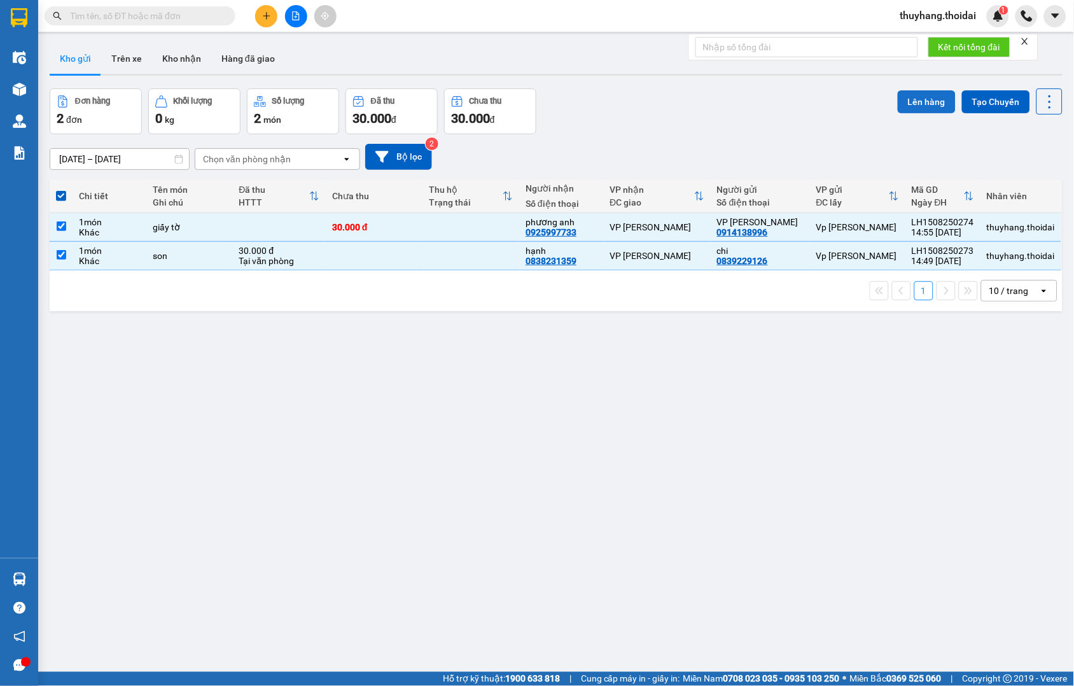
click at [918, 99] on button "Lên hàng" at bounding box center [927, 101] width 58 height 23
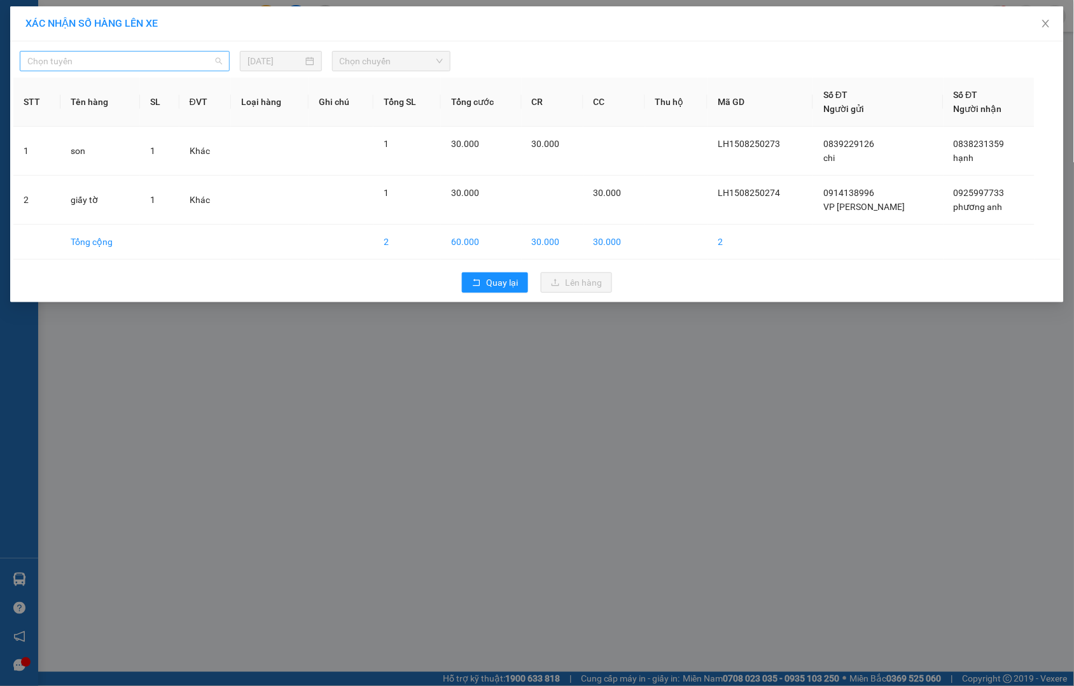
click at [123, 69] on span "Chọn tuyến" at bounding box center [124, 61] width 195 height 19
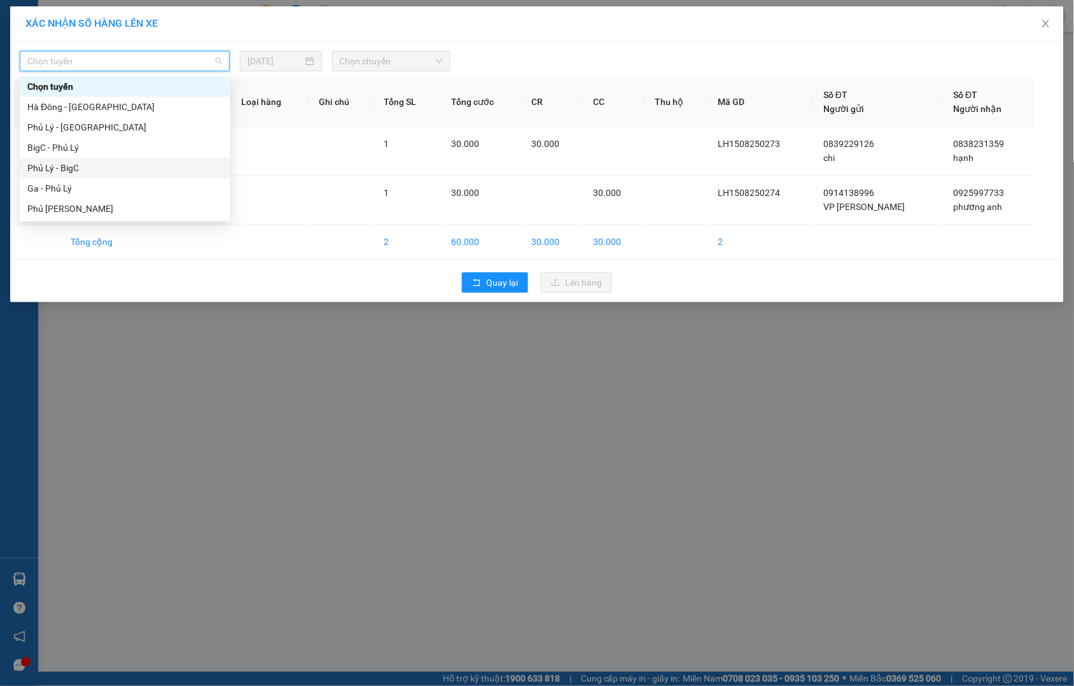
drag, startPoint x: 104, startPoint y: 168, endPoint x: 452, endPoint y: 79, distance: 359.9
click at [109, 169] on div "Phủ Lý - BigC" at bounding box center [124, 168] width 195 height 14
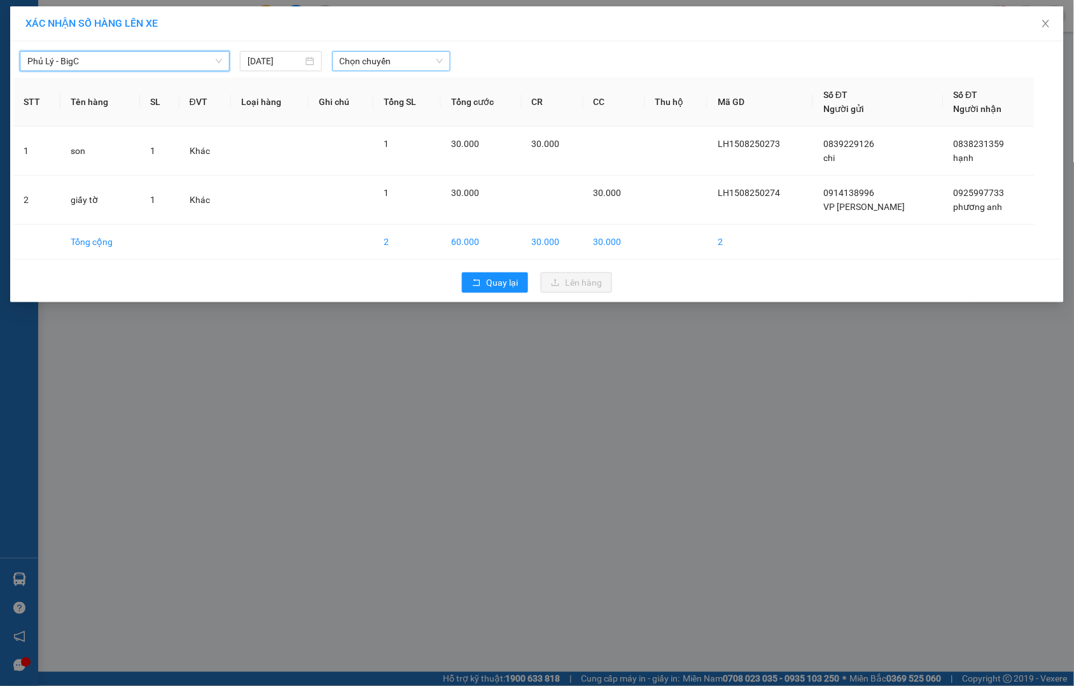
click at [410, 66] on span "Chọn chuyến" at bounding box center [391, 61] width 103 height 19
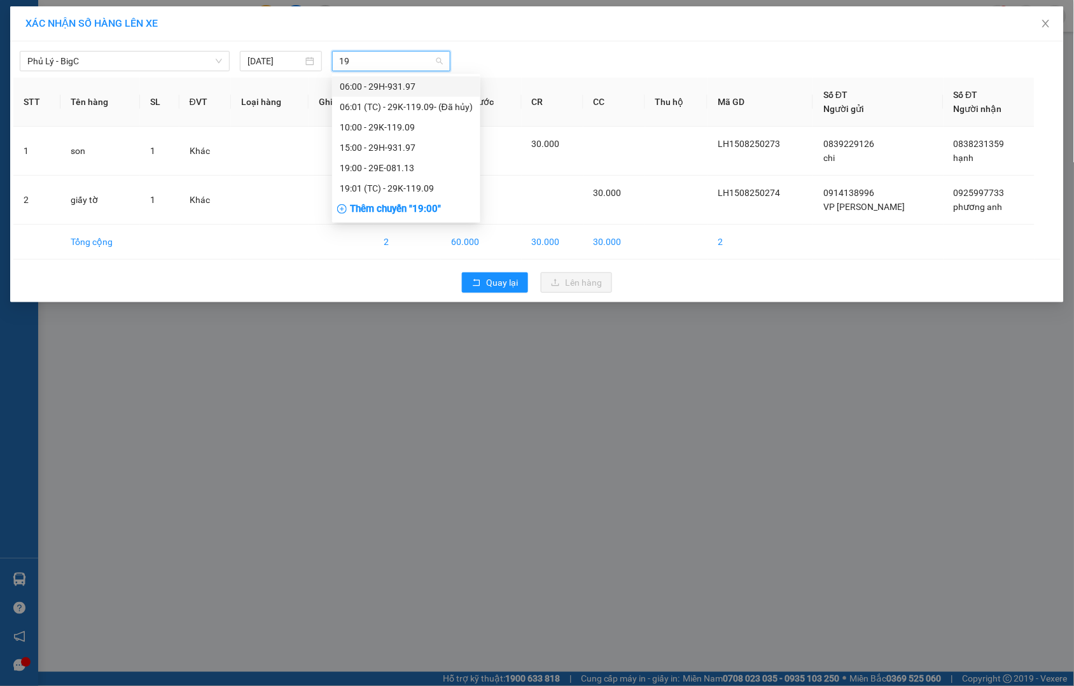
type input "197"
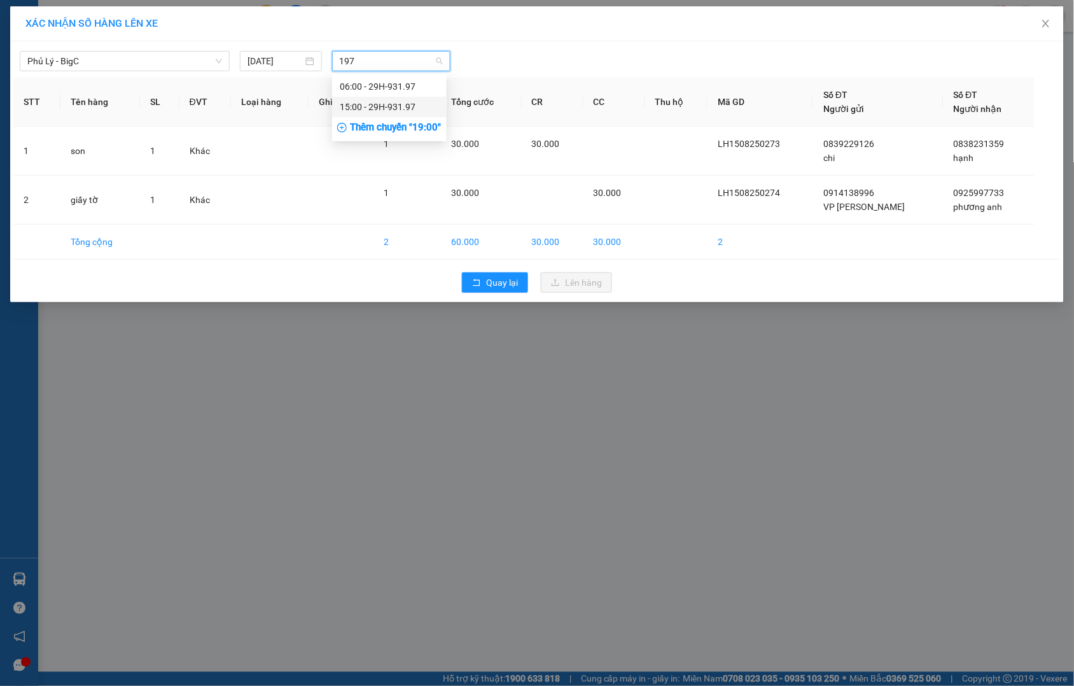
click at [409, 106] on div "15:00 - 29H-931.97" at bounding box center [389, 107] width 99 height 14
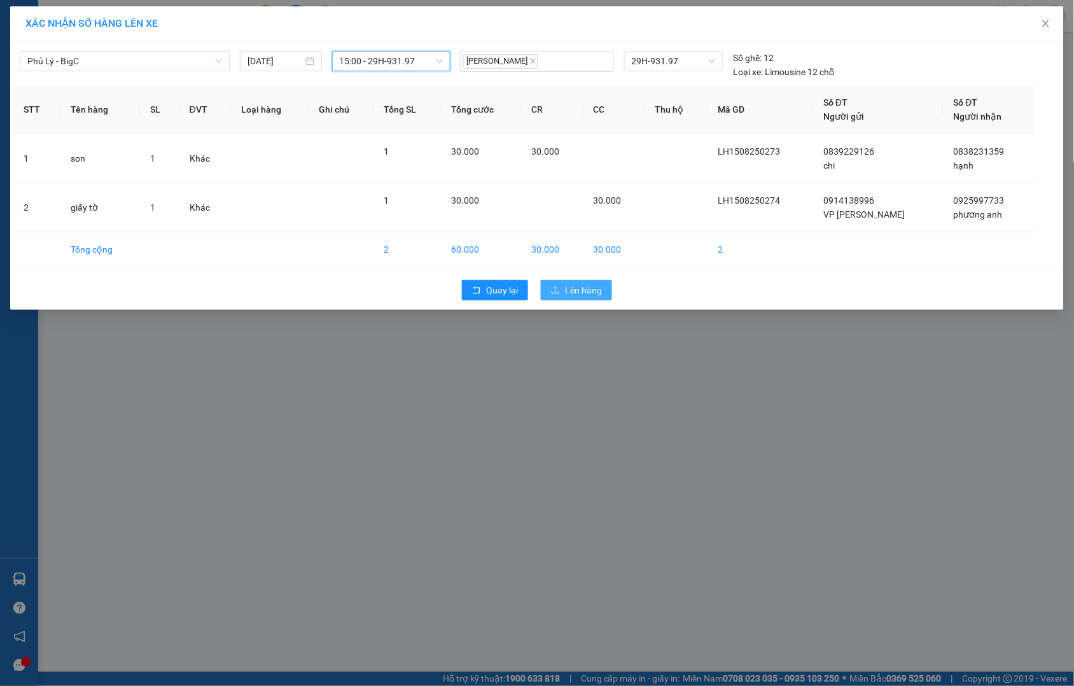
click at [577, 293] on span "Lên hàng" at bounding box center [583, 290] width 37 height 14
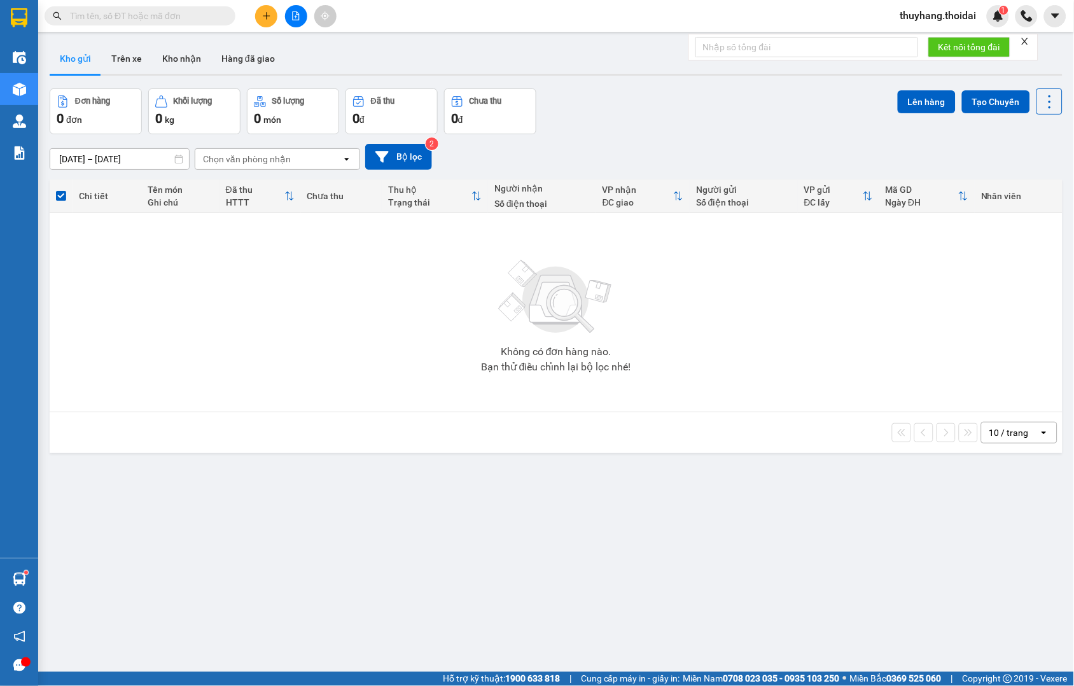
click at [190, 8] on span at bounding box center [140, 15] width 191 height 19
click at [194, 26] on div "Kết quả tìm kiếm ( 24 ) Bộ lọc Mã ĐH Trạng thái Món hàng Thu hộ Tổng cước Chưa …" at bounding box center [124, 16] width 248 height 22
click at [199, 21] on input "text" at bounding box center [145, 16] width 150 height 14
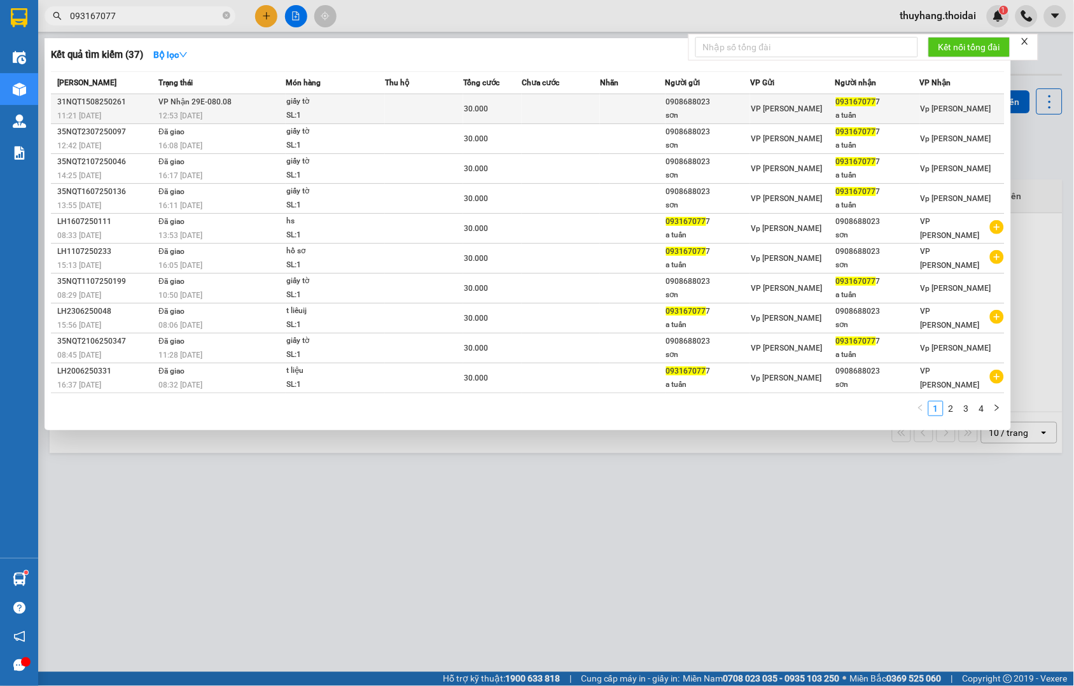
type input "093167077"
click at [221, 108] on td "VP Nhận 29E-080.08 12:53 - 15/08" at bounding box center [220, 109] width 130 height 30
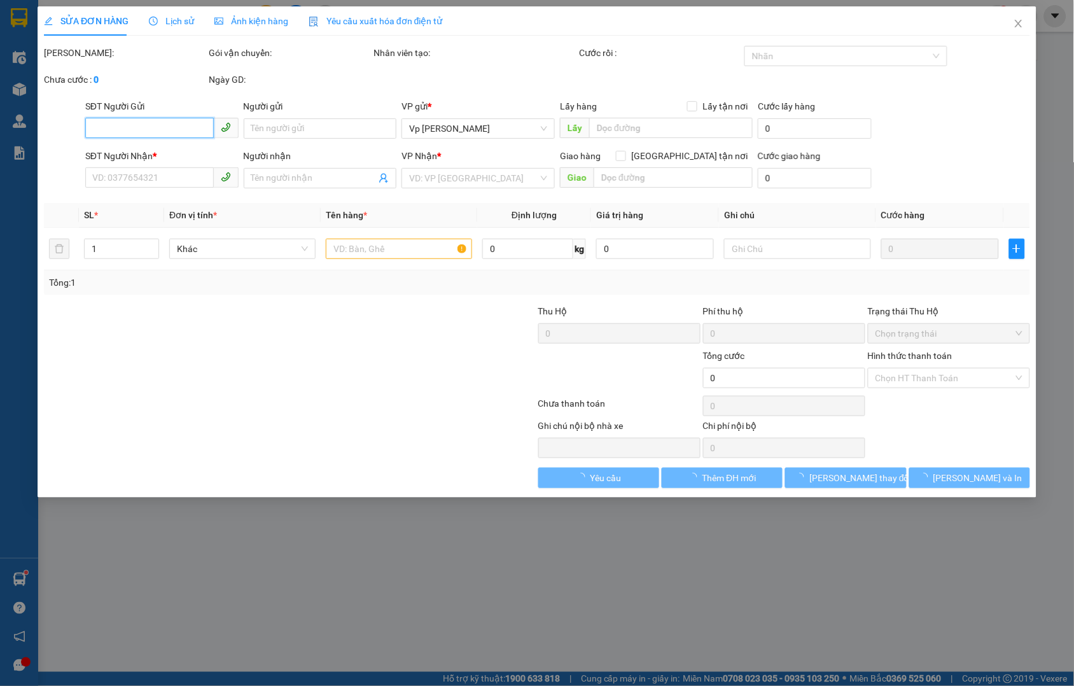
type input "0908688023"
type input "sơn"
type input "0931670777"
type input "a tuấn"
type input "30.000"
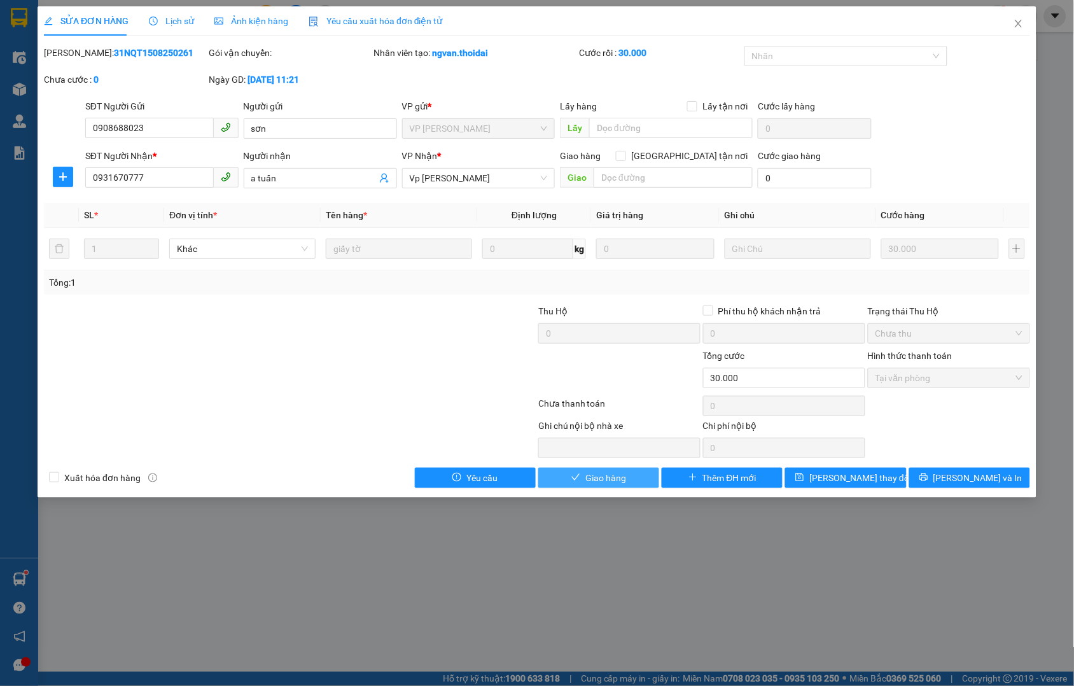
click at [575, 475] on icon "check" at bounding box center [575, 477] width 9 height 9
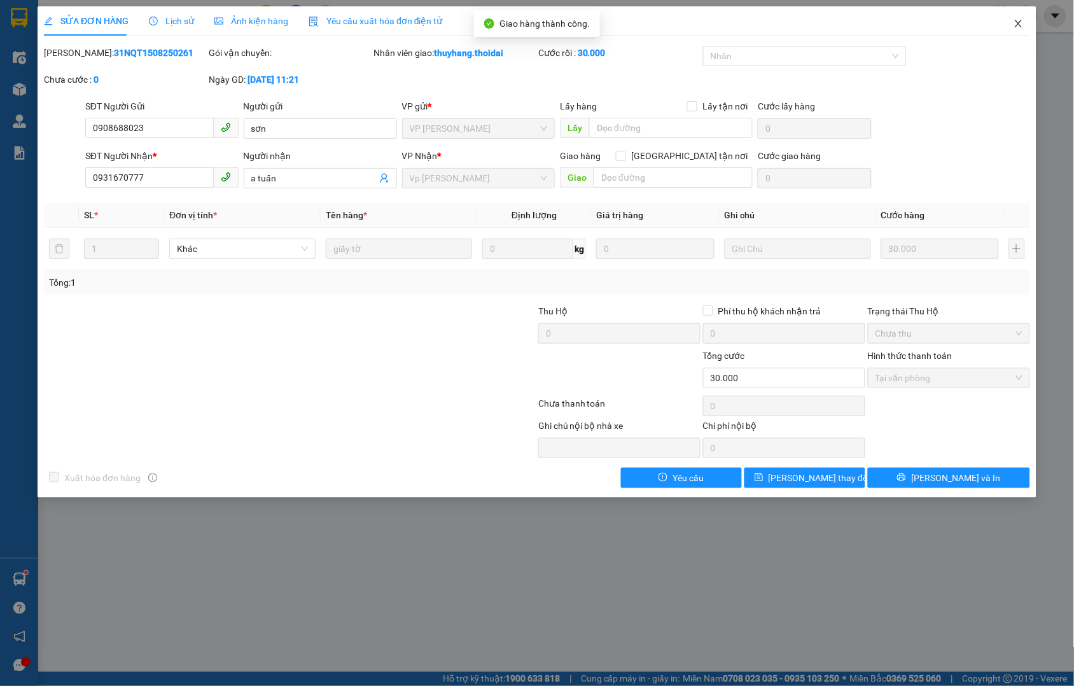
click at [1021, 27] on icon "close" at bounding box center [1018, 24] width 7 height 8
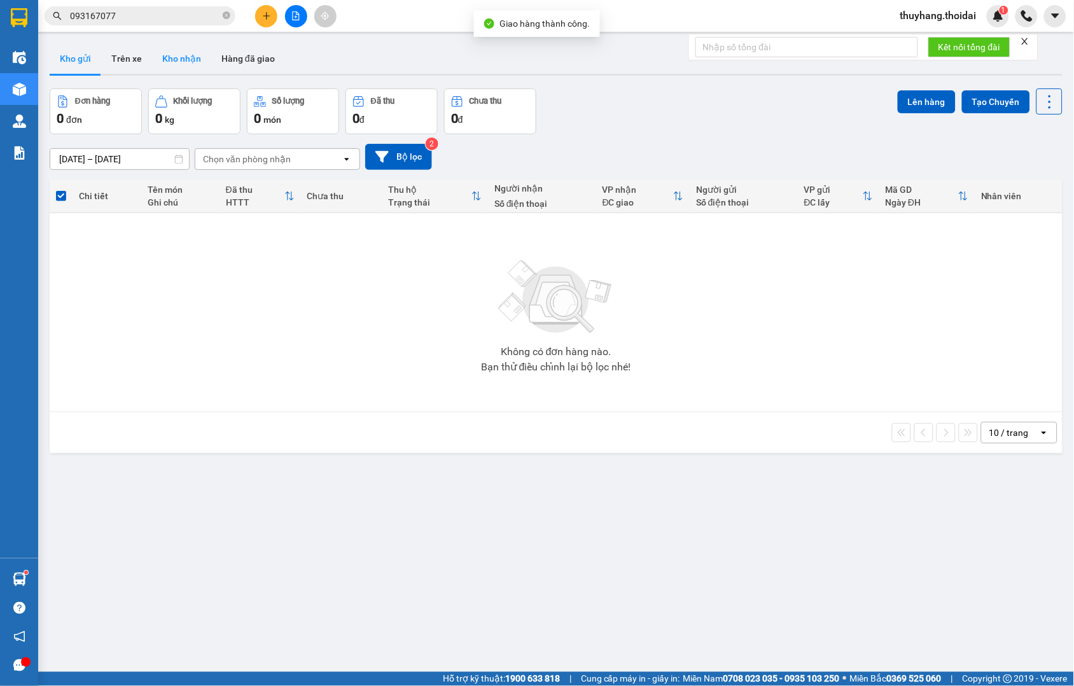
click at [183, 55] on button "Kho nhận" at bounding box center [181, 58] width 59 height 31
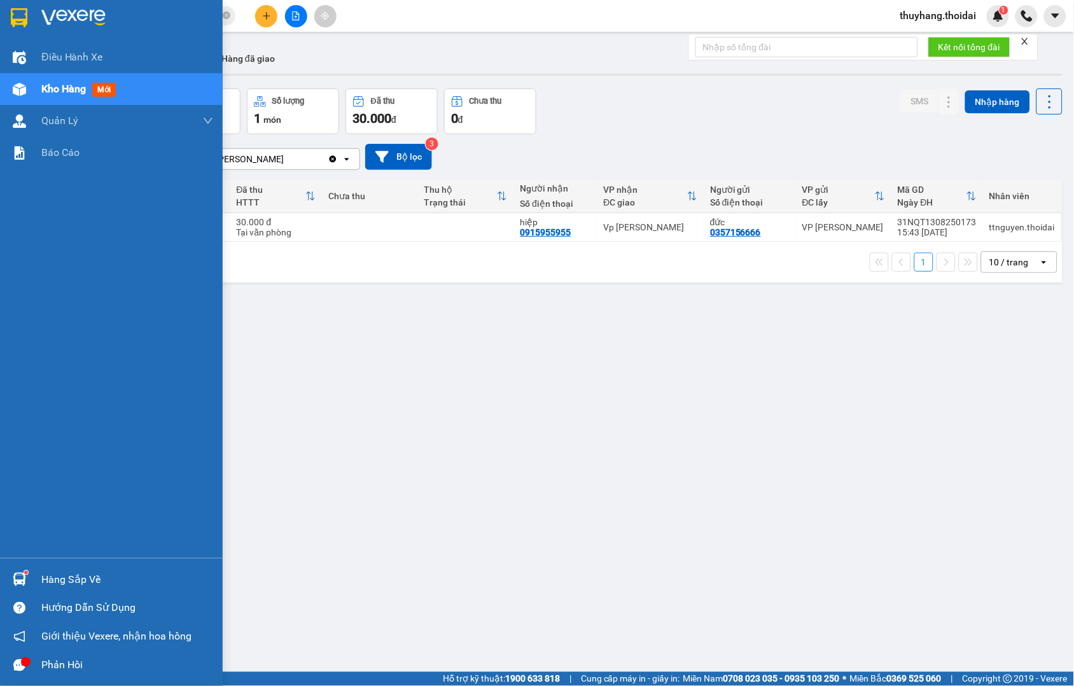
click at [27, 580] on div at bounding box center [19, 579] width 22 height 22
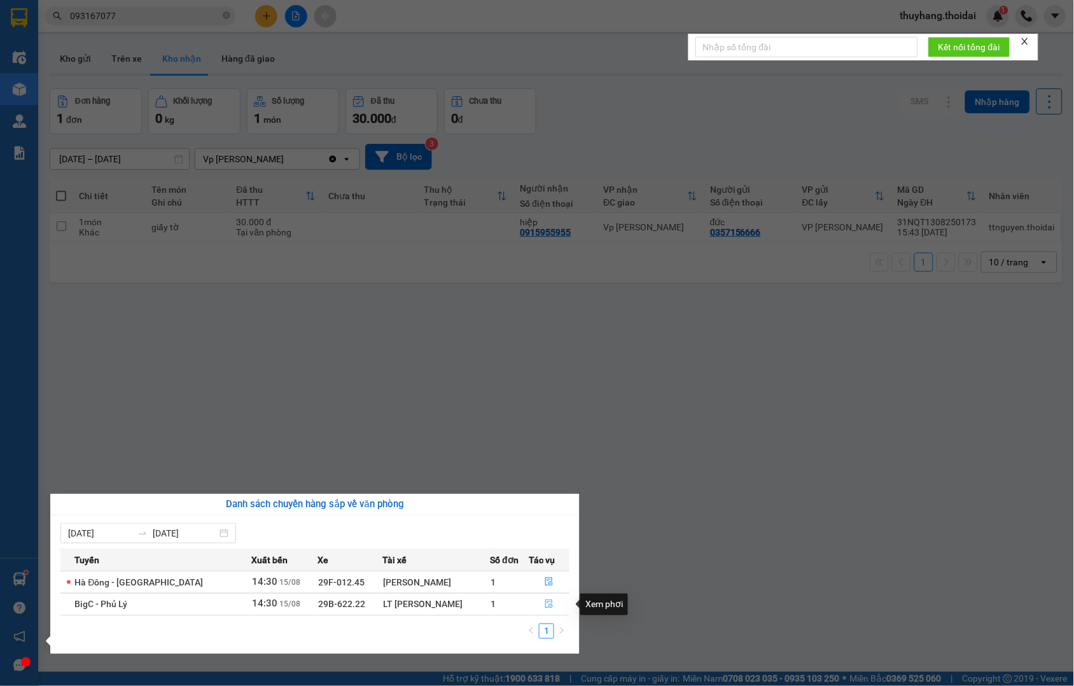
click at [547, 606] on icon "file-done" at bounding box center [549, 603] width 9 height 9
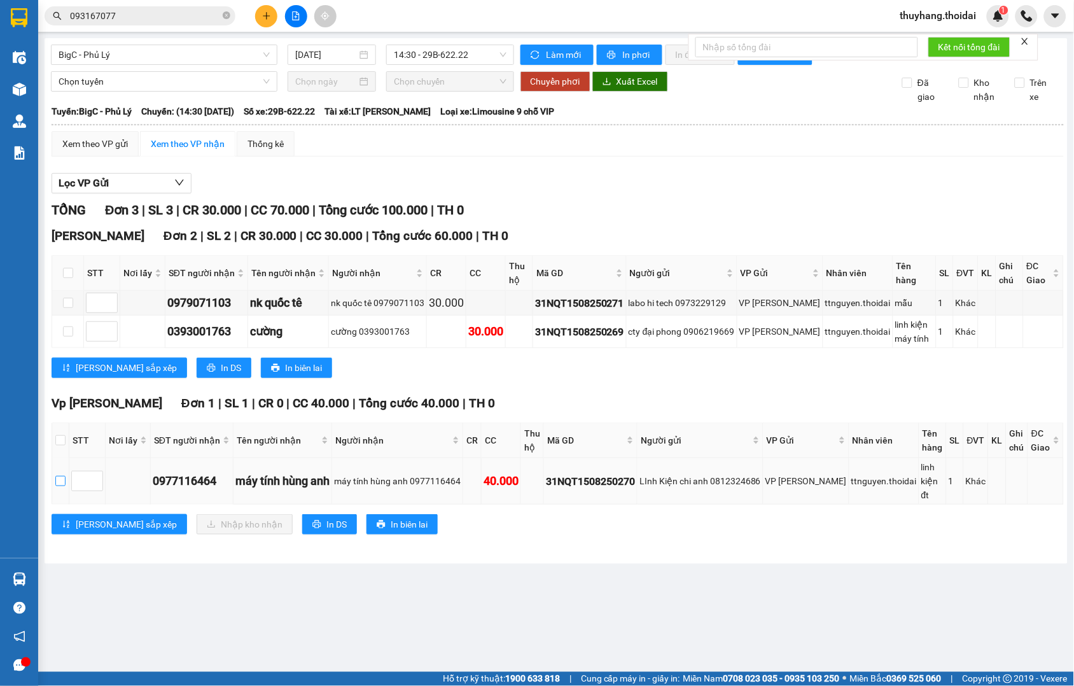
click at [58, 486] on input "checkbox" at bounding box center [60, 481] width 10 height 10
checkbox input "true"
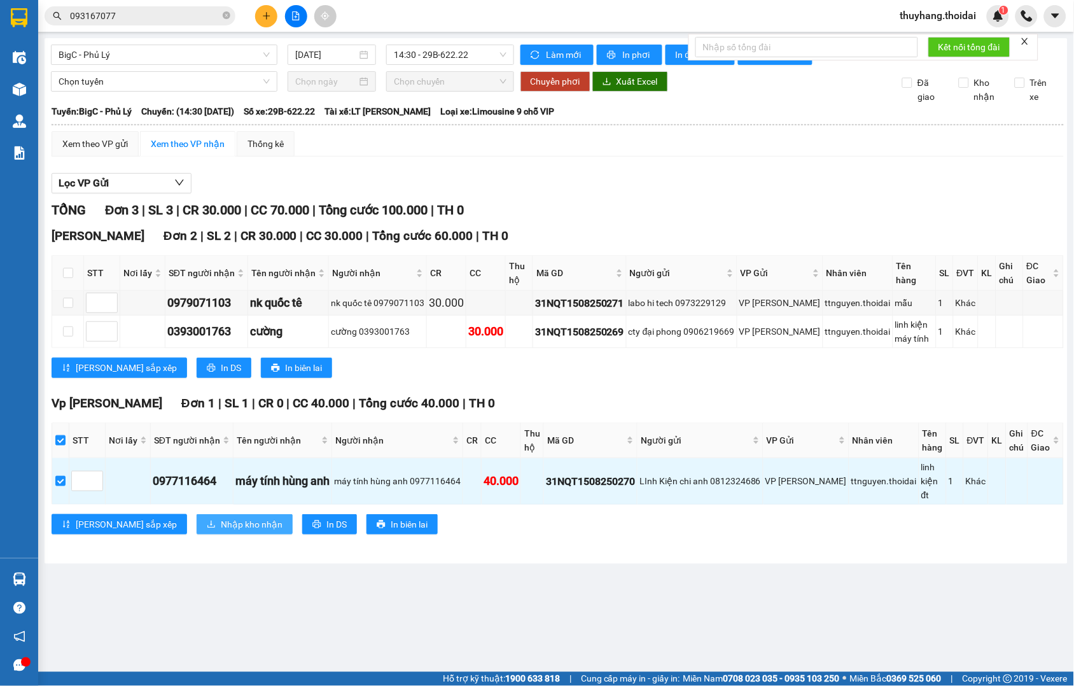
click at [221, 531] on span "Nhập kho nhận" at bounding box center [252, 524] width 62 height 14
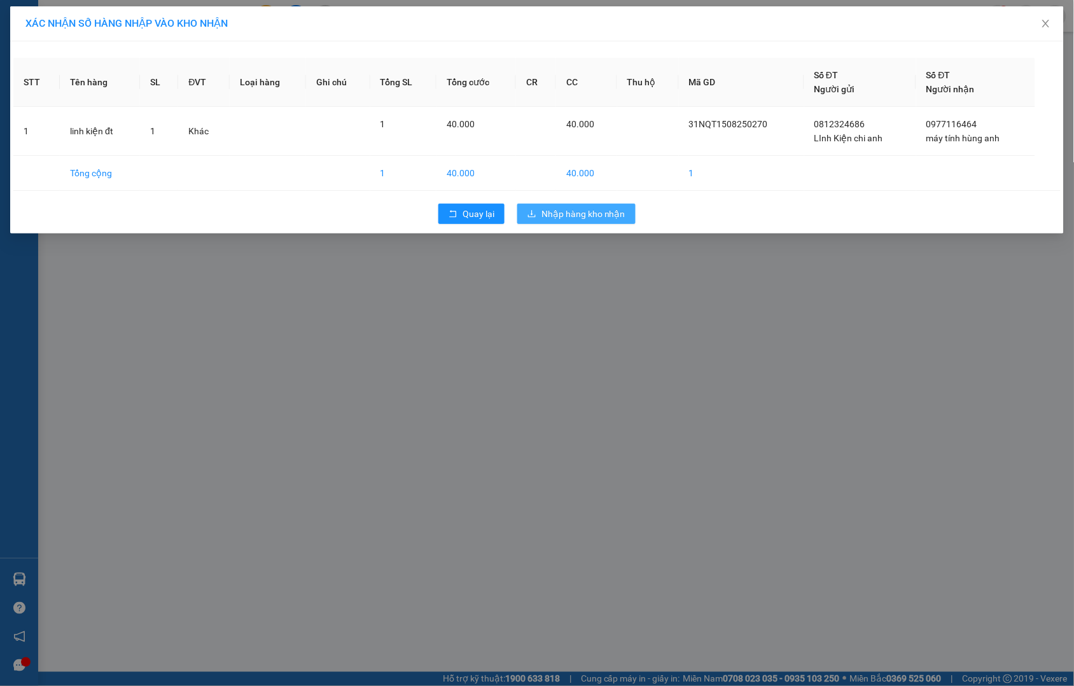
drag, startPoint x: 587, startPoint y: 214, endPoint x: 602, endPoint y: 278, distance: 65.3
click at [588, 214] on span "Nhập hàng kho nhận" at bounding box center [584, 214] width 84 height 14
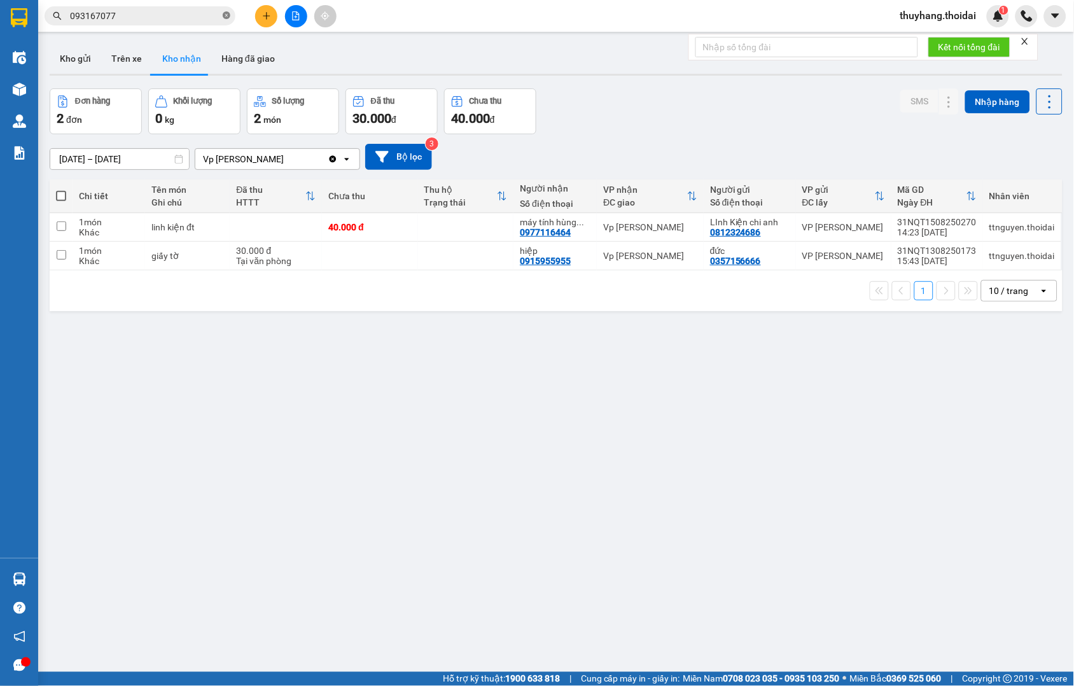
click at [225, 16] on icon "close-circle" at bounding box center [227, 15] width 8 height 8
click at [233, 221] on td at bounding box center [276, 227] width 92 height 29
checkbox input "true"
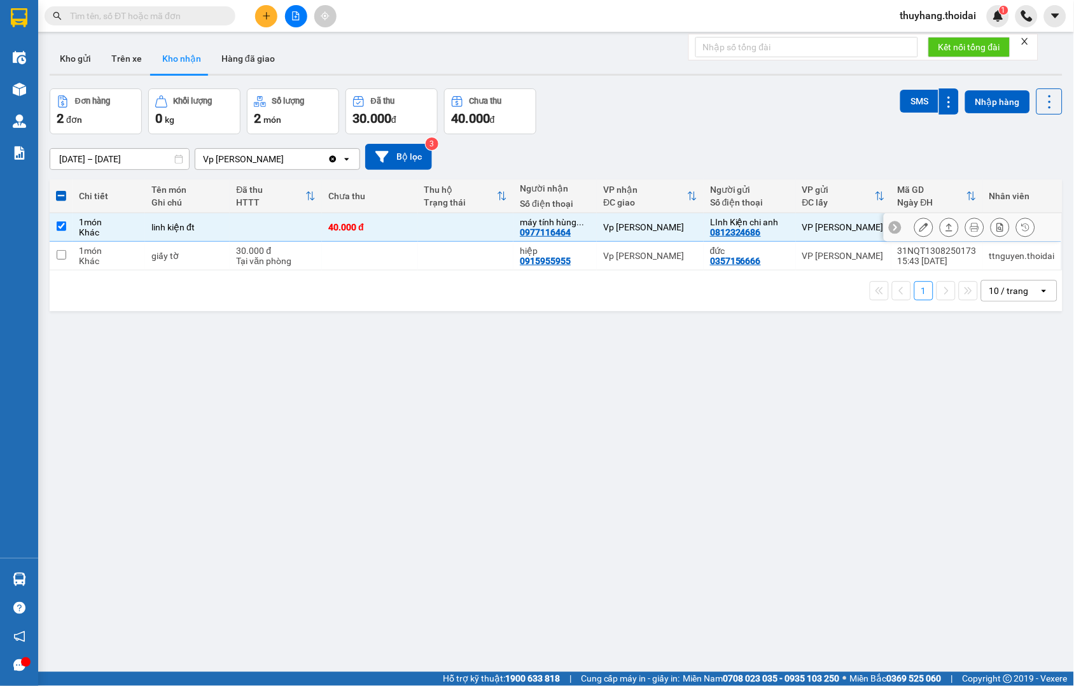
click at [920, 227] on icon at bounding box center [924, 227] width 9 height 9
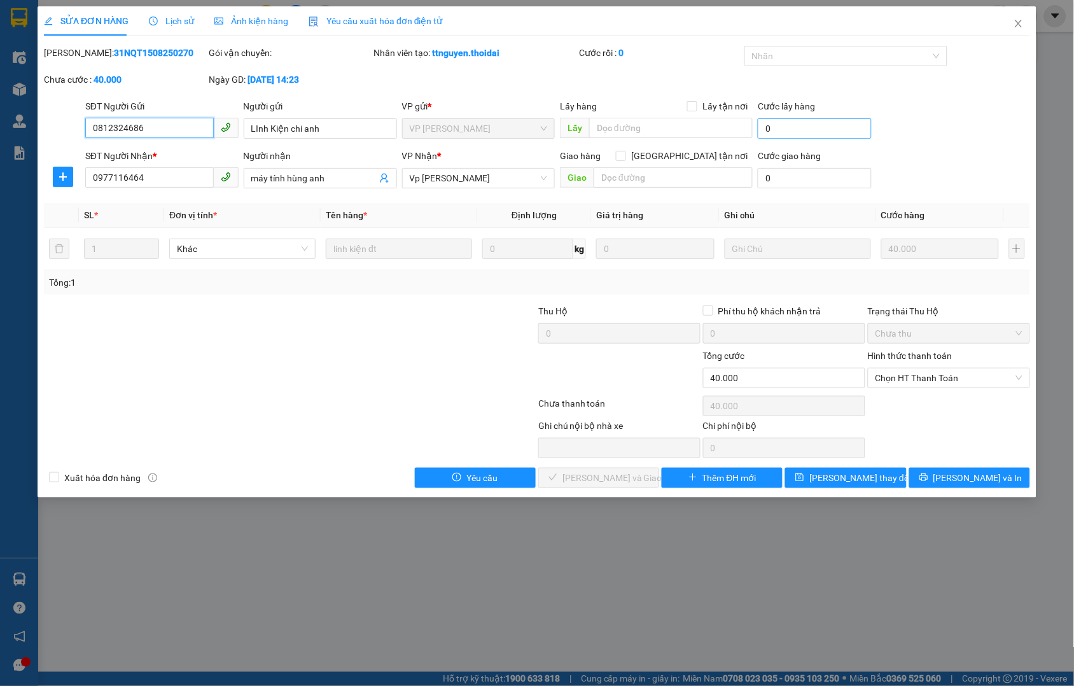
type input "0812324686"
type input "LInh Kiện chi anh"
type input "0977116464"
type input "máy tính hùng anh"
type input "40.000"
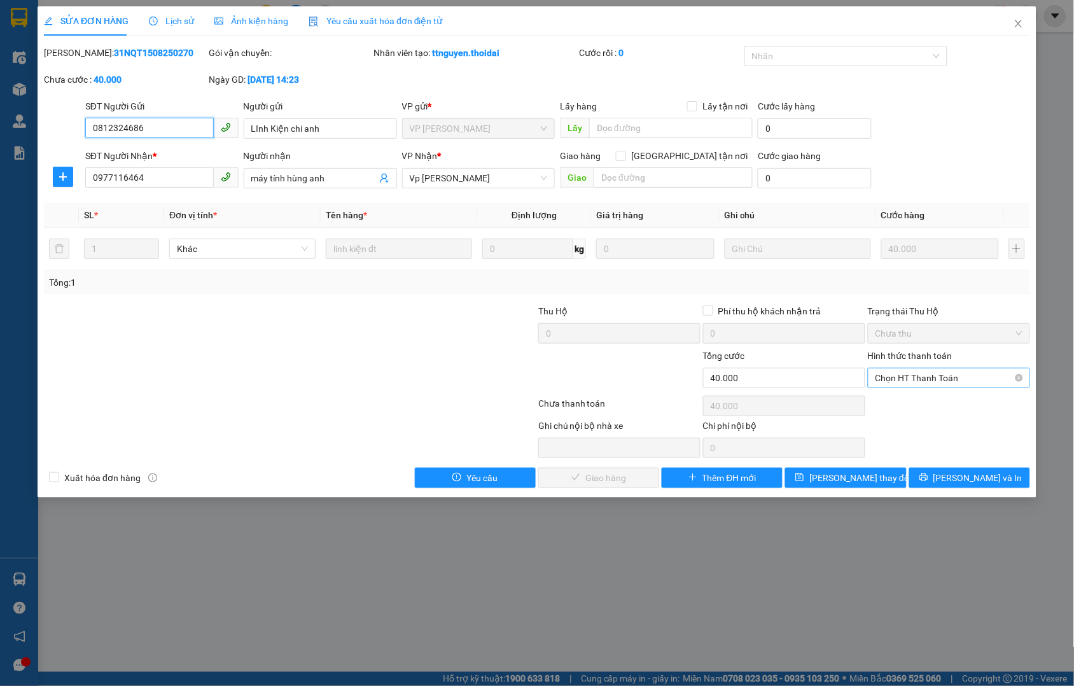
click at [913, 372] on span "Chọn HT Thanh Toán" at bounding box center [949, 377] width 147 height 19
click at [919, 404] on div "Tại văn phòng" at bounding box center [949, 403] width 147 height 14
type input "0"
drag, startPoint x: 639, startPoint y: 474, endPoint x: 624, endPoint y: 472, distance: 14.8
click at [638, 474] on span "[PERSON_NAME] và Giao hàng" at bounding box center [624, 478] width 122 height 14
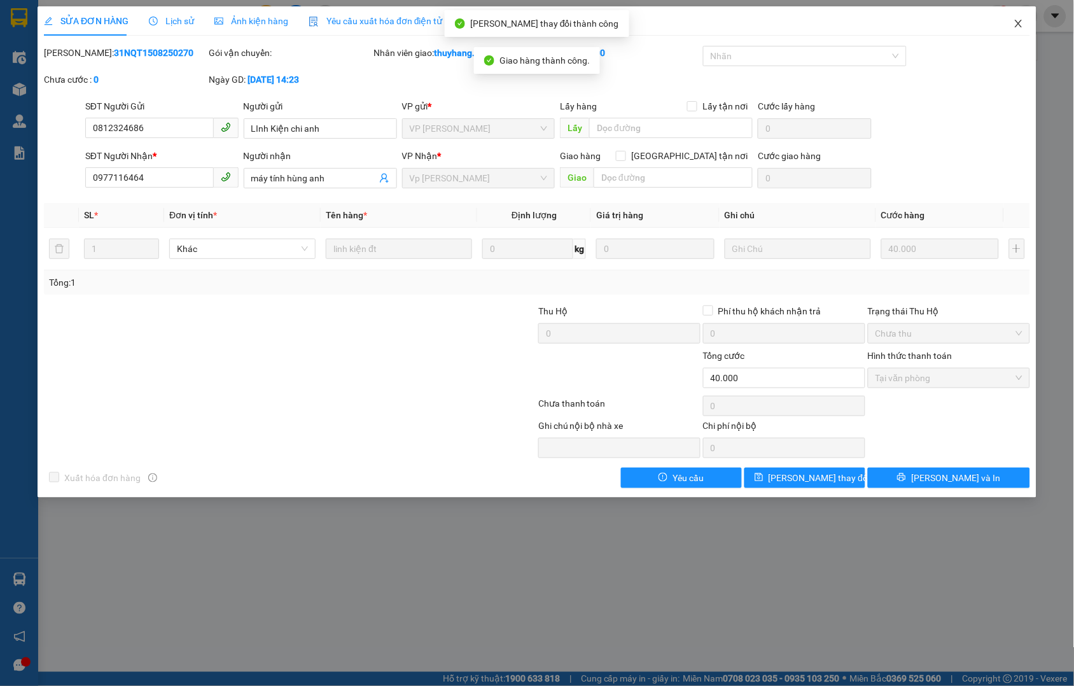
click at [1025, 16] on span "Close" at bounding box center [1019, 24] width 36 height 36
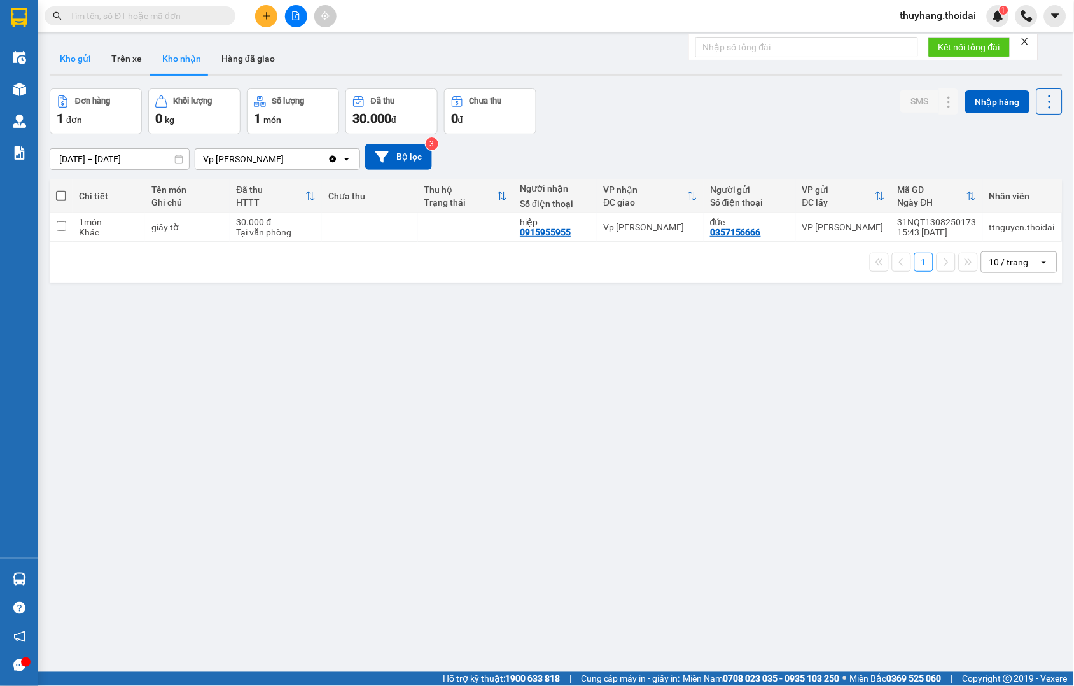
click at [74, 52] on button "Kho gửi" at bounding box center [76, 58] width 52 height 31
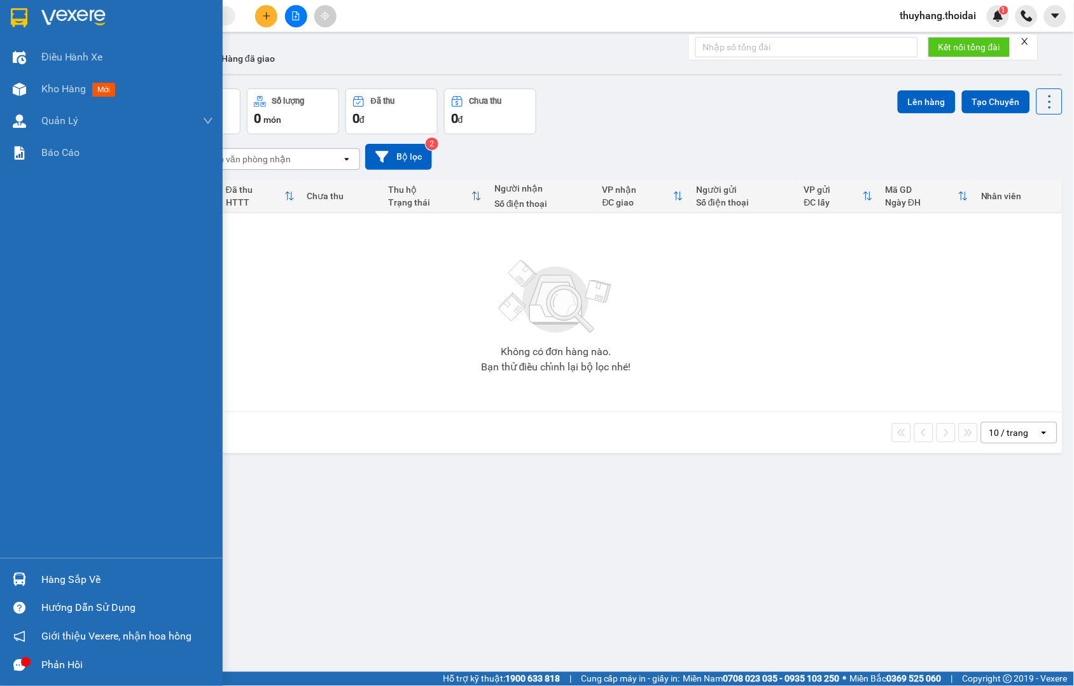
click at [22, 583] on img at bounding box center [19, 579] width 13 height 13
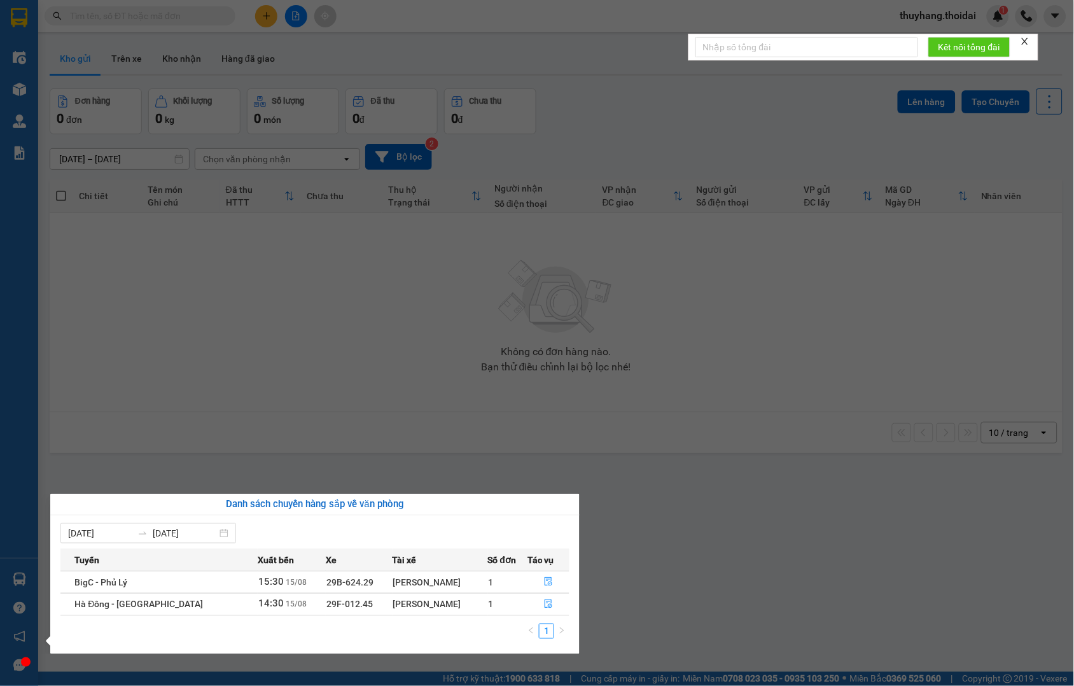
click at [762, 549] on section "Kết quả tìm kiếm ( 37 ) Bộ lọc Mã ĐH Trạng thái Món hàng Thu hộ Tổng cước Chưa …" at bounding box center [537, 343] width 1074 height 686
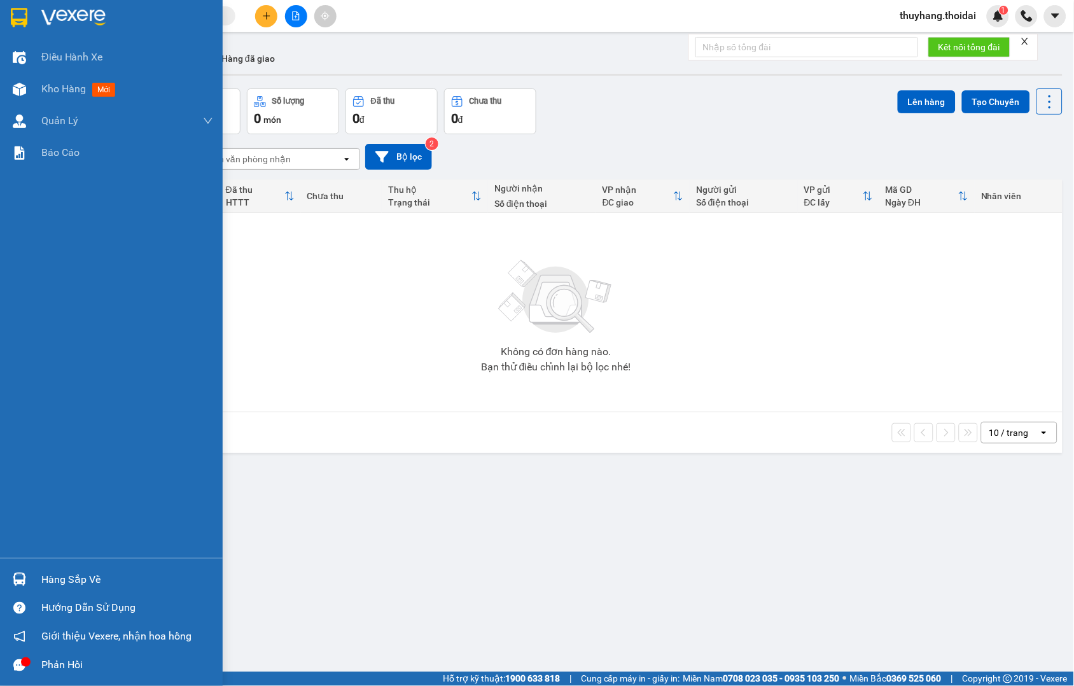
click at [20, 579] on img at bounding box center [19, 579] width 13 height 13
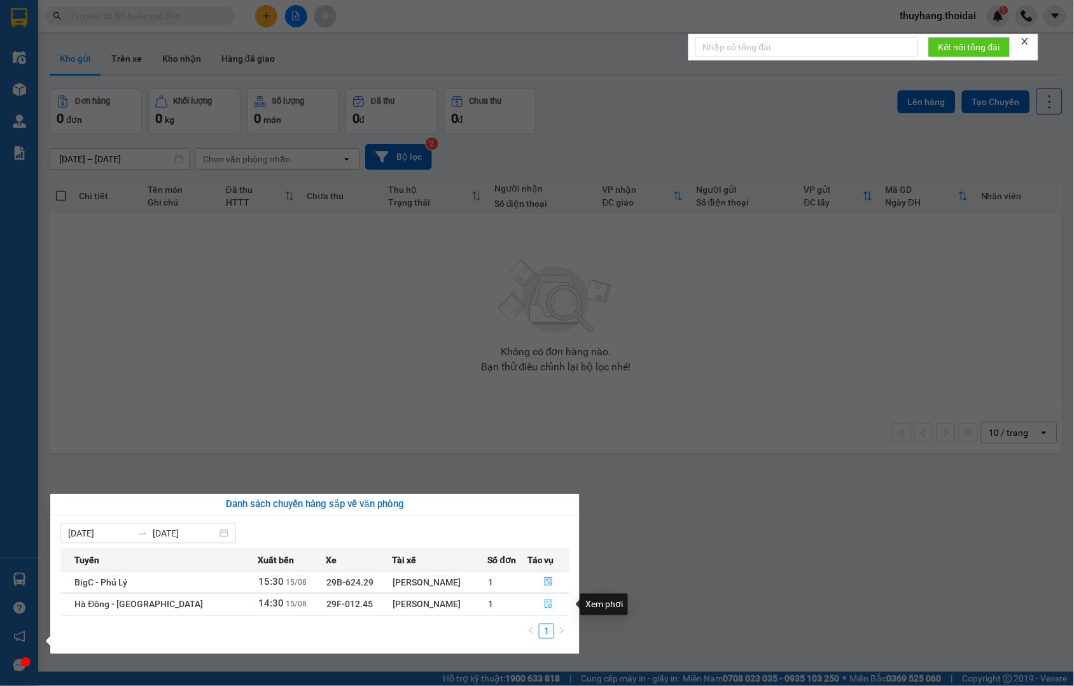
click at [545, 603] on icon "file-done" at bounding box center [549, 603] width 8 height 9
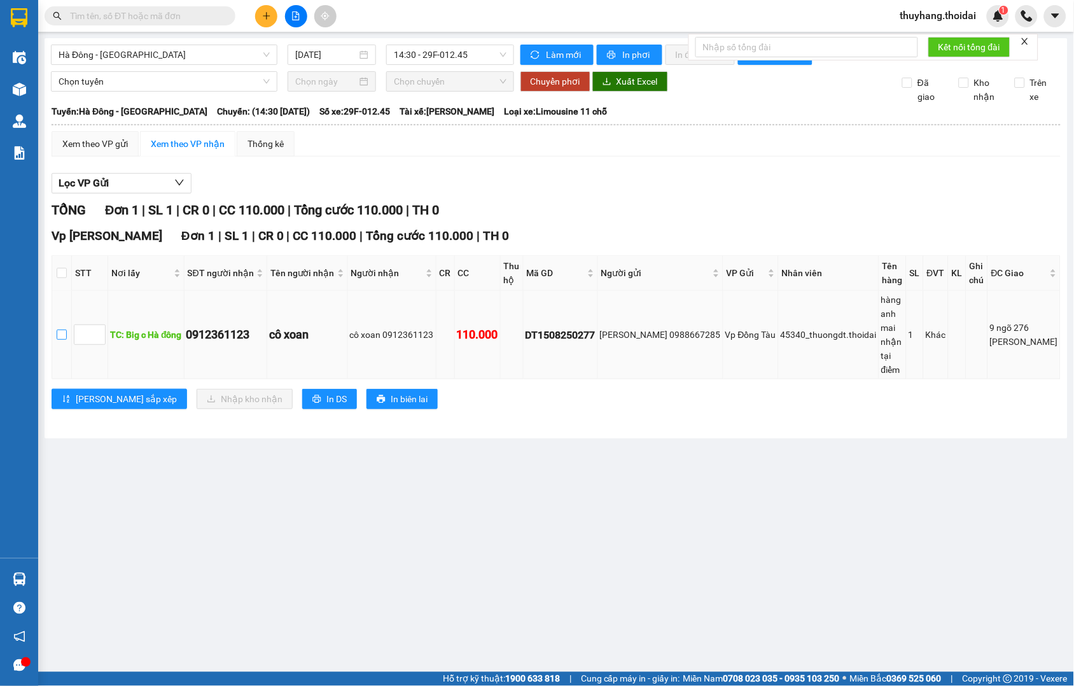
click at [67, 330] on input "checkbox" at bounding box center [62, 335] width 10 height 10
checkbox input "true"
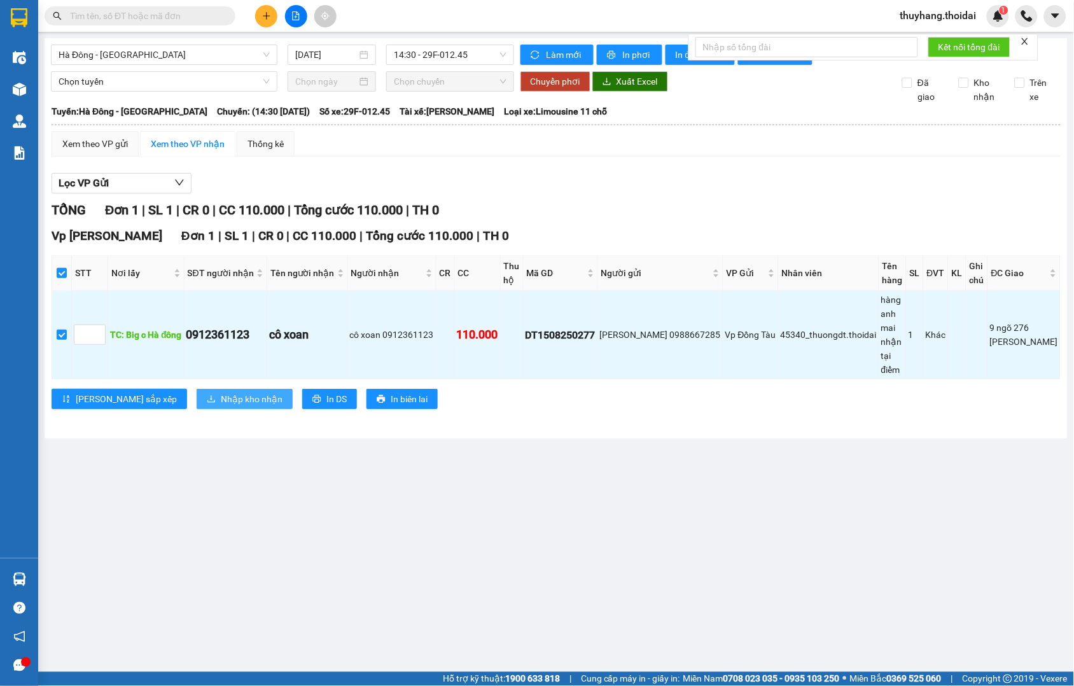
click at [221, 392] on span "Nhập kho nhận" at bounding box center [252, 399] width 62 height 14
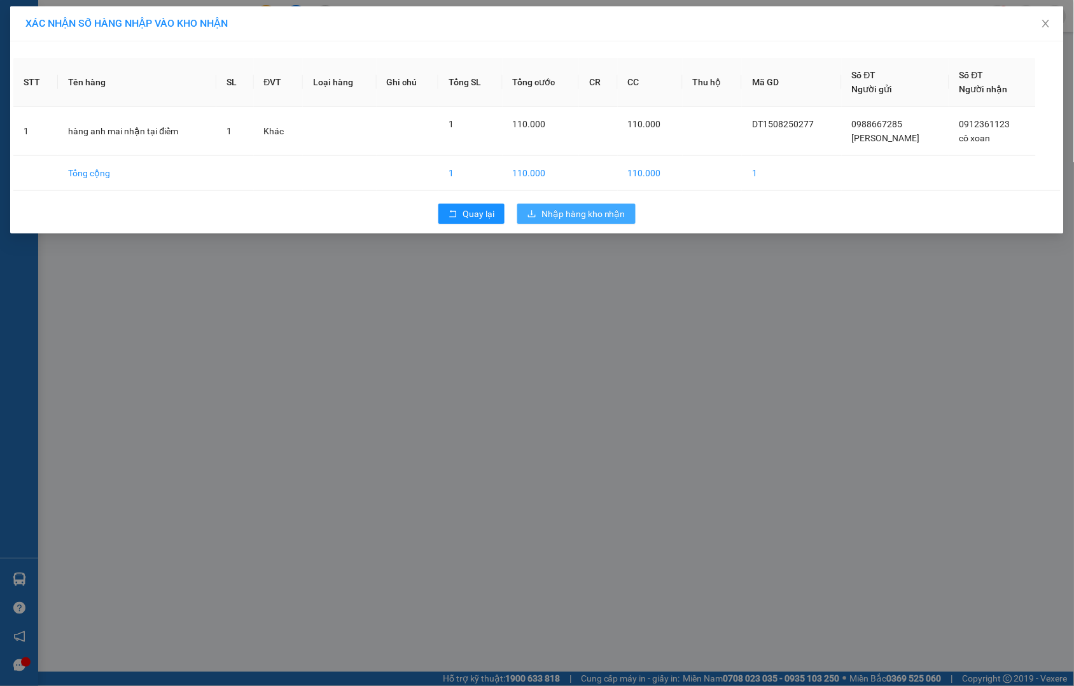
click at [573, 214] on span "Nhập hàng kho nhận" at bounding box center [584, 214] width 84 height 14
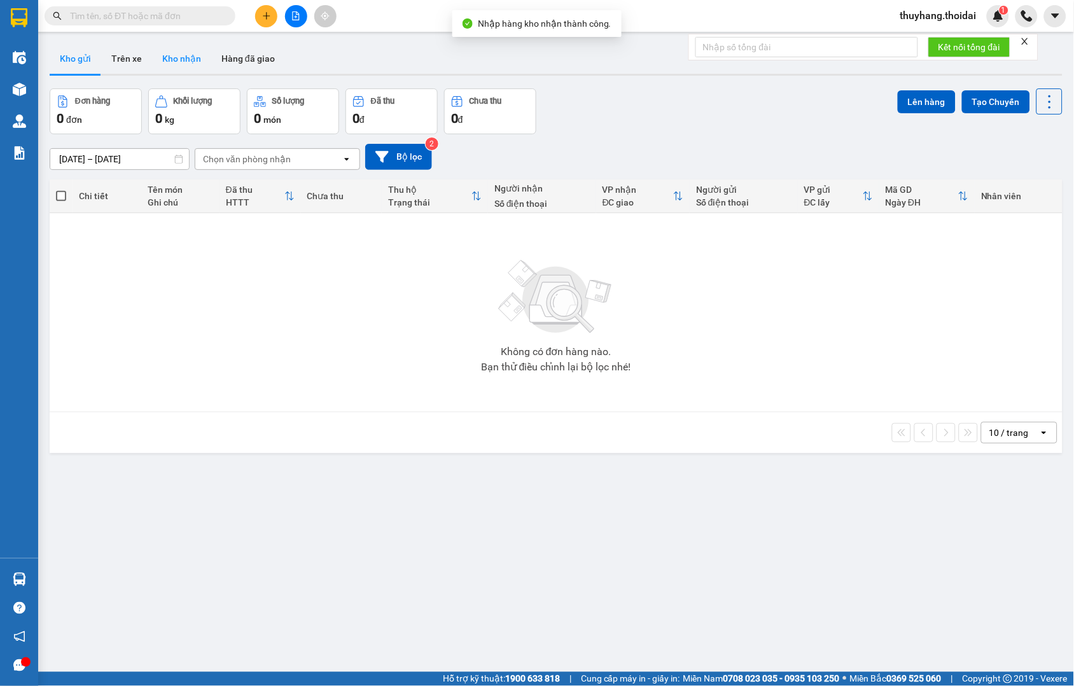
click at [182, 53] on button "Kho nhận" at bounding box center [181, 58] width 59 height 31
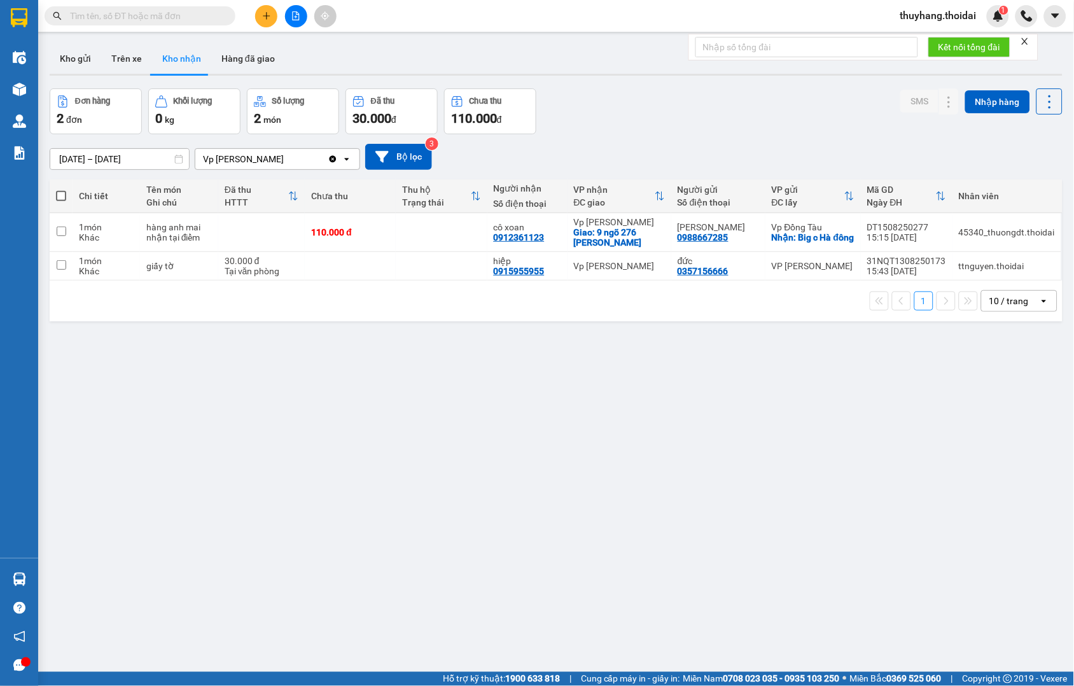
click at [111, 163] on input "[DATE] – [DATE]" at bounding box center [119, 159] width 139 height 20
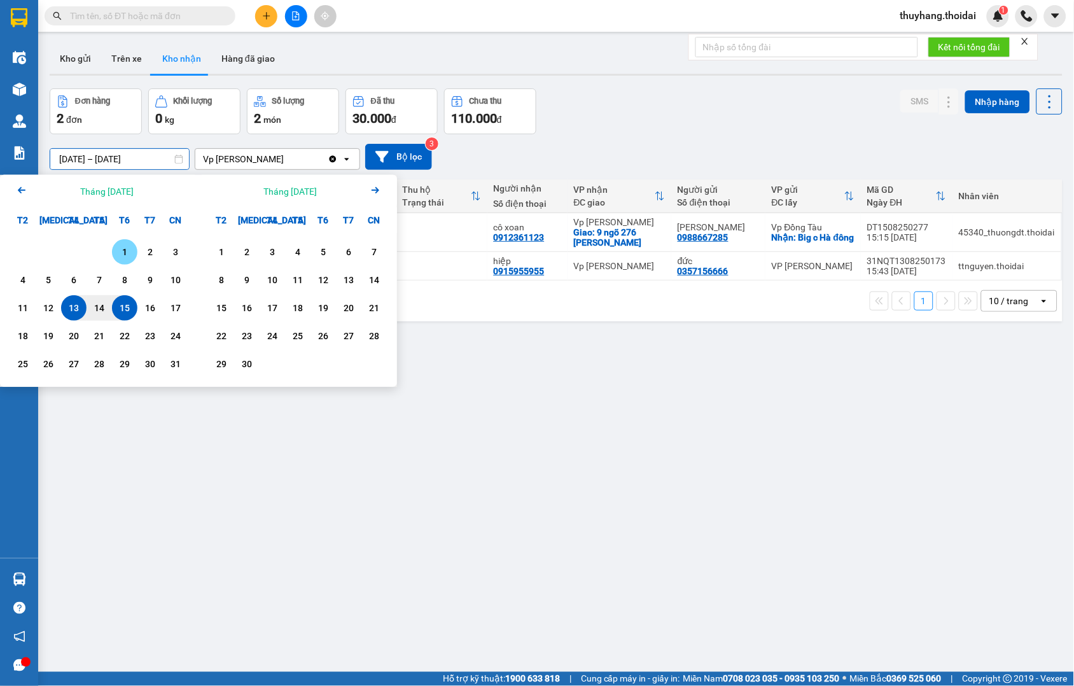
click at [129, 248] on div "1" at bounding box center [125, 251] width 18 height 15
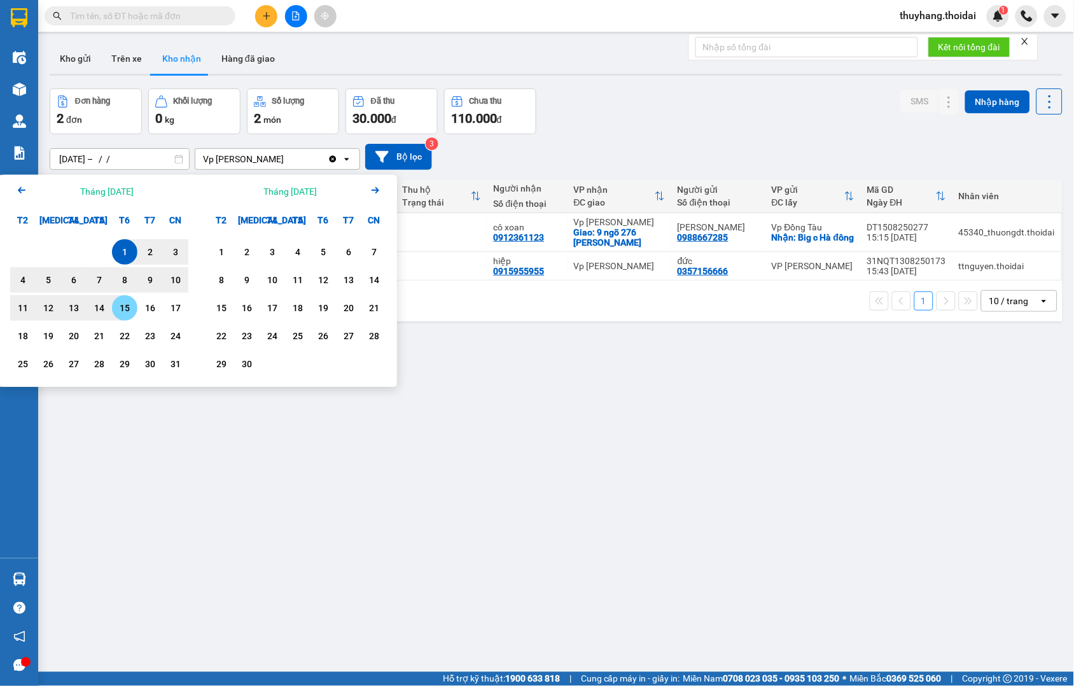
click at [128, 308] on div "15" at bounding box center [125, 307] width 18 height 15
type input "[DATE] – [DATE]"
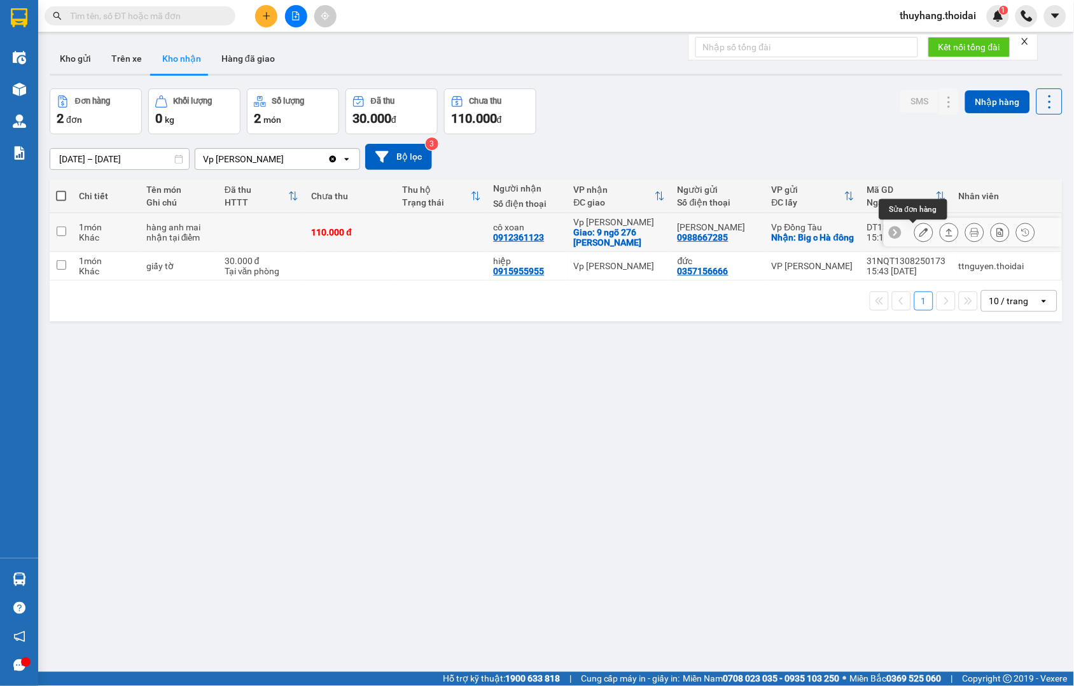
click at [920, 230] on icon at bounding box center [924, 232] width 9 height 9
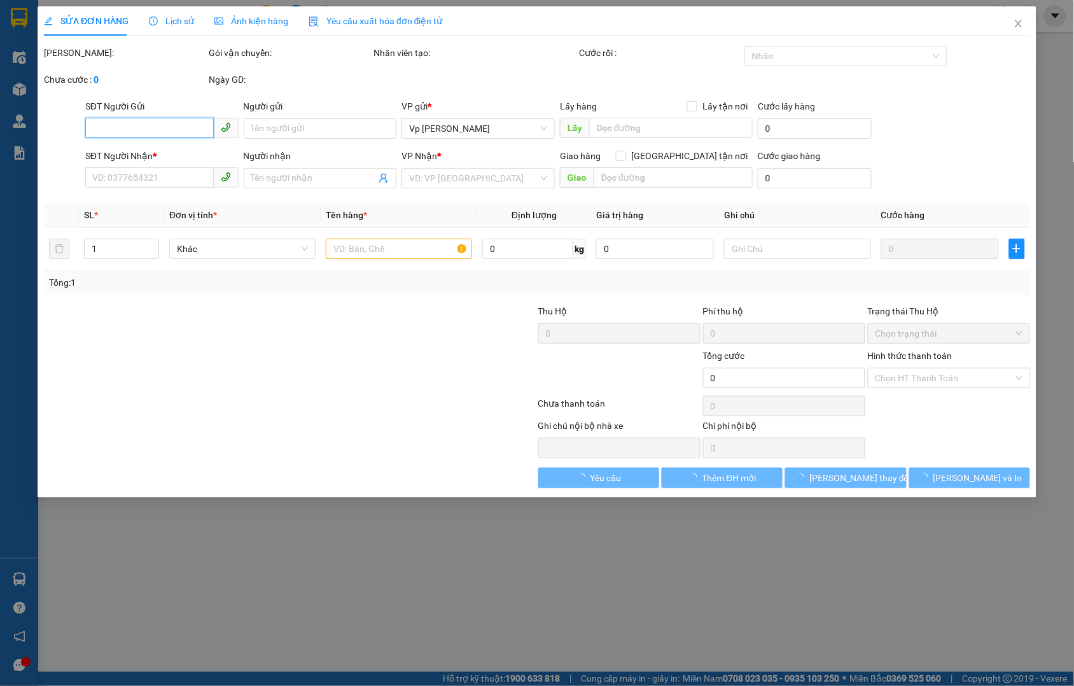
type input "0988667285"
type input "Trần Thị Thoan"
checkbox input "true"
type input "Big c Hà đông"
type input "0912361123"
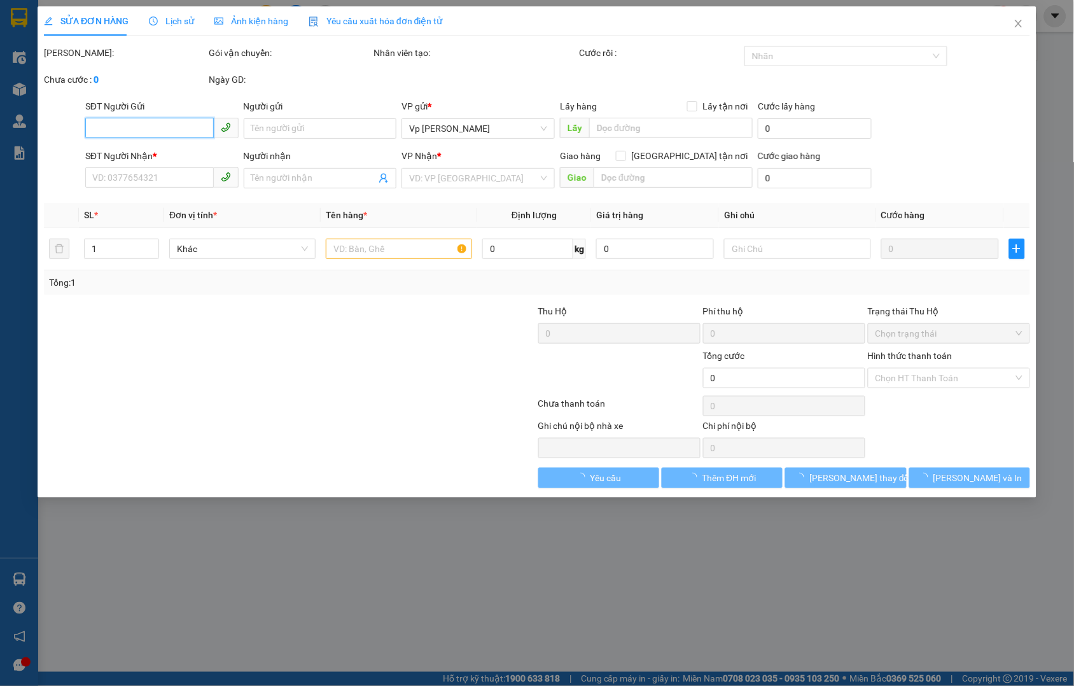
type input "cô xoan"
checkbox input "true"
type input "9 ngõ 276 Lê Lợi"
type input "110.000"
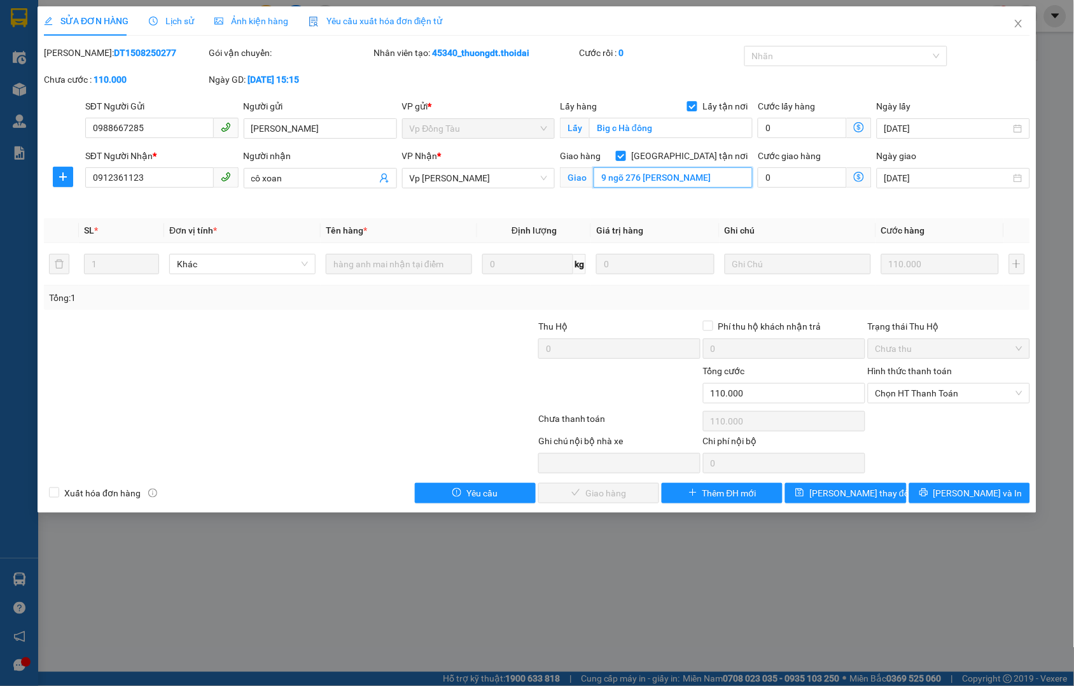
click at [698, 176] on input "9 ngõ 276 Lê Lợi" at bounding box center [673, 177] width 159 height 20
type input "9 ngõ 276 Lê Lợi a tùng trả hộ"
click at [848, 499] on span "[PERSON_NAME] thay đổi" at bounding box center [860, 493] width 102 height 14
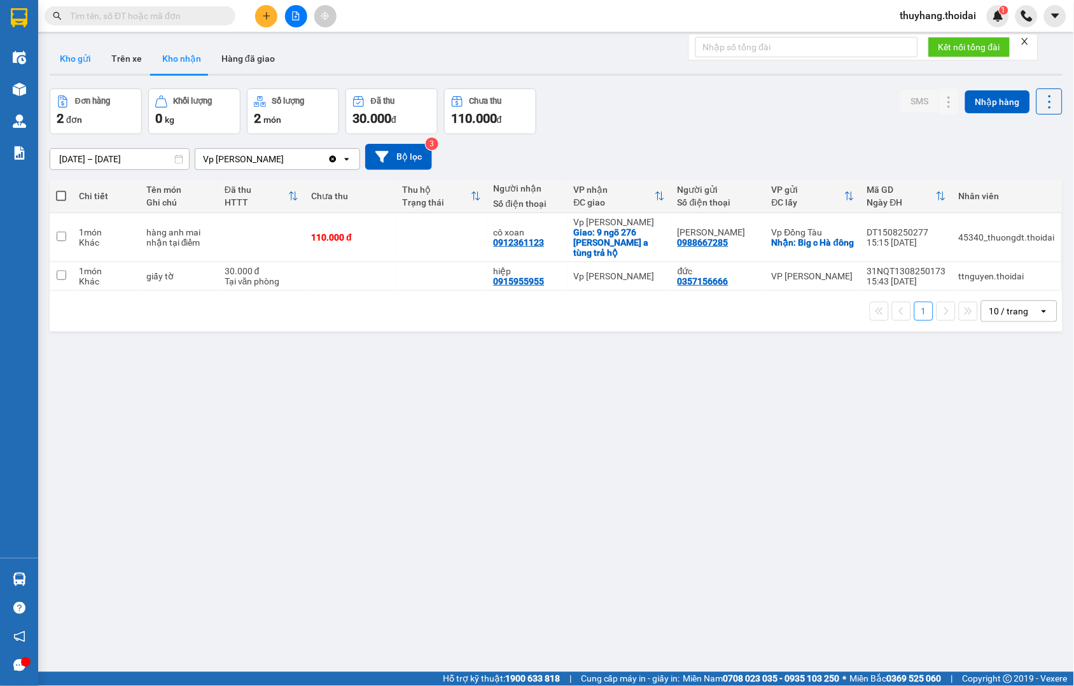
click at [75, 47] on button "Kho gửi" at bounding box center [76, 58] width 52 height 31
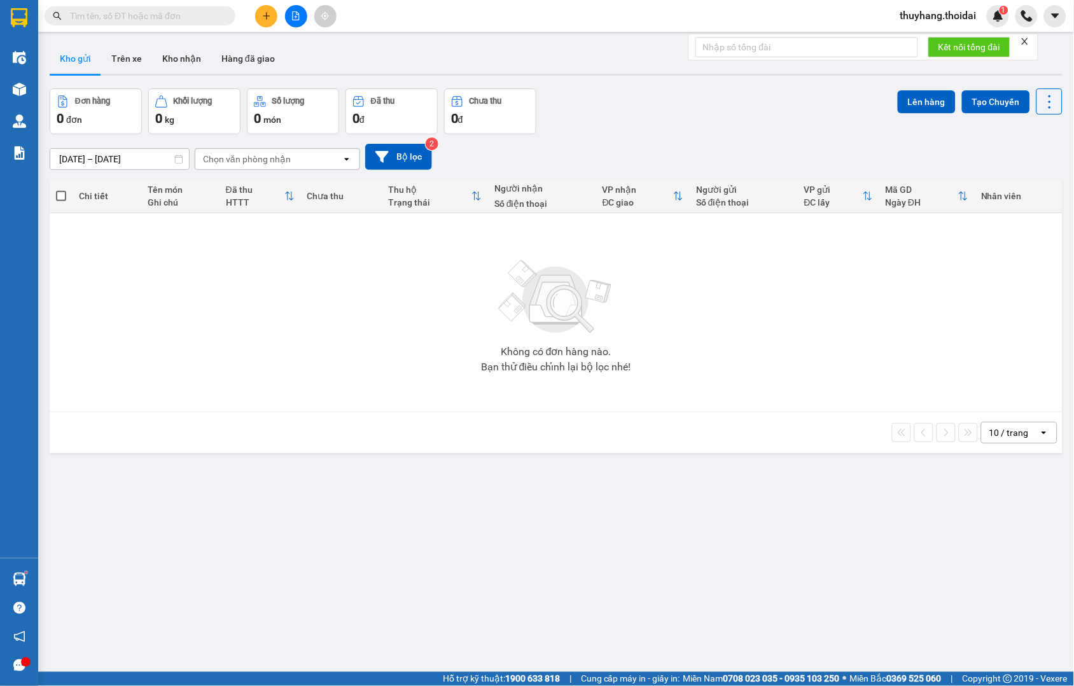
click at [187, 60] on button "Kho nhận" at bounding box center [181, 58] width 59 height 31
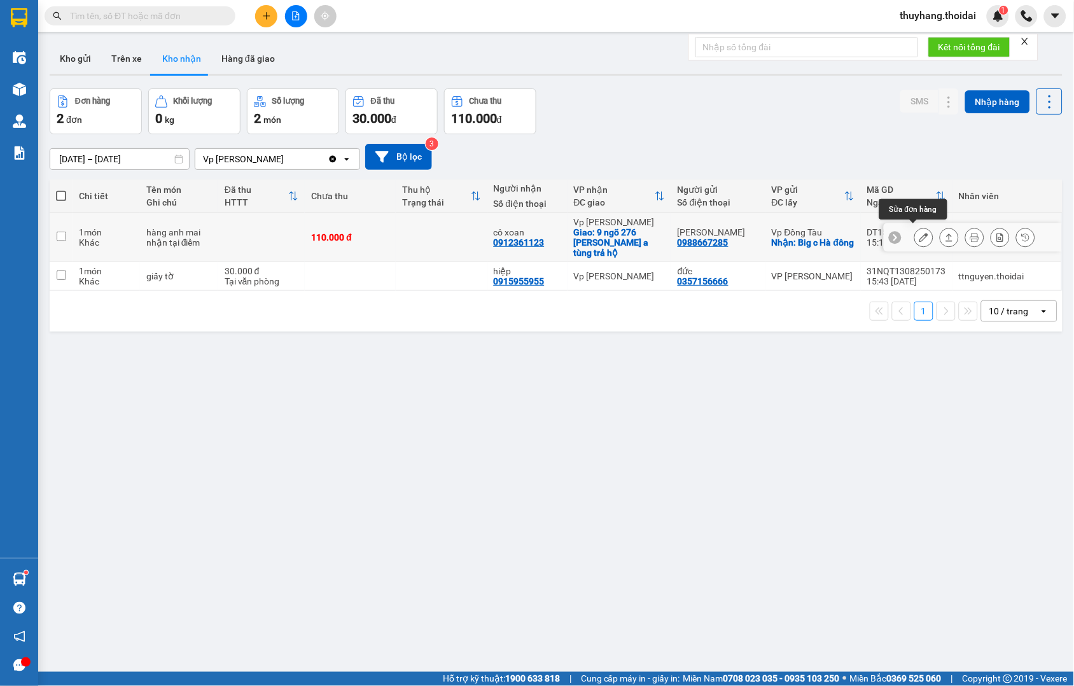
click at [920, 233] on icon at bounding box center [924, 237] width 9 height 9
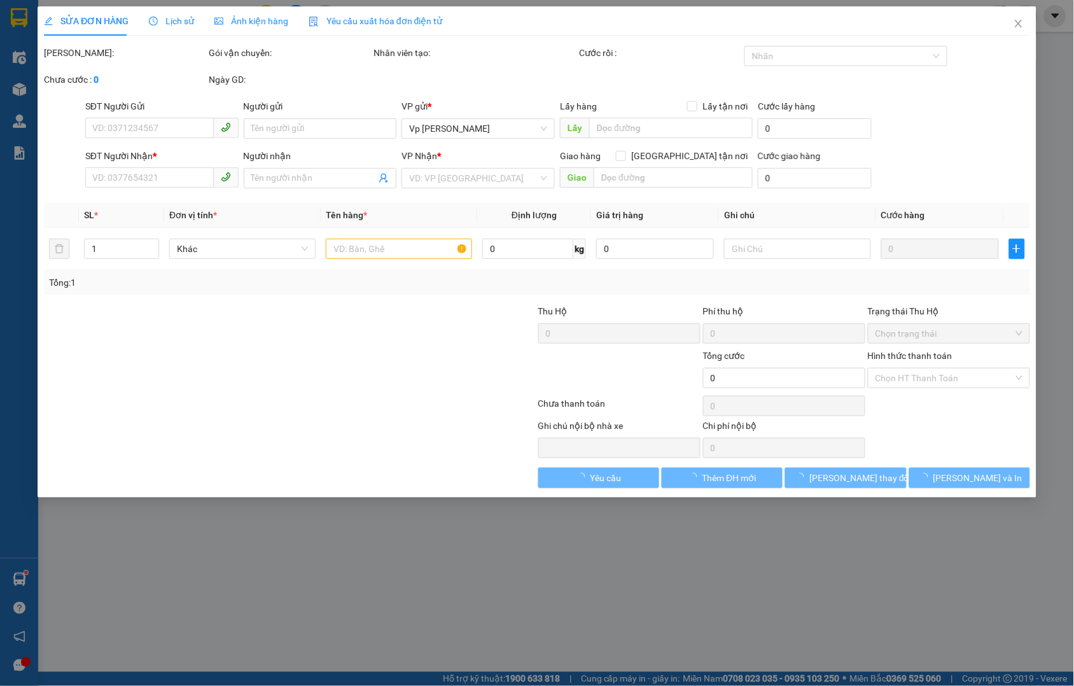
type input "0988667285"
type input "Trần Thị Thoan"
checkbox input "true"
type input "Big c Hà đông"
type input "0912361123"
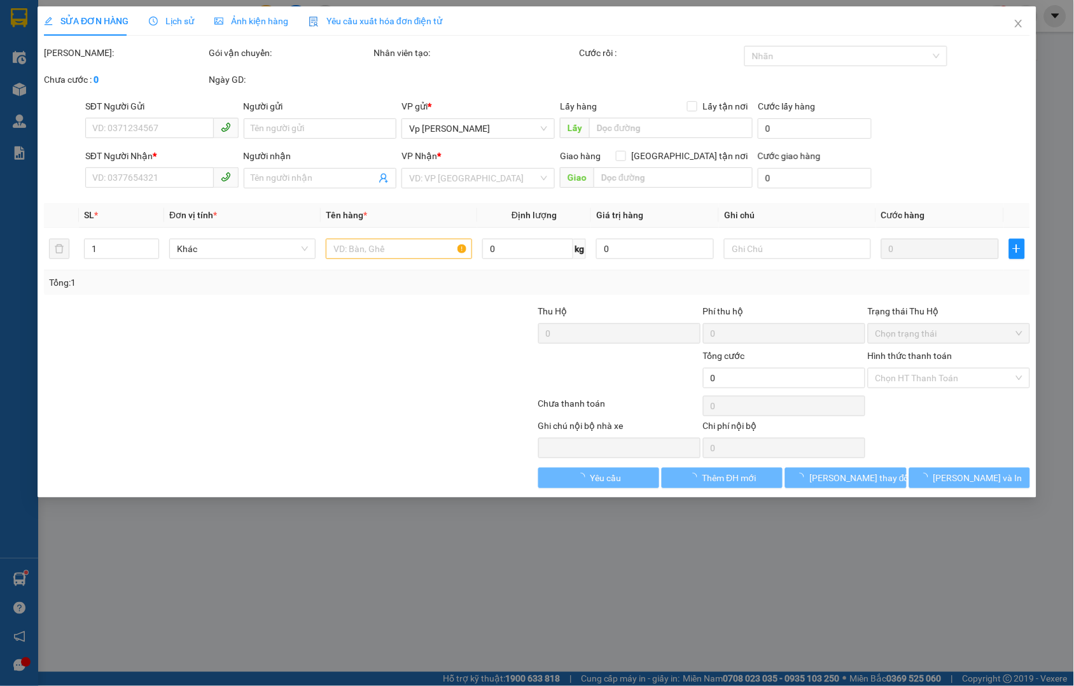
type input "cô xoan"
checkbox input "true"
type input "9 ngõ 276 Lê Lợi a tùng trả hộ"
type input "110.000"
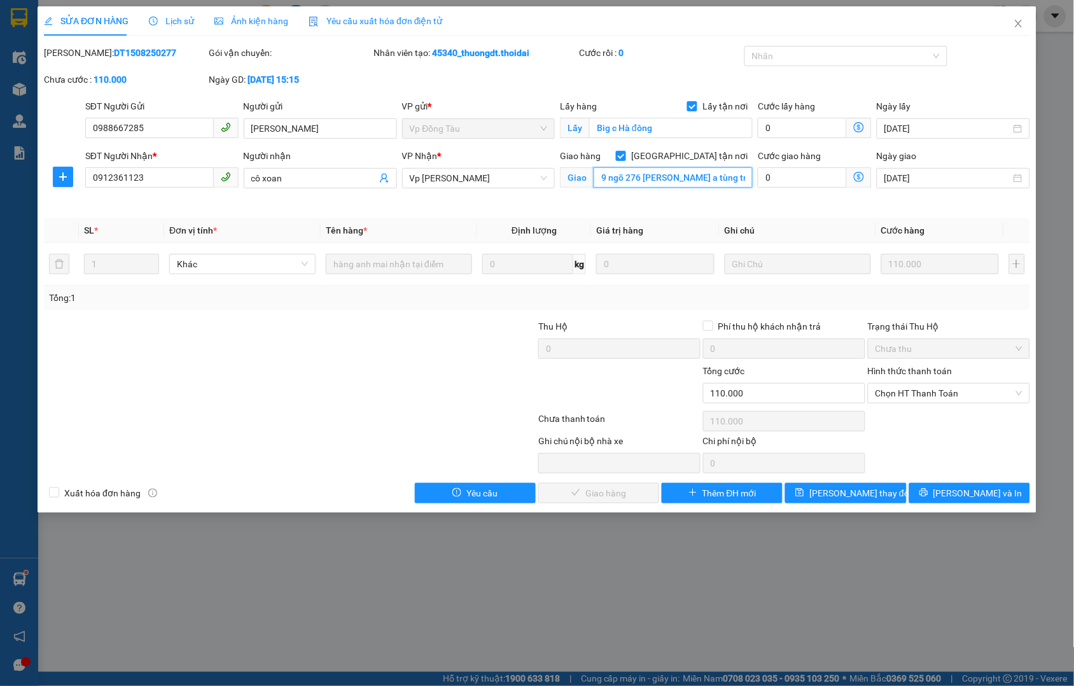
drag, startPoint x: 691, startPoint y: 173, endPoint x: 683, endPoint y: 181, distance: 11.7
click at [690, 173] on input "9 ngõ 276 Lê Lợi a tùng trả hộ" at bounding box center [673, 177] width 159 height 20
click at [670, 179] on input "9 ngõ 276 Lê Lợi a tùng trả hộ" at bounding box center [673, 177] width 159 height 20
click at [686, 176] on input "9 ngõ 276 Lê Lợi a tùng trả hộ" at bounding box center [673, 177] width 159 height 20
click at [673, 179] on input "9 ngõ 276 Lê Lợi a tùng trả hộ" at bounding box center [673, 177] width 159 height 20
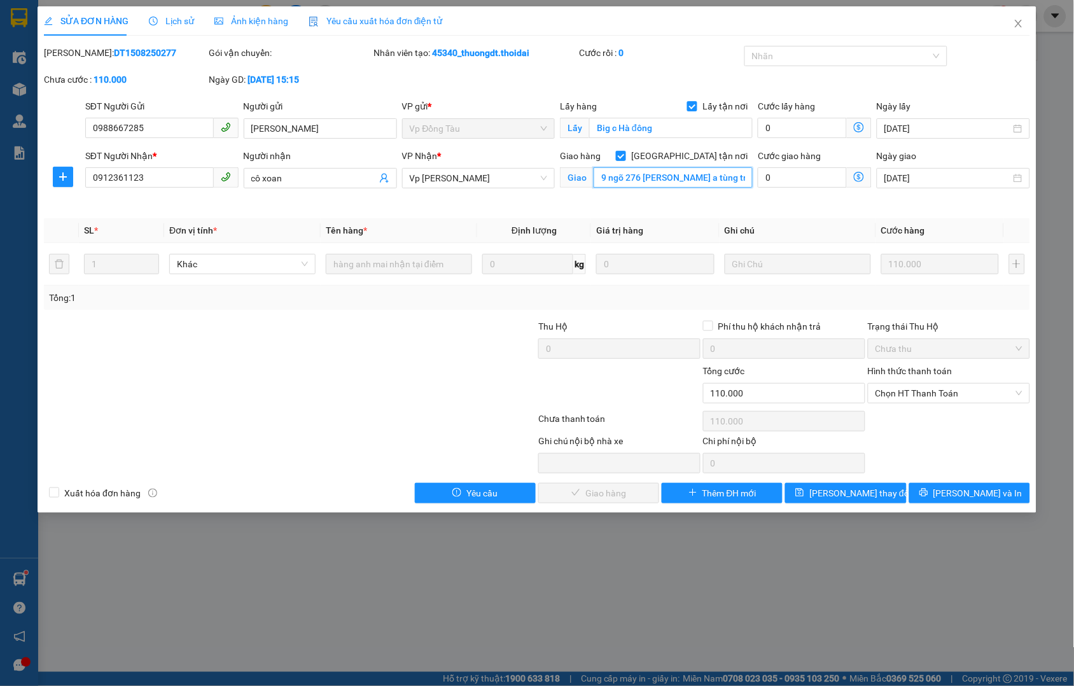
drag, startPoint x: 669, startPoint y: 176, endPoint x: 736, endPoint y: 181, distance: 67.6
click at [736, 181] on input "9 ngõ 276 Lê Lợi a tùng trả hộ" at bounding box center [673, 177] width 159 height 20
type input "9 ngõ 276 Lê Lợi"
click at [847, 486] on span "[PERSON_NAME] thay đổi" at bounding box center [860, 493] width 102 height 14
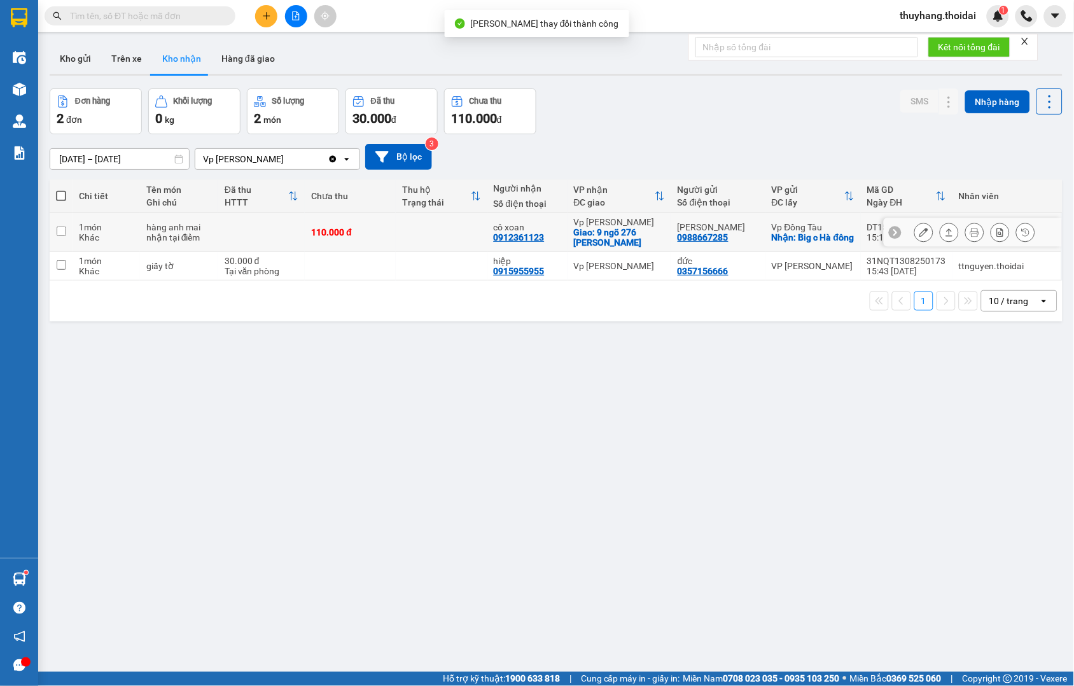
click at [920, 231] on icon at bounding box center [924, 232] width 9 height 9
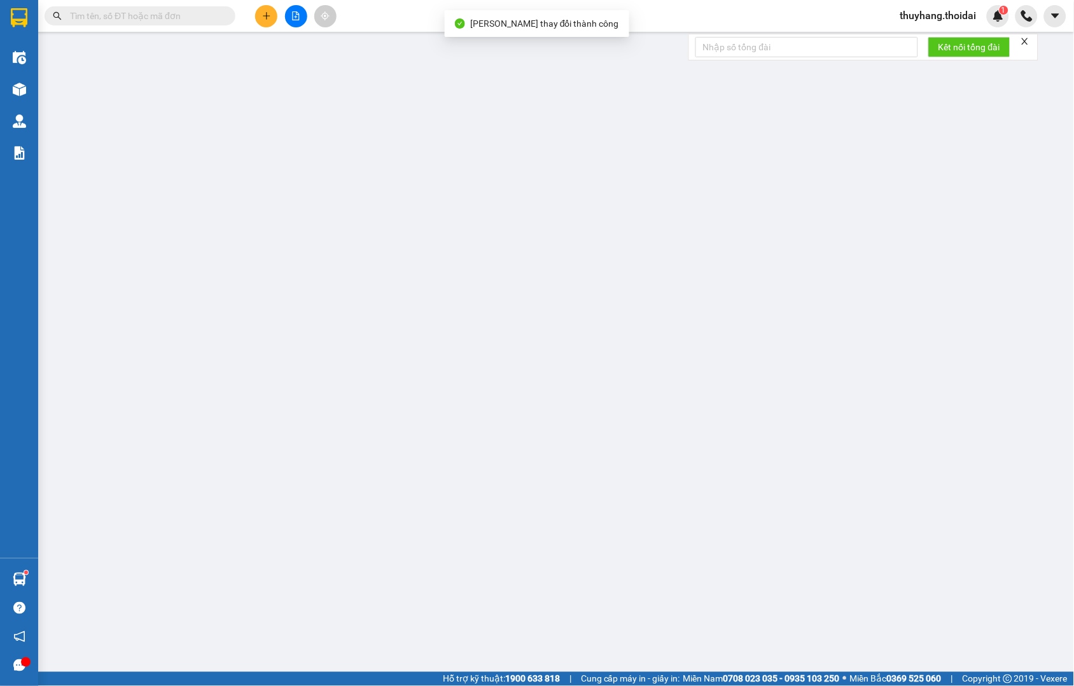
type input "0988667285"
type input "Trần Thị Thoan"
checkbox input "true"
type input "Big c Hà đông"
type input "0912361123"
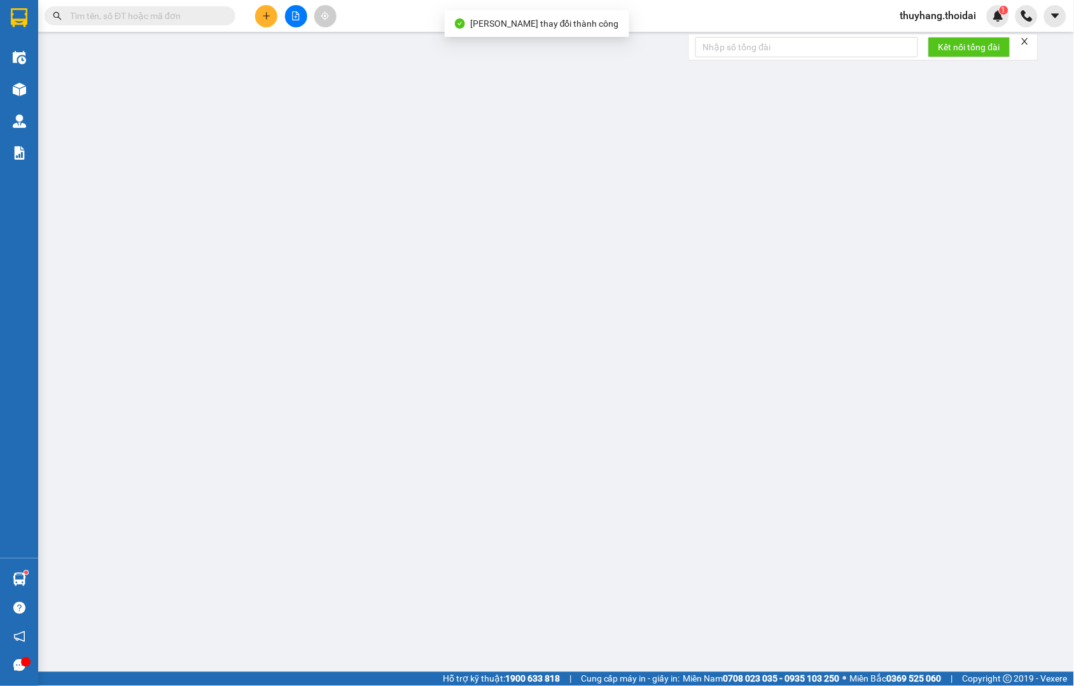
type input "cô xoan"
checkbox input "true"
type input "9 ngõ 276 Lê Lợi"
type input "110.000"
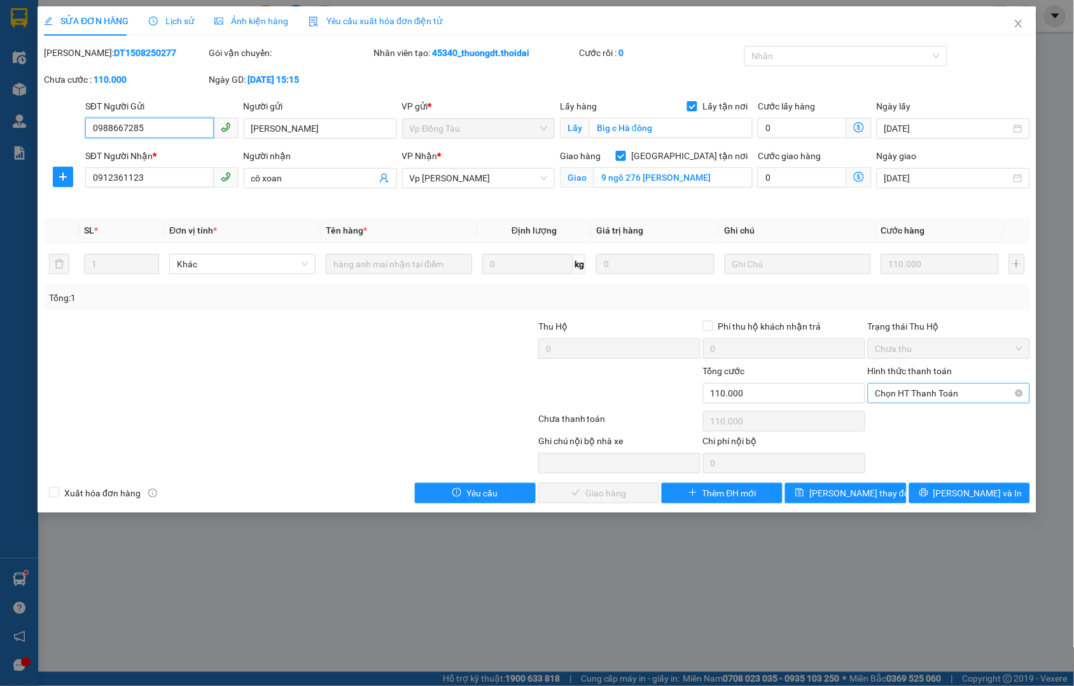
click at [921, 386] on span "Chọn HT Thanh Toán" at bounding box center [949, 393] width 147 height 19
click at [926, 412] on div "Tại văn phòng" at bounding box center [949, 419] width 147 height 14
type input "0"
click at [578, 488] on span "[PERSON_NAME] và Giao hàng" at bounding box center [624, 493] width 122 height 14
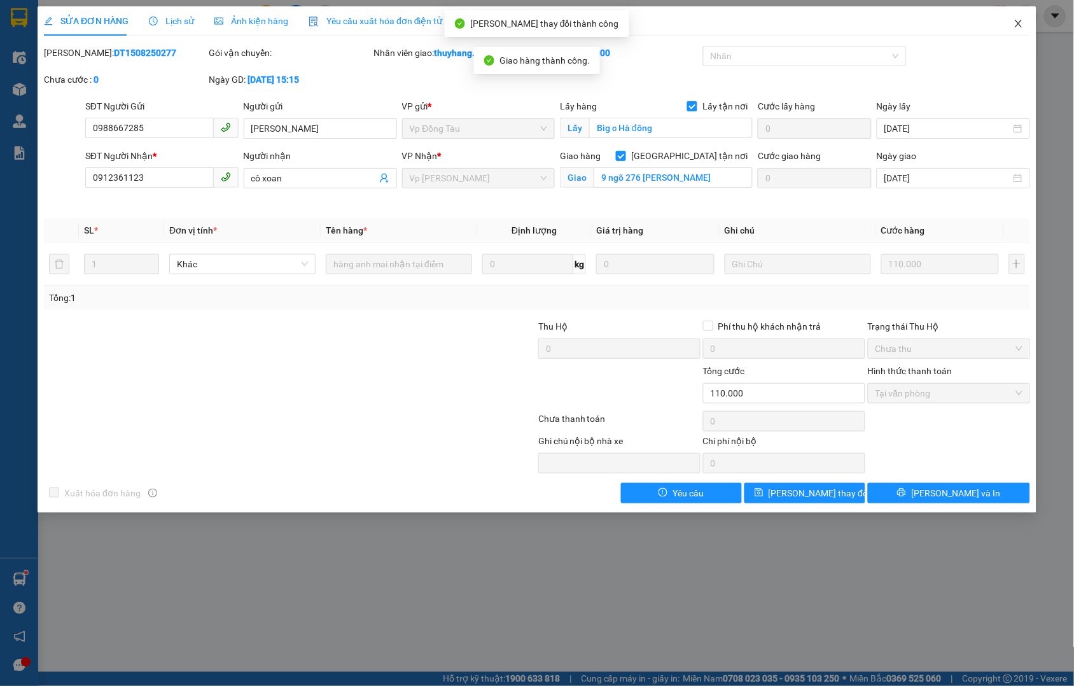
click at [1015, 23] on icon "close" at bounding box center [1019, 23] width 10 height 10
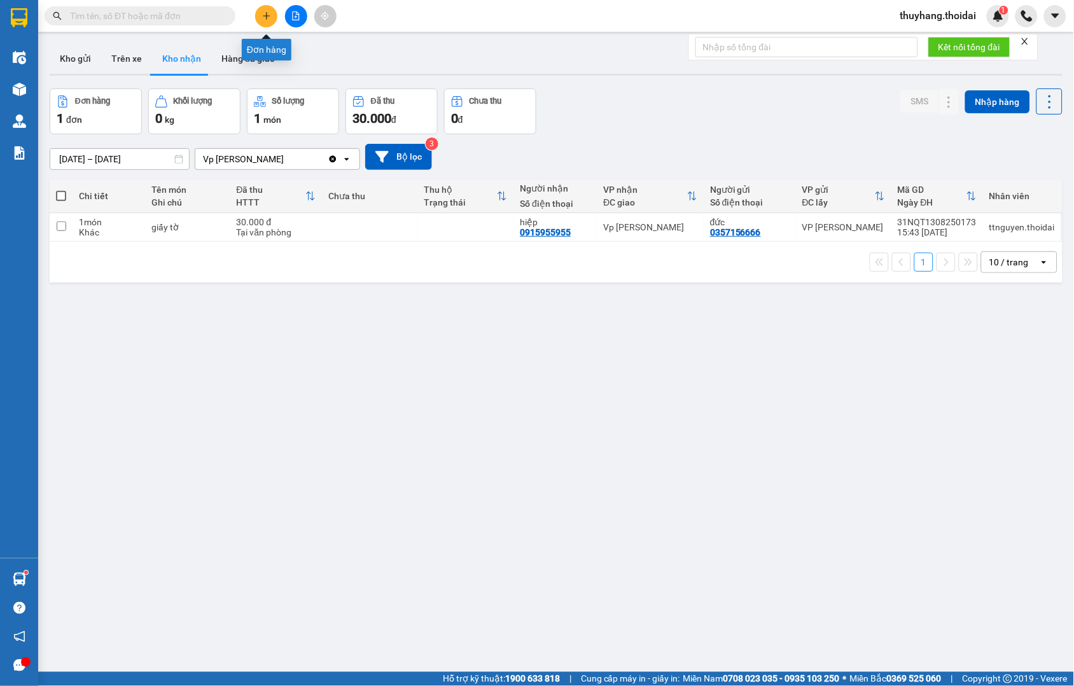
click at [269, 17] on icon "plus" at bounding box center [266, 15] width 9 height 9
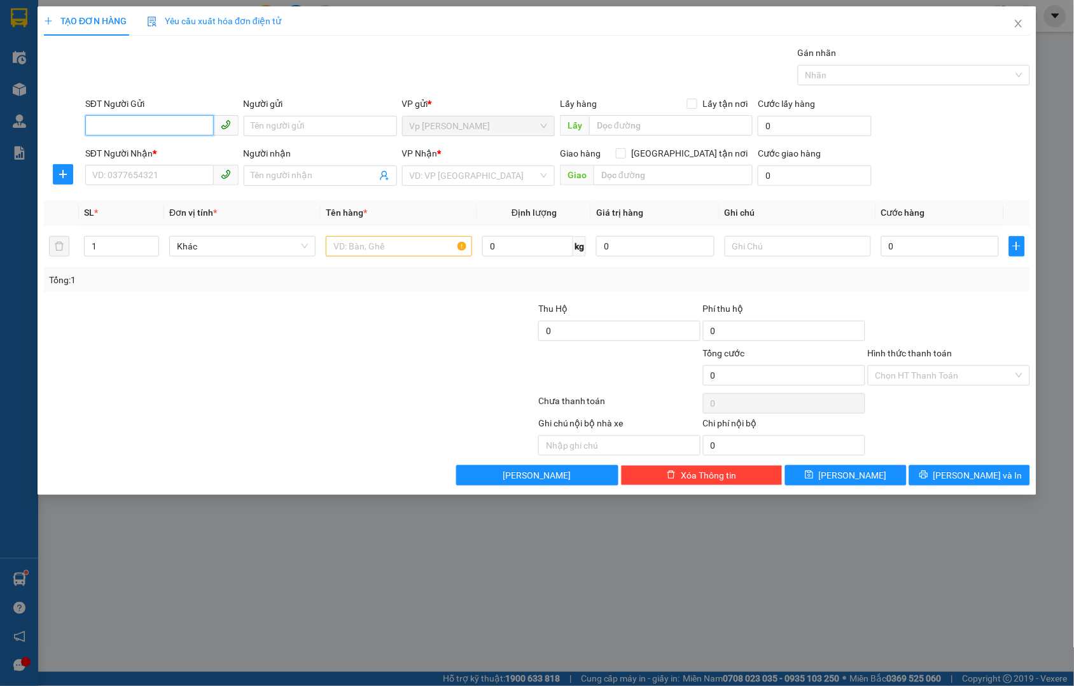
click at [172, 129] on input "SĐT Người Gửi" at bounding box center [149, 125] width 129 height 20
type input "0915216258"
click at [193, 151] on div "0915216258 - a thanh" at bounding box center [162, 151] width 138 height 14
type input "a thanh"
type input "0915216258"
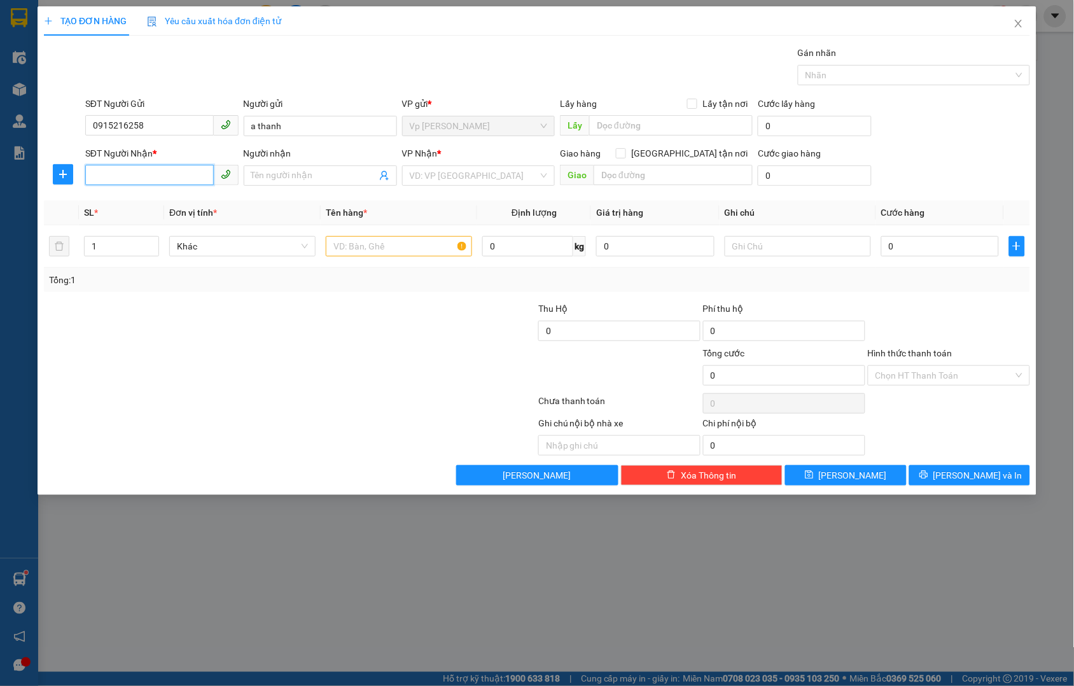
click at [154, 176] on input "SĐT Người Nhận *" at bounding box center [149, 175] width 129 height 20
click at [177, 199] on div "0815279526 - dũng" at bounding box center [162, 201] width 138 height 14
type input "0815279526"
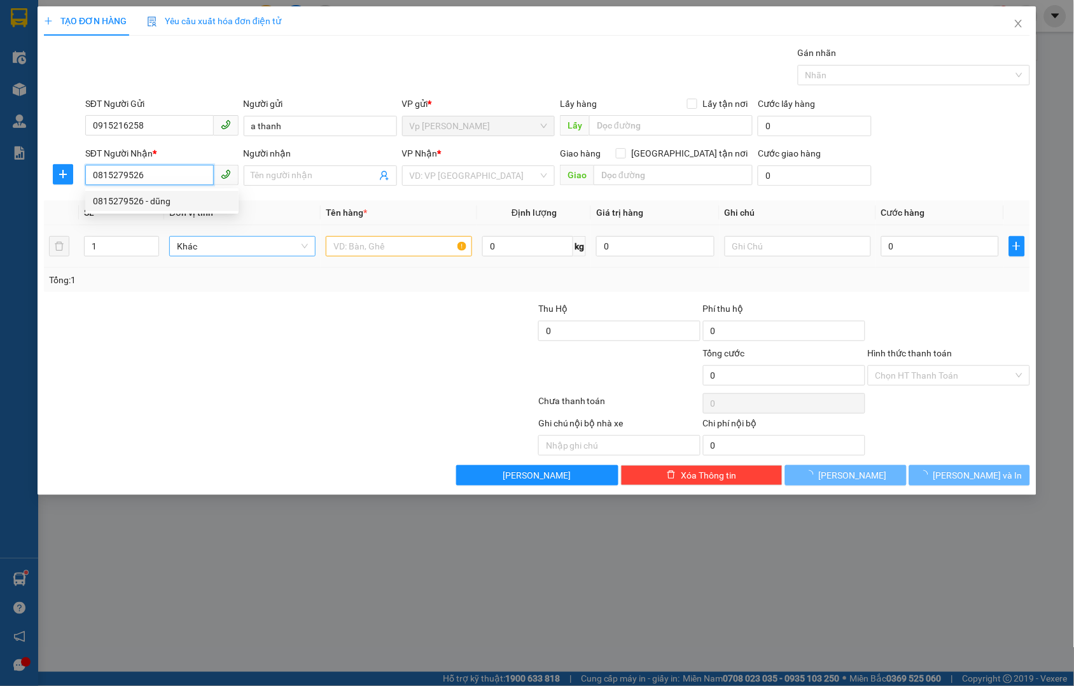
type input "dũng"
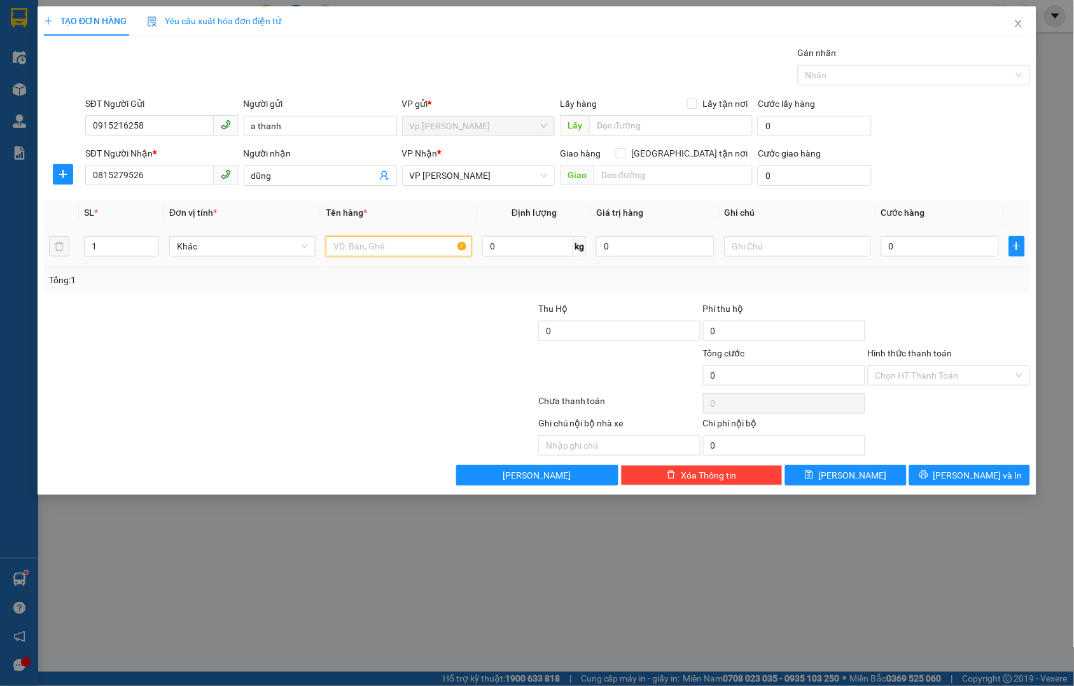
click at [379, 244] on input "text" at bounding box center [399, 246] width 146 height 20
type input "d"
type input "đồ ăn"
click at [920, 237] on input "0" at bounding box center [940, 246] width 118 height 20
type input "5"
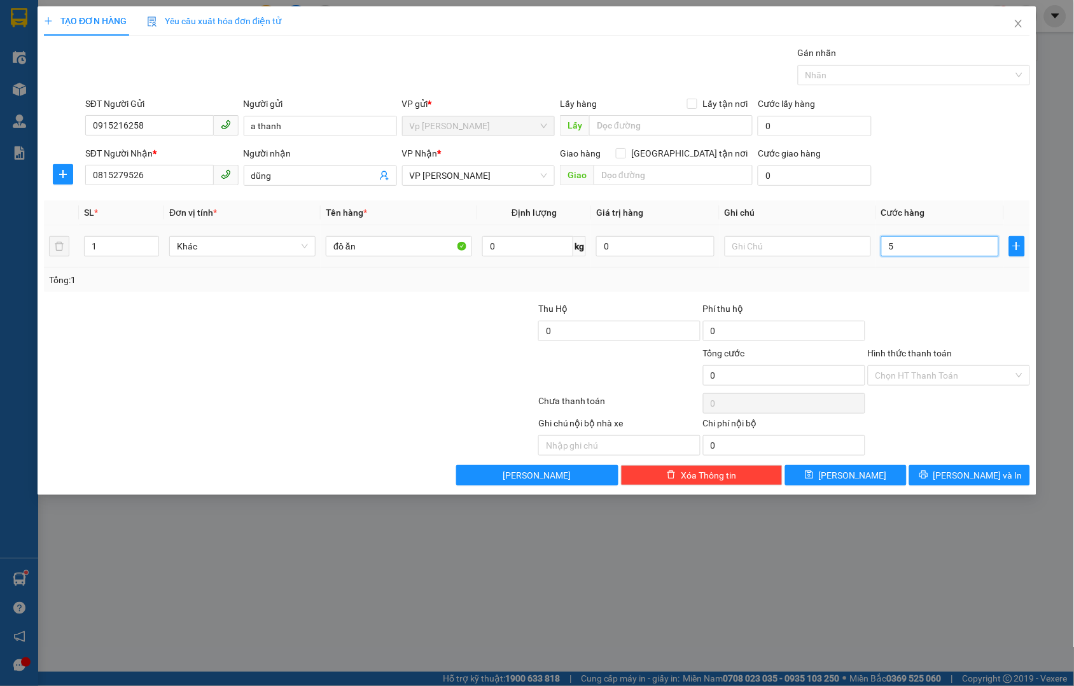
type input "5"
type input "50"
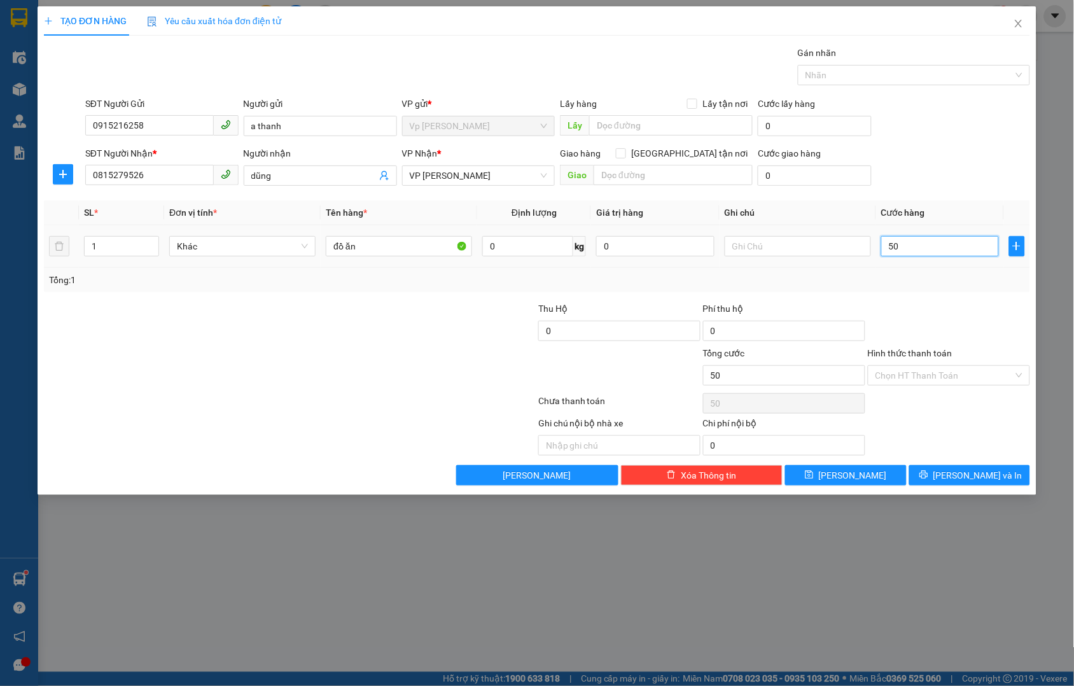
type input "500"
type input "5.000"
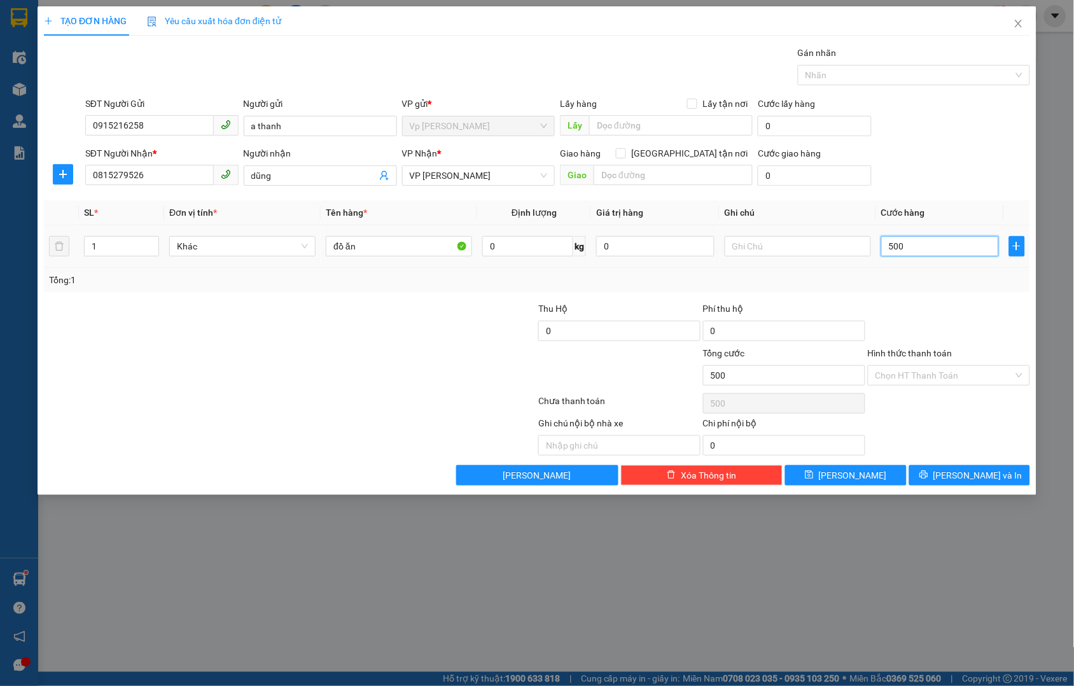
type input "5.000"
type input "50.000"
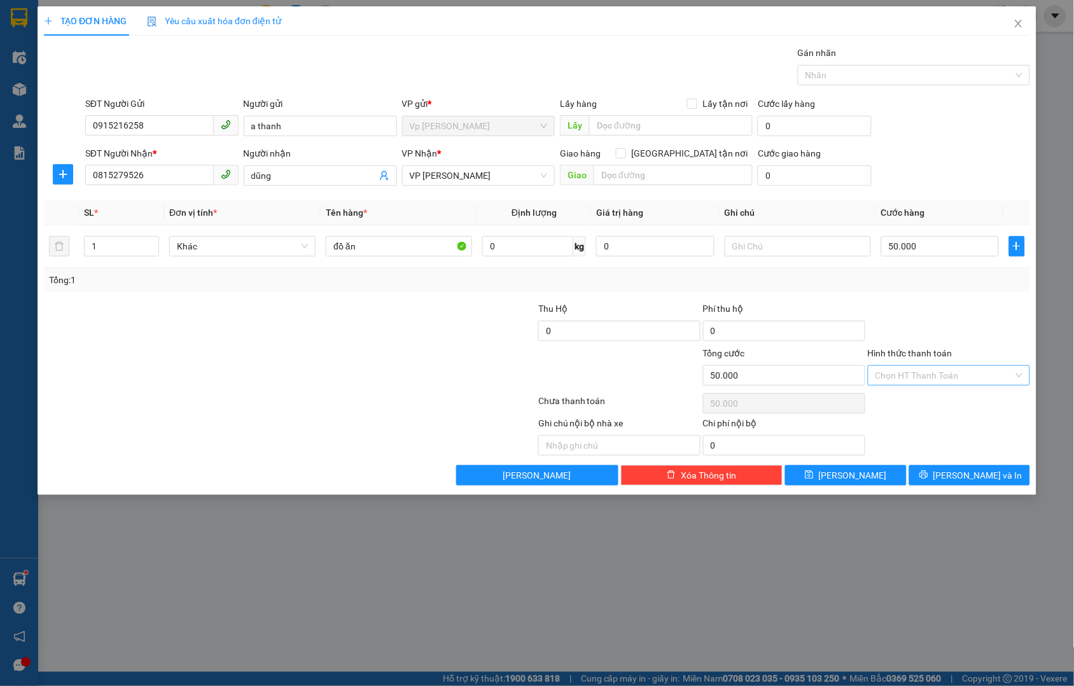
click at [942, 378] on input "Hình thức thanh toán" at bounding box center [945, 375] width 138 height 19
click at [948, 396] on div "Tại văn phòng" at bounding box center [949, 401] width 147 height 14
type input "0"
click at [972, 473] on span "[PERSON_NAME] và In" at bounding box center [978, 475] width 89 height 14
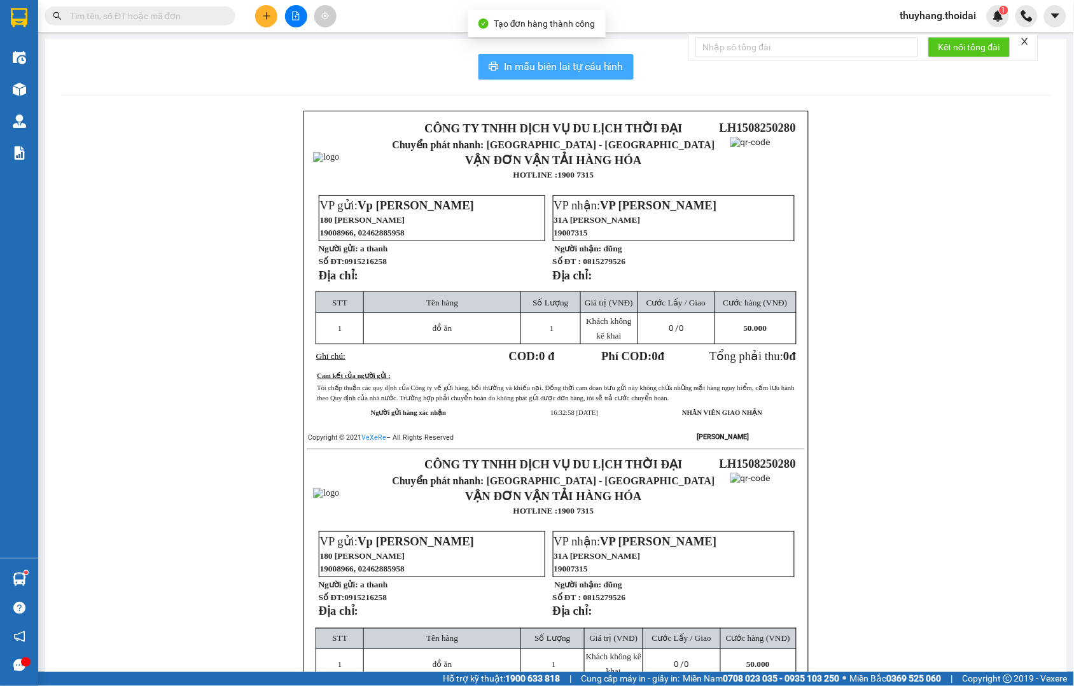
click at [536, 66] on span "In mẫu biên lai tự cấu hình" at bounding box center [564, 67] width 120 height 16
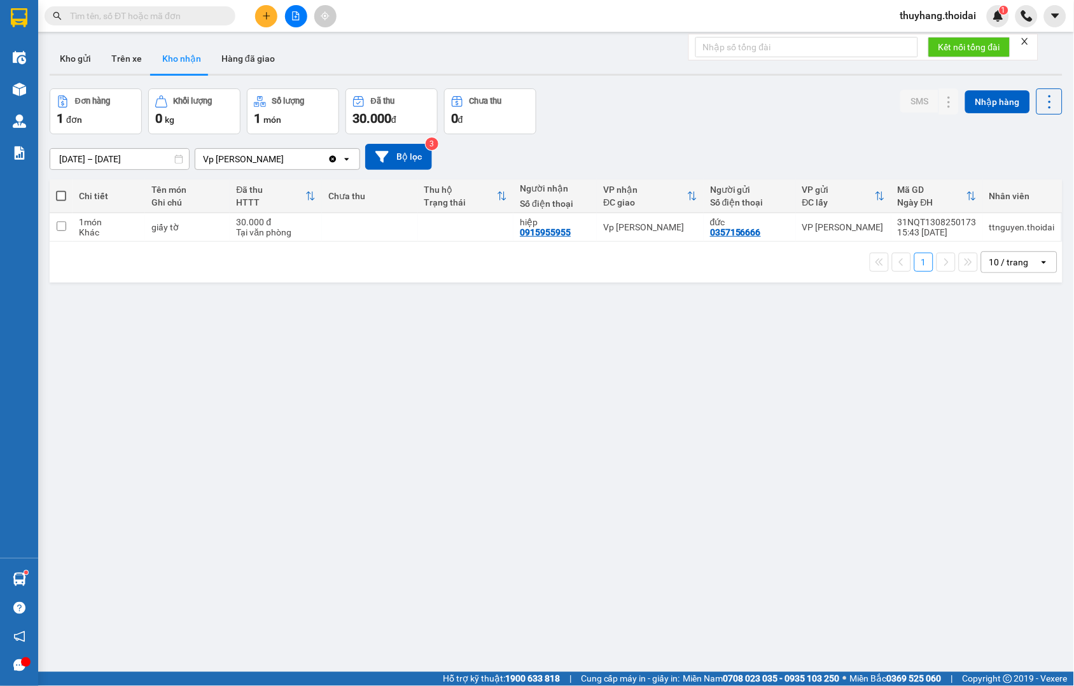
click at [717, 345] on div "ver 1.8.138 Kho gửi Trên xe Kho nhận Hàng đã giao Đơn hàng 1 đơn Khối lượng 0 k…" at bounding box center [556, 381] width 1023 height 686
click at [81, 62] on button "Kho gửi" at bounding box center [76, 58] width 52 height 31
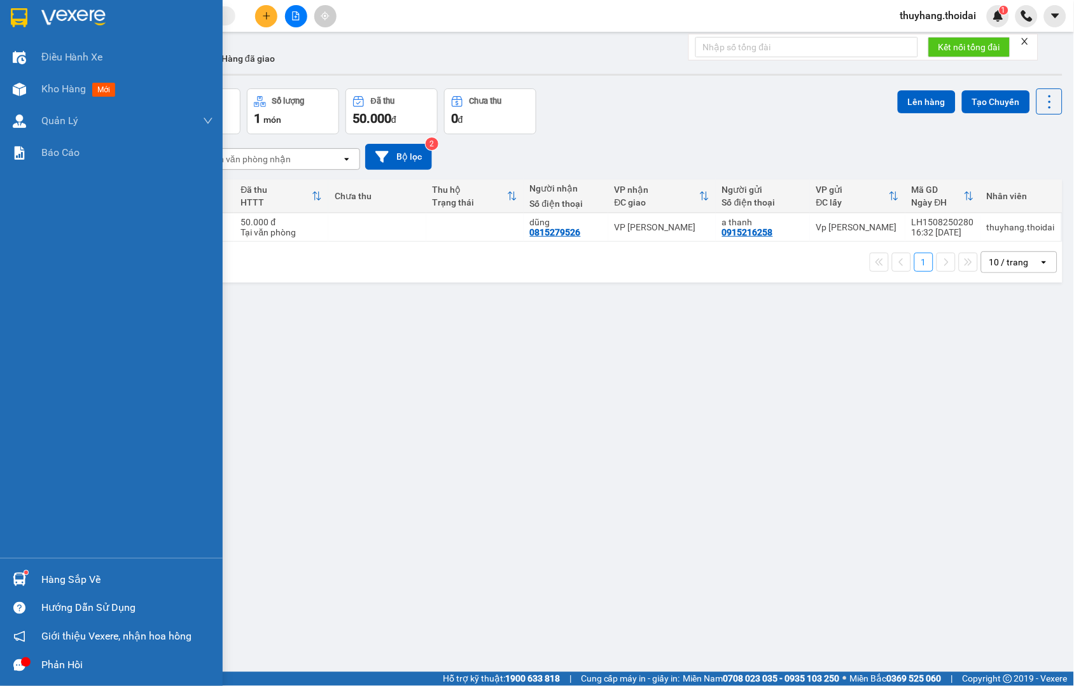
click at [13, 578] on img at bounding box center [19, 579] width 13 height 13
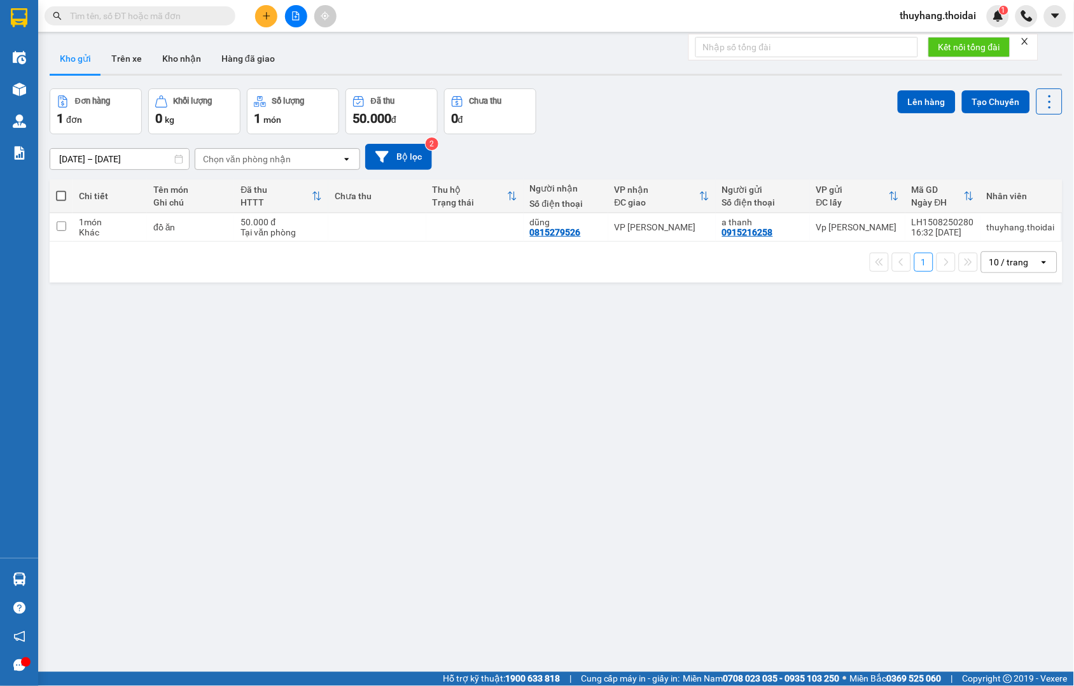
click at [743, 404] on section "Kết quả tìm kiếm ( 37 ) Bộ lọc Mã ĐH Trạng thái Món hàng Thu hộ Tổng cước Chưa …" at bounding box center [537, 343] width 1074 height 686
click at [167, 369] on div "ver 1.8.138 Kho gửi Trên xe Kho nhận Hàng đã giao Đơn hàng 1 đơn Khối lượng 0 k…" at bounding box center [556, 381] width 1023 height 686
click at [262, 16] on icon "plus" at bounding box center [266, 15] width 9 height 9
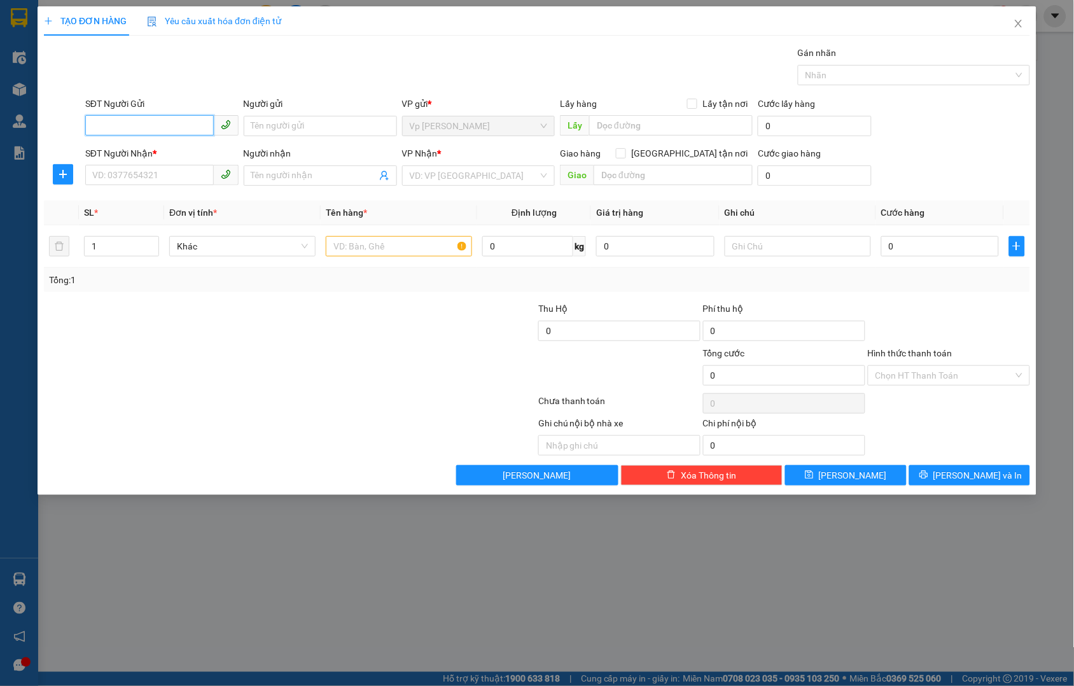
click at [162, 116] on input "SĐT Người Gửi" at bounding box center [149, 125] width 129 height 20
click at [164, 129] on input "SĐT Người Gửi" at bounding box center [149, 125] width 129 height 20
click at [155, 124] on input "SĐT Người Gửi" at bounding box center [149, 125] width 129 height 20
click at [158, 149] on div "0972292115 - A HỌC" at bounding box center [162, 151] width 138 height 14
type input "0972292115"
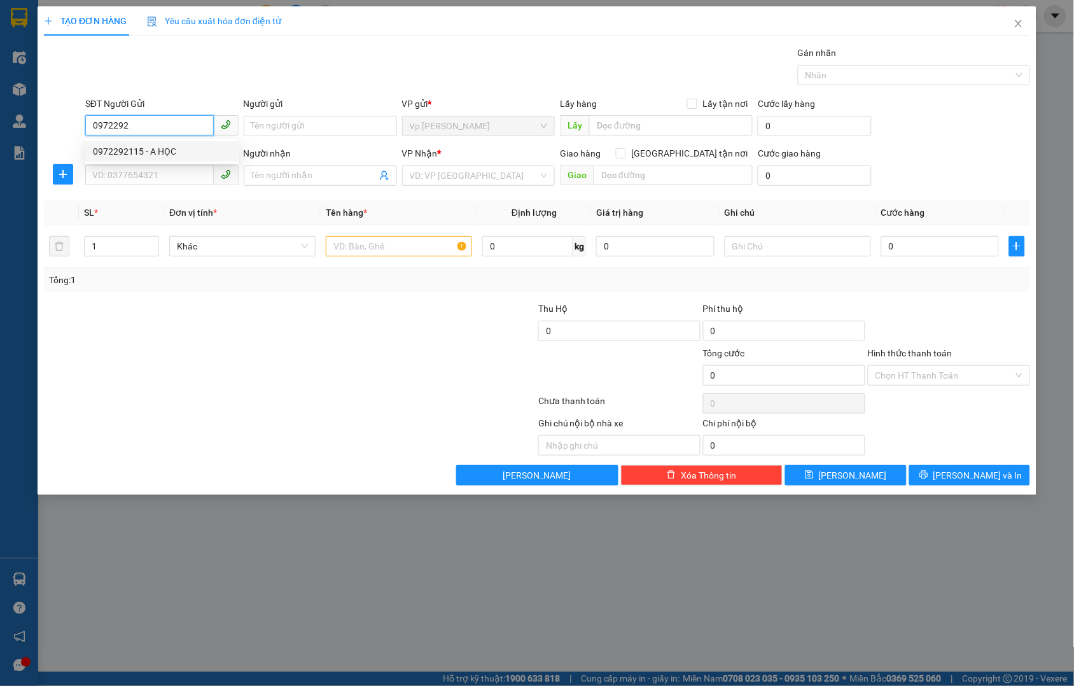
type input "A HỌC"
type input "0972292115"
click at [157, 165] on input "SĐT Người Nhận *" at bounding box center [149, 175] width 129 height 20
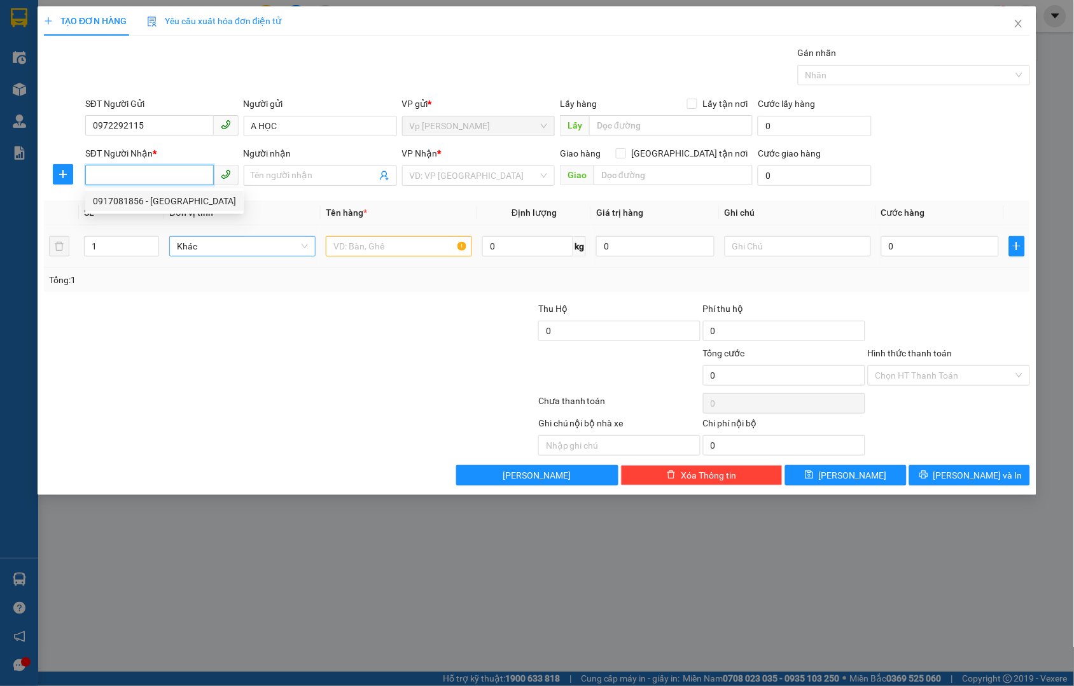
click at [198, 199] on div "0917081856 - ANH Hà" at bounding box center [164, 201] width 143 height 14
type input "0917081856"
type input "ANH Hà"
click at [388, 246] on input "text" at bounding box center [399, 246] width 146 height 20
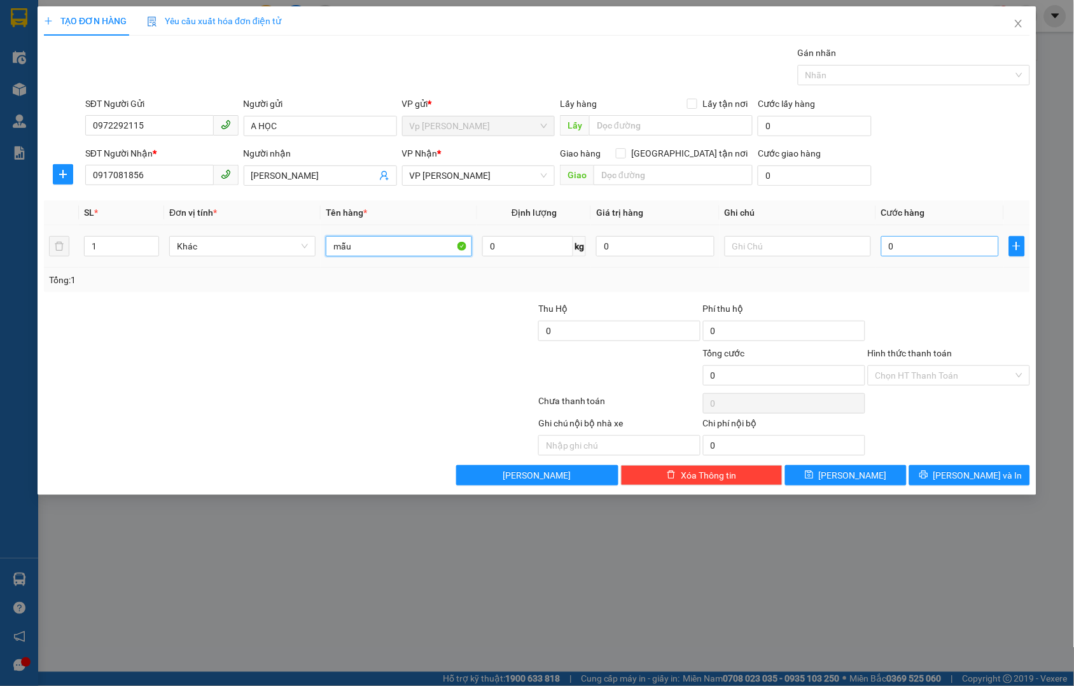
type input "mẫu"
click at [916, 244] on input "0" at bounding box center [940, 246] width 118 height 20
type input "3"
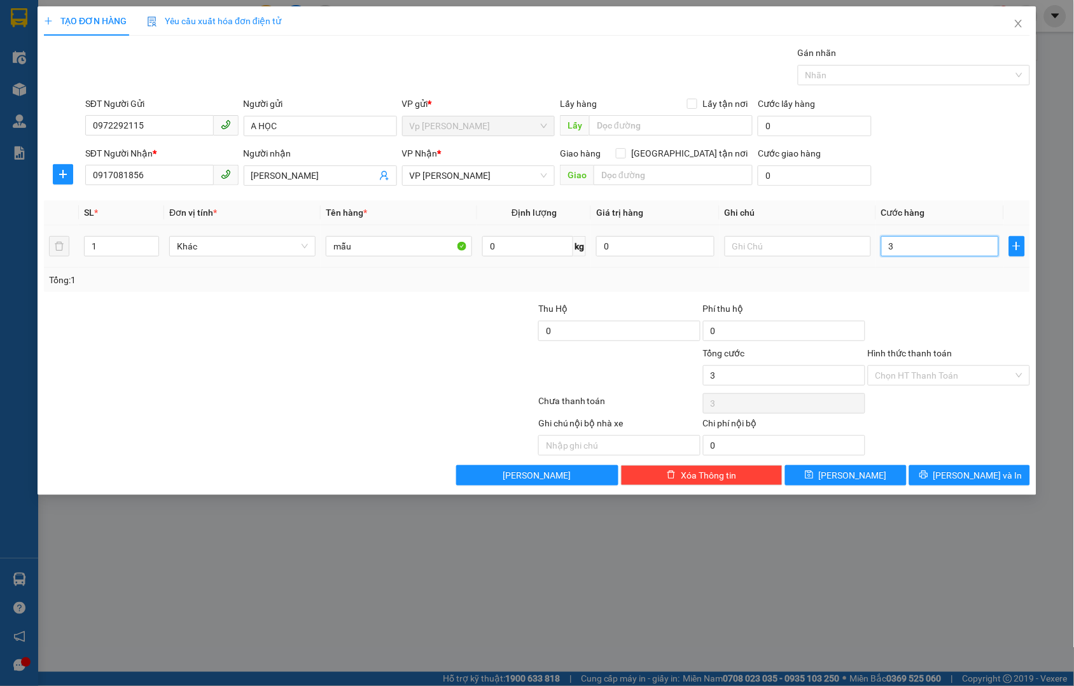
type input "30"
type input "300"
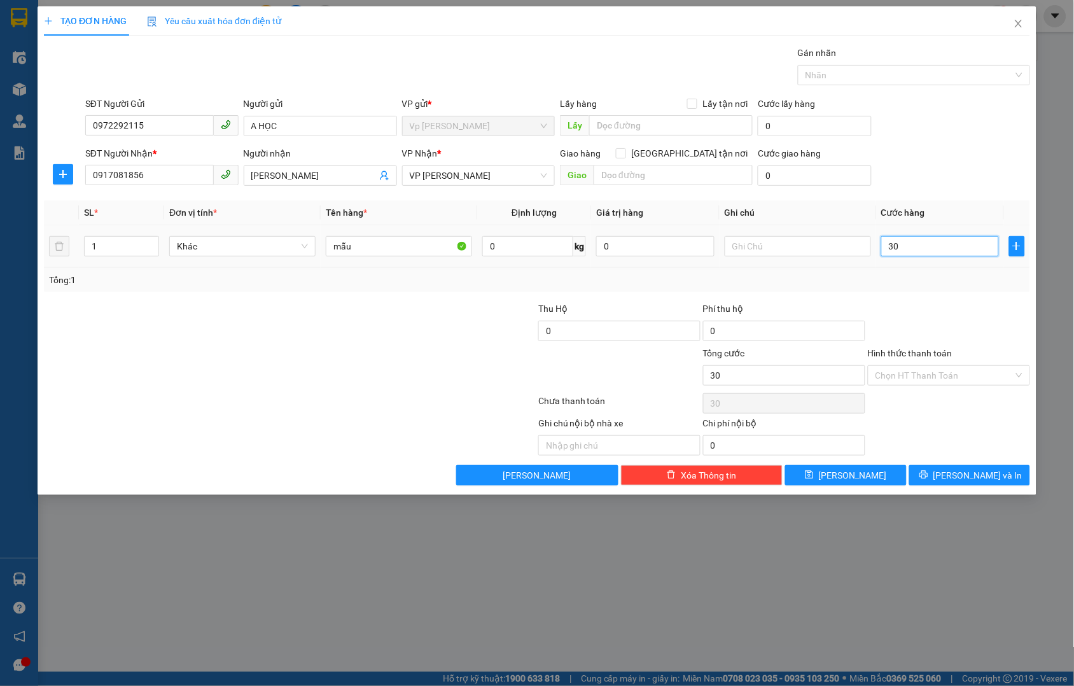
type input "300"
type input "3.000"
type input "30.000"
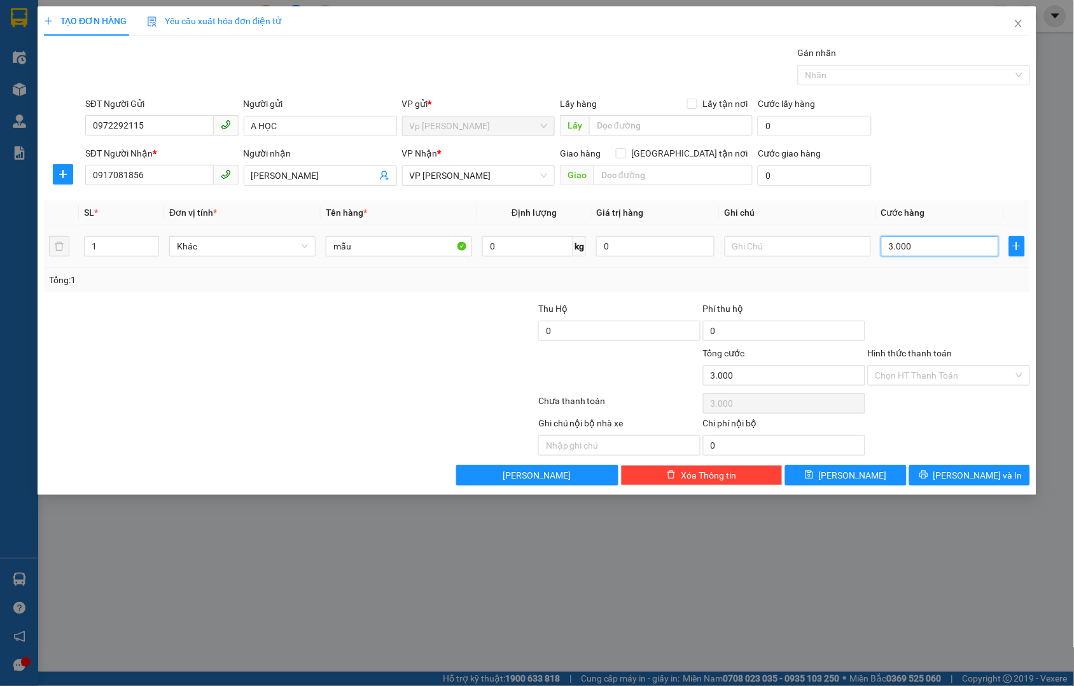
type input "30.000"
drag, startPoint x: 925, startPoint y: 370, endPoint x: 927, endPoint y: 382, distance: 12.2
click at [924, 372] on input "Hình thức thanh toán" at bounding box center [945, 375] width 138 height 19
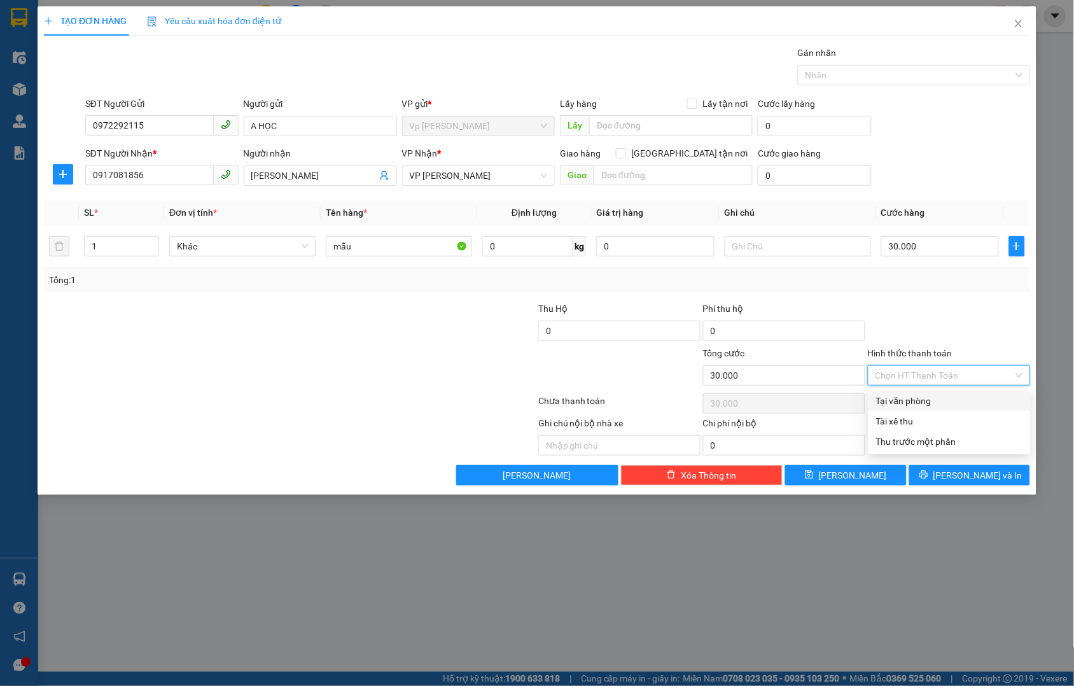
click at [941, 402] on div "Tại văn phòng" at bounding box center [949, 401] width 147 height 14
type input "0"
click at [1006, 471] on button "[PERSON_NAME] và In" at bounding box center [969, 475] width 121 height 20
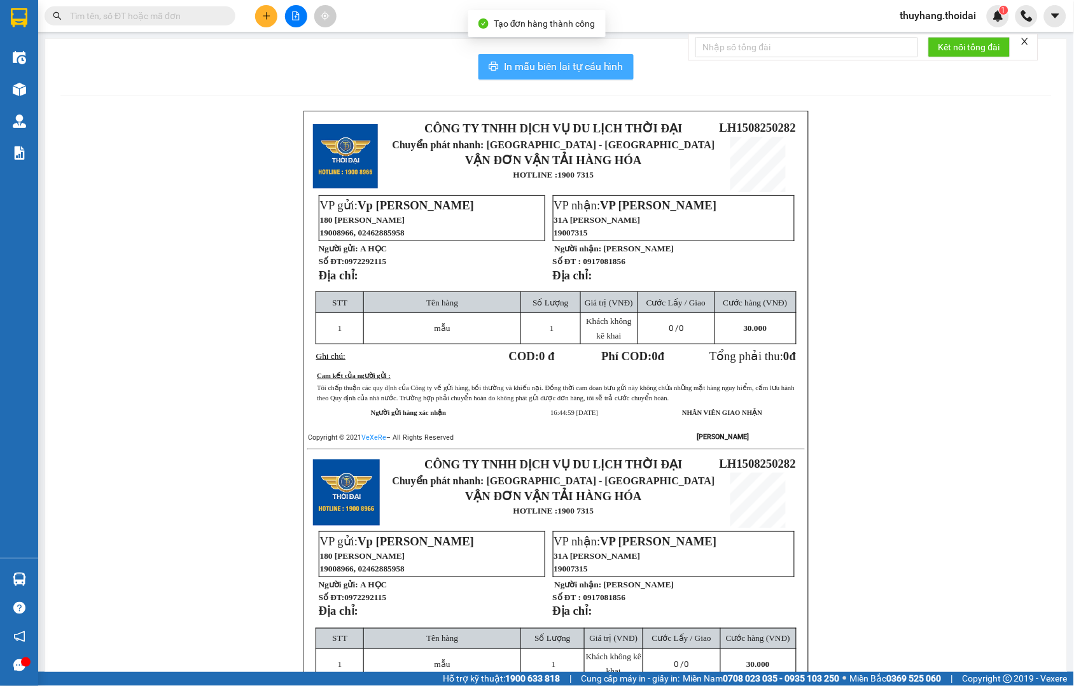
click at [575, 67] on span "In mẫu biên lai tự cấu hình" at bounding box center [564, 67] width 120 height 16
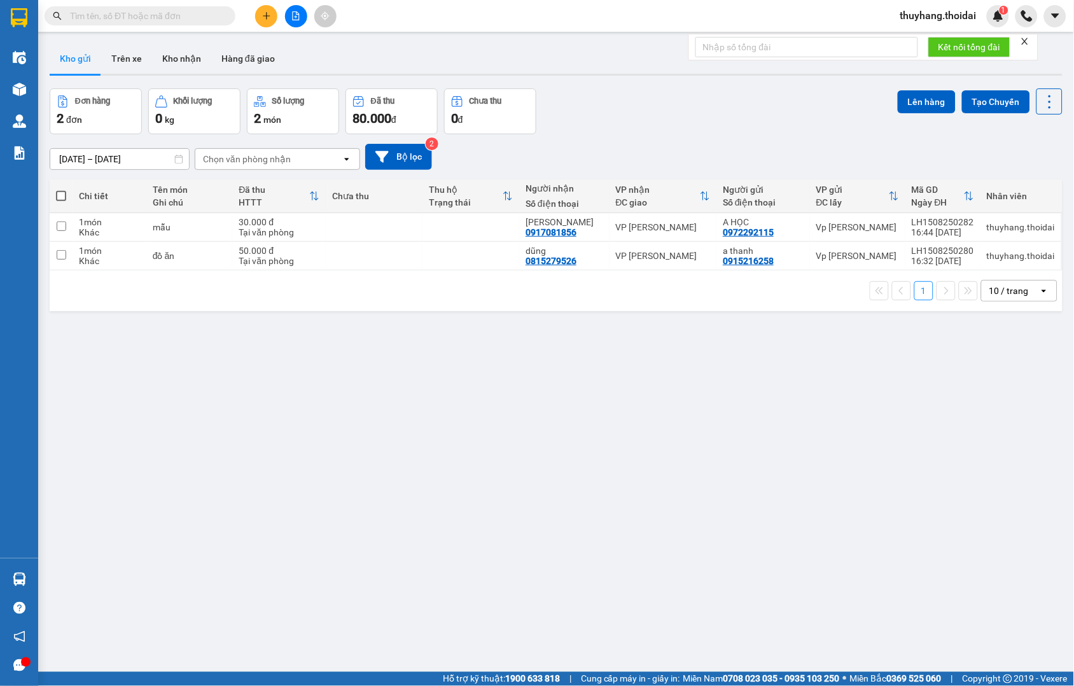
click at [701, 379] on div "ver 1.8.138 Kho gửi Trên xe Kho nhận Hàng đã giao Đơn hàng 2 đơn Khối lượng 0 k…" at bounding box center [556, 381] width 1023 height 686
click at [65, 195] on span at bounding box center [61, 196] width 10 height 10
click at [61, 190] on input "checkbox" at bounding box center [61, 190] width 0 height 0
checkbox input "true"
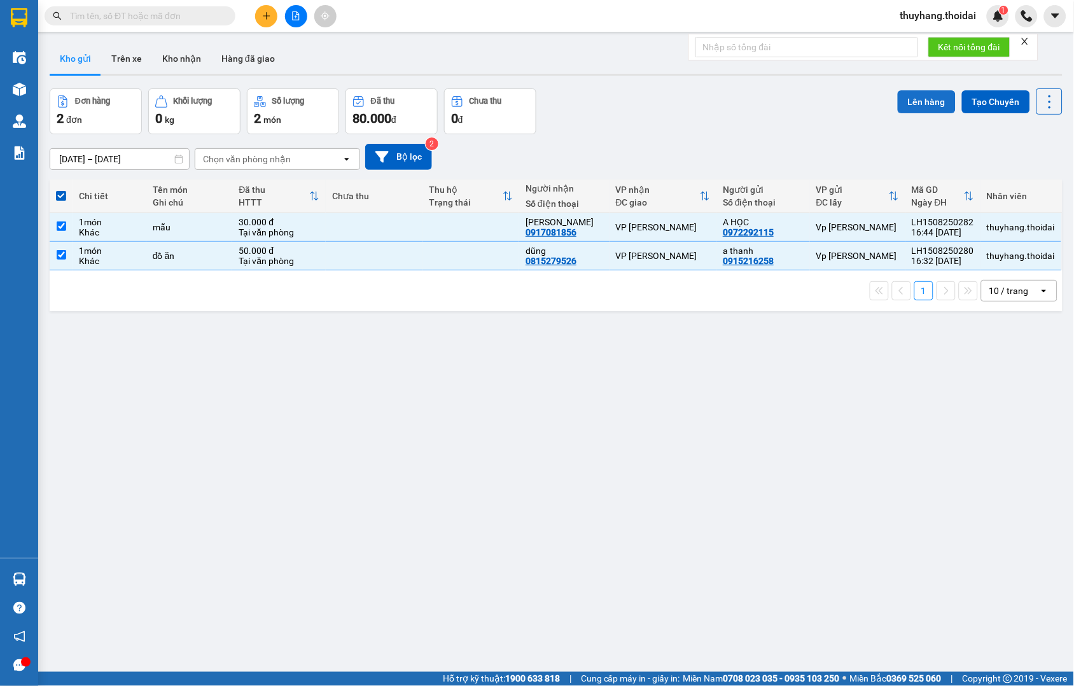
click at [910, 101] on button "Lên hàng" at bounding box center [927, 101] width 58 height 23
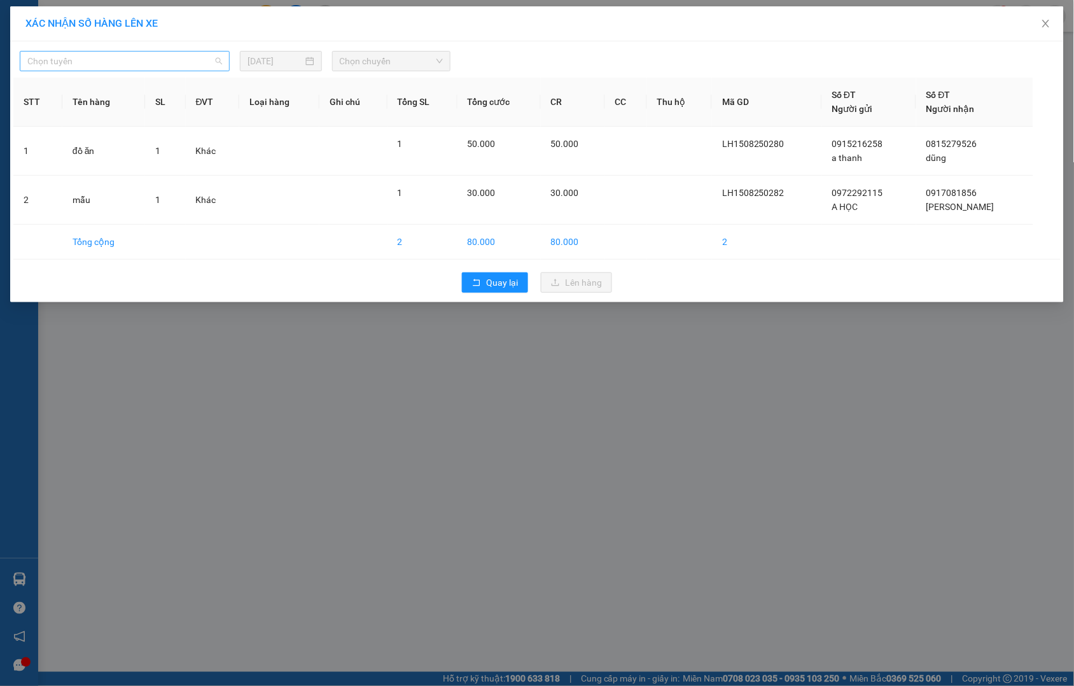
click at [81, 70] on span "Chọn tuyến" at bounding box center [124, 61] width 195 height 19
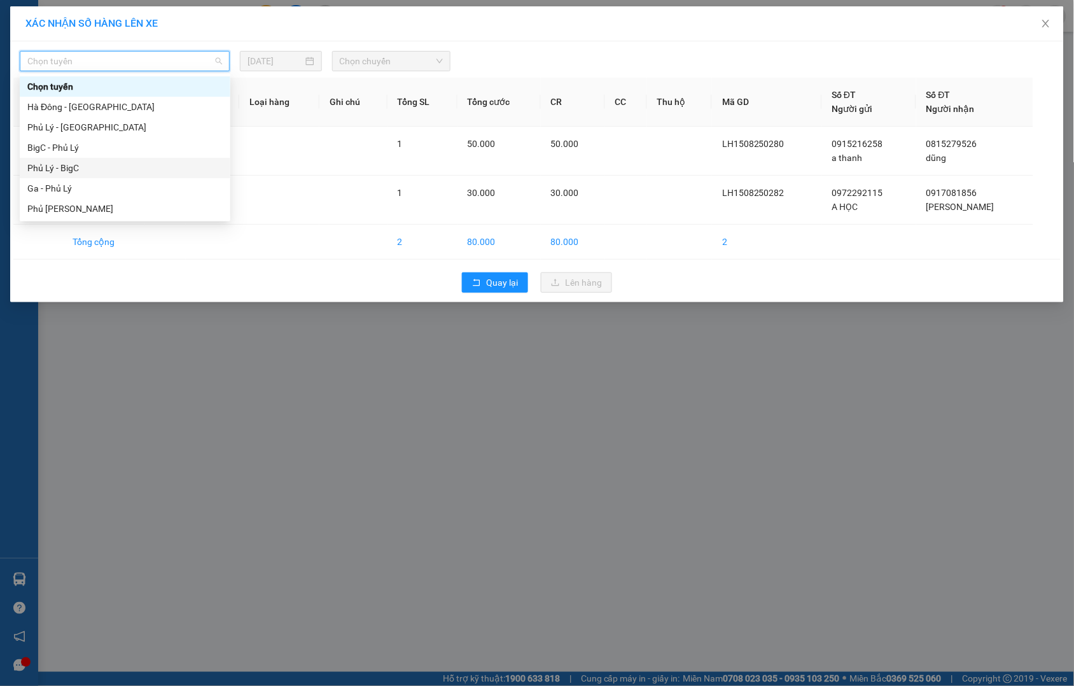
click at [92, 164] on div "Phủ Lý - BigC" at bounding box center [124, 168] width 195 height 14
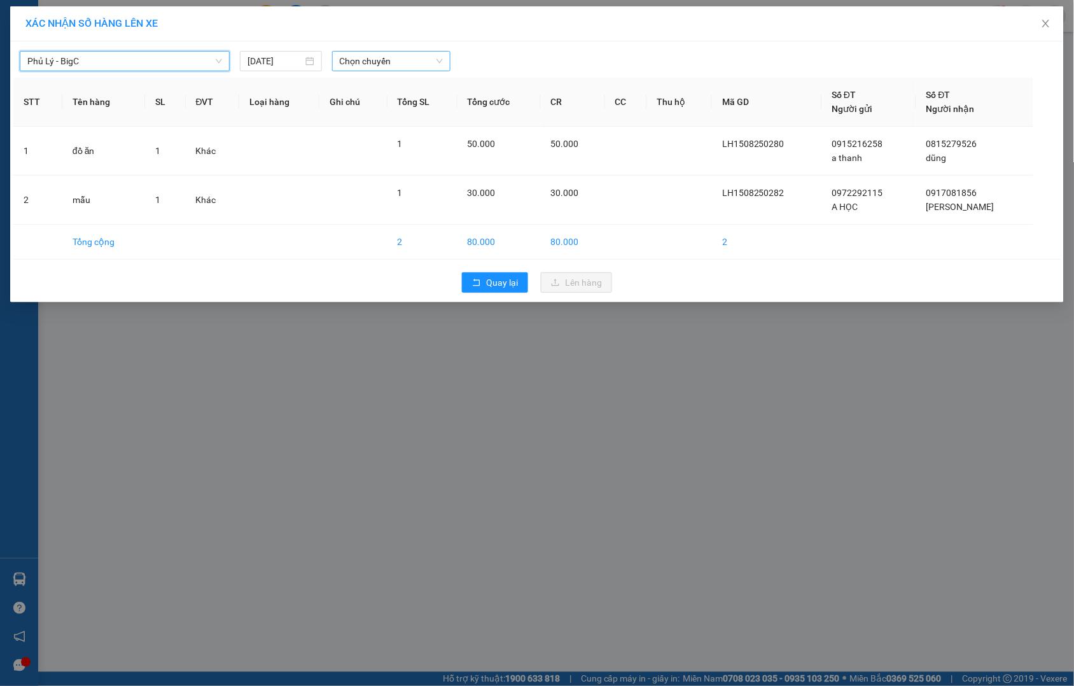
click at [378, 57] on span "Chọn chuyến" at bounding box center [391, 61] width 103 height 19
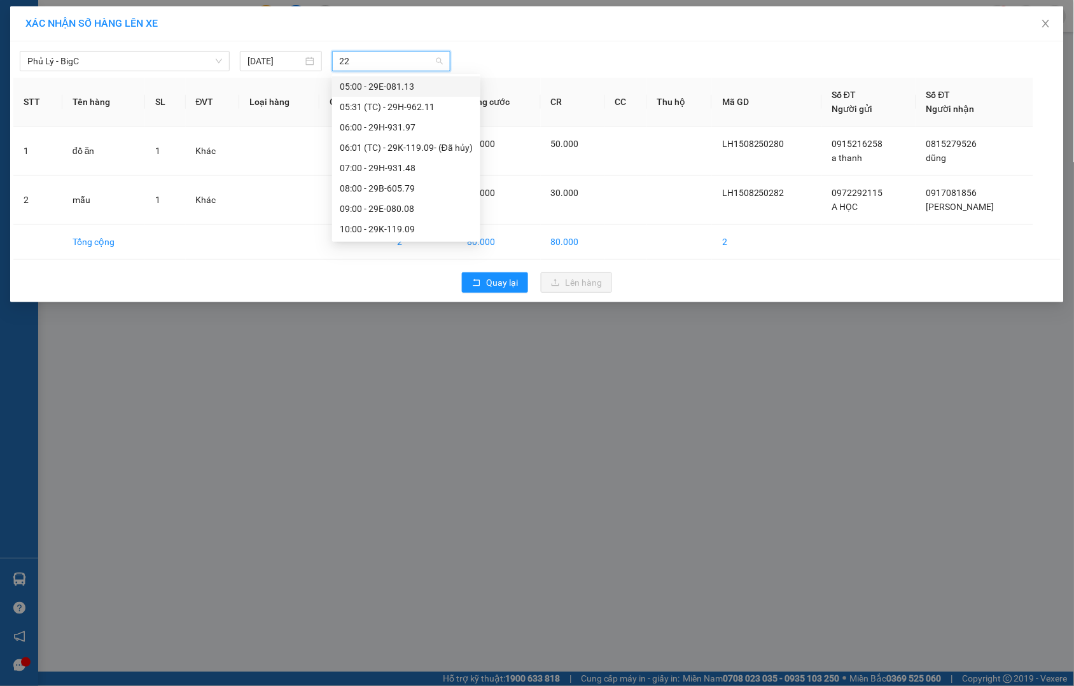
type input "227"
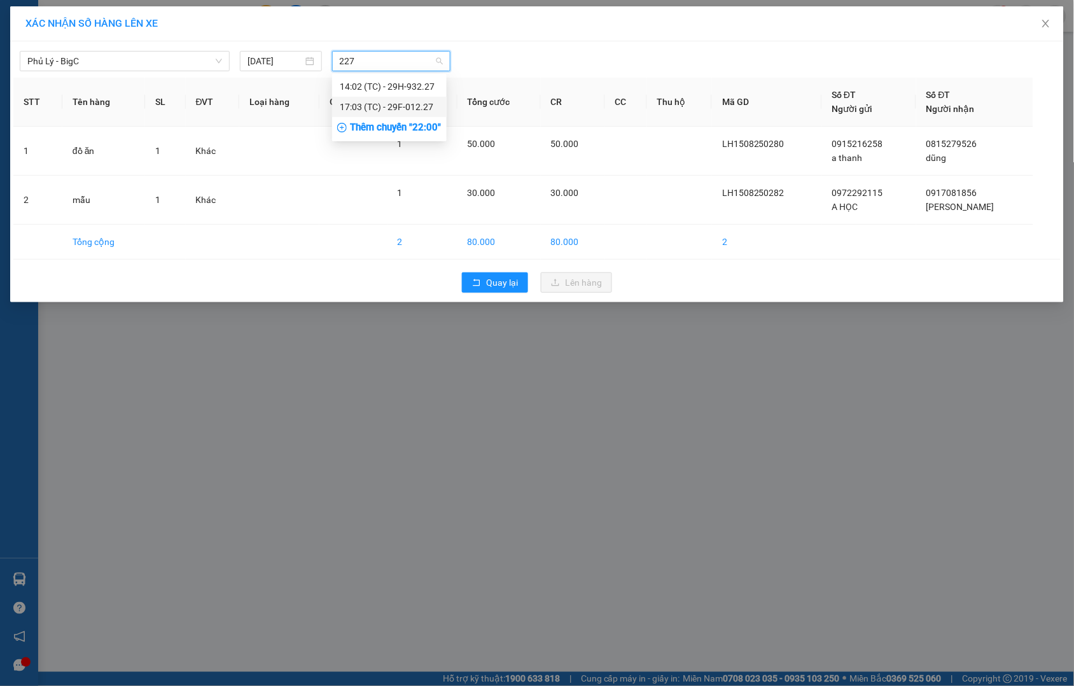
click at [414, 100] on div "17:03 (TC) - 29F-012.27" at bounding box center [389, 107] width 99 height 14
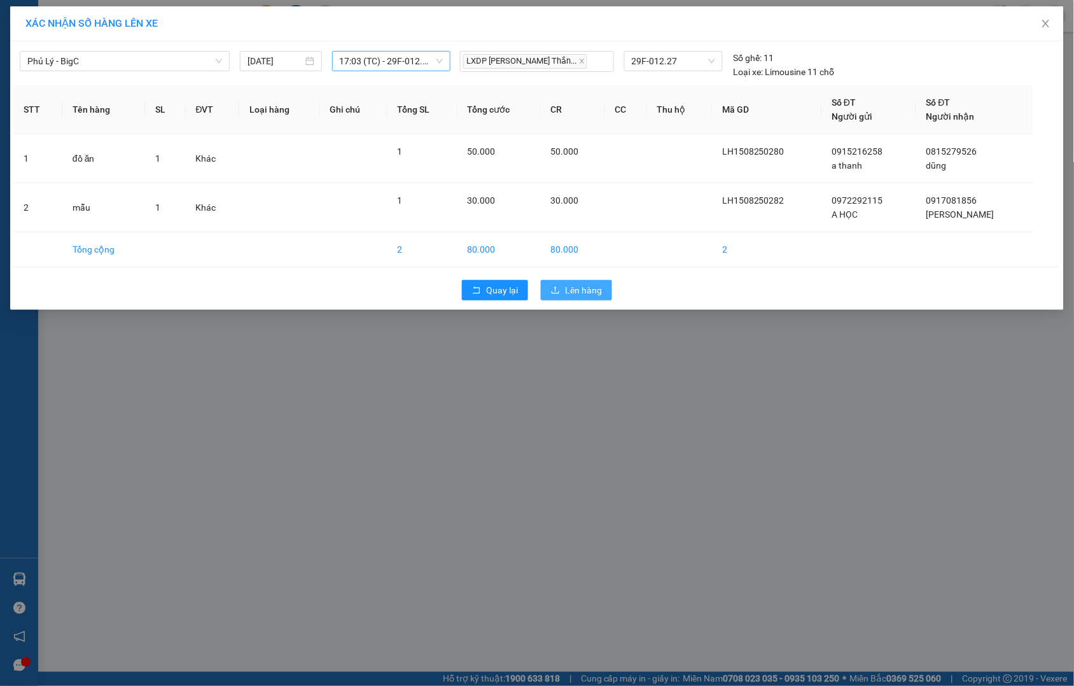
click at [593, 285] on span "Lên hàng" at bounding box center [583, 290] width 37 height 14
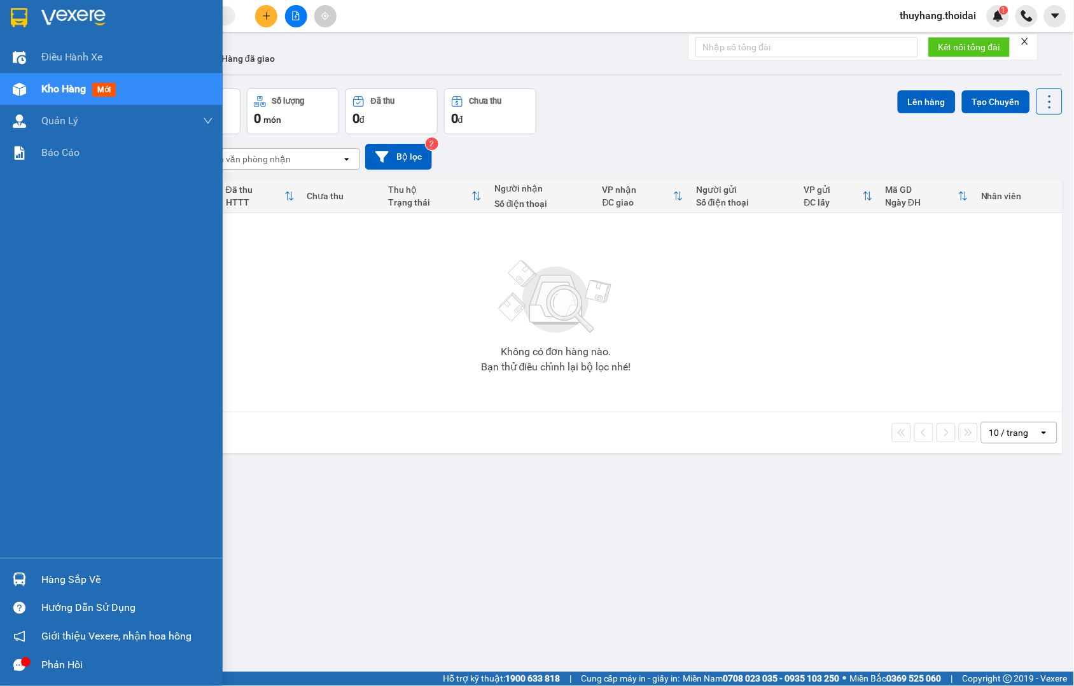
click at [31, 584] on div "Hàng sắp về" at bounding box center [111, 579] width 223 height 29
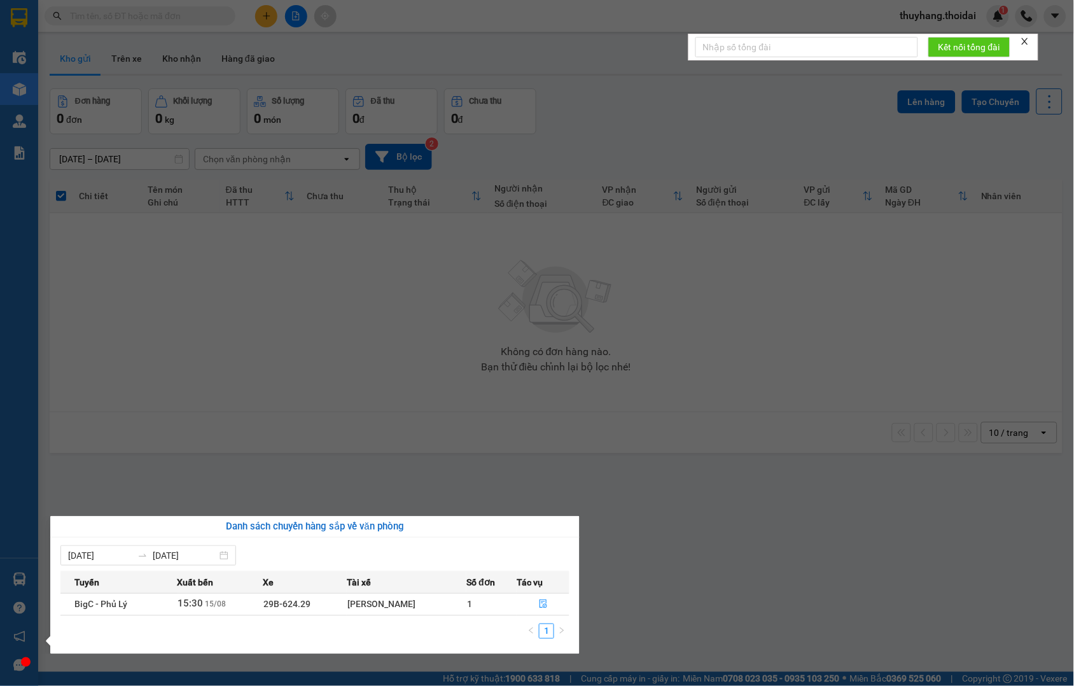
click at [655, 494] on section "Kết quả tìm kiếm ( 37 ) Bộ lọc Mã ĐH Trạng thái Món hàng Thu hộ Tổng cước Chưa …" at bounding box center [537, 343] width 1074 height 686
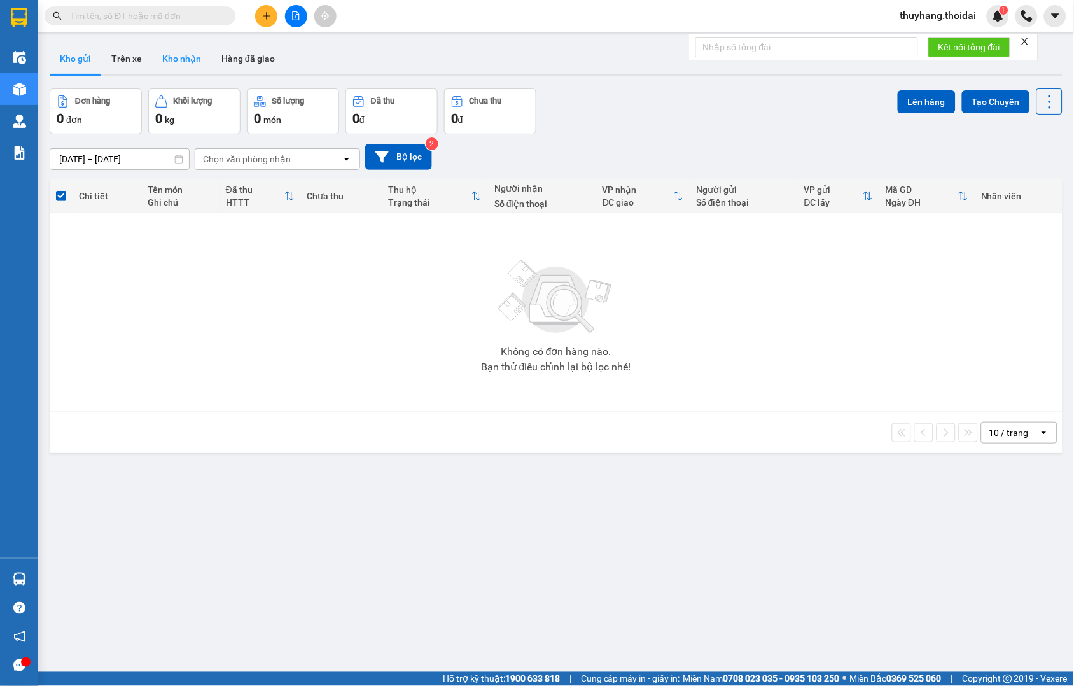
drag, startPoint x: 172, startPoint y: 53, endPoint x: 218, endPoint y: 66, distance: 47.7
click at [173, 53] on button "Kho nhận" at bounding box center [181, 58] width 59 height 31
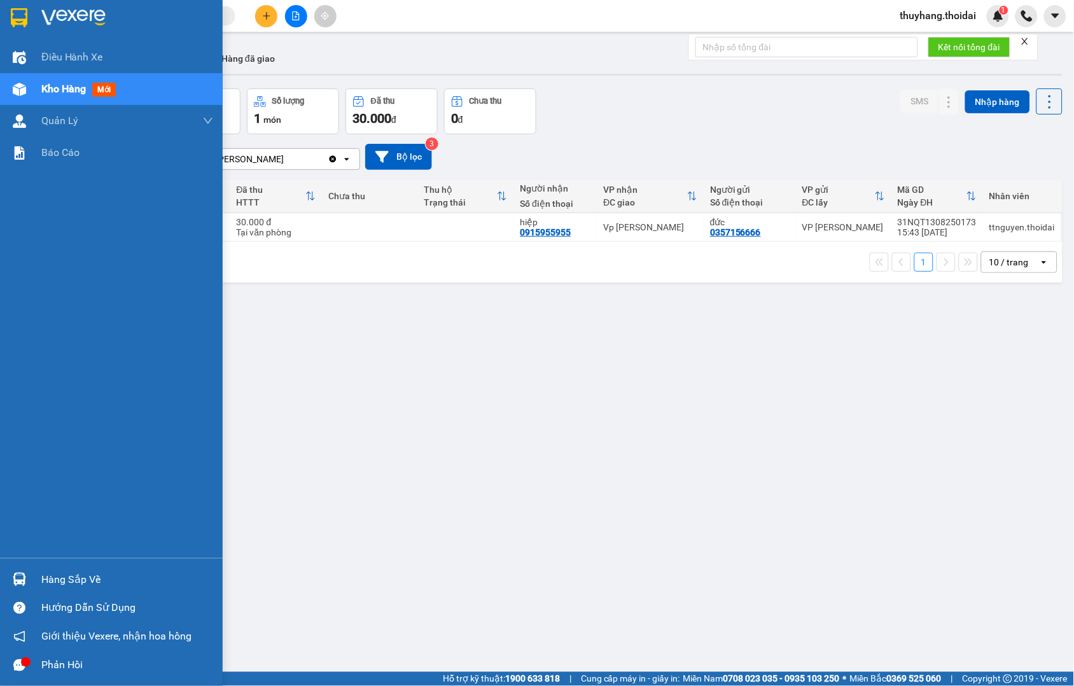
click at [23, 583] on img at bounding box center [19, 579] width 13 height 13
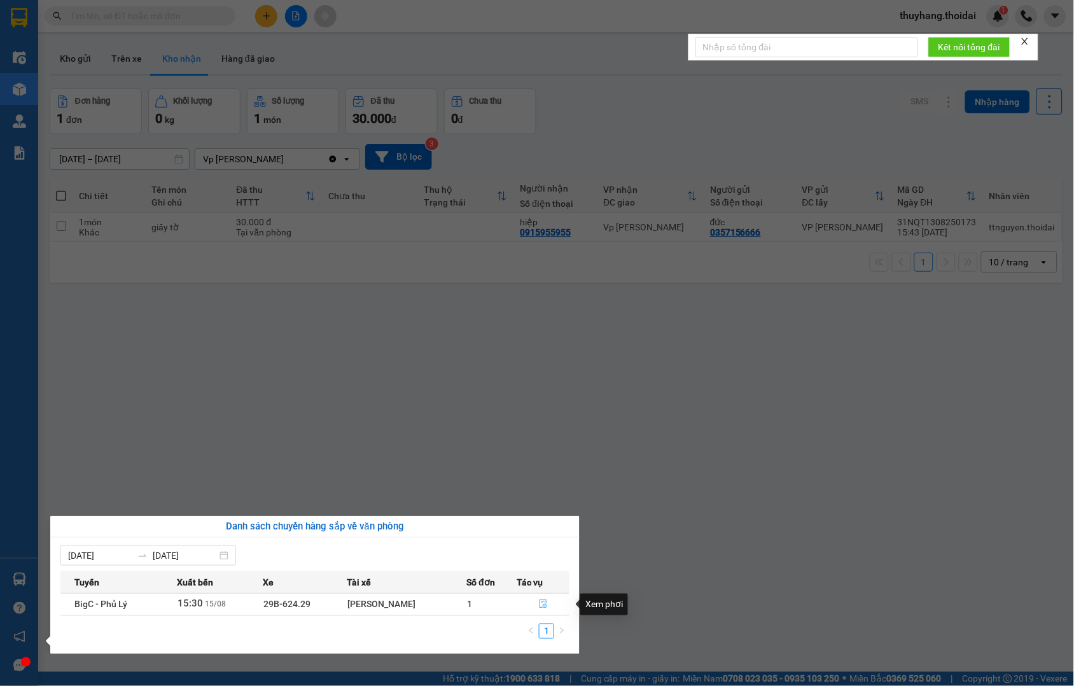
click at [542, 603] on icon "file-done" at bounding box center [543, 603] width 9 height 9
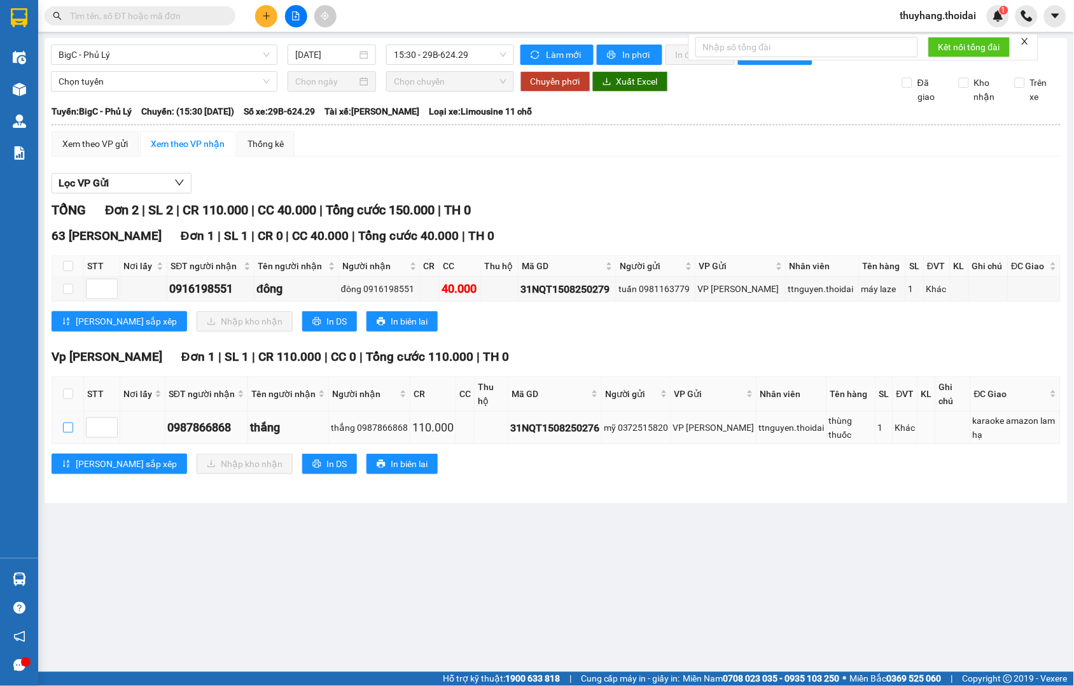
click at [66, 433] on input "checkbox" at bounding box center [68, 428] width 10 height 10
checkbox input "true"
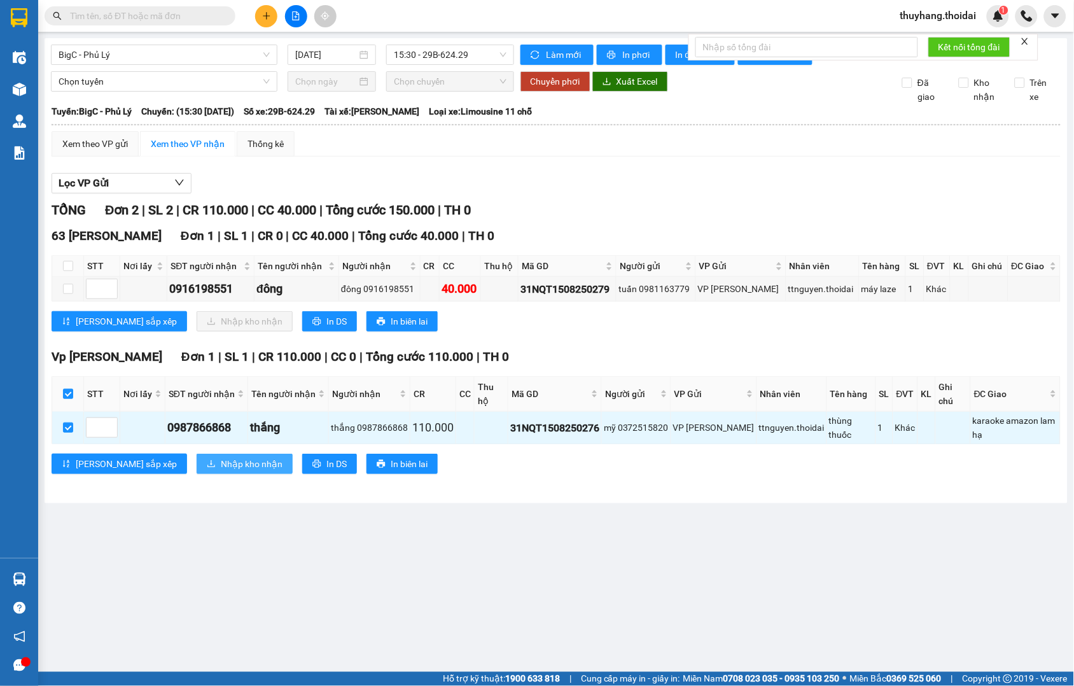
click at [221, 471] on span "Nhập kho nhận" at bounding box center [252, 464] width 62 height 14
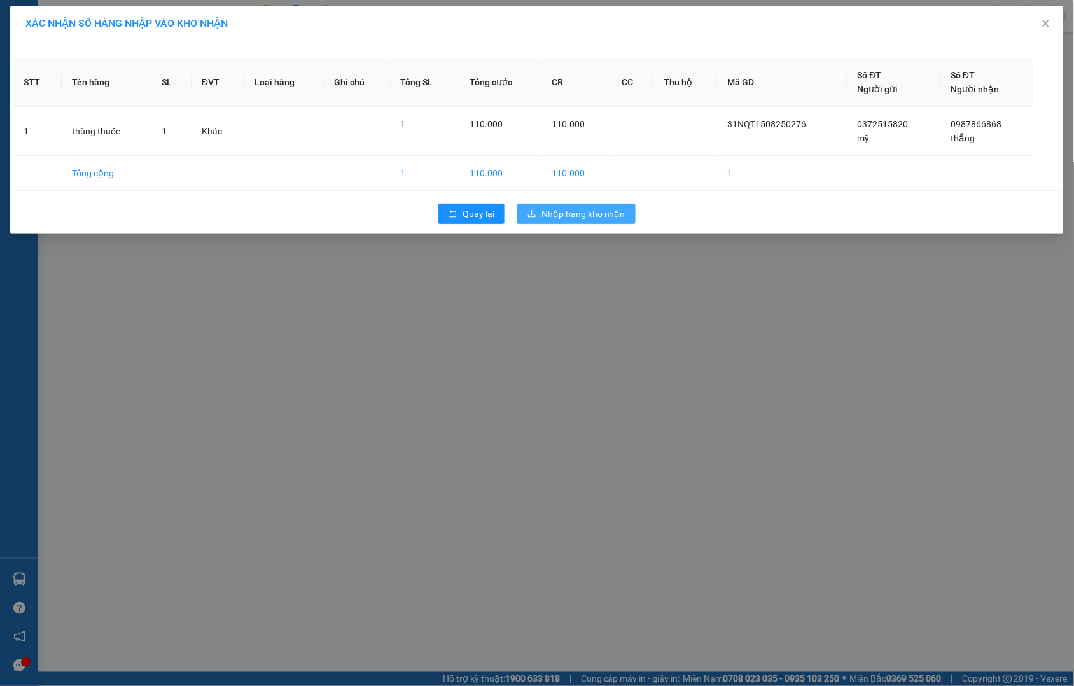
click at [581, 217] on span "Nhập hàng kho nhận" at bounding box center [584, 214] width 84 height 14
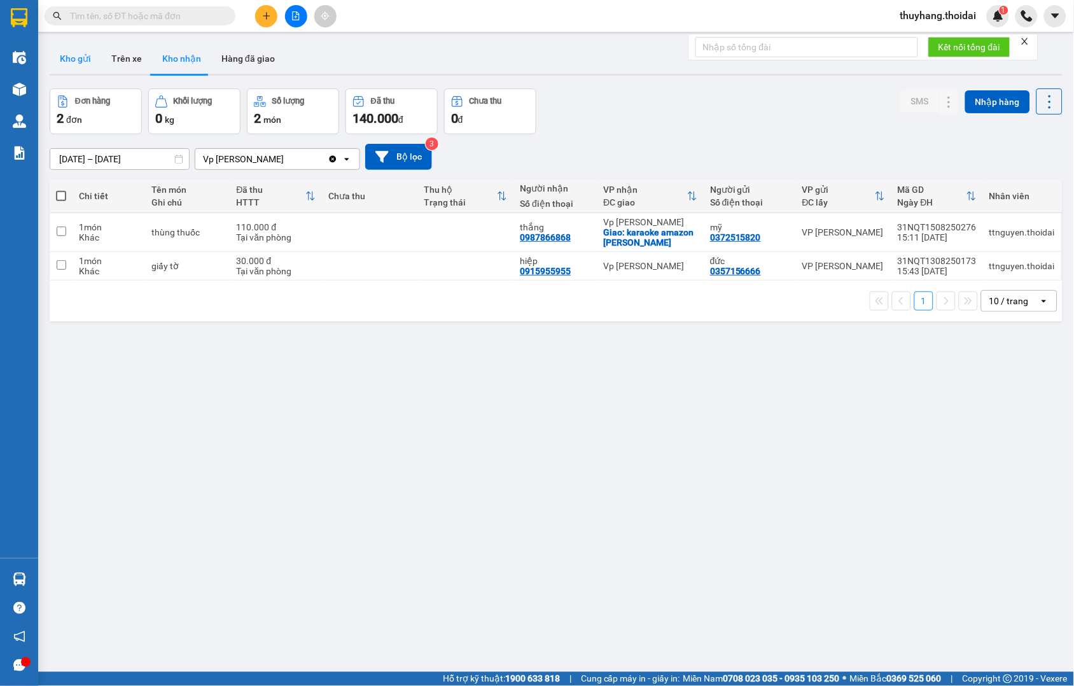
click at [91, 52] on button "Kho gửi" at bounding box center [76, 58] width 52 height 31
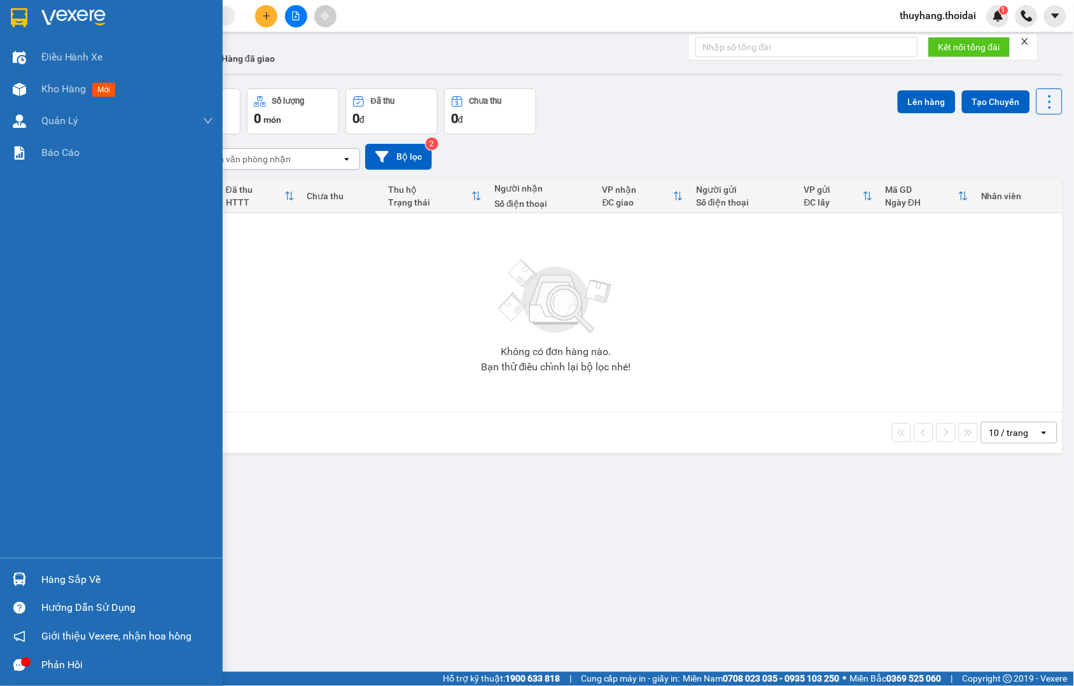
click at [22, 579] on img at bounding box center [19, 579] width 13 height 13
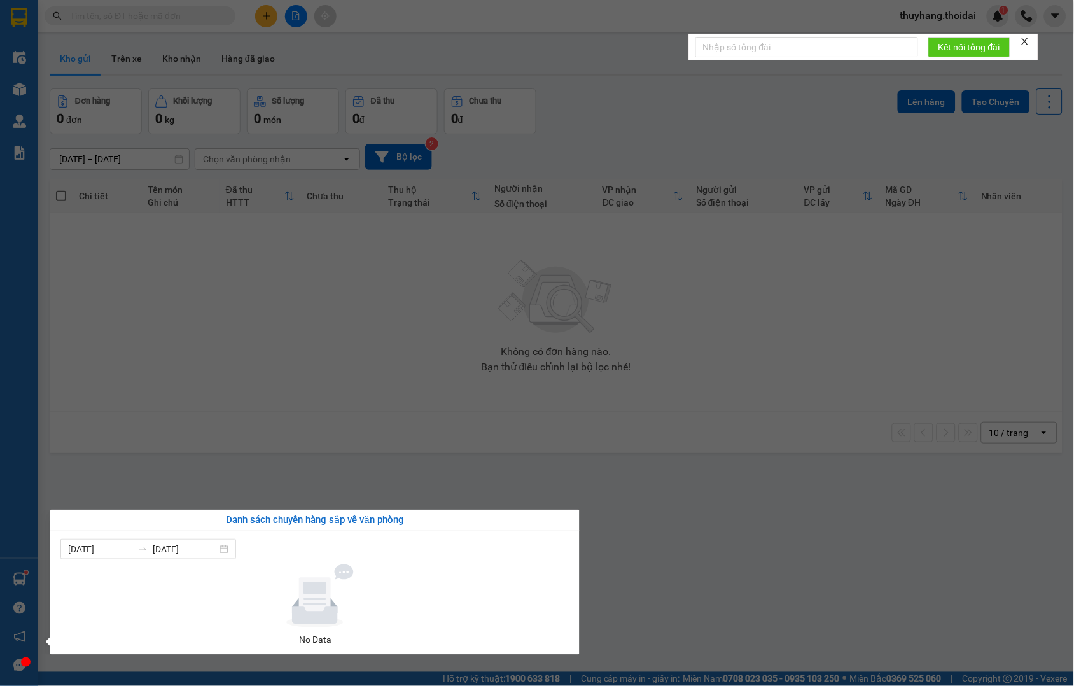
click at [665, 571] on section "Kết quả tìm kiếm ( 37 ) Bộ lọc Mã ĐH Trạng thái Món hàng Thu hộ Tổng cước Chưa …" at bounding box center [537, 343] width 1074 height 686
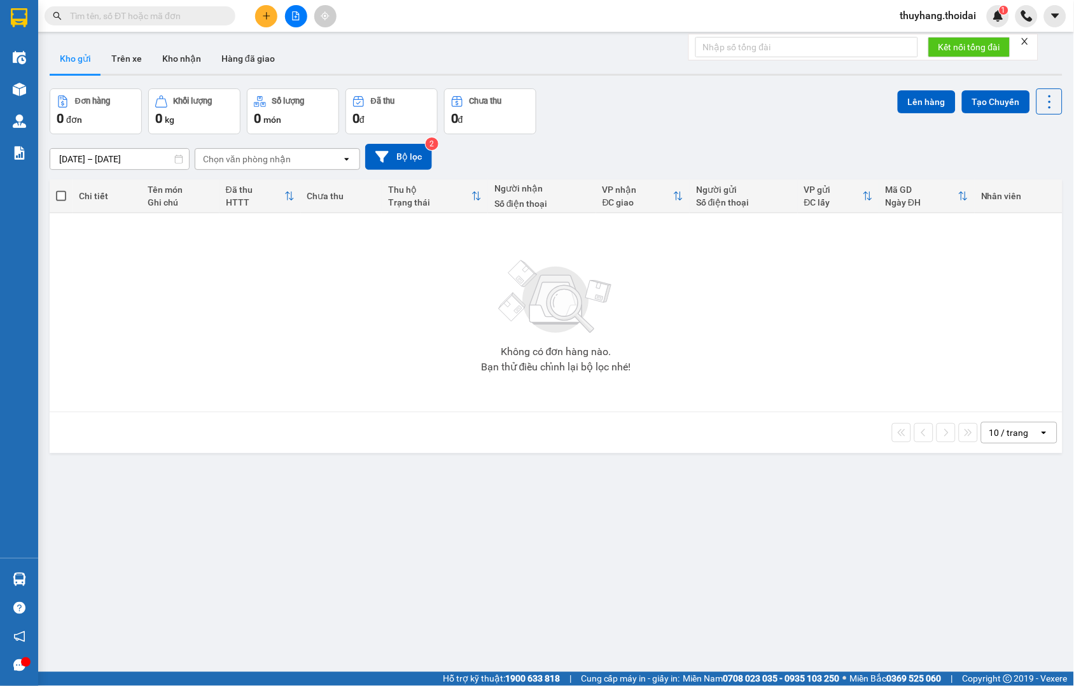
click at [173, 22] on input "text" at bounding box center [145, 16] width 150 height 14
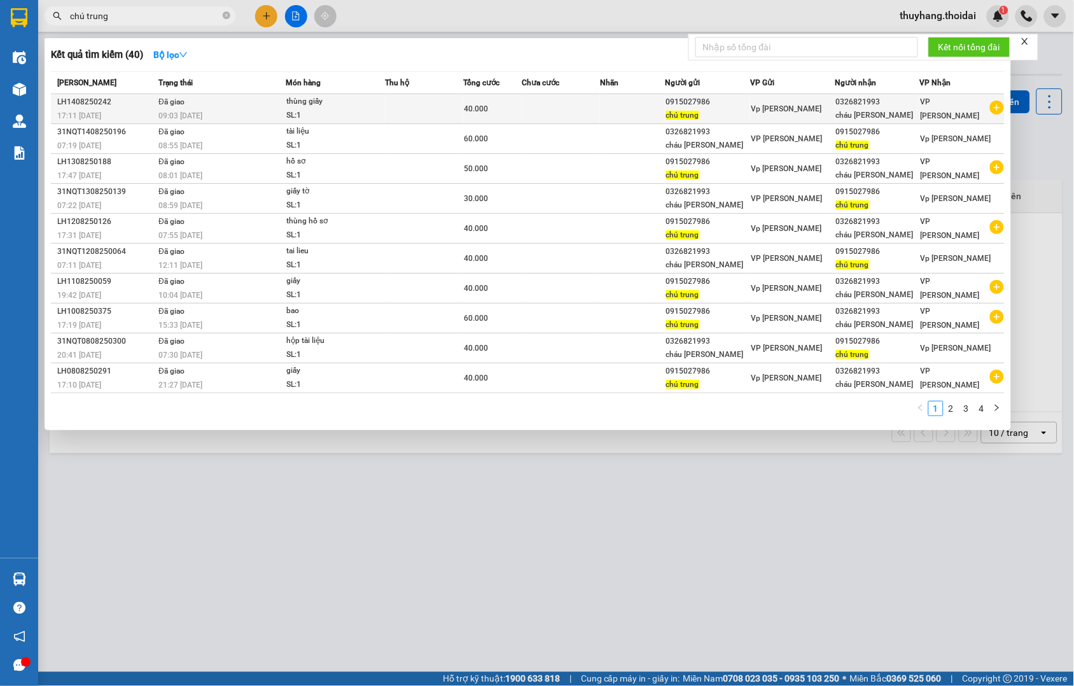
type input "chú trung"
drag, startPoint x: 666, startPoint y: 100, endPoint x: 713, endPoint y: 104, distance: 46.7
click at [713, 104] on div "0915027986" at bounding box center [707, 101] width 83 height 13
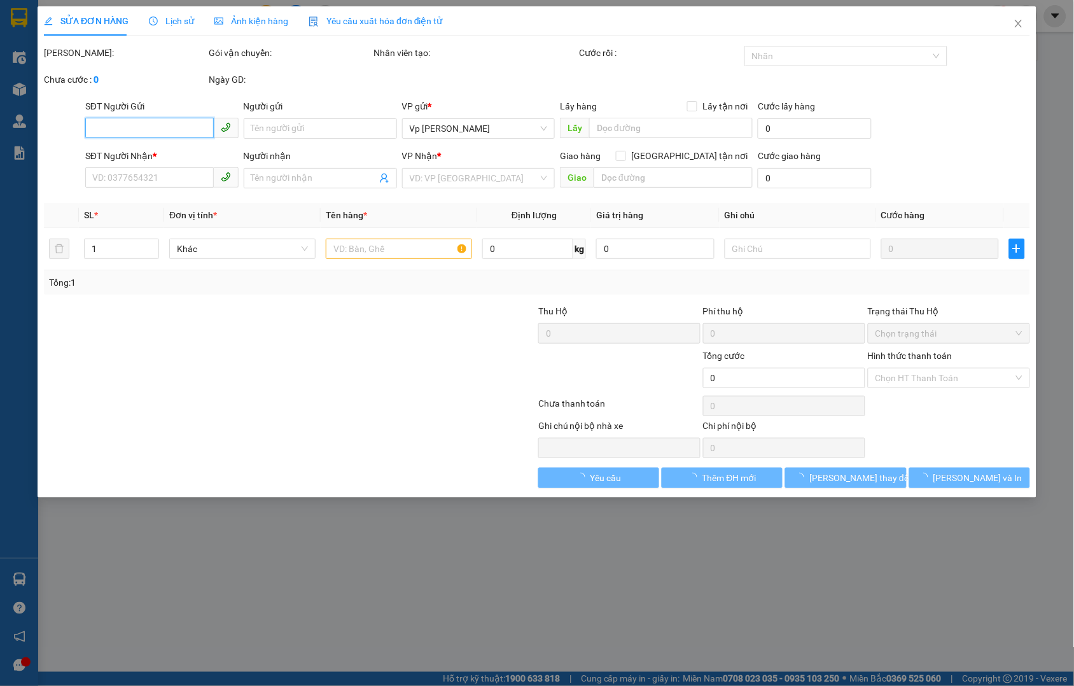
type input "0915027986"
type input "chú trung"
type input "0326821993"
type input "cháu [PERSON_NAME]"
type input "40.000"
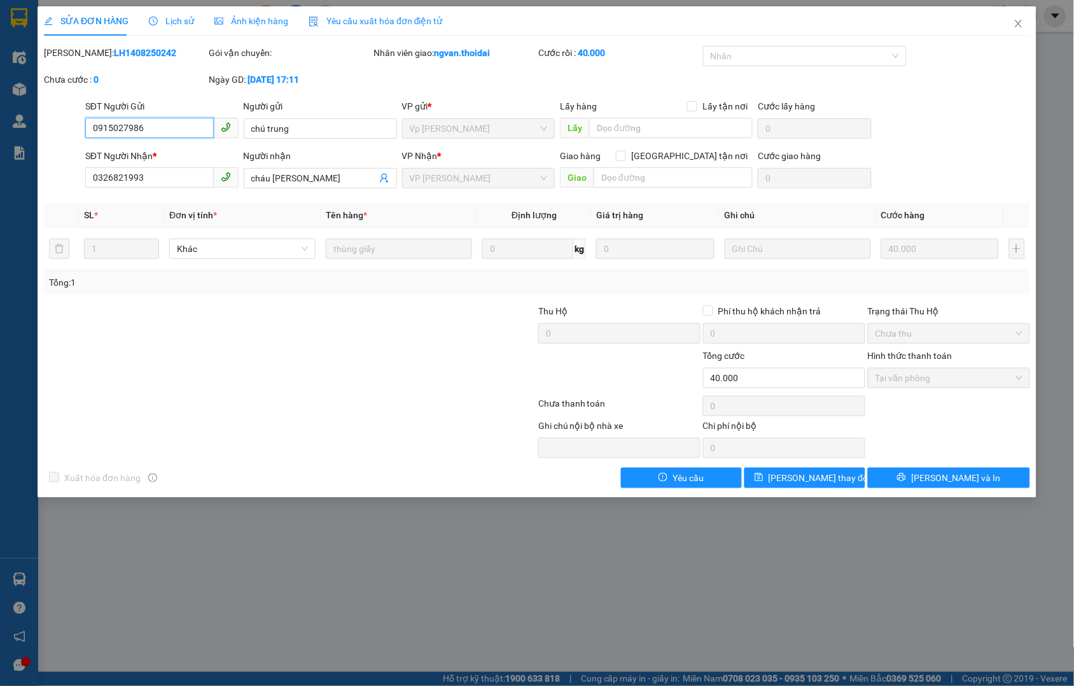
click at [166, 128] on input "0915027986" at bounding box center [149, 128] width 129 height 20
click at [1020, 20] on icon "close" at bounding box center [1019, 23] width 10 height 10
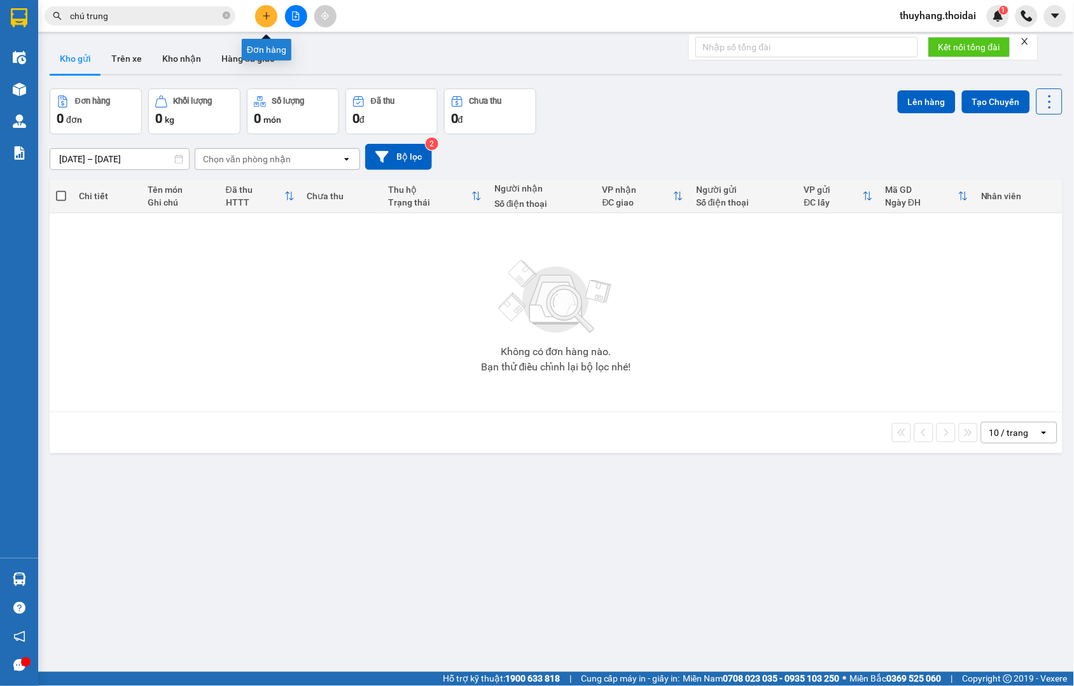
click at [272, 11] on button at bounding box center [266, 16] width 22 height 22
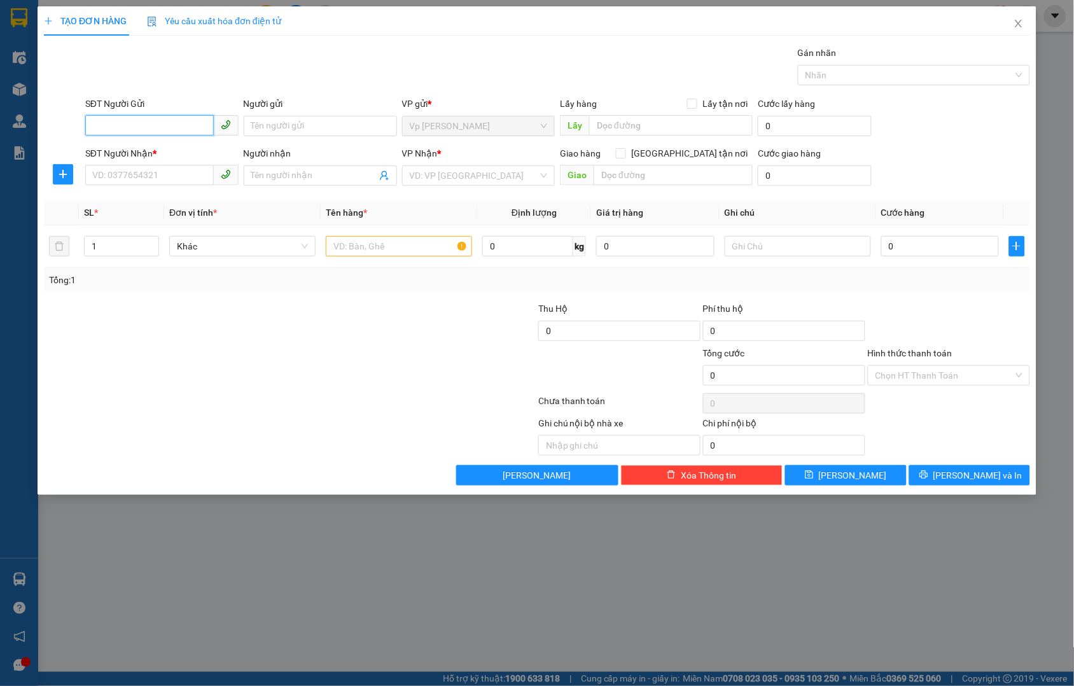
paste input "0915027986"
type input "0915027986"
click at [176, 155] on div "0915027986 - chú trung" at bounding box center [162, 151] width 138 height 14
type input "chú trung"
type input "0915027986"
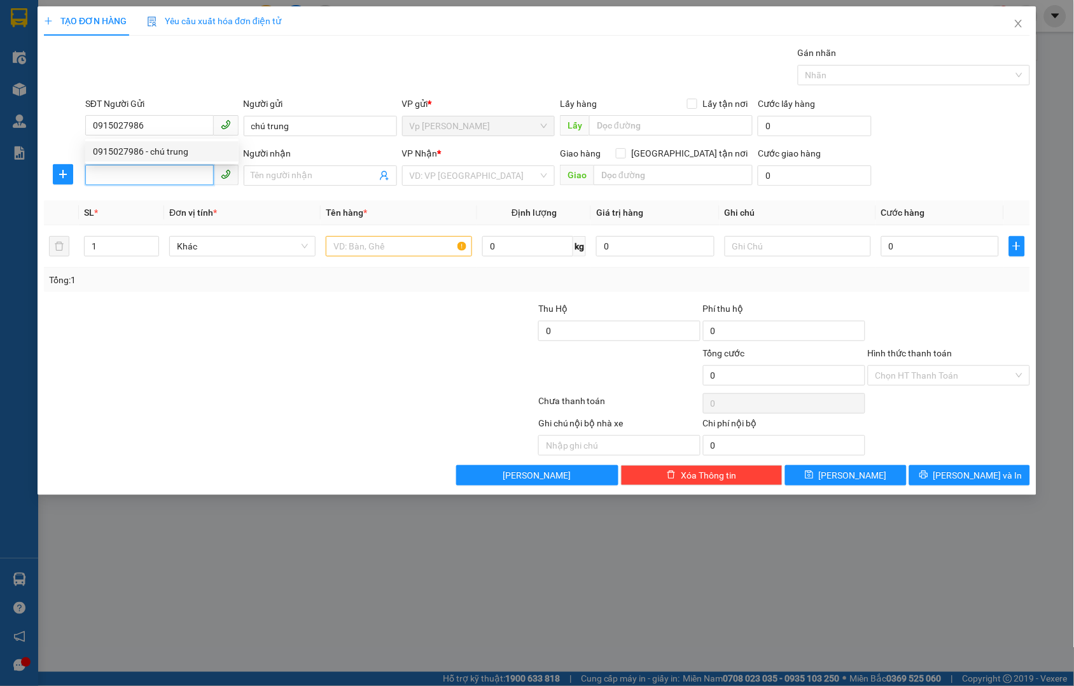
click at [182, 172] on input "SĐT Người Nhận *" at bounding box center [149, 175] width 129 height 20
click at [178, 197] on div "0326821993 - cháu sen" at bounding box center [162, 201] width 138 height 14
type input "0326821993"
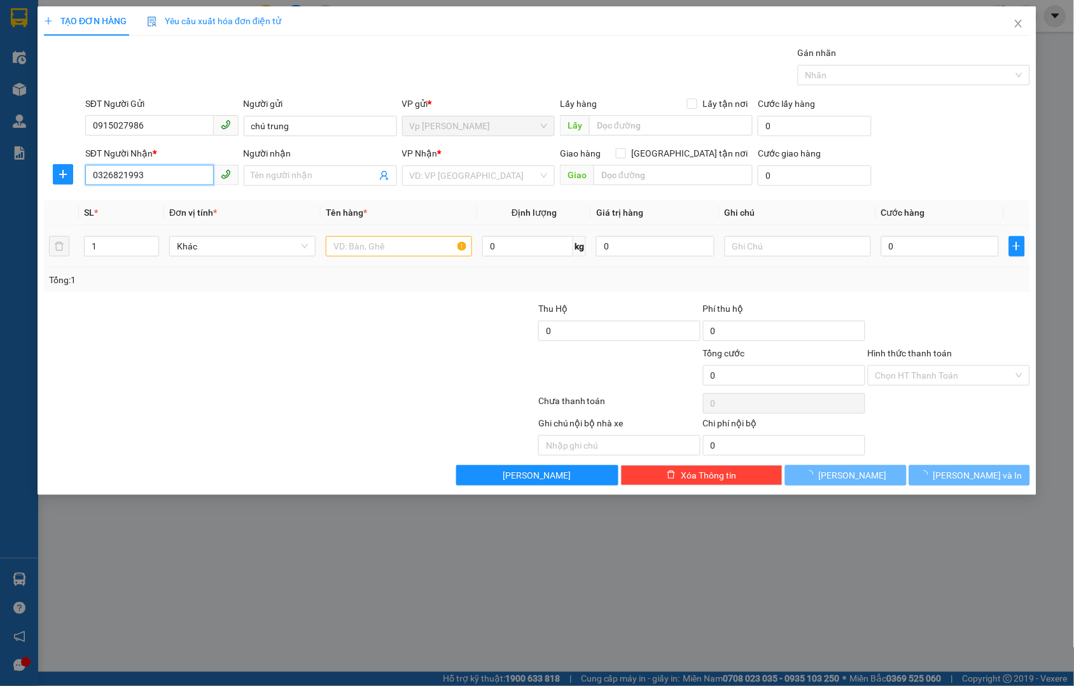
type input "cháu [PERSON_NAME]"
click at [417, 239] on input "text" at bounding box center [399, 246] width 146 height 20
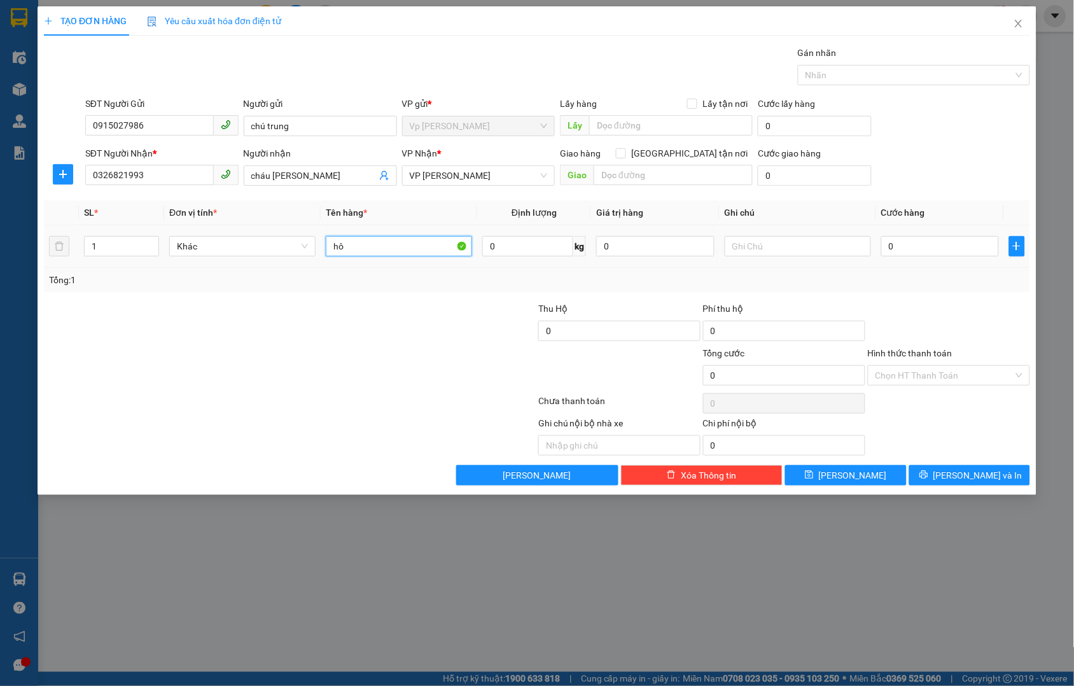
type input "h"
click at [897, 236] on input "0" at bounding box center [940, 246] width 118 height 20
click at [844, 480] on button "[PERSON_NAME]" at bounding box center [845, 475] width 121 height 20
click at [1017, 20] on icon "close" at bounding box center [1019, 23] width 10 height 10
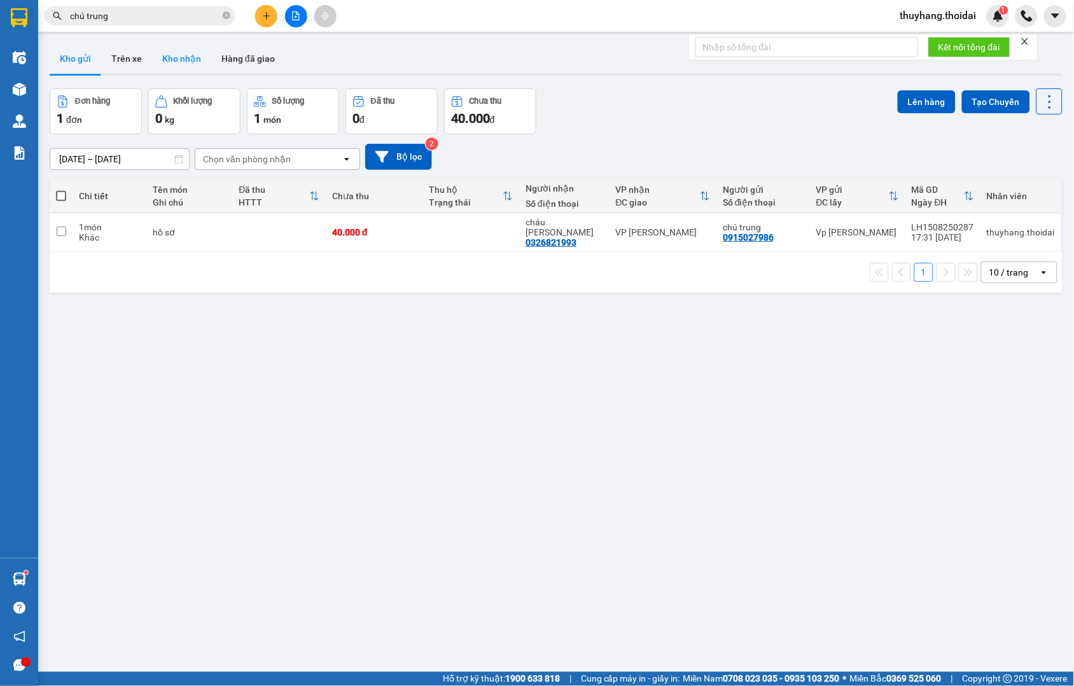
click at [176, 60] on button "Kho nhận" at bounding box center [181, 58] width 59 height 31
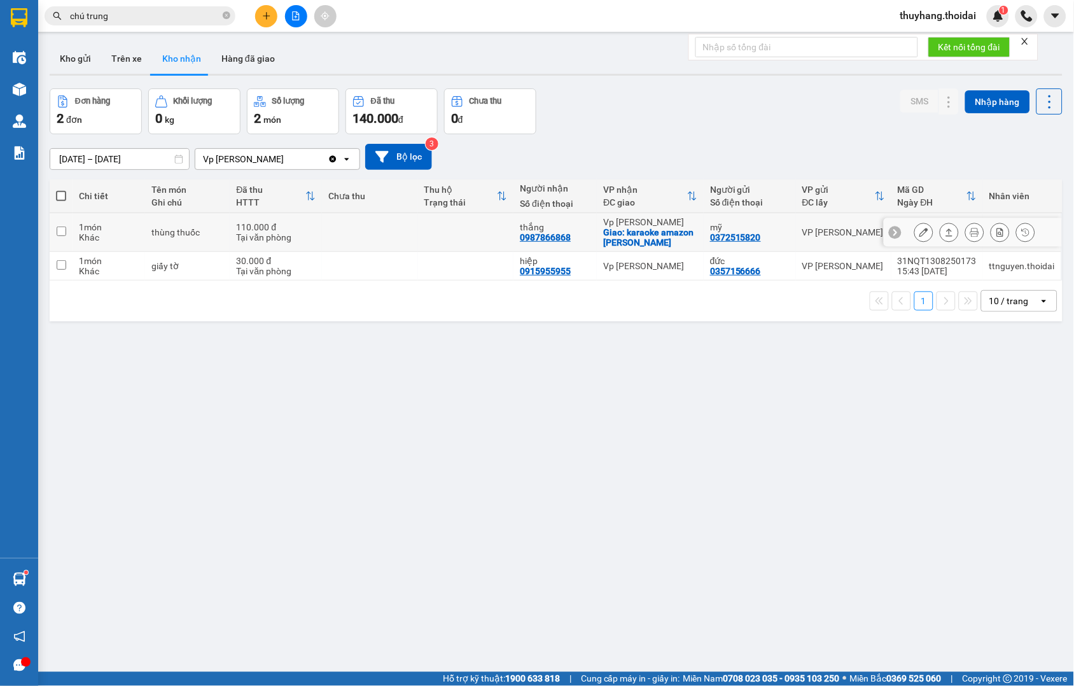
click at [920, 228] on icon at bounding box center [924, 232] width 9 height 9
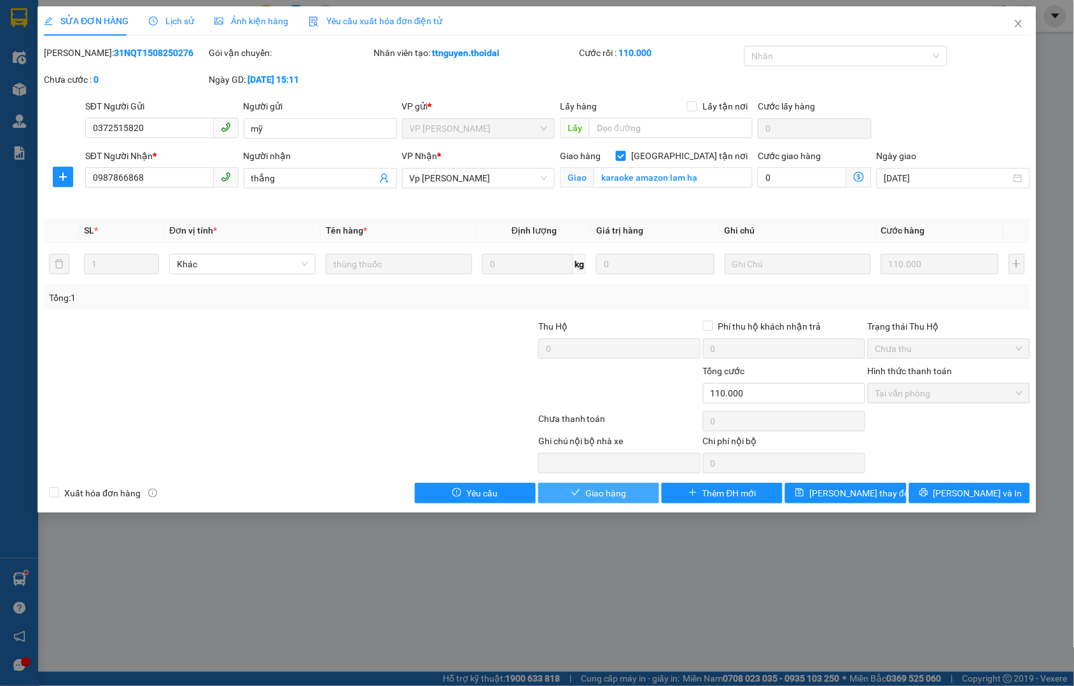
click at [603, 488] on span "Giao hàng" at bounding box center [605, 493] width 41 height 14
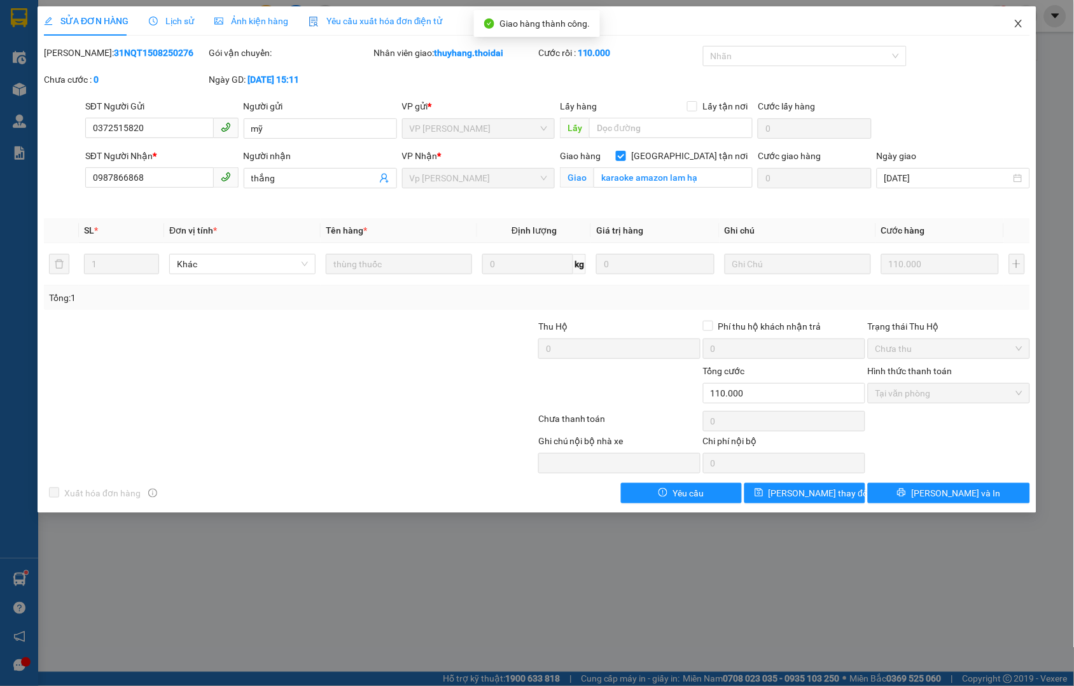
click at [1019, 20] on icon "close" at bounding box center [1019, 23] width 10 height 10
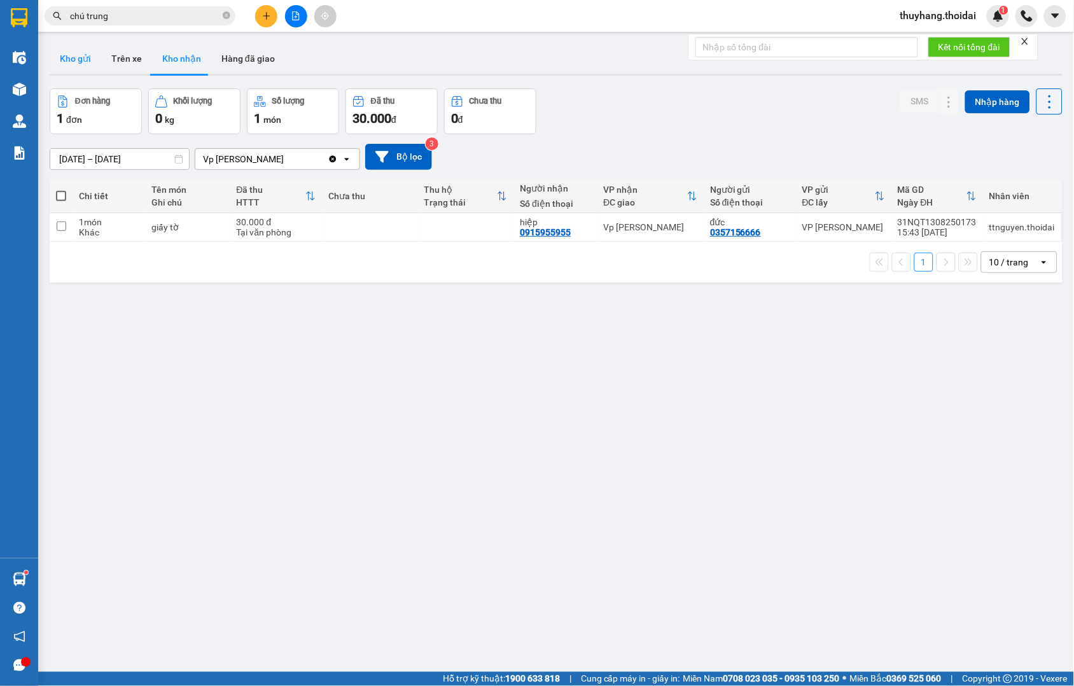
click at [87, 57] on button "Kho gửi" at bounding box center [76, 58] width 52 height 31
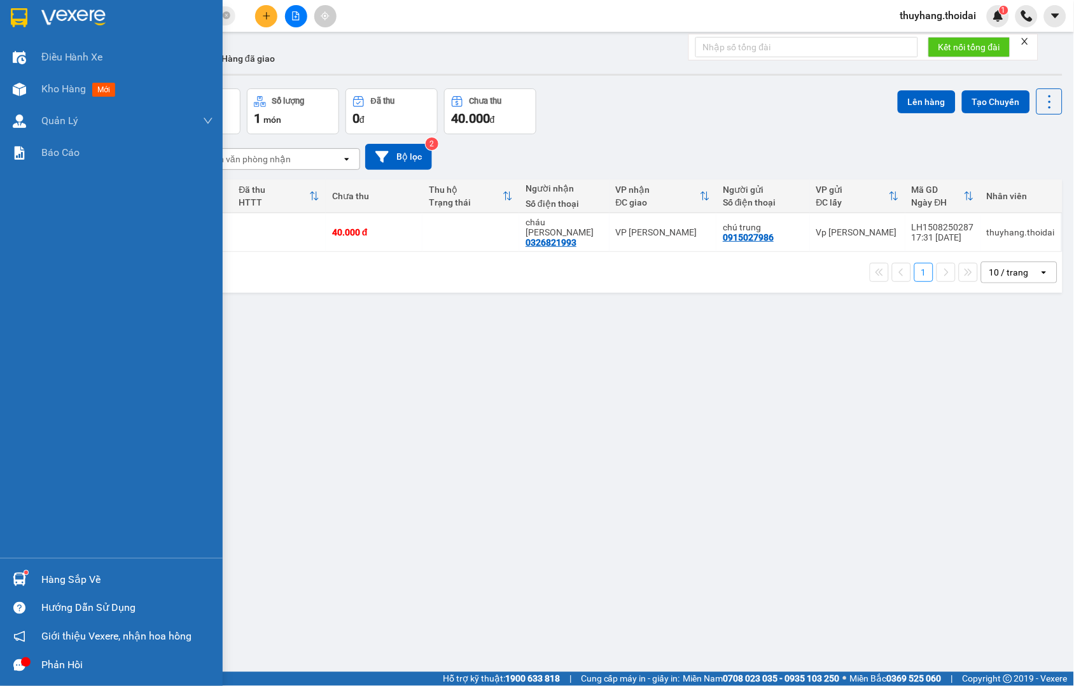
drag, startPoint x: 35, startPoint y: 573, endPoint x: 55, endPoint y: 578, distance: 20.4
click at [36, 573] on div "Hàng sắp về" at bounding box center [111, 579] width 223 height 29
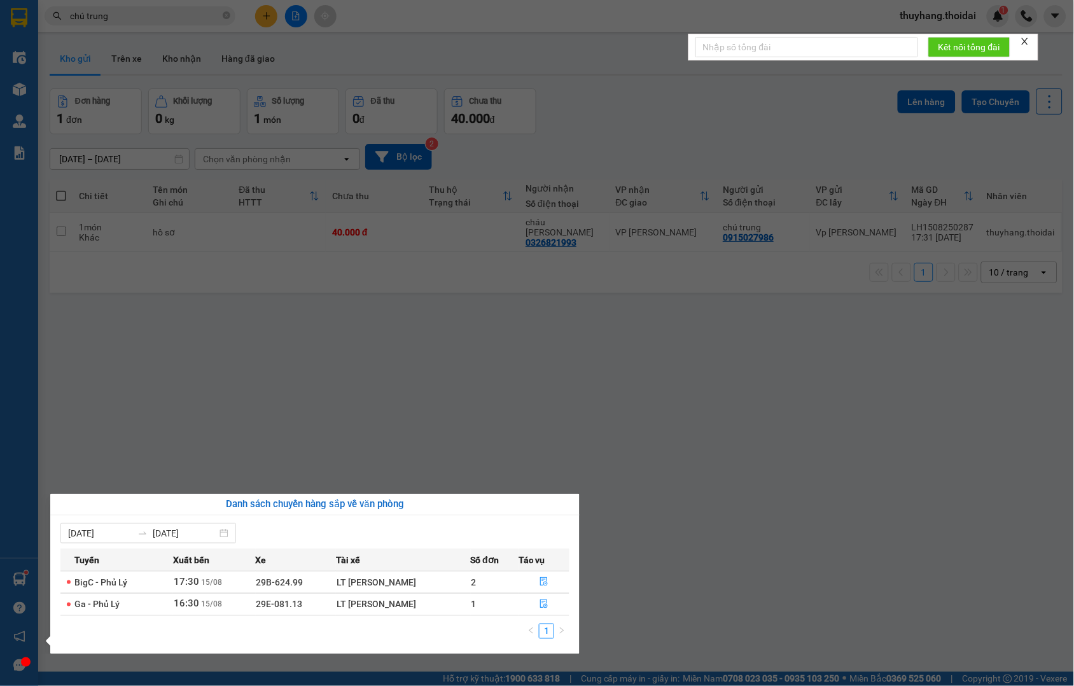
click at [398, 401] on section "Kết quả tìm kiếm ( 40 ) Bộ lọc Mã ĐH Trạng thái Món hàng Thu hộ Tổng cước Chưa …" at bounding box center [537, 343] width 1074 height 686
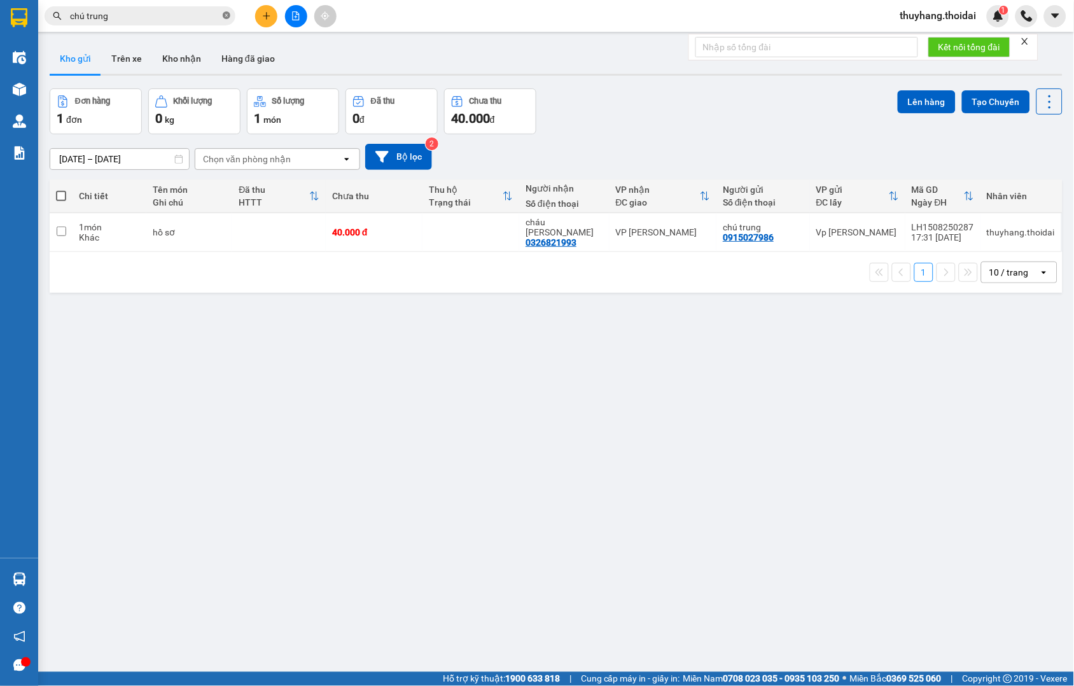
click at [226, 15] on icon "close-circle" at bounding box center [227, 15] width 8 height 8
click at [123, 222] on div "1 món" at bounding box center [109, 227] width 61 height 10
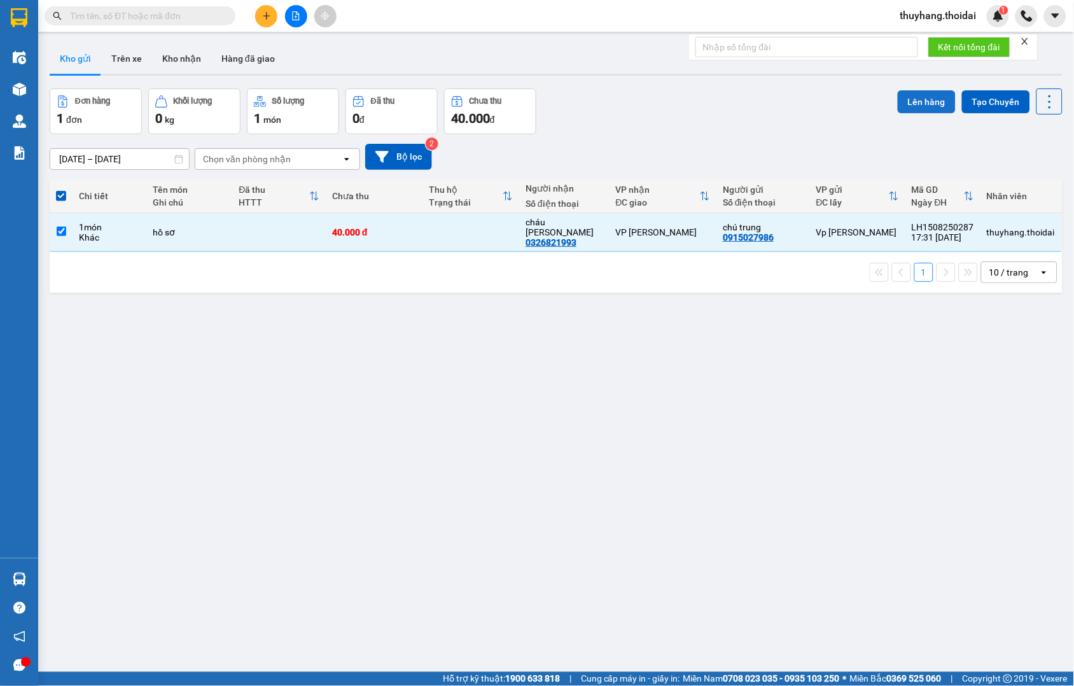
click at [921, 103] on button "Lên hàng" at bounding box center [927, 101] width 58 height 23
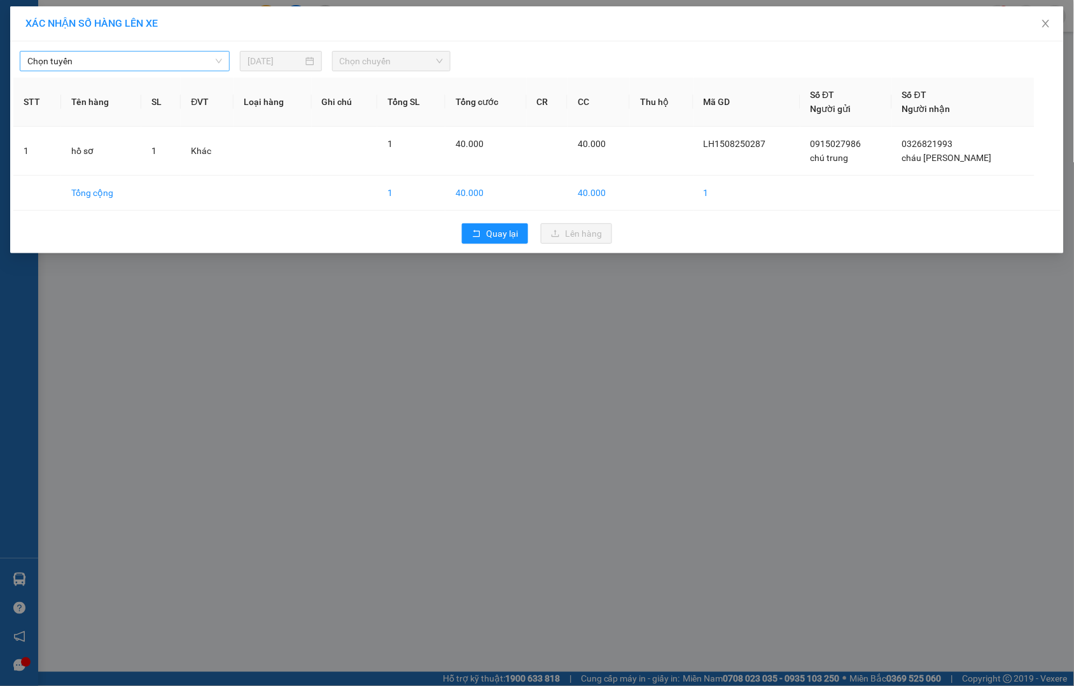
click at [103, 67] on span "Chọn tuyến" at bounding box center [124, 61] width 195 height 19
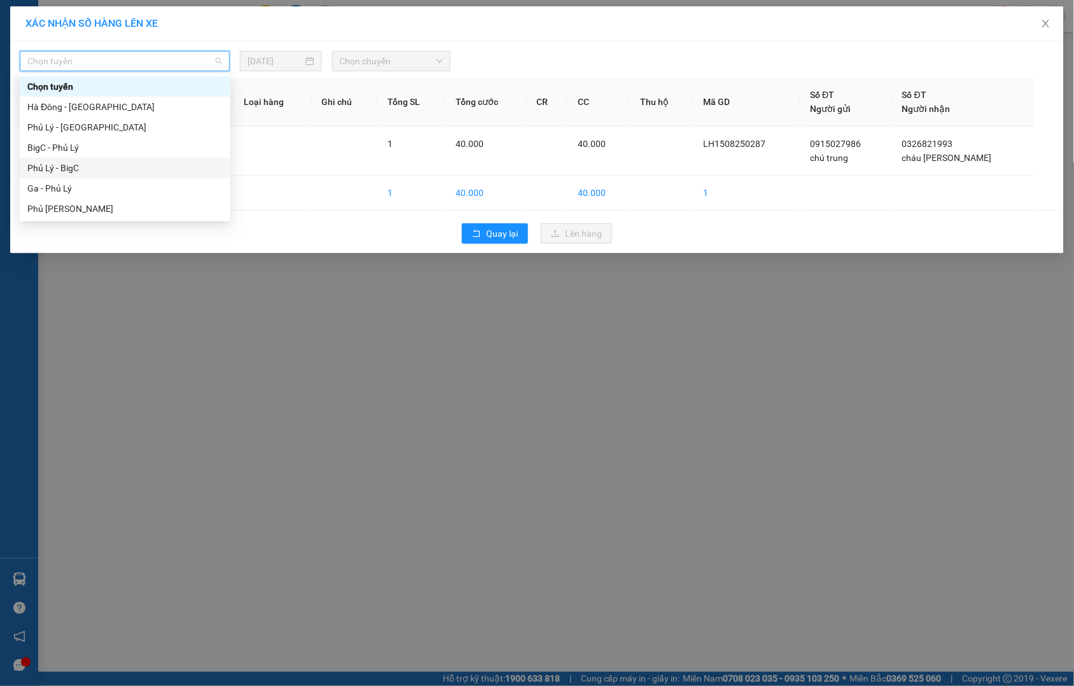
click at [105, 169] on div "Phủ Lý - BigC" at bounding box center [124, 168] width 195 height 14
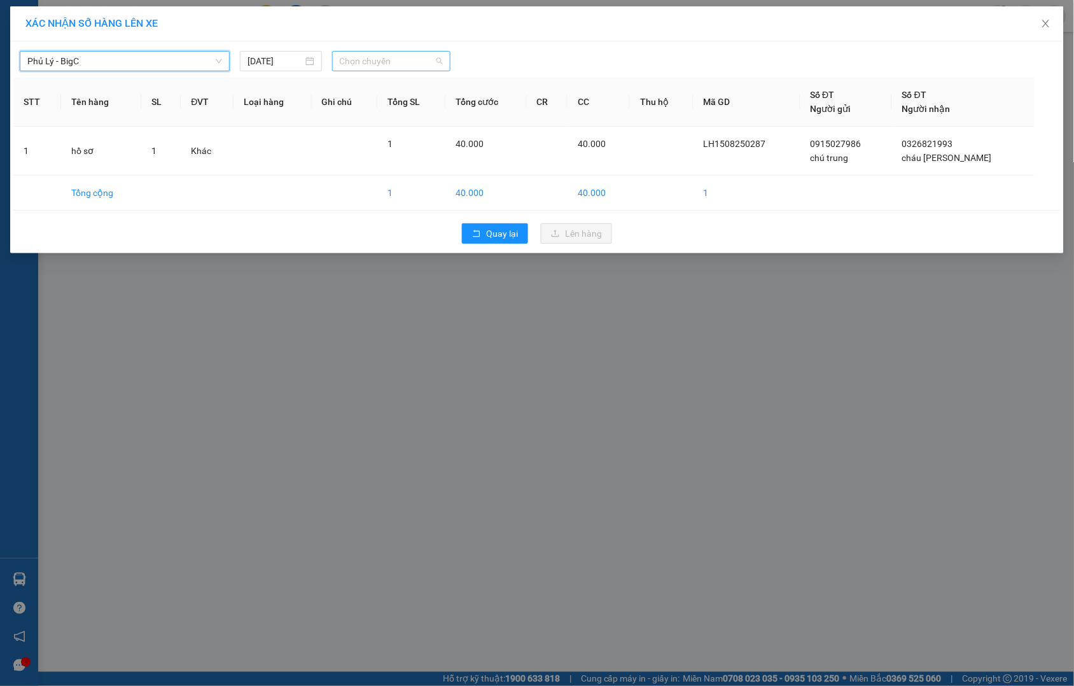
click at [401, 57] on span "Chọn chuyến" at bounding box center [391, 61] width 103 height 19
drag, startPoint x: 409, startPoint y: 106, endPoint x: 639, endPoint y: 295, distance: 297.6
click at [410, 109] on div "19:00 - 29E-081.13" at bounding box center [389, 107] width 99 height 14
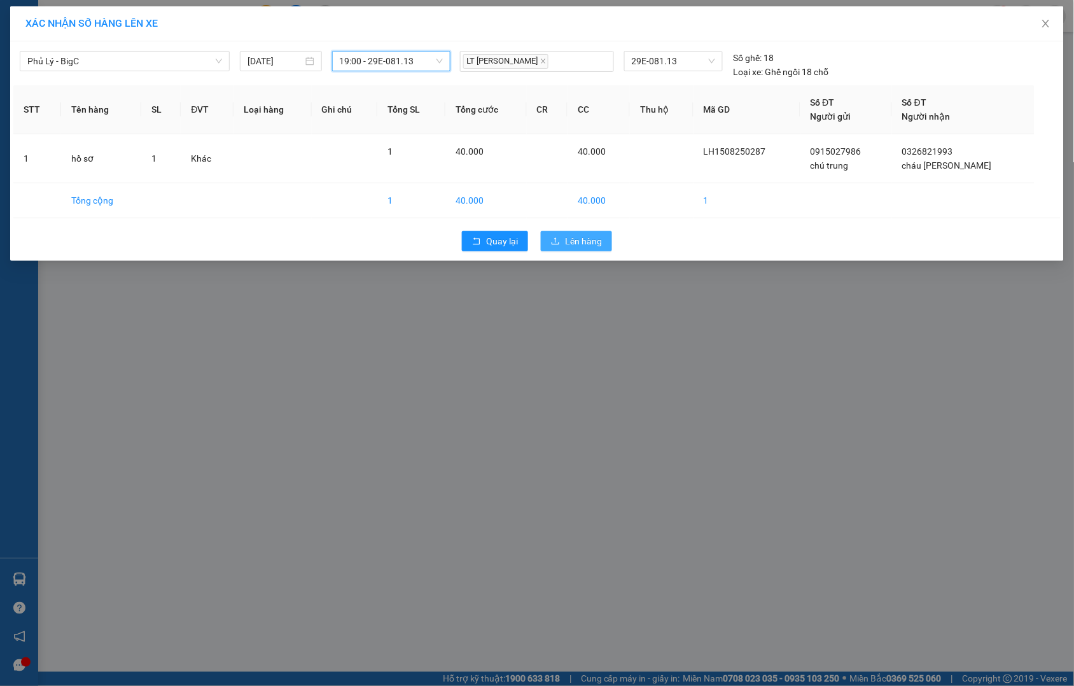
click at [577, 231] on button "Lên hàng" at bounding box center [576, 241] width 71 height 20
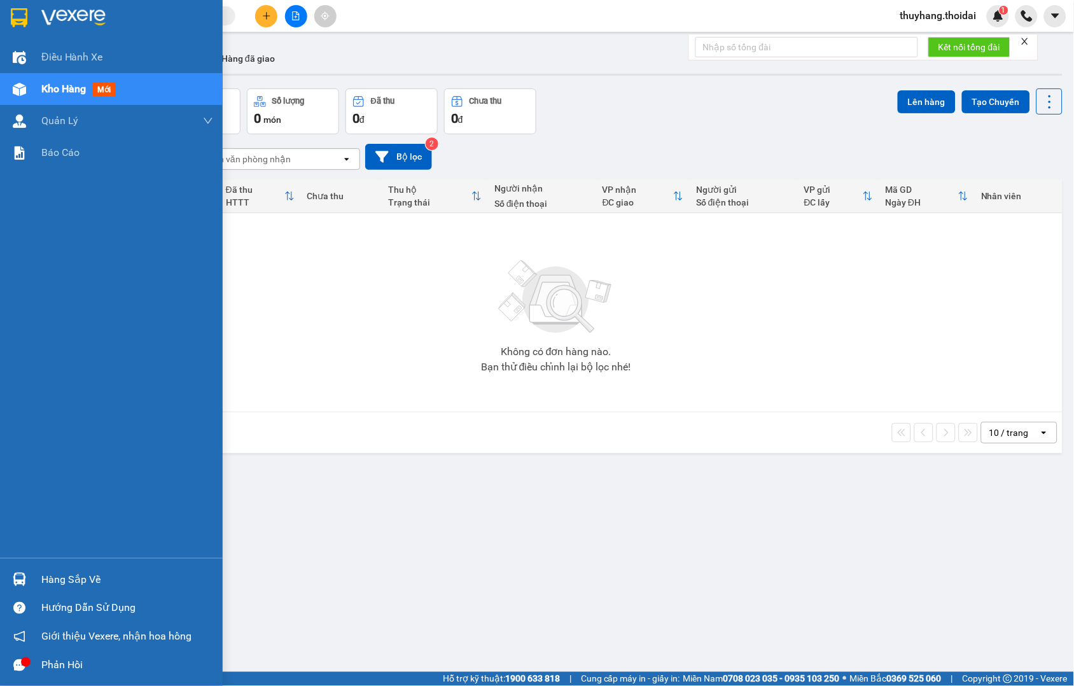
click at [71, 582] on div "Hàng sắp về" at bounding box center [127, 579] width 172 height 19
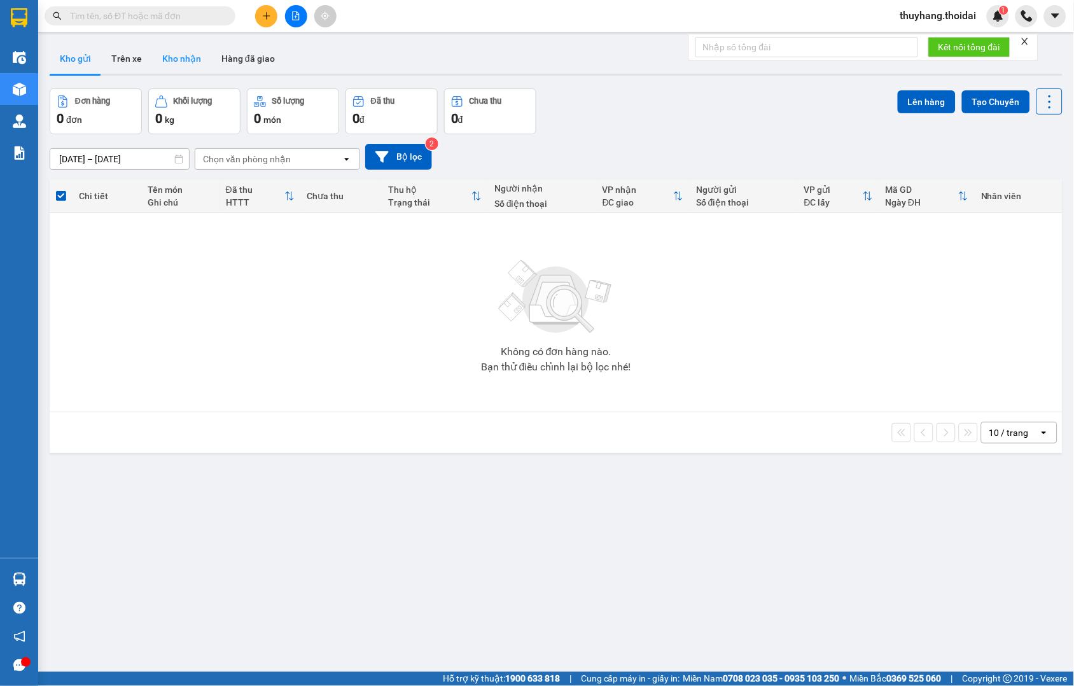
drag, startPoint x: 313, startPoint y: 372, endPoint x: 186, endPoint y: 68, distance: 329.5
click at [313, 367] on section "Kết quả tìm kiếm ( 40 ) Bộ lọc Mã ĐH Trạng thái Món hàng Thu hộ Tổng cước Chưa …" at bounding box center [537, 343] width 1074 height 686
click at [274, 15] on button at bounding box center [266, 16] width 22 height 22
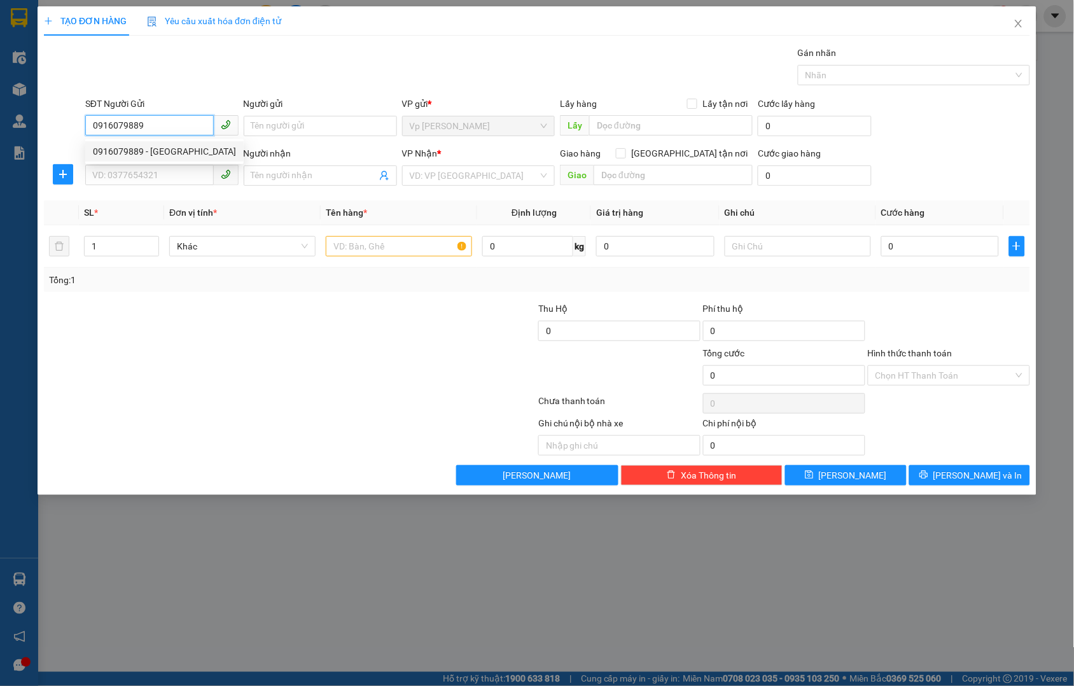
click at [183, 150] on div "0916079889 - Phượng hà nam" at bounding box center [164, 151] width 143 height 14
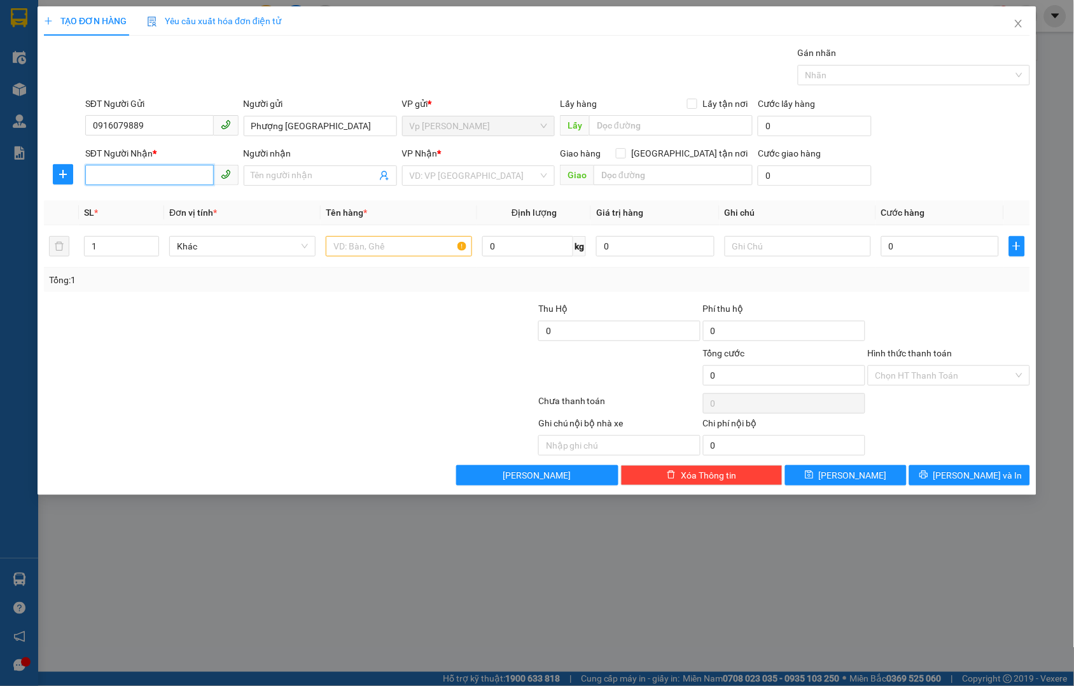
click at [172, 170] on input "SĐT Người Nhận *" at bounding box center [149, 175] width 129 height 20
click at [165, 211] on div "0356055607 - sơn" at bounding box center [161, 201] width 153 height 20
click at [435, 243] on input "text" at bounding box center [399, 246] width 146 height 20
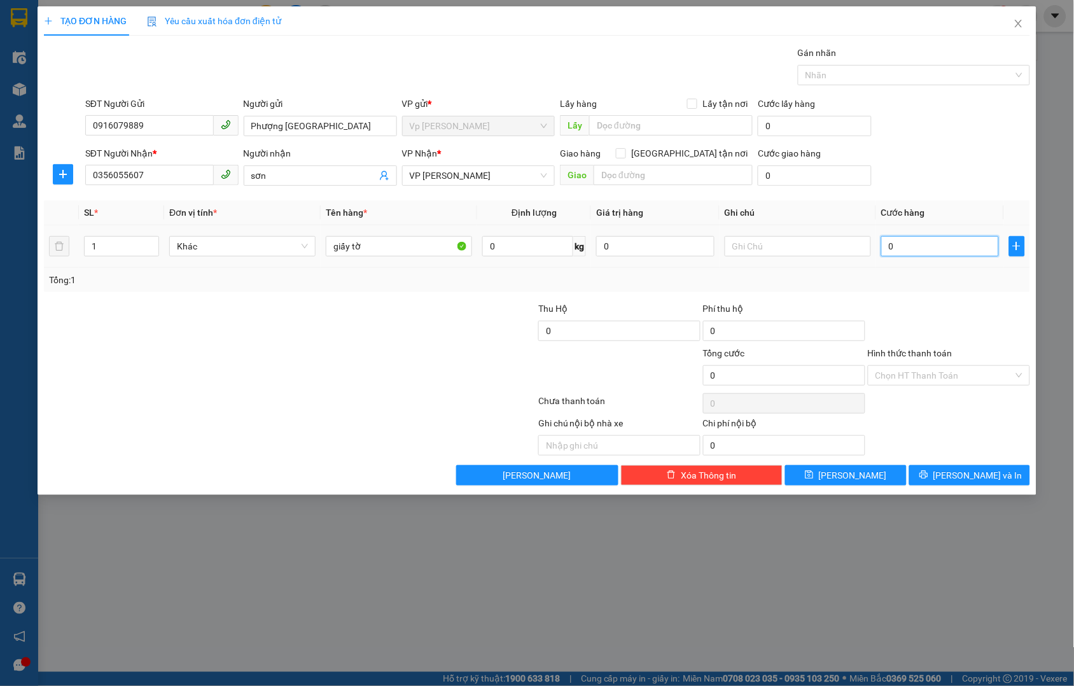
click at [968, 255] on input "0" at bounding box center [940, 246] width 118 height 20
click at [985, 472] on span "[PERSON_NAME] và In" at bounding box center [978, 475] width 89 height 14
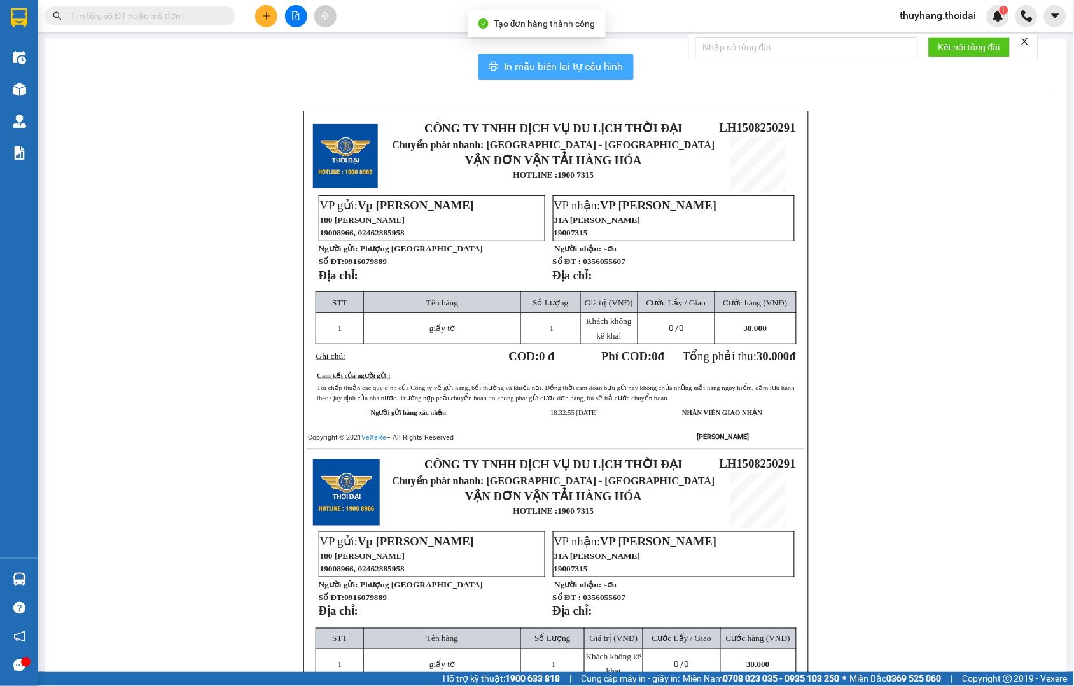
click at [567, 71] on span "In mẫu biên lai tự cấu hình" at bounding box center [564, 67] width 120 height 16
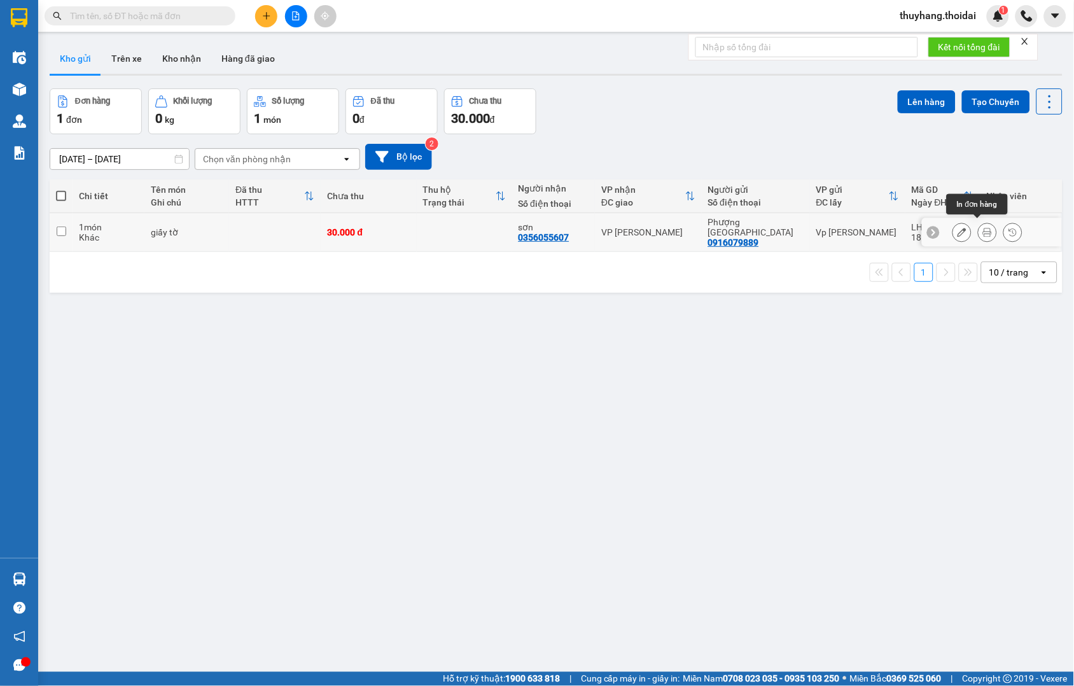
click at [983, 228] on icon at bounding box center [987, 232] width 9 height 9
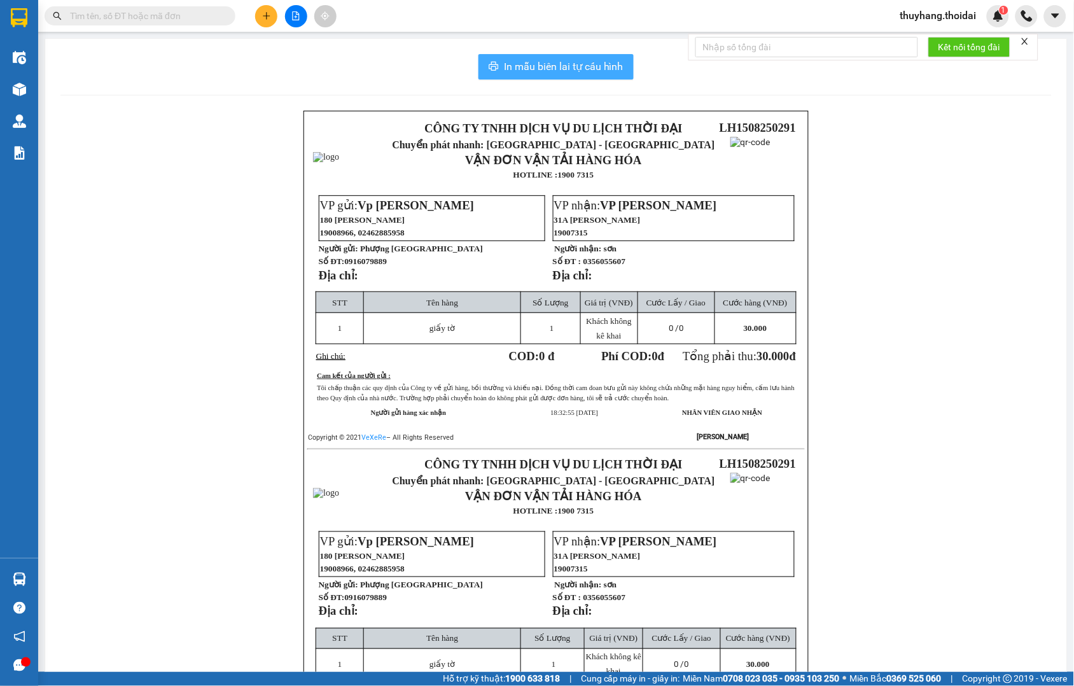
click at [573, 59] on span "In mẫu biên lai tự cấu hình" at bounding box center [564, 67] width 120 height 16
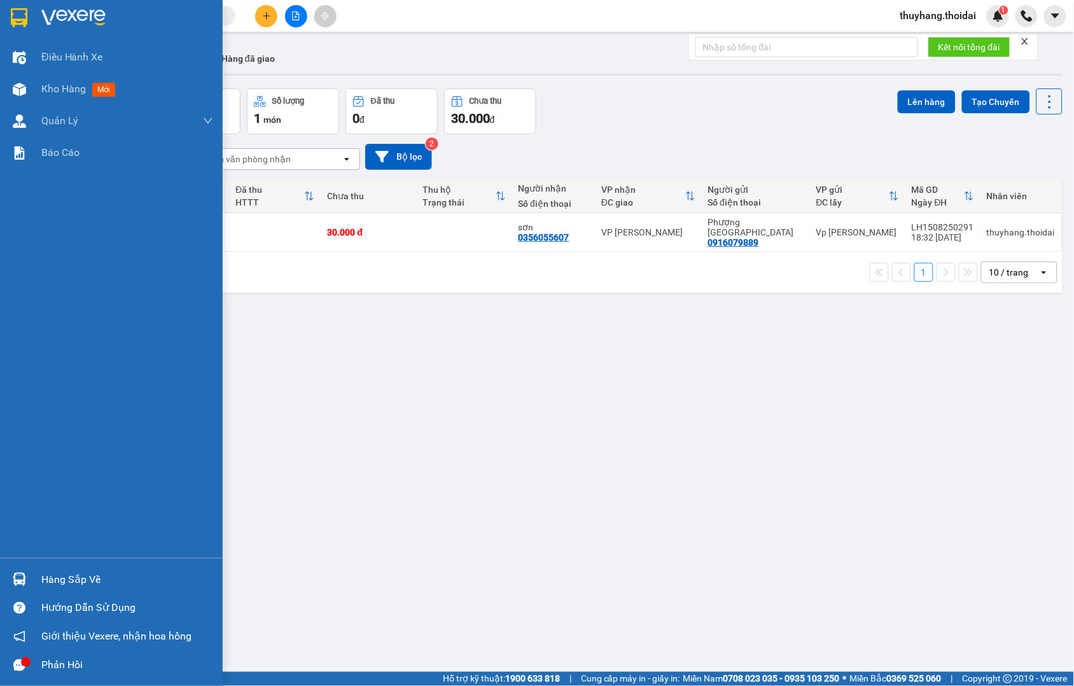
click at [30, 577] on div "Hàng sắp về" at bounding box center [111, 579] width 223 height 29
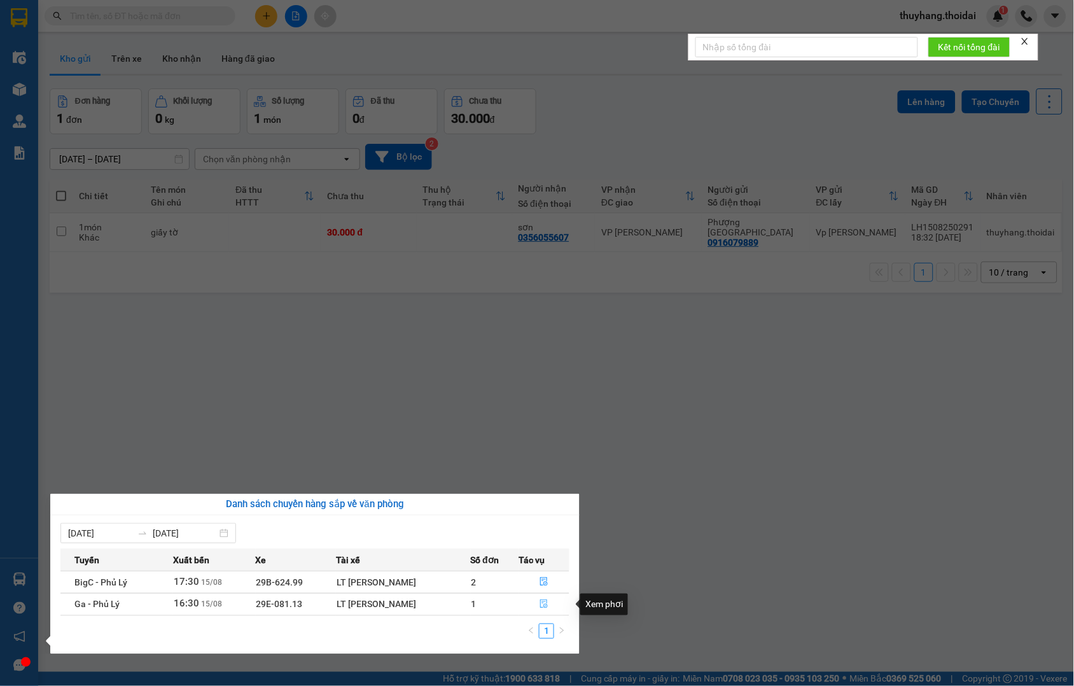
click at [542, 609] on span "file-done" at bounding box center [544, 604] width 9 height 10
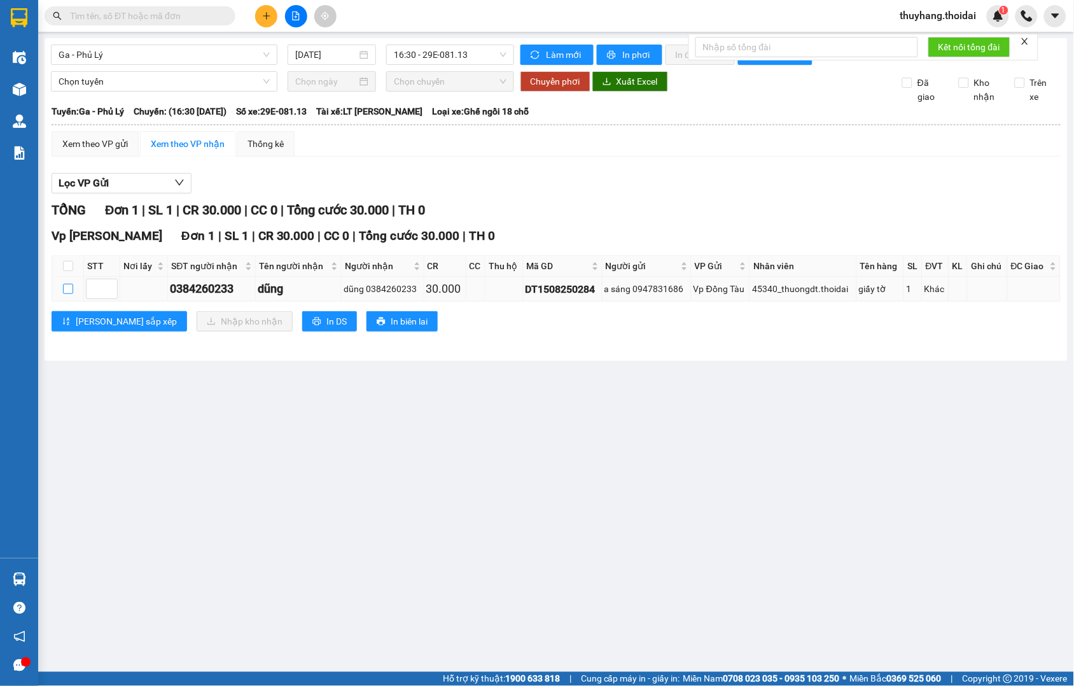
click at [66, 294] on input "checkbox" at bounding box center [68, 289] width 10 height 10
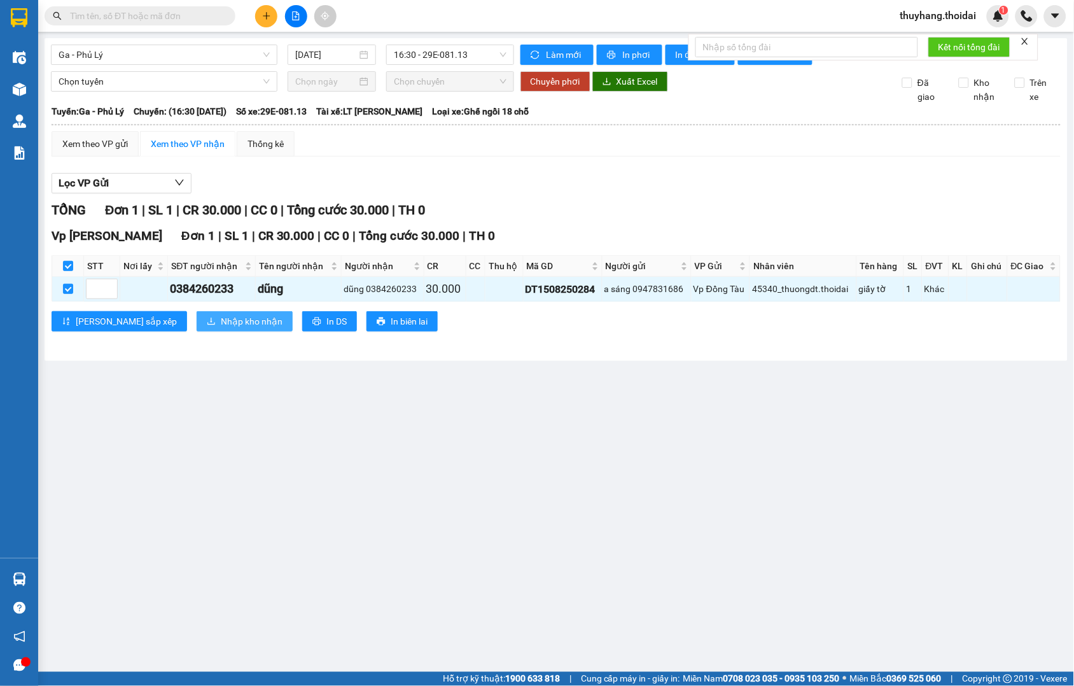
click at [221, 326] on span "Nhập kho nhận" at bounding box center [252, 321] width 62 height 14
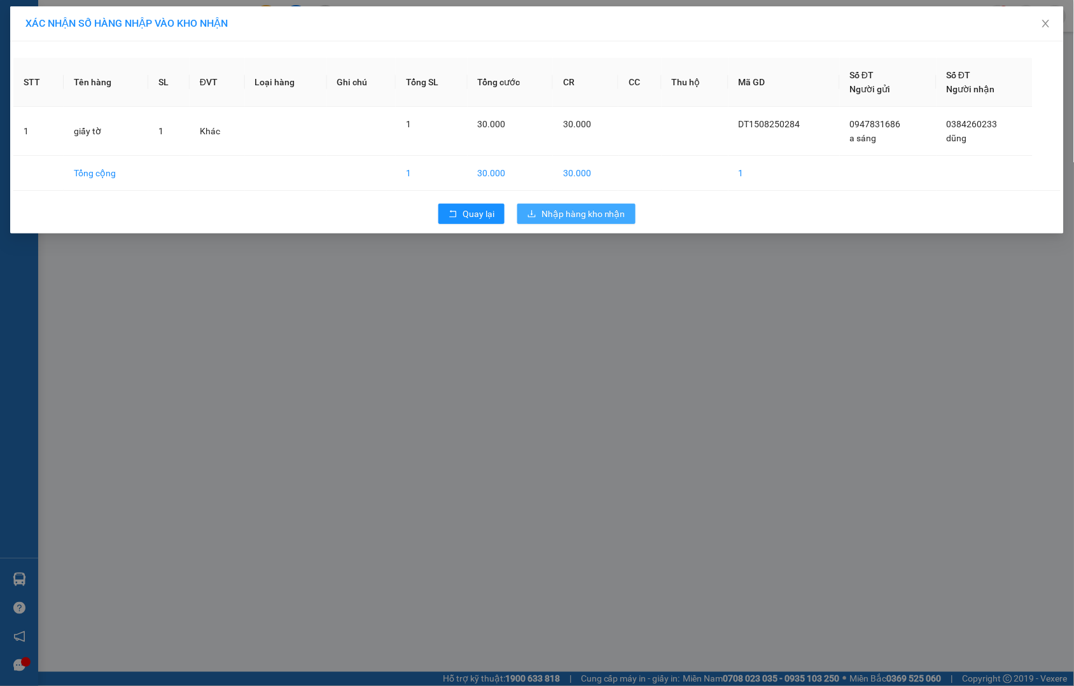
click at [575, 214] on span "Nhập hàng kho nhận" at bounding box center [584, 214] width 84 height 14
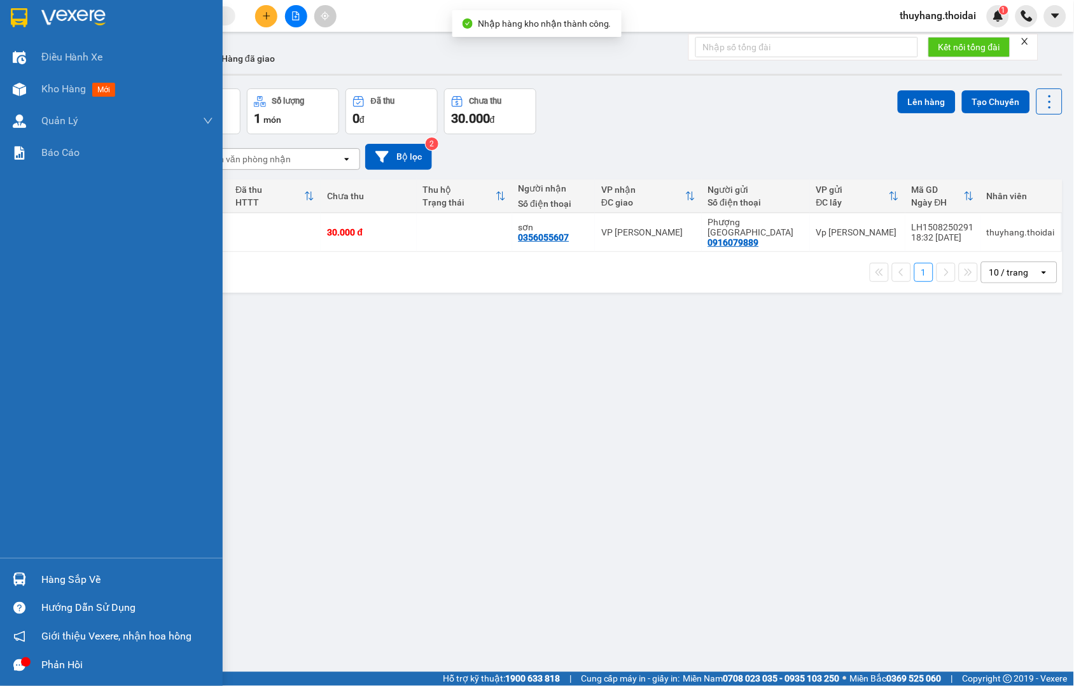
click at [42, 579] on div "Hàng sắp về" at bounding box center [127, 579] width 172 height 19
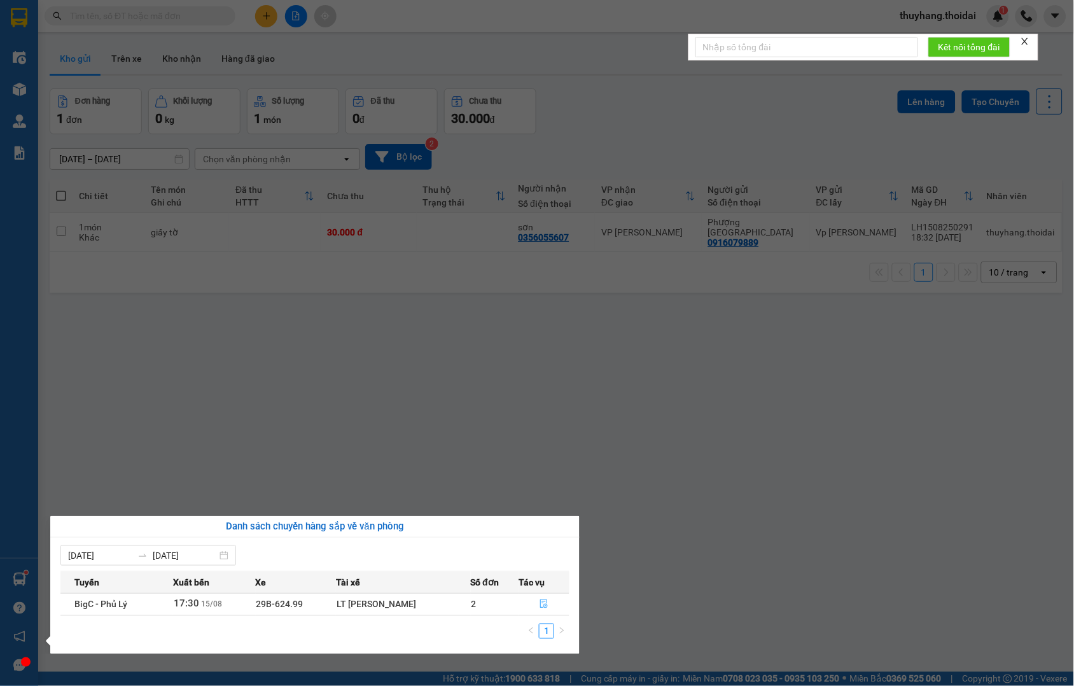
click at [542, 599] on button "button" at bounding box center [544, 604] width 50 height 20
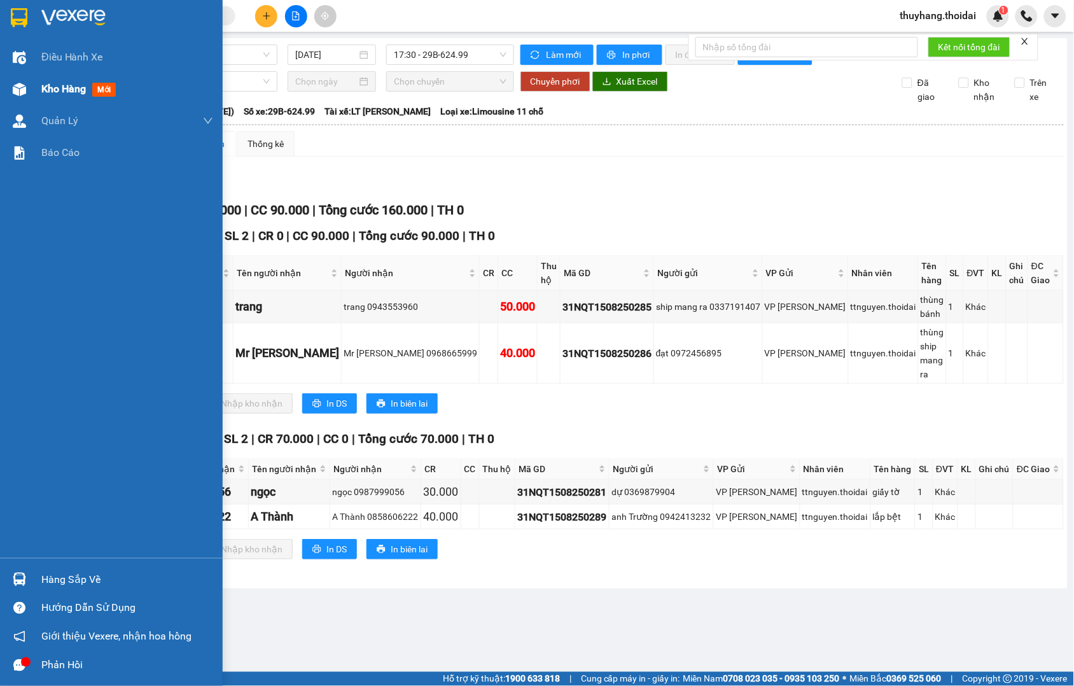
click at [24, 85] on img at bounding box center [19, 89] width 13 height 13
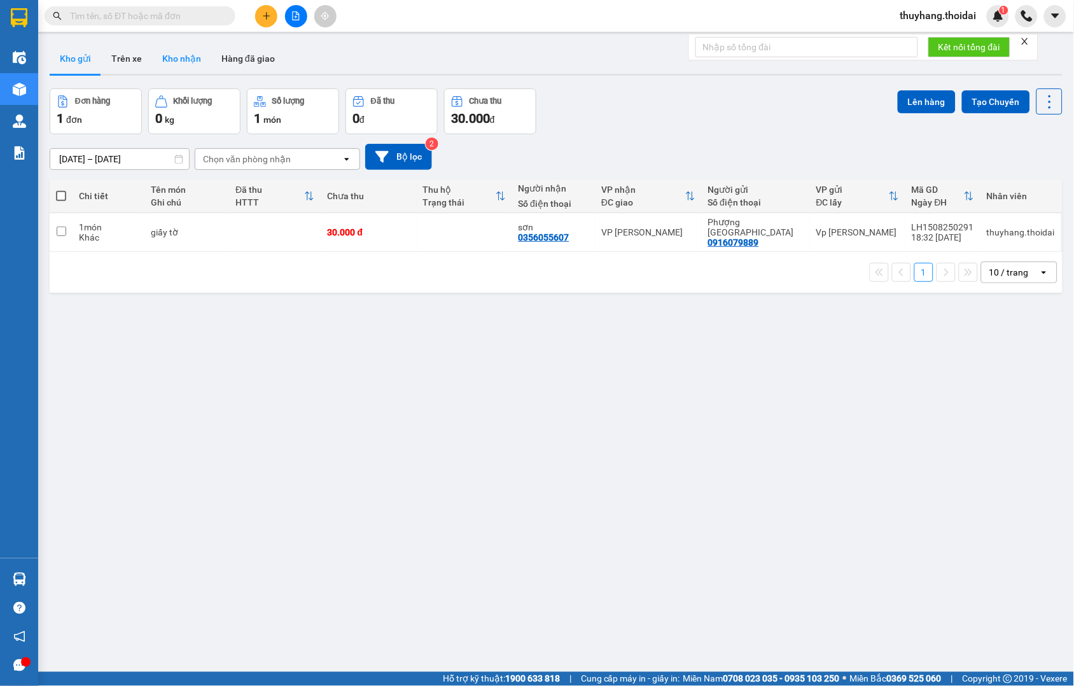
click at [185, 62] on button "Kho nhận" at bounding box center [181, 58] width 59 height 31
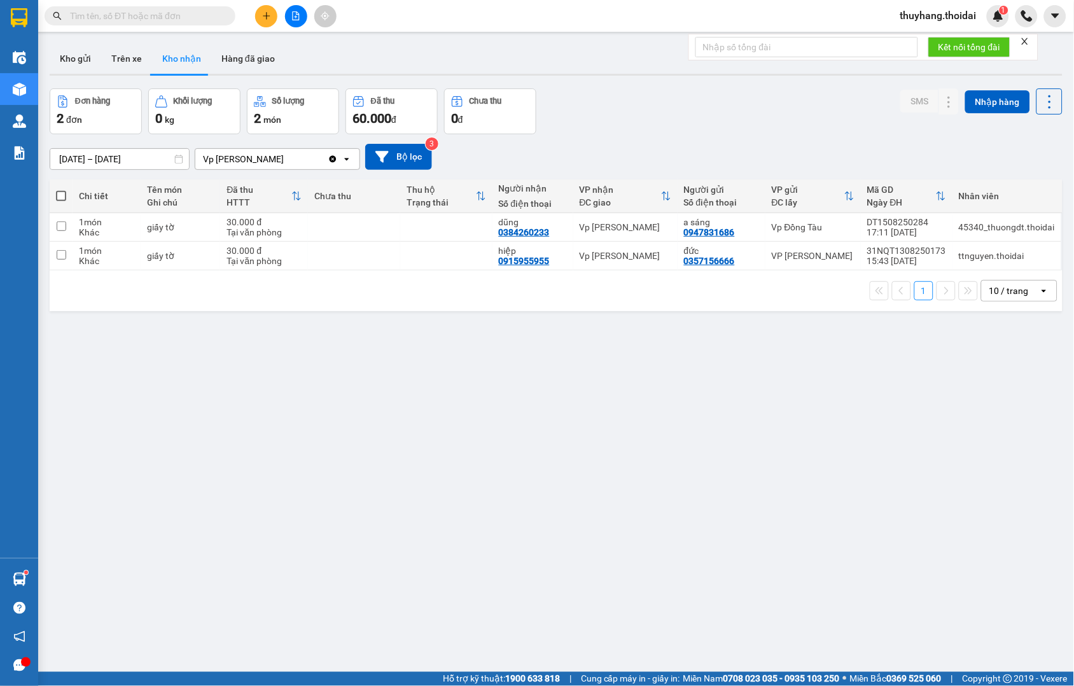
click at [58, 195] on span at bounding box center [61, 196] width 10 height 10
click at [61, 190] on input "checkbox" at bounding box center [61, 190] width 0 height 0
checkbox input "true"
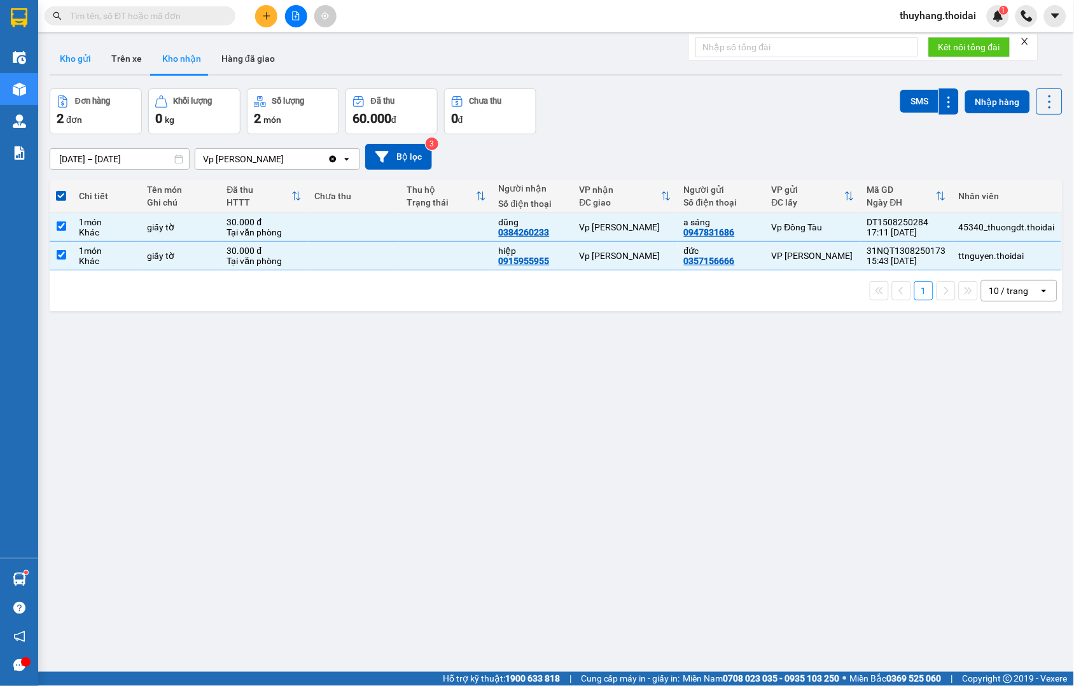
click at [89, 55] on button "Kho gửi" at bounding box center [76, 58] width 52 height 31
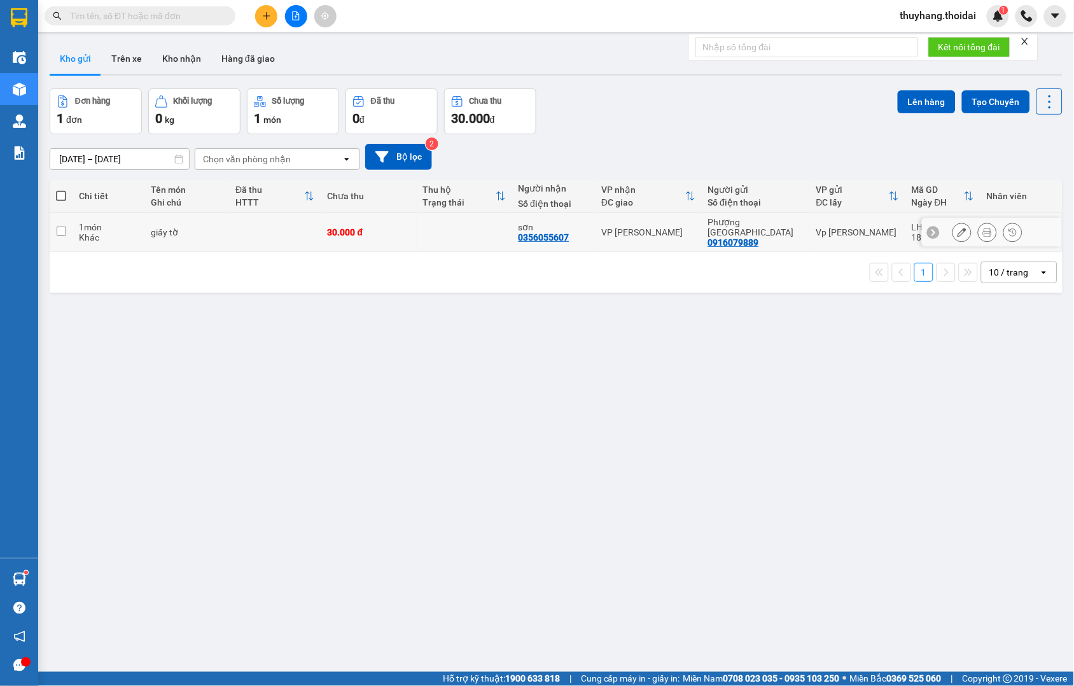
click at [155, 232] on div "giấy tờ" at bounding box center [187, 232] width 72 height 10
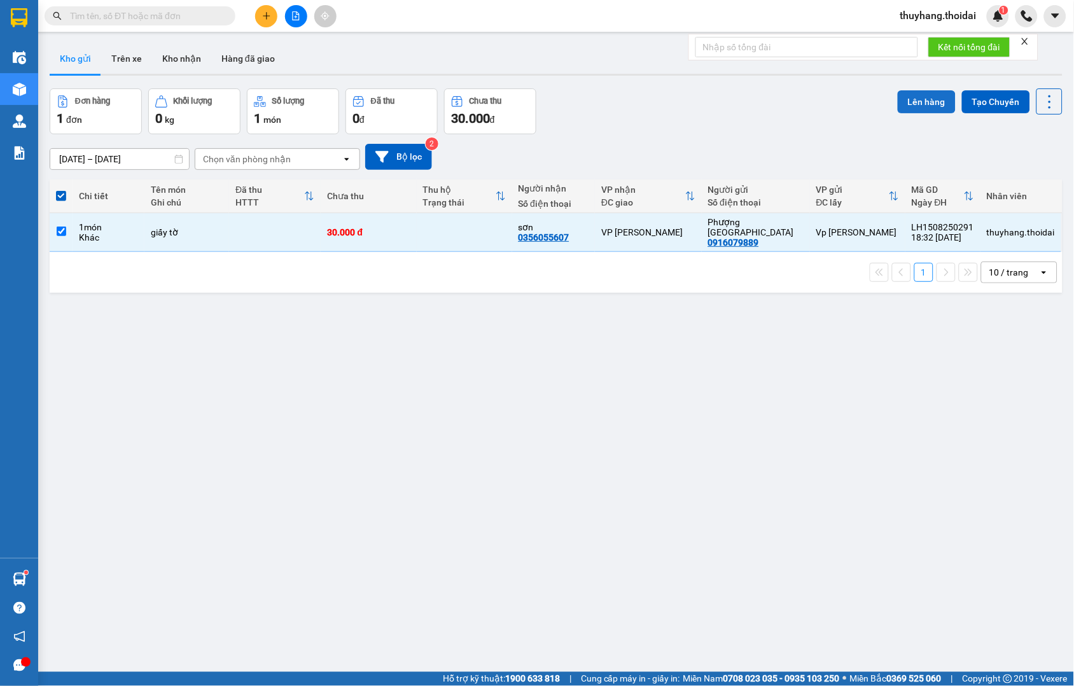
click at [917, 99] on button "Lên hàng" at bounding box center [927, 101] width 58 height 23
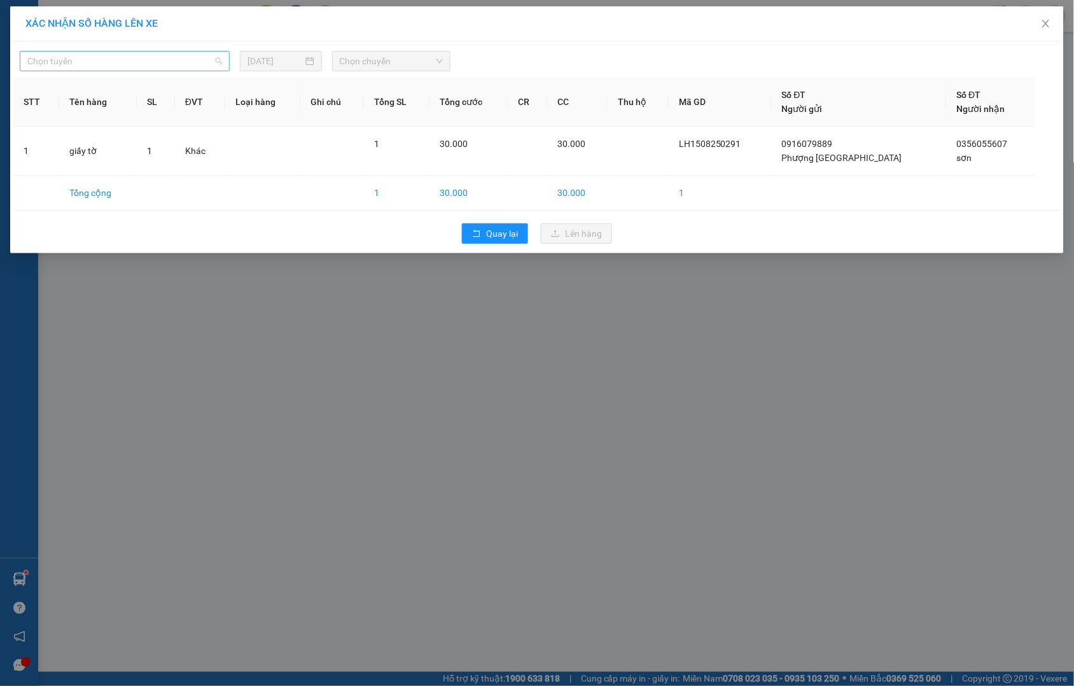
click at [88, 55] on span "Chọn tuyến" at bounding box center [124, 61] width 195 height 19
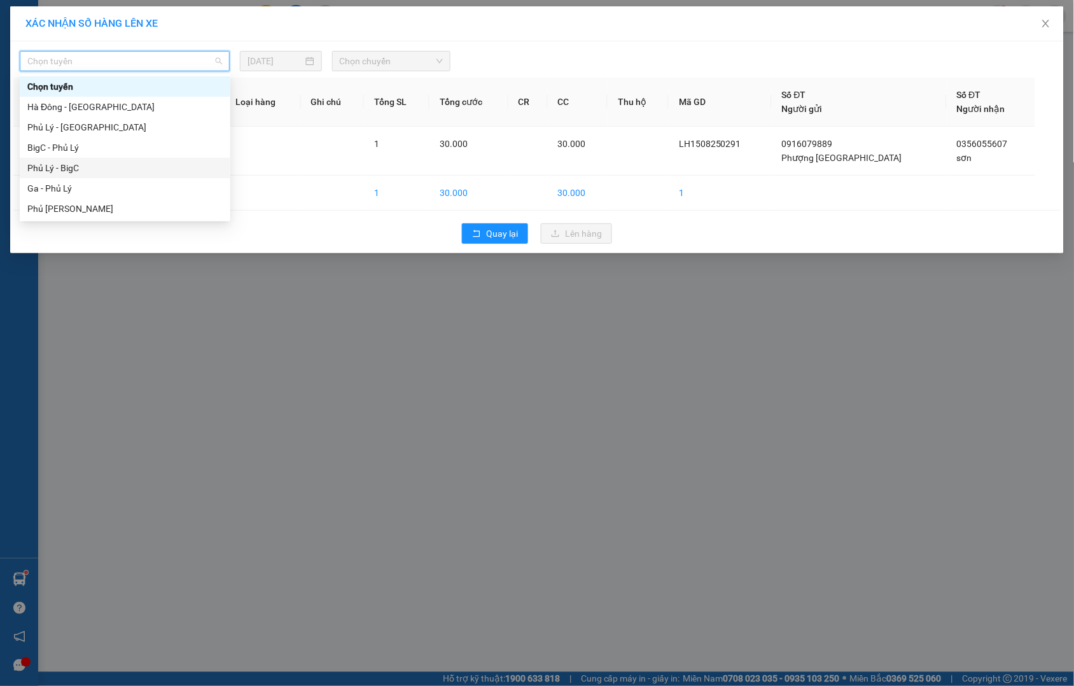
click at [83, 163] on div "Phủ Lý - BigC" at bounding box center [124, 168] width 195 height 14
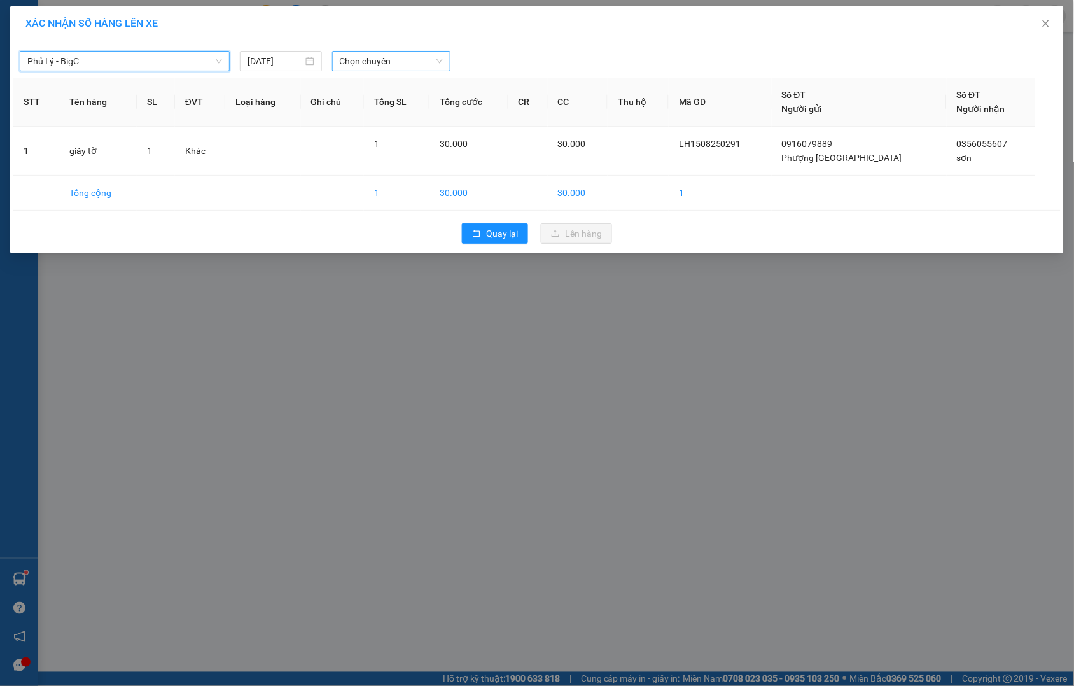
click at [389, 55] on span "Chọn chuyến" at bounding box center [391, 61] width 103 height 19
click at [395, 103] on div "19:00 - 29E-081.13" at bounding box center [389, 107] width 99 height 14
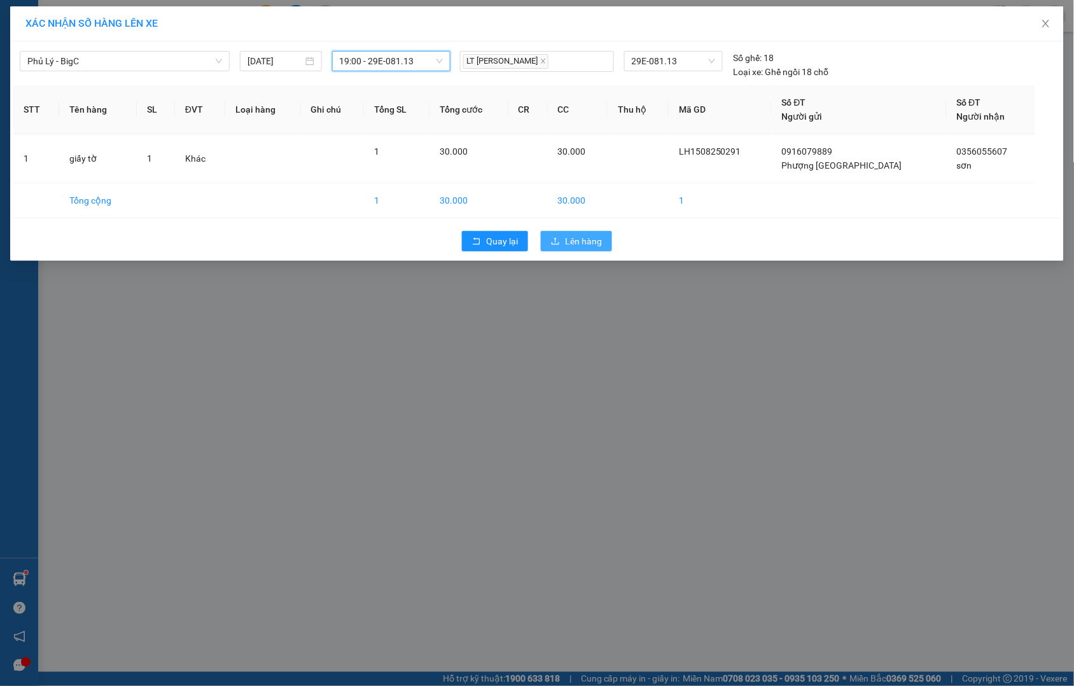
click at [573, 240] on span "Lên hàng" at bounding box center [583, 241] width 37 height 14
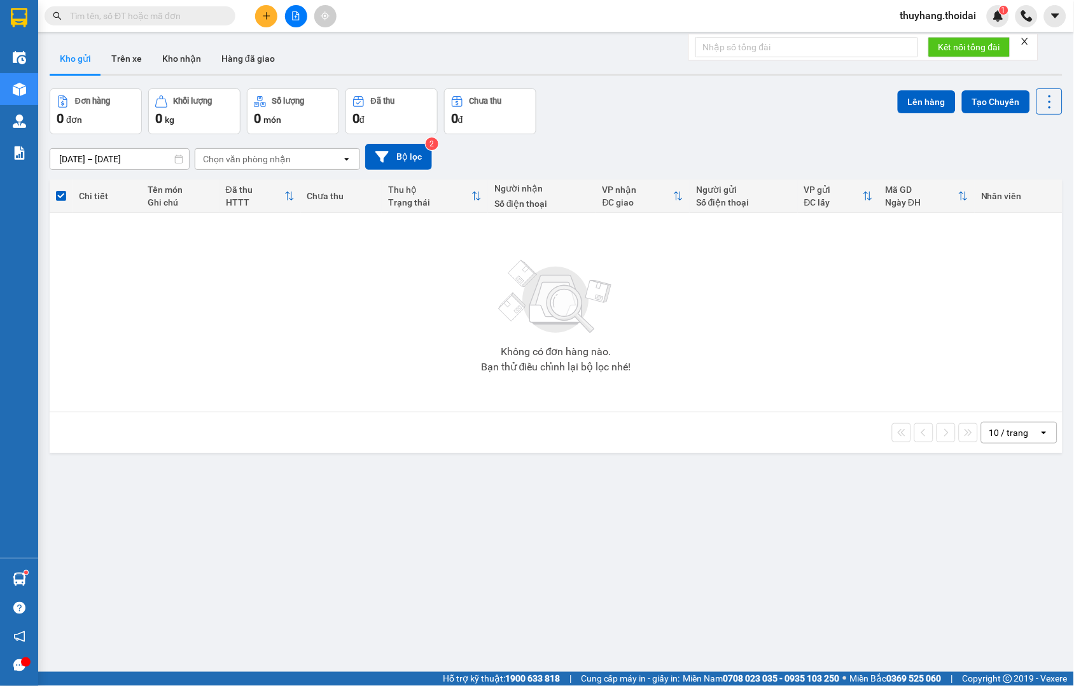
click at [265, 7] on button at bounding box center [266, 16] width 22 height 22
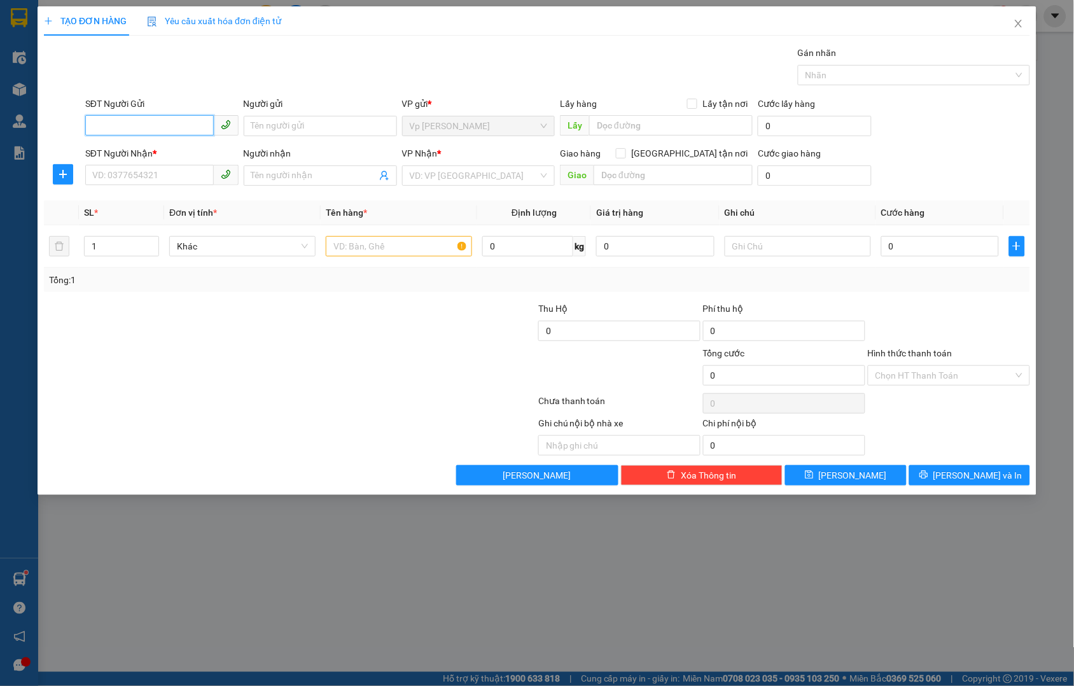
click at [179, 123] on input "SĐT Người Gửi" at bounding box center [149, 125] width 129 height 20
type input "0983909090"
click at [176, 147] on div "0983909090 - [PERSON_NAME]" at bounding box center [162, 151] width 138 height 14
type input "[PERSON_NAME]"
type input "0983909090"
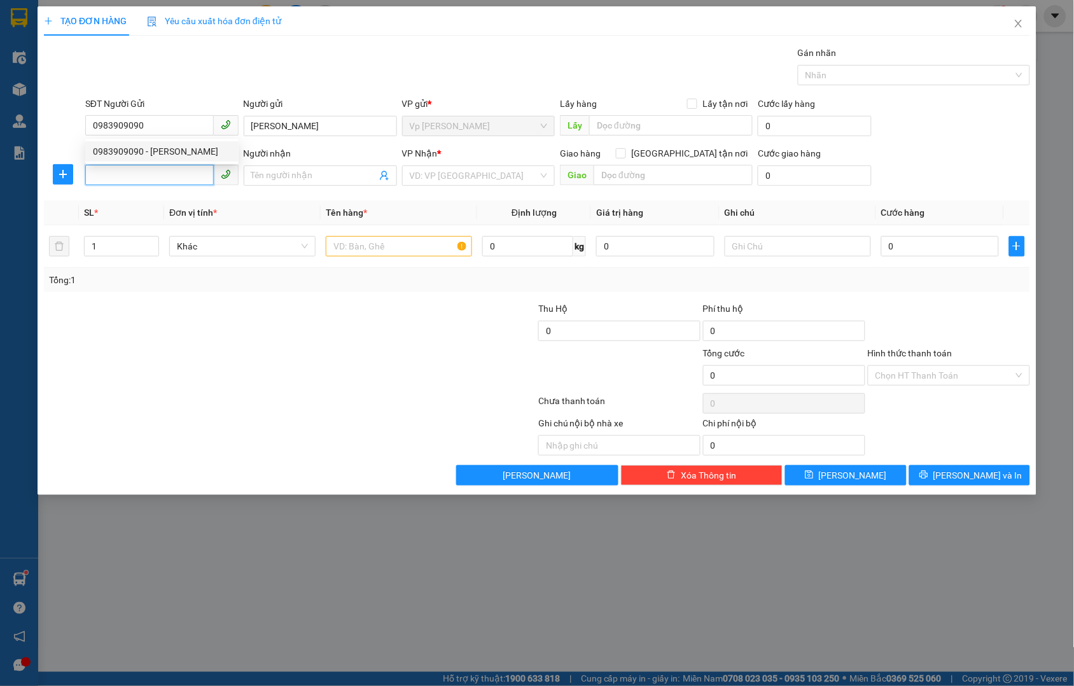
click at [161, 172] on input "SĐT Người Nhận *" at bounding box center [149, 175] width 129 height 20
type input "0978028519"
click at [265, 172] on input "Người nhận" at bounding box center [313, 176] width 125 height 14
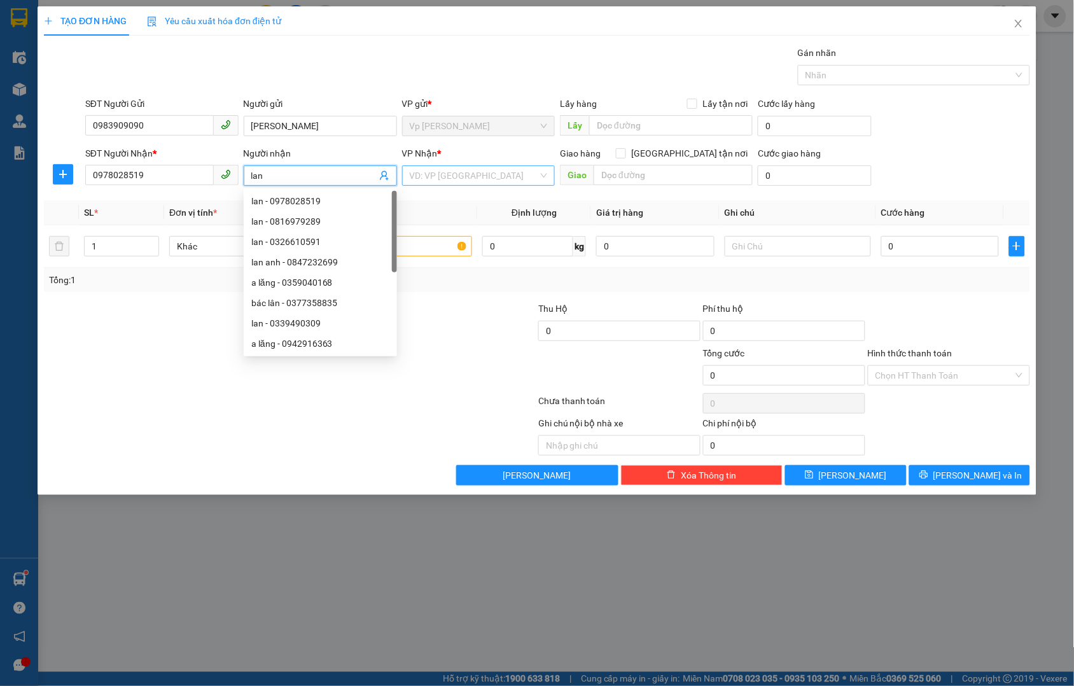
type input "lan"
click at [486, 174] on input "search" at bounding box center [474, 175] width 129 height 19
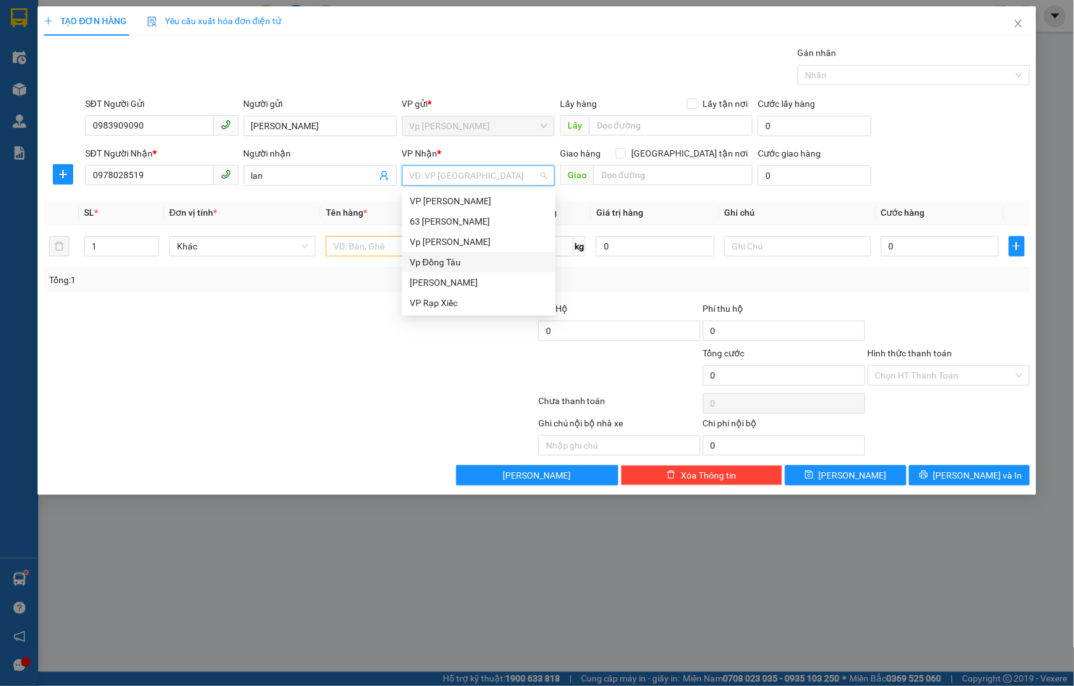
click at [485, 256] on div "Vp Đồng Tàu" at bounding box center [479, 262] width 138 height 14
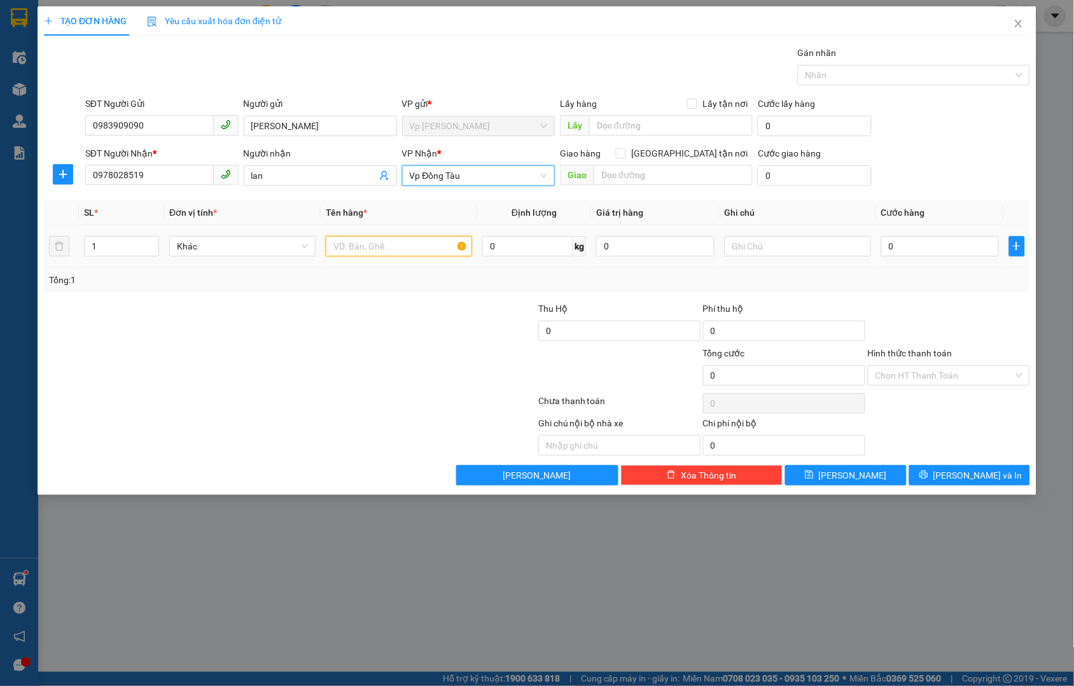
click at [385, 242] on input "text" at bounding box center [399, 246] width 146 height 20
type input "giấy tờ"
click at [940, 239] on input "0" at bounding box center [940, 246] width 118 height 20
type input "3"
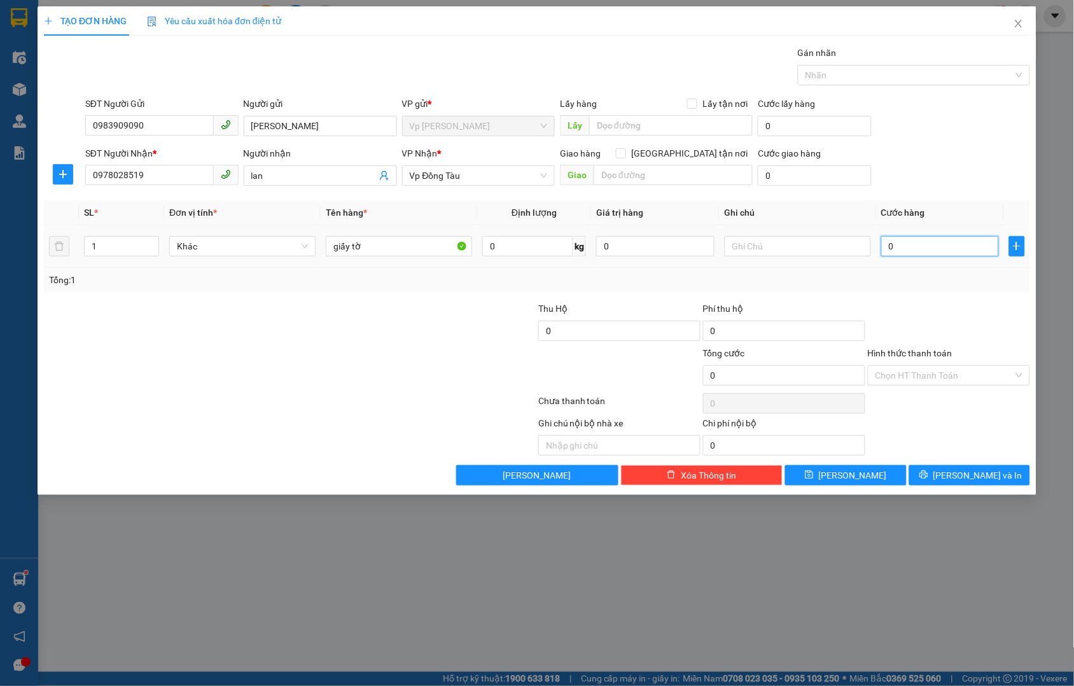
type input "3"
type input "30"
type input "300"
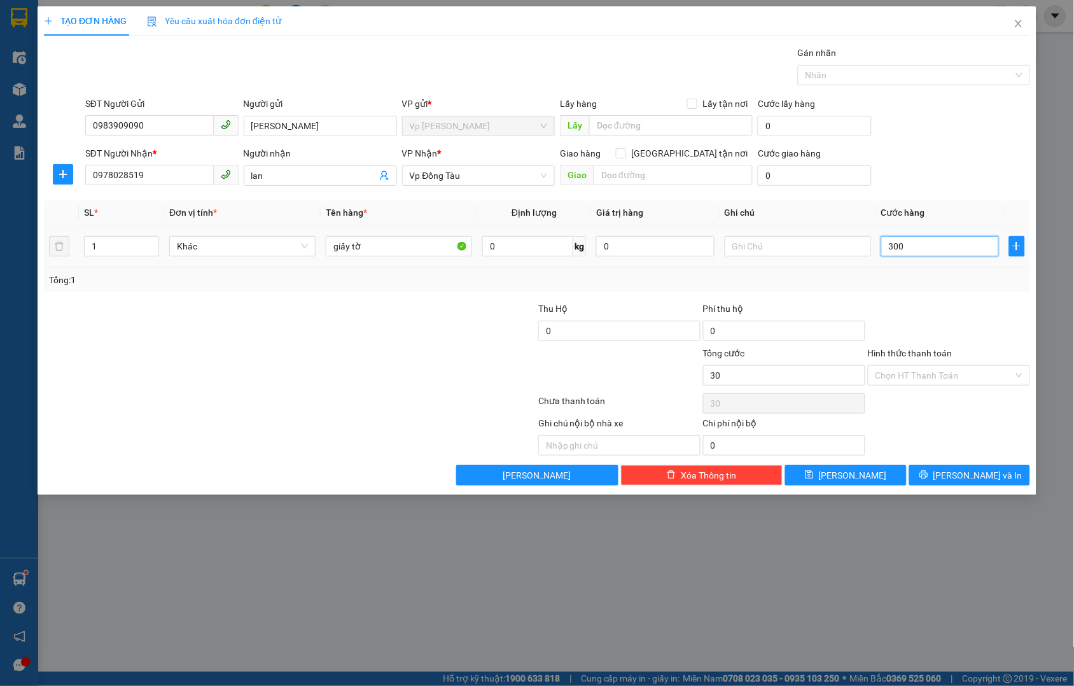
type input "300"
type input "3.000"
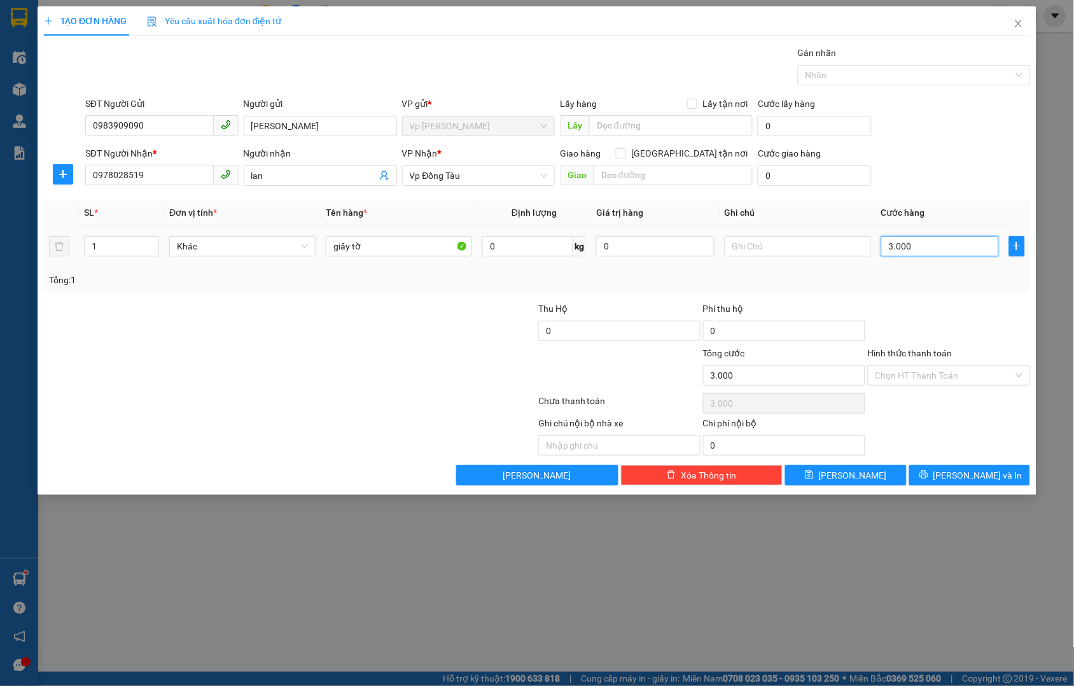
type input "30.000"
click at [938, 377] on input "Hình thức thanh toán" at bounding box center [945, 375] width 138 height 19
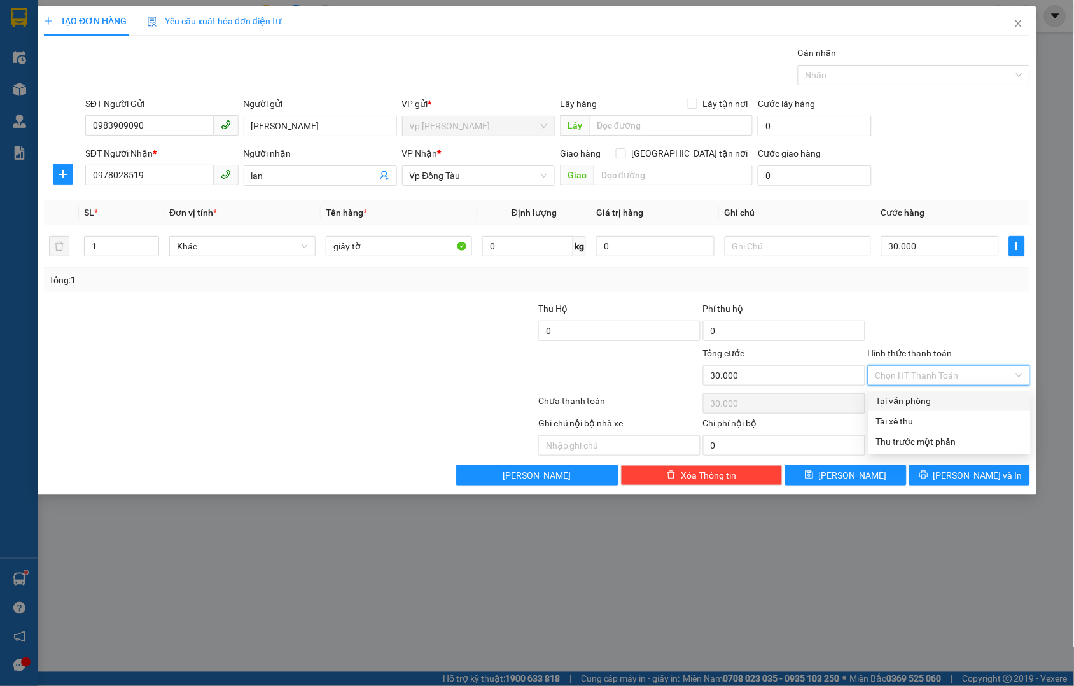
click at [937, 392] on div "Tại văn phòng" at bounding box center [950, 401] width 162 height 20
click at [999, 475] on button "[PERSON_NAME] và In" at bounding box center [969, 475] width 121 height 20
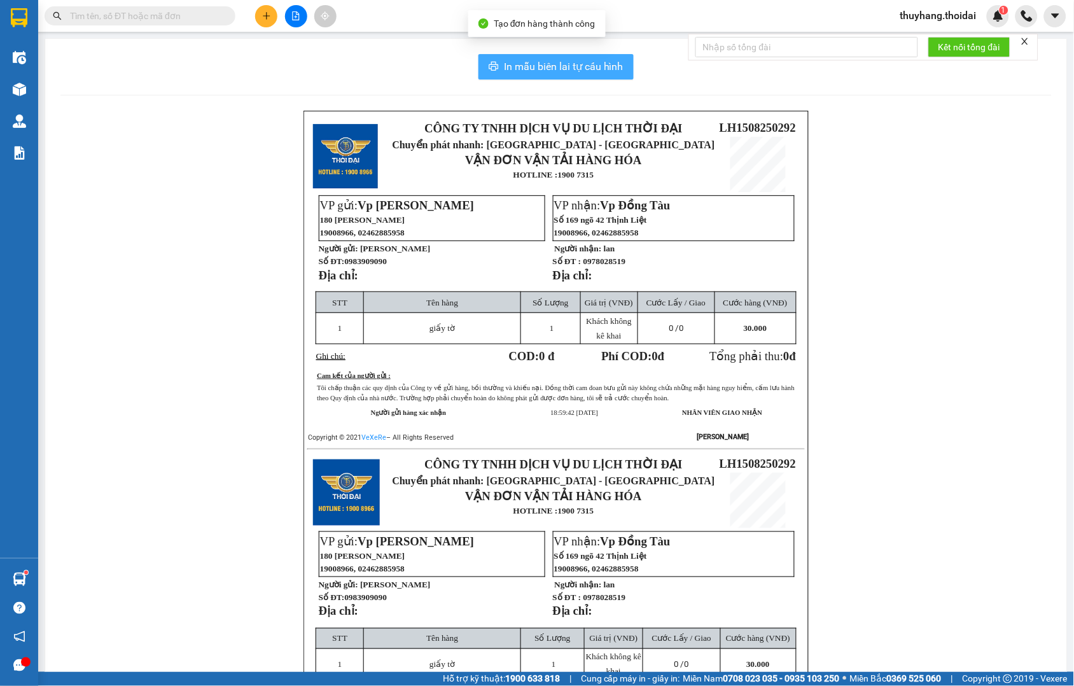
click at [599, 68] on span "In mẫu biên lai tự cấu hình" at bounding box center [564, 67] width 120 height 16
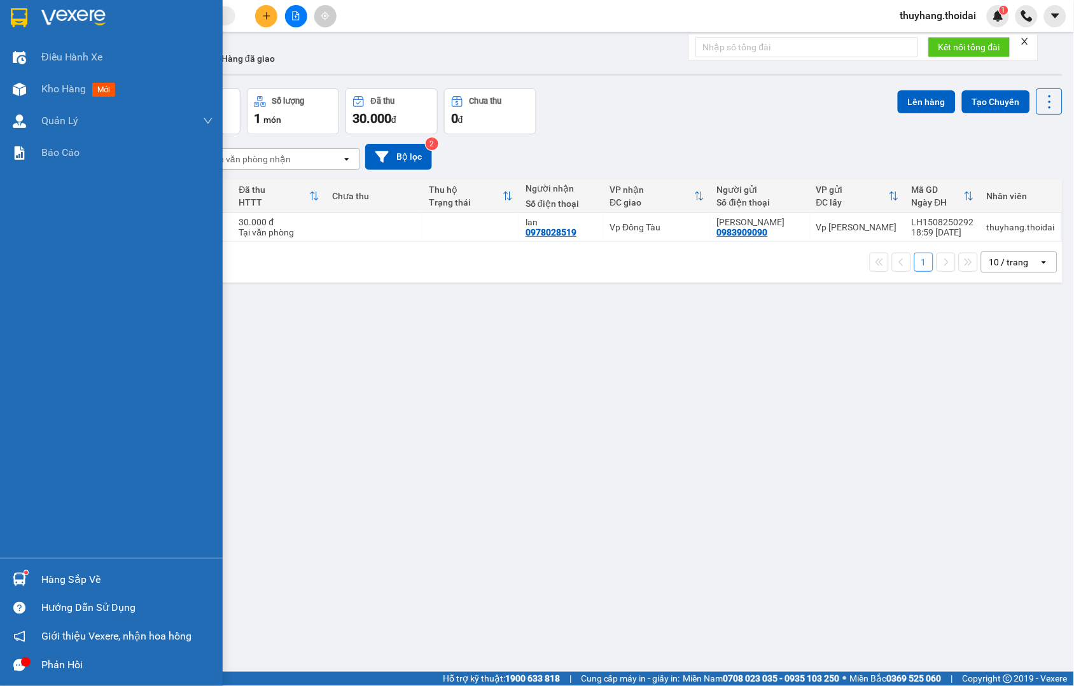
click at [34, 579] on div "Hàng sắp về" at bounding box center [111, 579] width 223 height 29
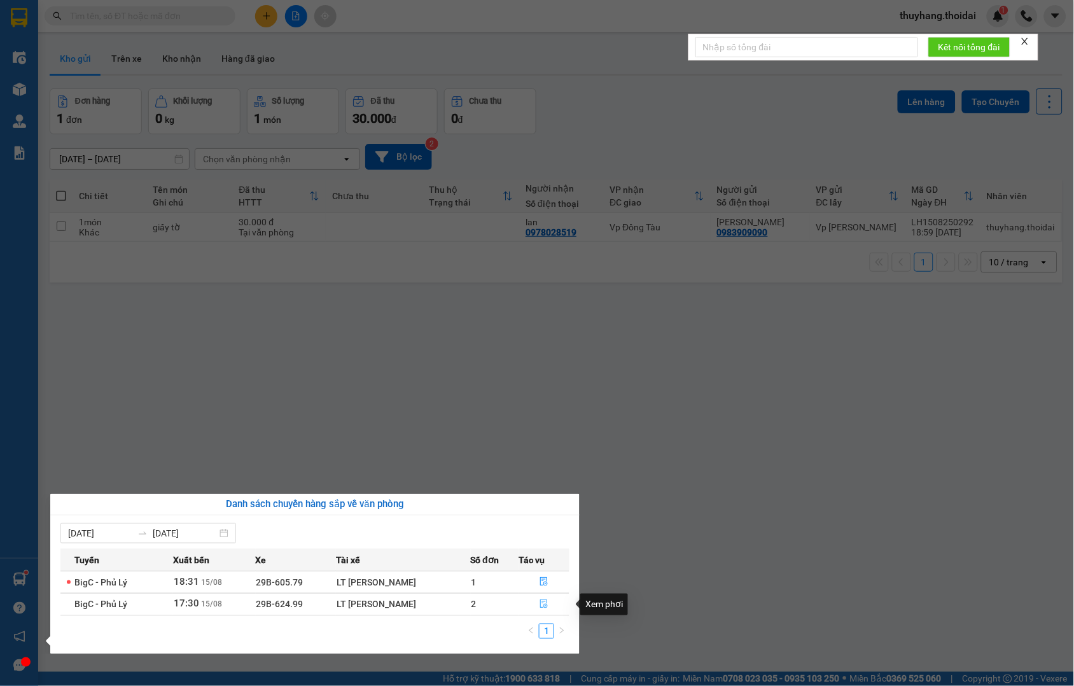
click at [544, 607] on icon "file-done" at bounding box center [544, 603] width 9 height 9
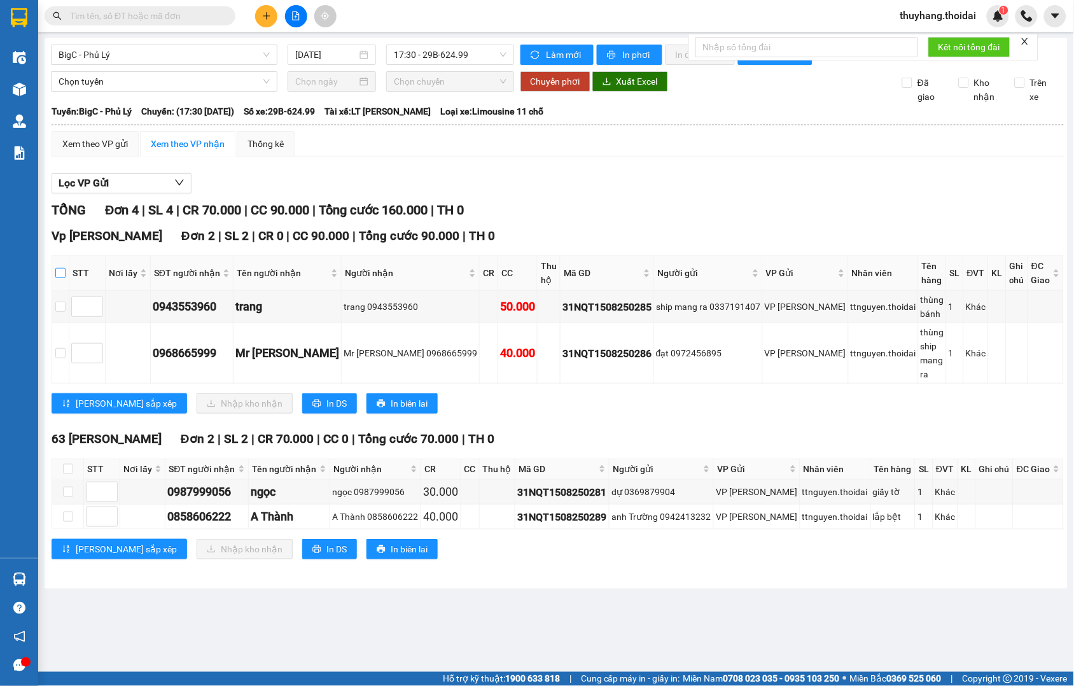
click at [66, 278] on input "checkbox" at bounding box center [60, 273] width 10 height 10
checkbox input "true"
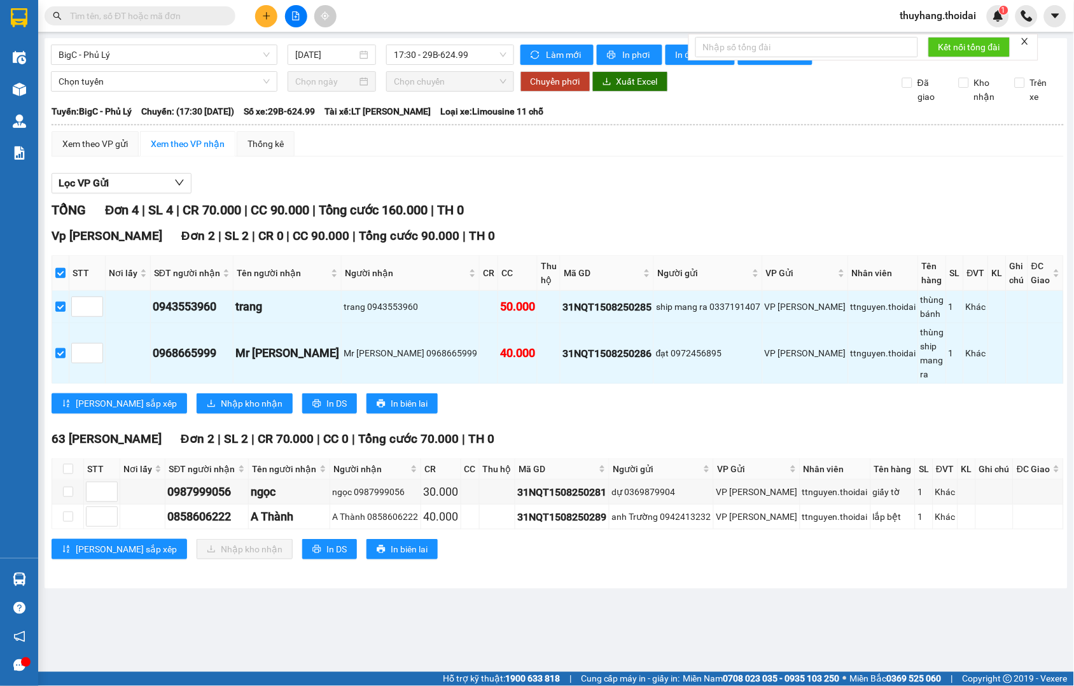
click at [206, 391] on div "Vp [PERSON_NAME] Đơn 2 | SL 2 | CR 0 | CC 90.000 | Tổng cước 90.000 | TH 0 STT …" at bounding box center [558, 325] width 1012 height 197
click at [227, 396] on span "Nhập kho nhận" at bounding box center [252, 403] width 62 height 14
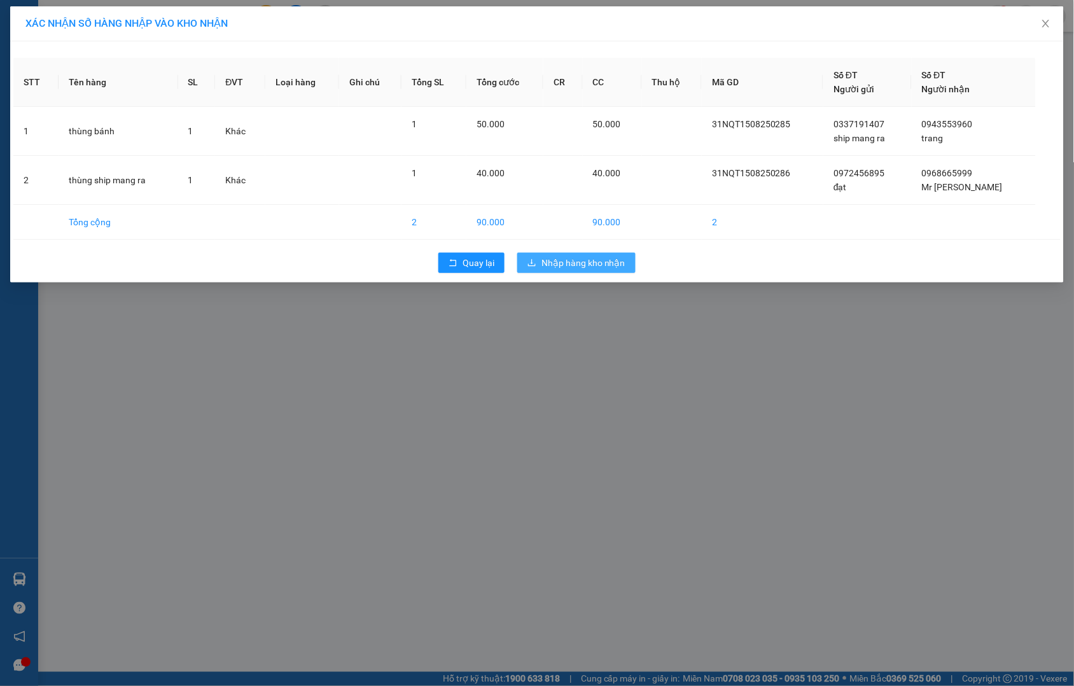
click at [595, 255] on button "Nhập hàng kho nhận" at bounding box center [576, 263] width 118 height 20
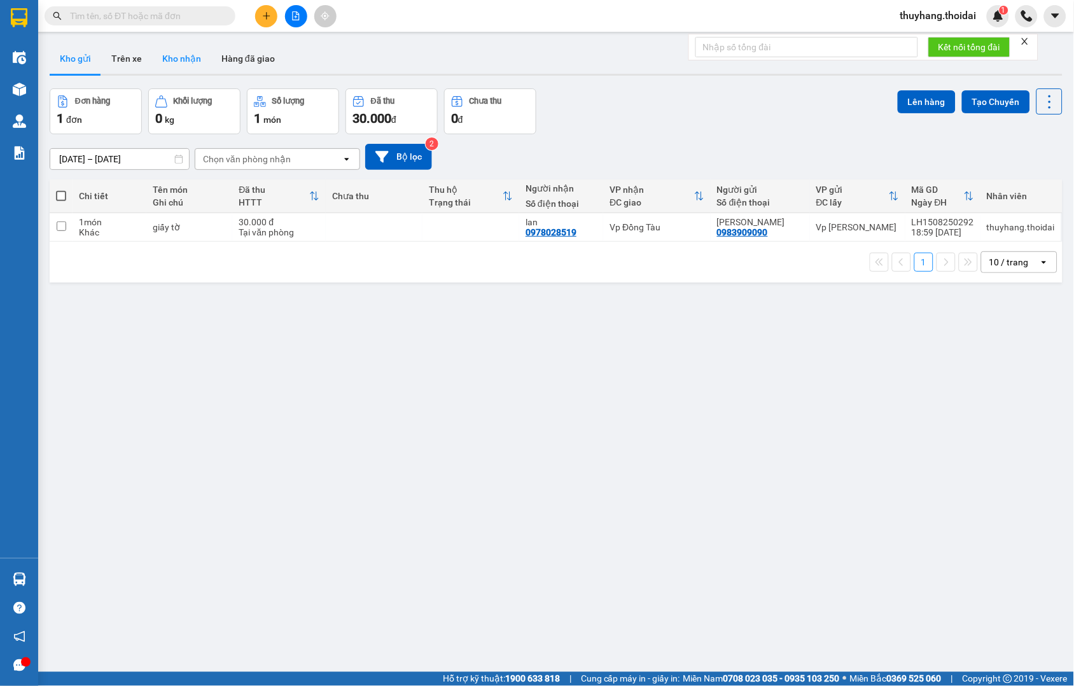
click at [198, 58] on button "Kho nhận" at bounding box center [181, 58] width 59 height 31
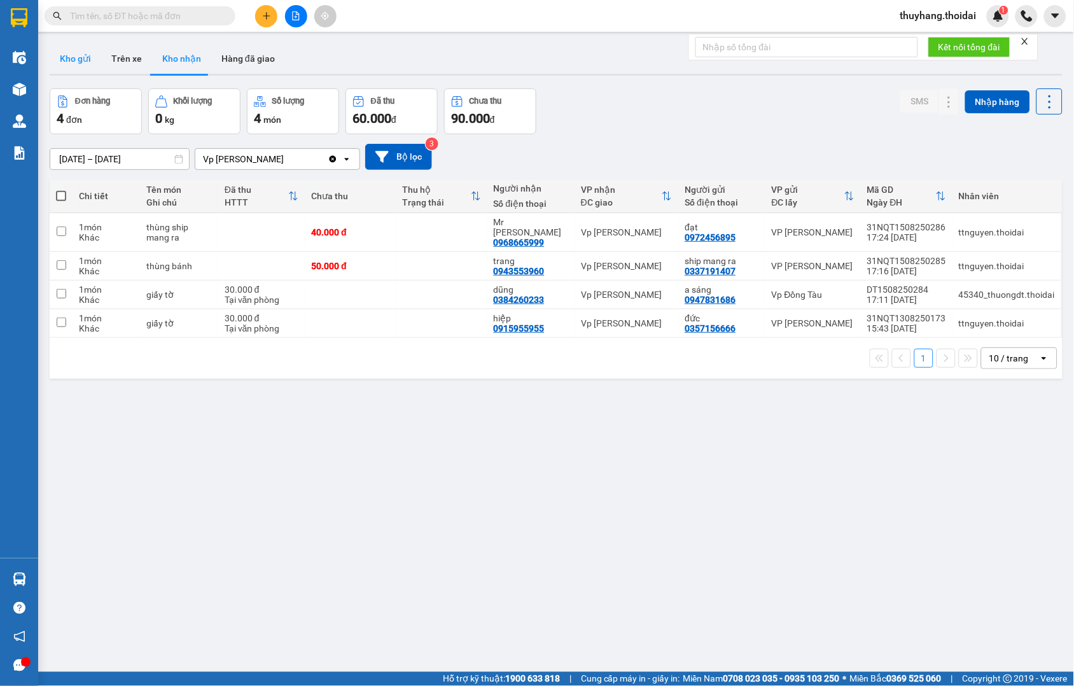
click at [85, 61] on button "Kho gửi" at bounding box center [76, 58] width 52 height 31
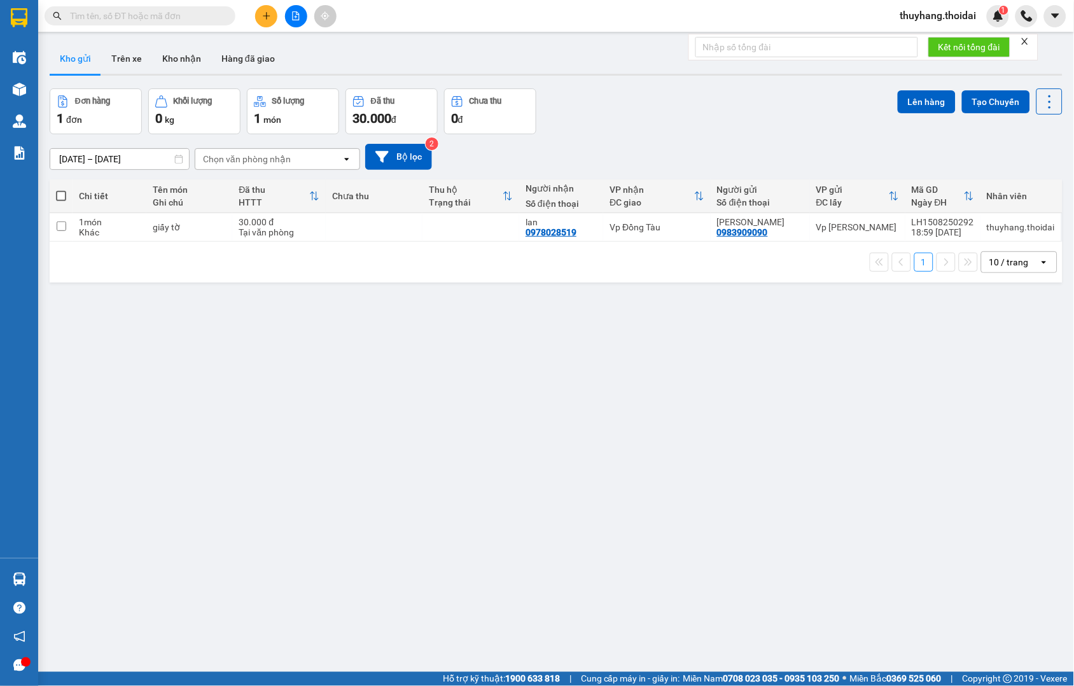
click at [157, 15] on input "text" at bounding box center [145, 16] width 150 height 14
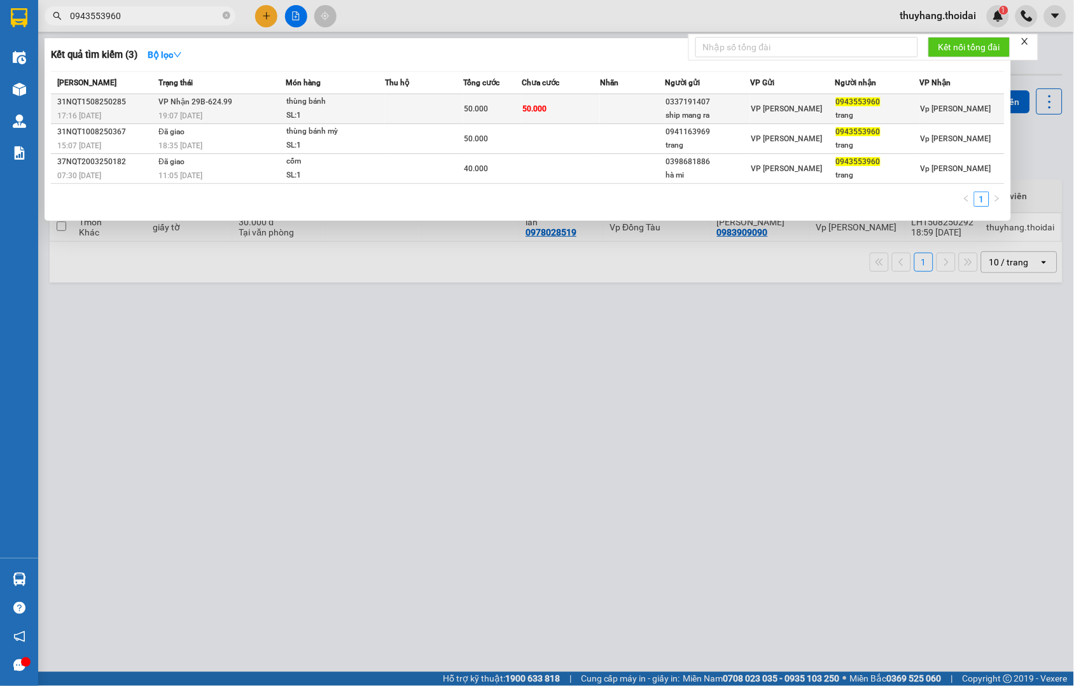
type input "0943553960"
click at [456, 106] on td at bounding box center [424, 109] width 78 height 30
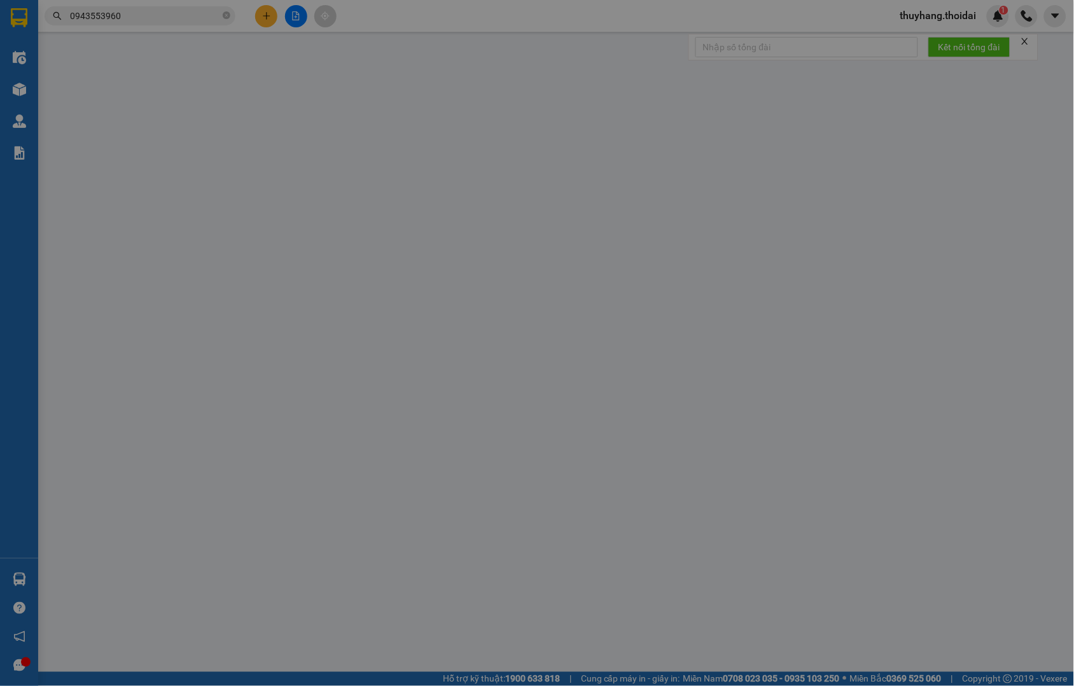
type input "0337191407"
type input "ship mang ra"
type input "0943553960"
type input "trang"
type input "50.000"
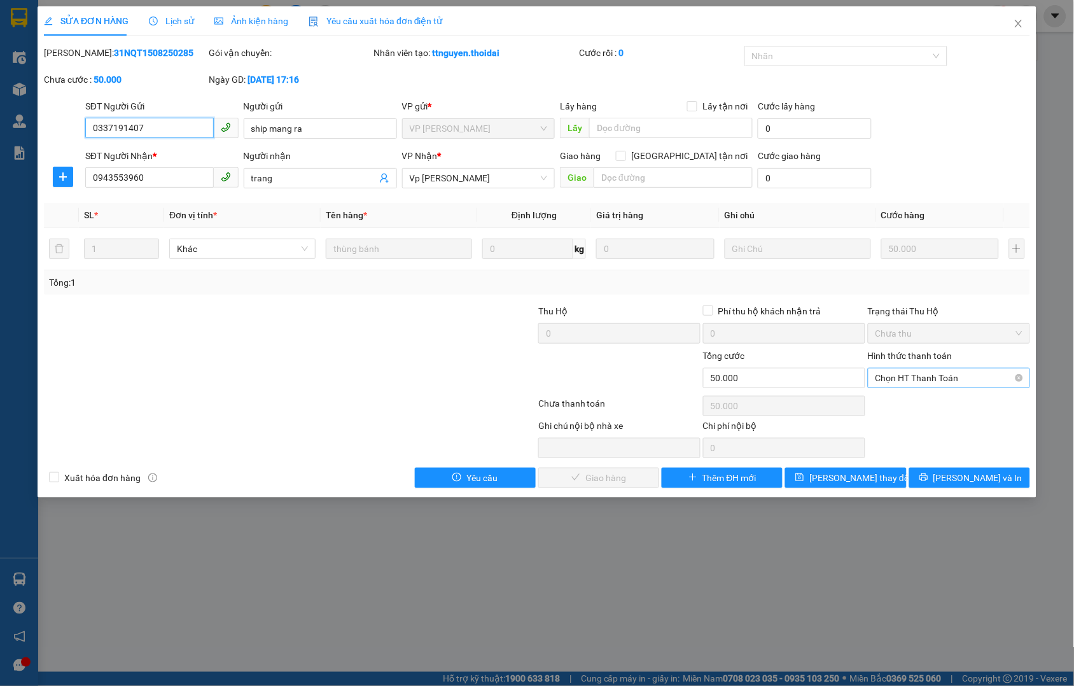
click at [942, 375] on span "Chọn HT Thanh Toán" at bounding box center [949, 377] width 147 height 19
click at [953, 407] on div "Tại văn phòng" at bounding box center [949, 403] width 147 height 14
type input "0"
click at [577, 471] on span "[PERSON_NAME] và Giao hàng" at bounding box center [624, 478] width 122 height 14
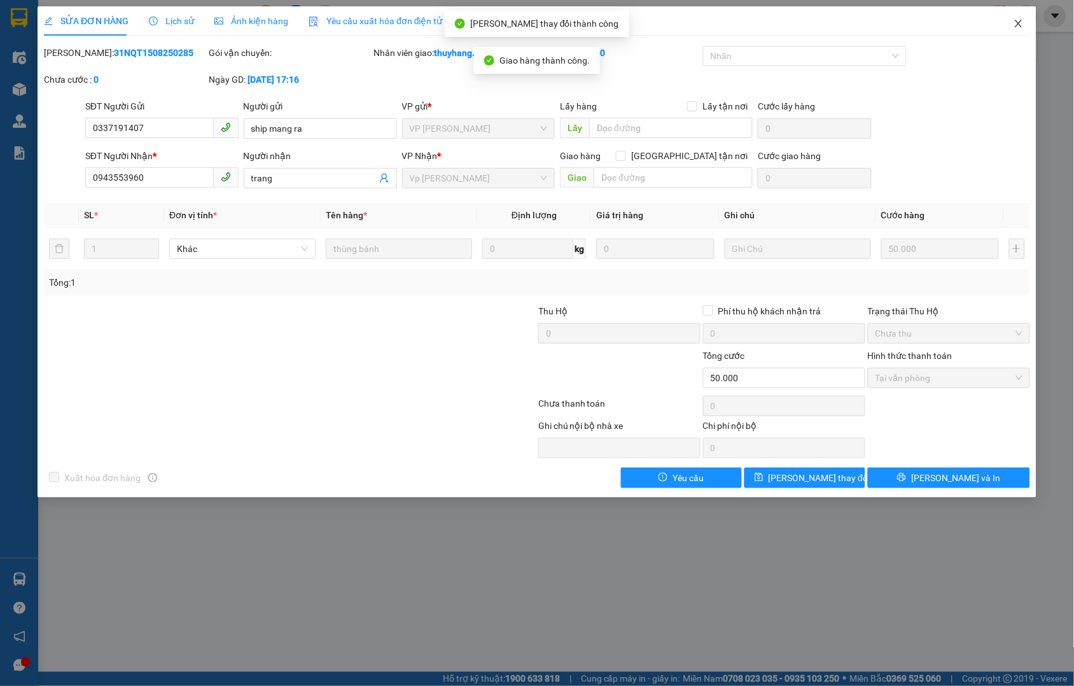
click at [1014, 24] on icon "close" at bounding box center [1019, 23] width 10 height 10
